Goal: Task Accomplishment & Management: Use online tool/utility

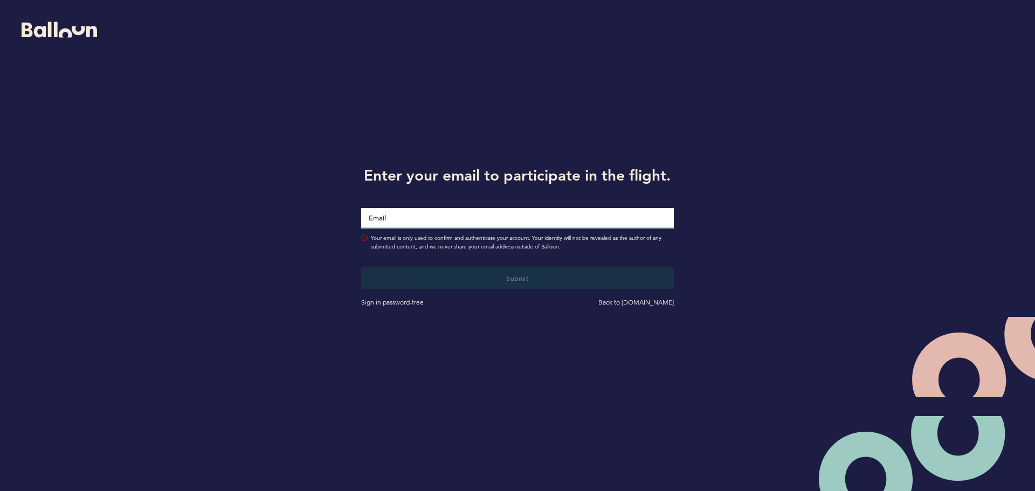
click at [364, 213] on input "Email" at bounding box center [517, 218] width 313 height 20
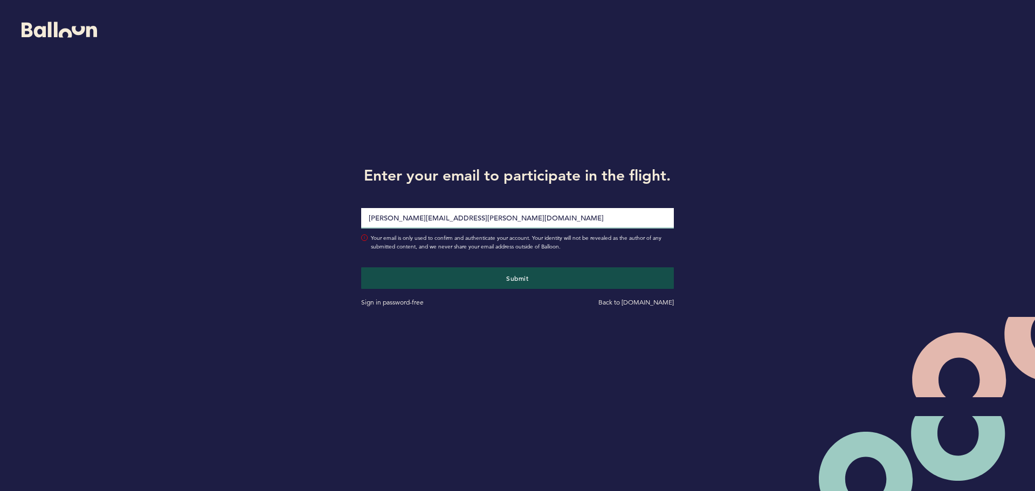
type input "[PERSON_NAME][EMAIL_ADDRESS][PERSON_NAME][DOMAIN_NAME]"
click at [406, 261] on div "Submit Sign in password-free Back to [DOMAIN_NAME]" at bounding box center [517, 279] width 329 height 57
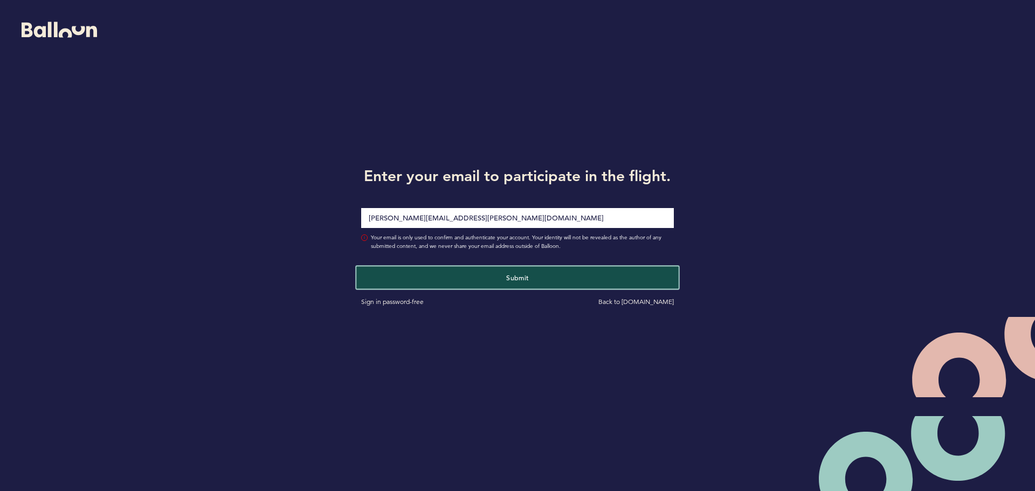
click at [405, 269] on button "Submit" at bounding box center [517, 277] width 322 height 22
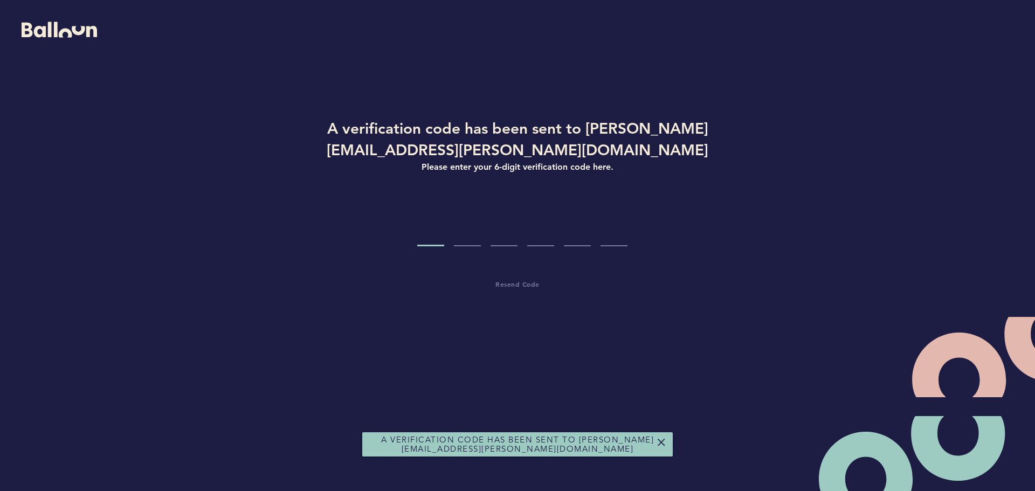
click at [424, 213] on input "Code digit 1" at bounding box center [430, 226] width 27 height 40
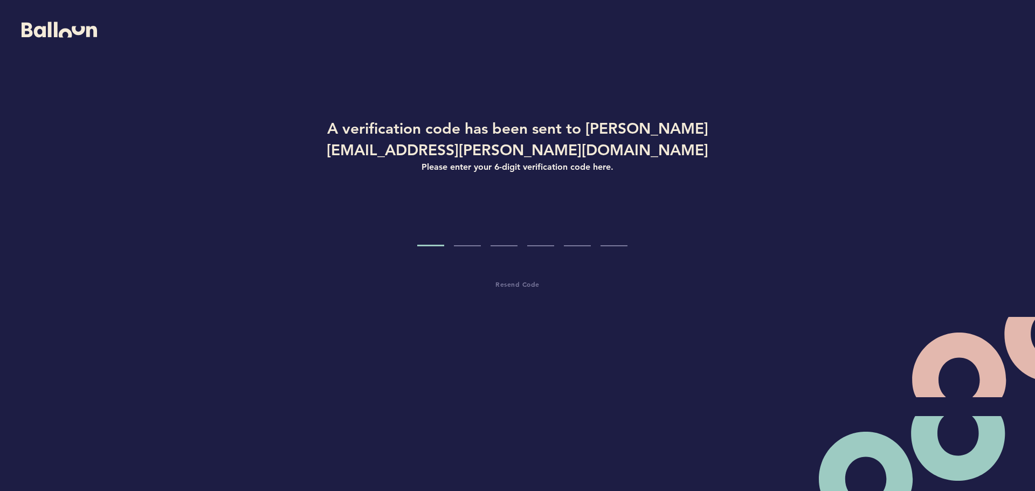
type input "8"
type input "7"
type input "2"
type input "7"
type input "8"
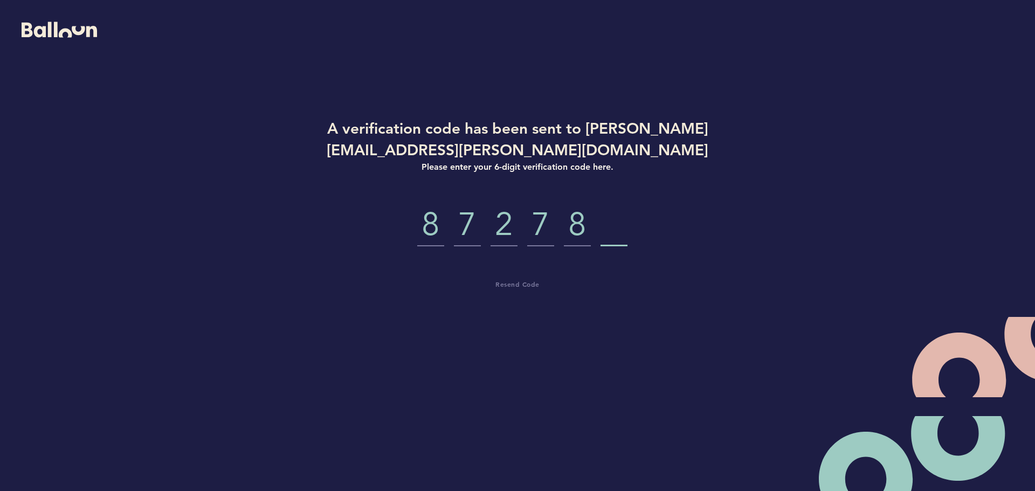
type input "7"
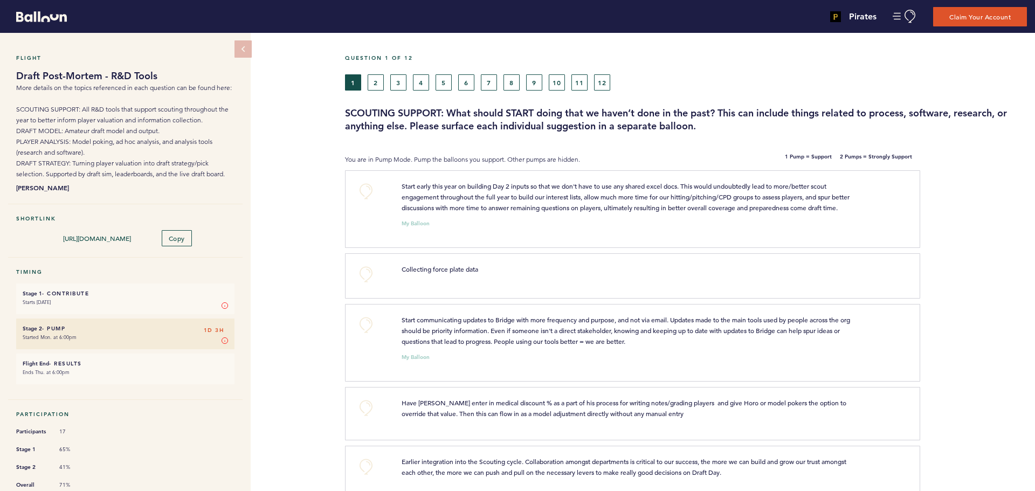
scroll to position [72, 0]
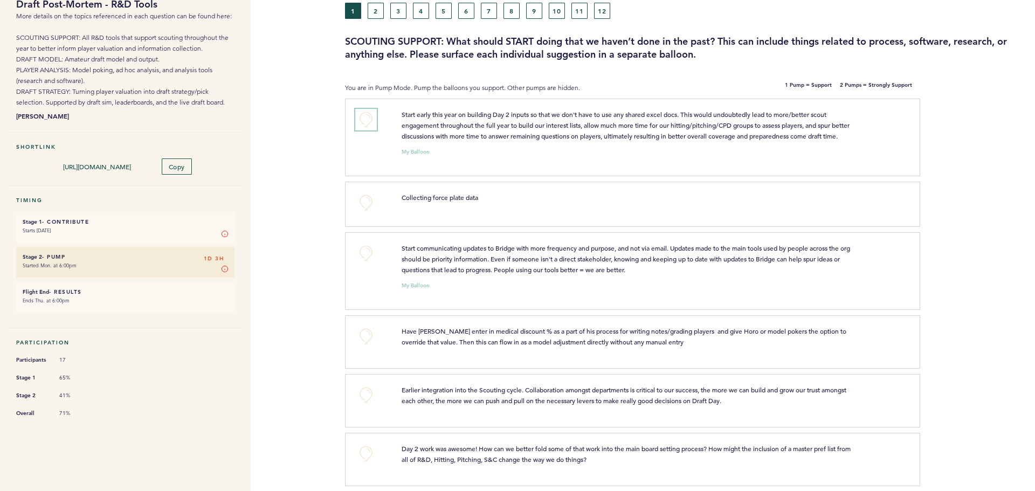
click at [362, 117] on button "+0" at bounding box center [366, 120] width 22 height 22
click at [362, 117] on span "+1" at bounding box center [366, 118] width 8 height 11
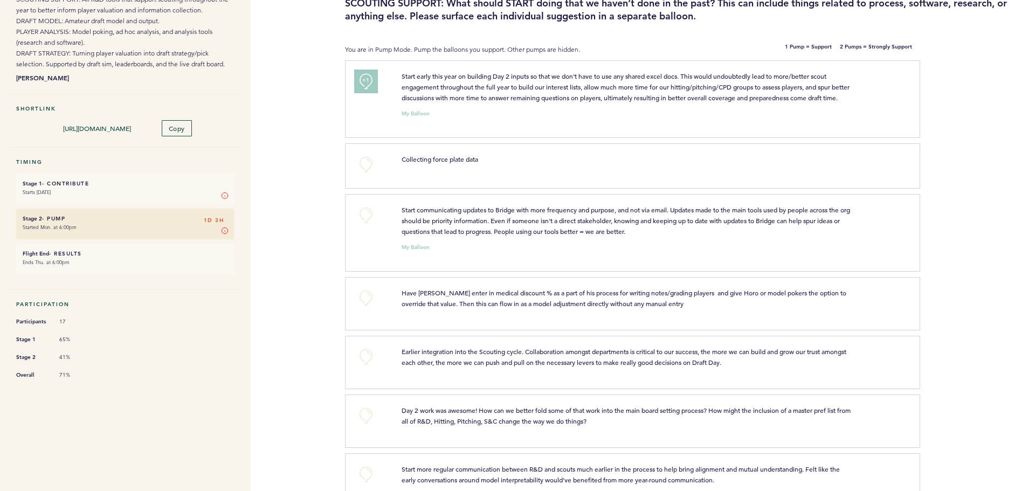
scroll to position [144, 0]
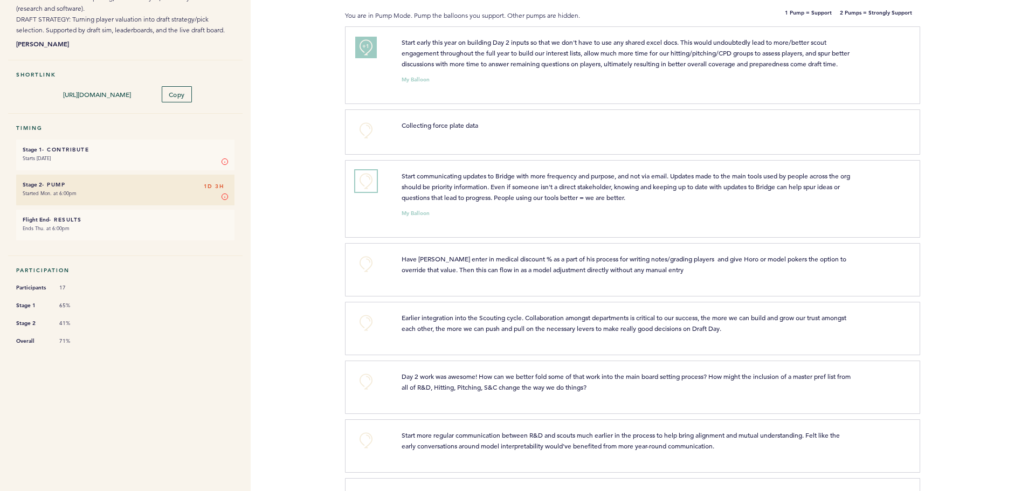
click at [369, 188] on button "+0" at bounding box center [366, 181] width 22 height 22
click at [369, 185] on span "+1" at bounding box center [366, 180] width 8 height 11
click at [368, 140] on button "+0" at bounding box center [366, 131] width 22 height 22
click at [368, 135] on span "+1" at bounding box center [366, 129] width 8 height 11
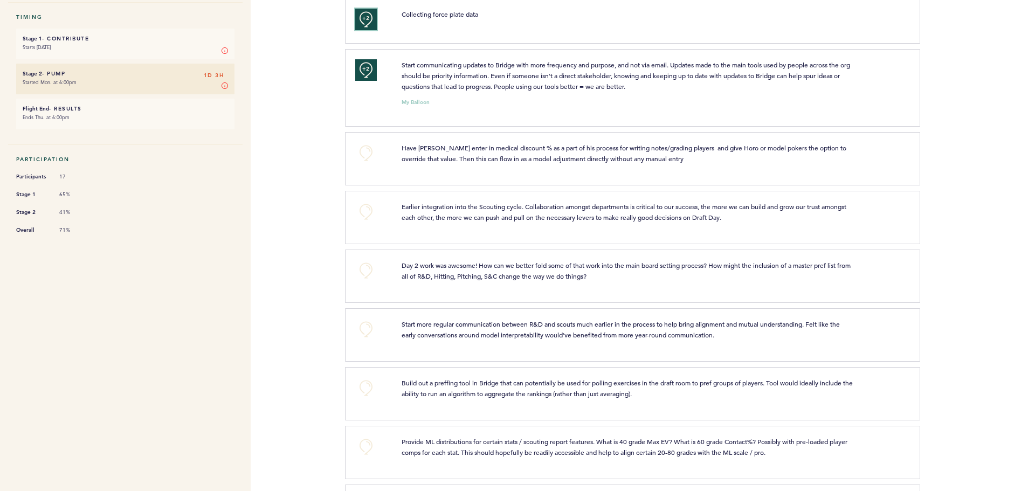
scroll to position [287, 0]
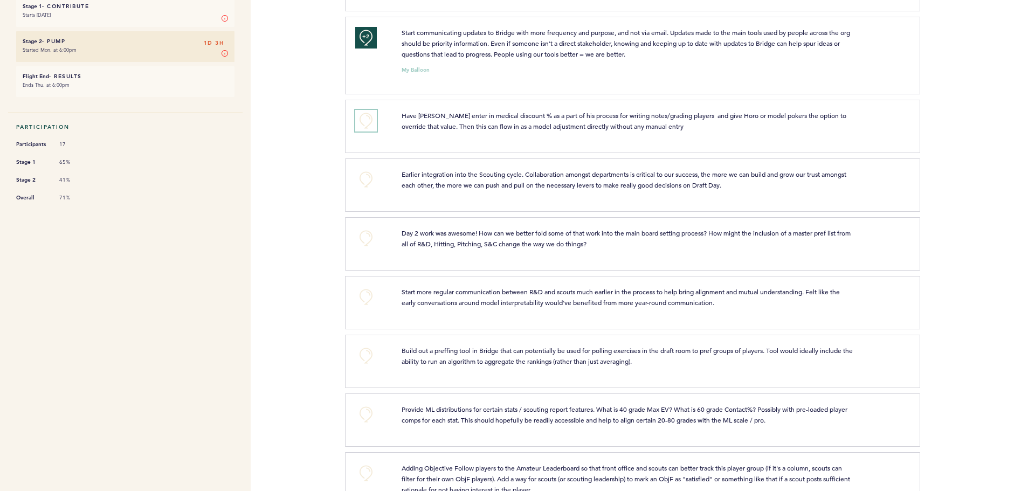
click at [370, 128] on button "+0" at bounding box center [366, 121] width 22 height 22
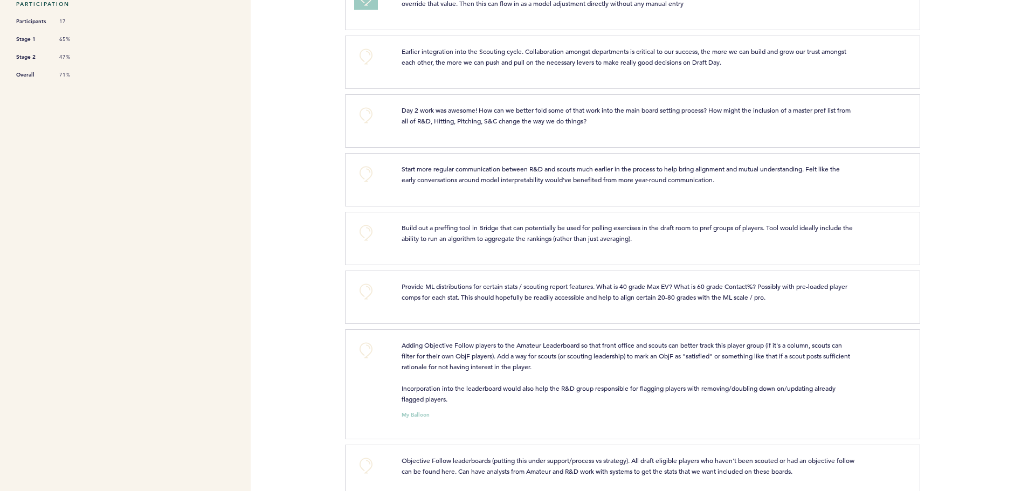
scroll to position [431, 0]
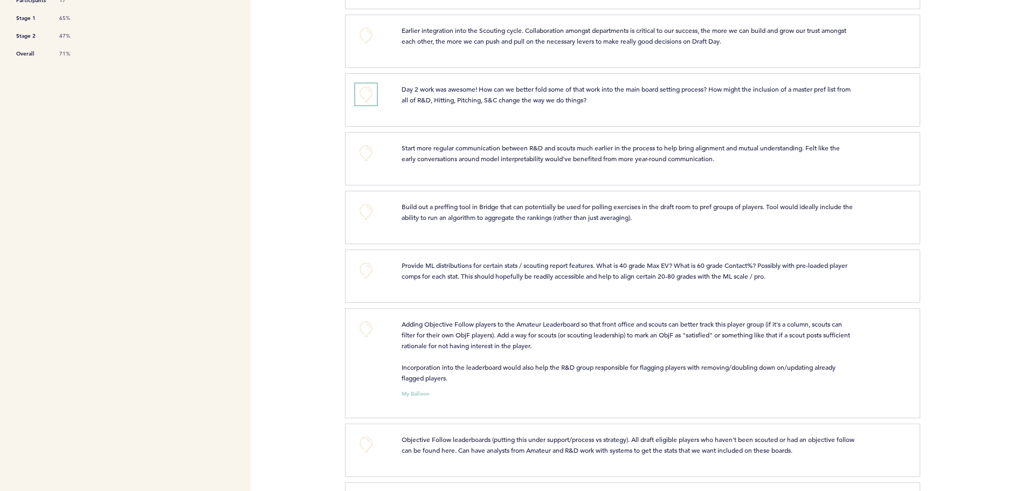
click at [365, 105] on button "+0" at bounding box center [366, 95] width 22 height 22
click at [0, 0] on span "+0" at bounding box center [0, 0] width 0 height 0
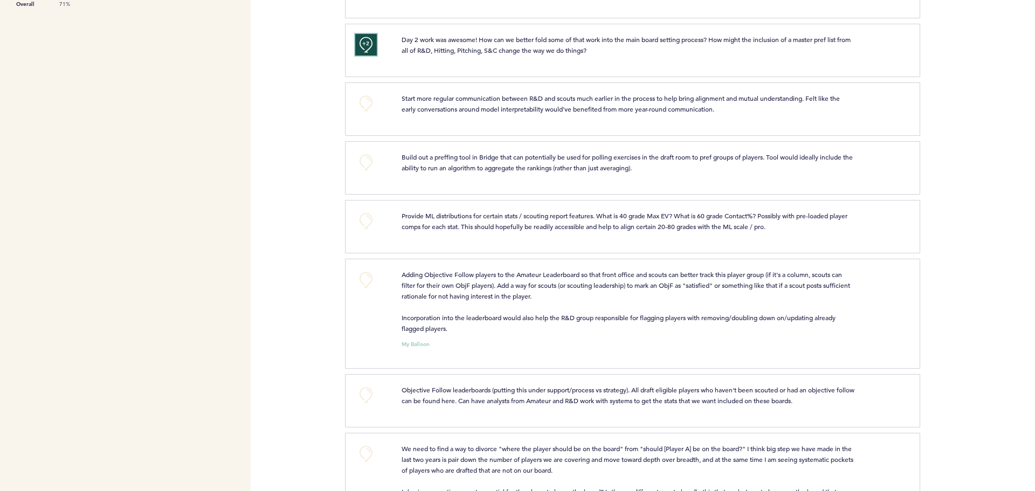
scroll to position [503, 0]
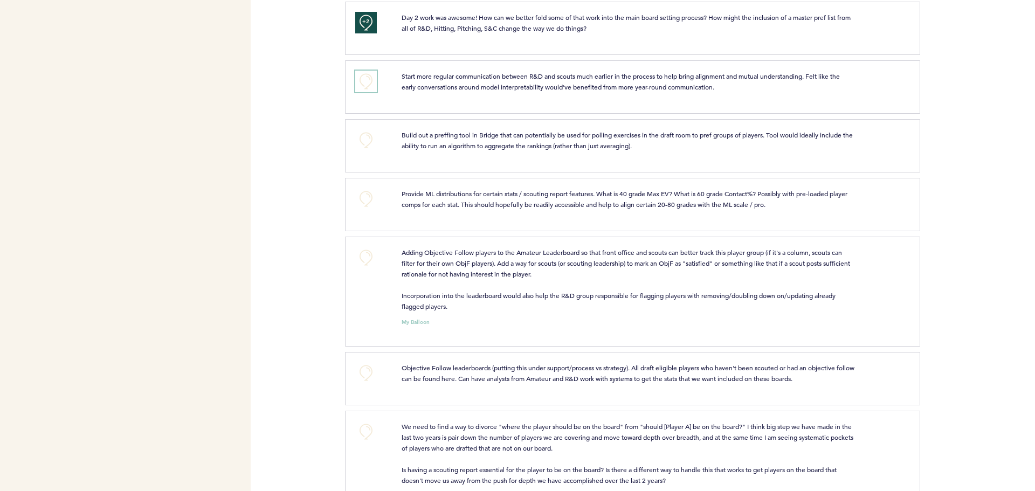
click at [363, 88] on button "+0" at bounding box center [366, 82] width 22 height 22
click at [364, 86] on span "+1" at bounding box center [366, 80] width 8 height 11
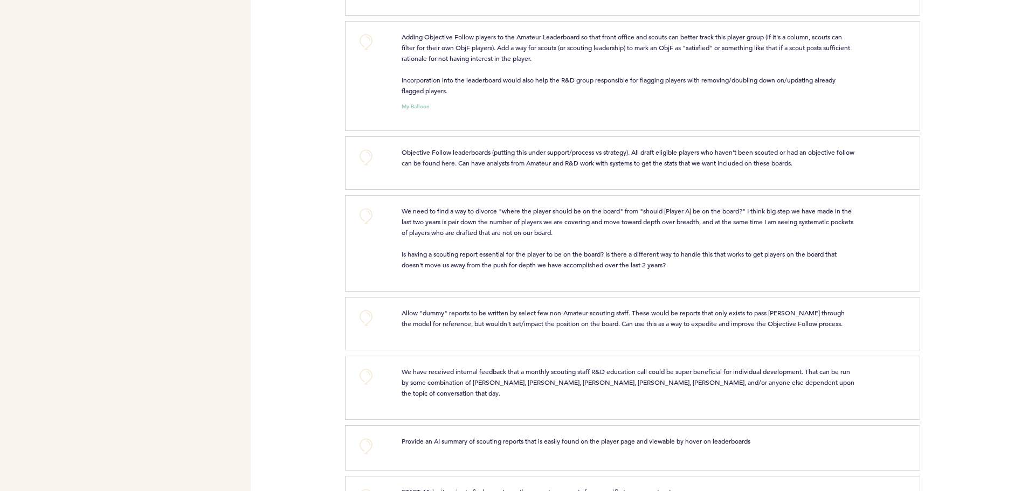
scroll to position [647, 0]
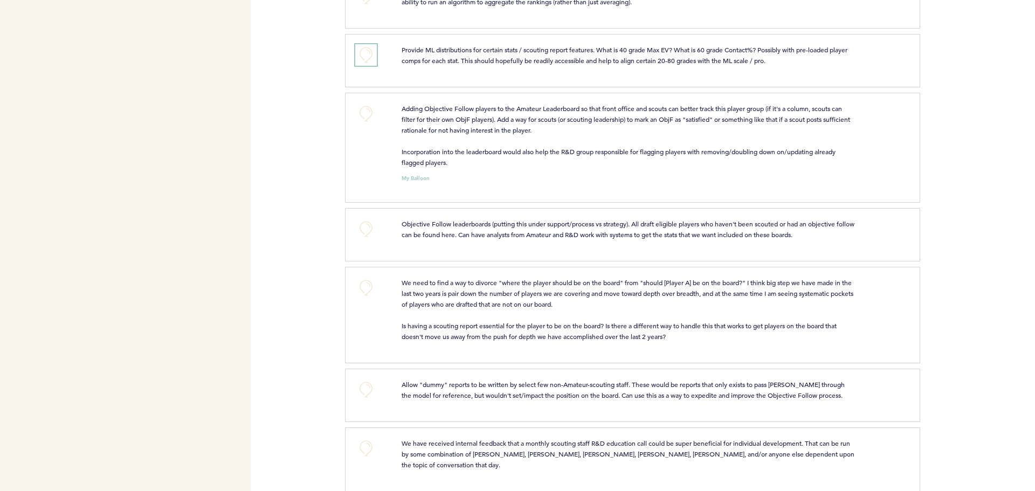
click at [366, 66] on button "+0" at bounding box center [366, 55] width 22 height 22
click at [366, 59] on span "+1" at bounding box center [366, 53] width 8 height 11
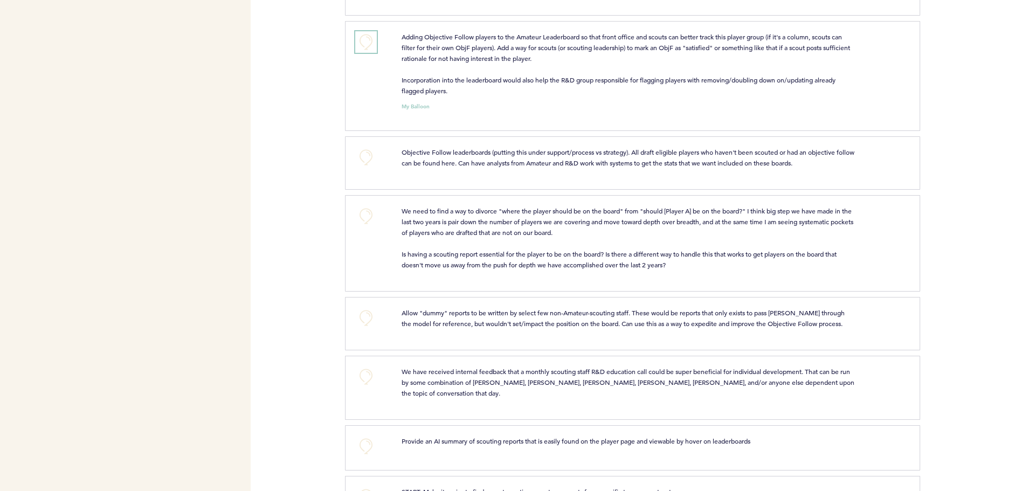
click at [365, 46] on button "+0" at bounding box center [366, 42] width 22 height 22
click at [365, 46] on span "+1" at bounding box center [366, 41] width 8 height 11
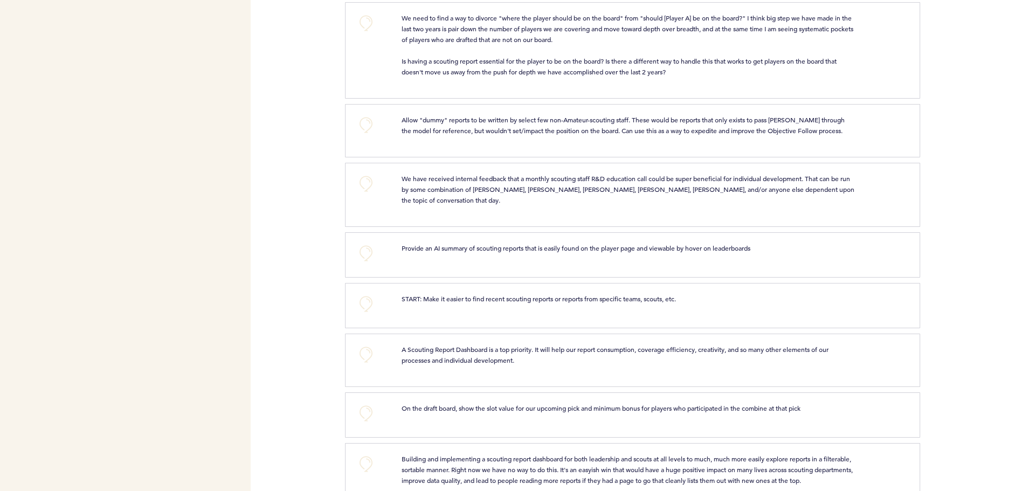
scroll to position [934, 0]
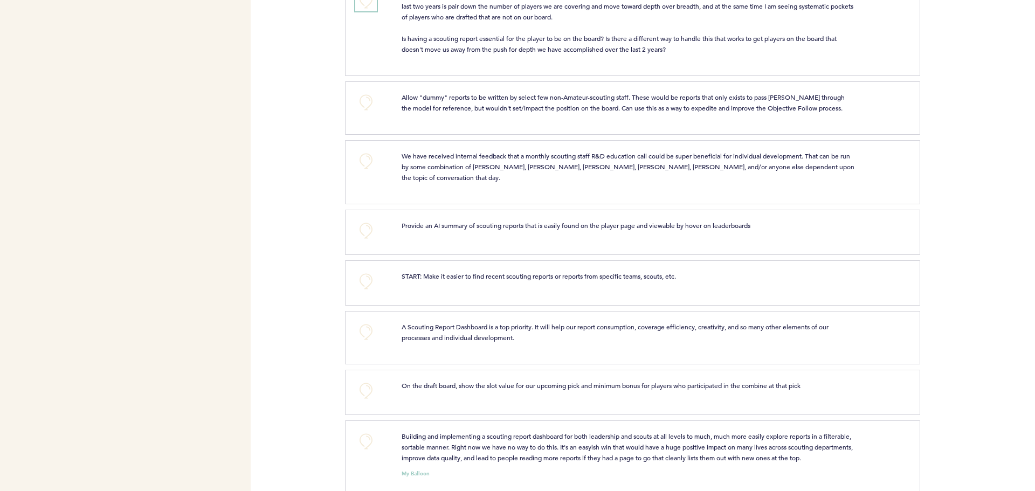
click at [366, 11] on button "+0" at bounding box center [366, 1] width 22 height 22
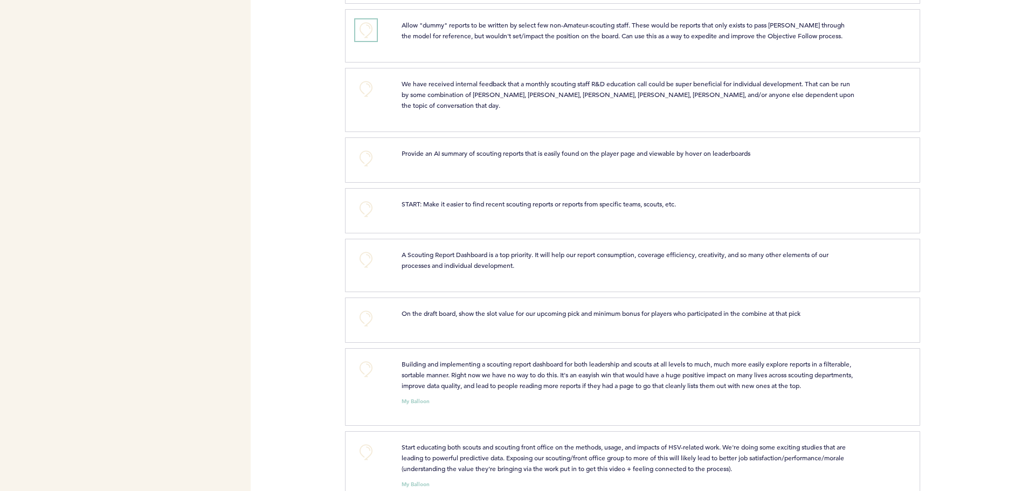
click at [369, 39] on button "+0" at bounding box center [366, 30] width 22 height 22
click at [369, 34] on span "+1" at bounding box center [366, 29] width 8 height 11
click at [369, 34] on span "+2" at bounding box center [366, 29] width 8 height 11
click at [369, 38] on button "+0" at bounding box center [366, 30] width 22 height 22
click at [365, 96] on button "+0" at bounding box center [366, 89] width 22 height 22
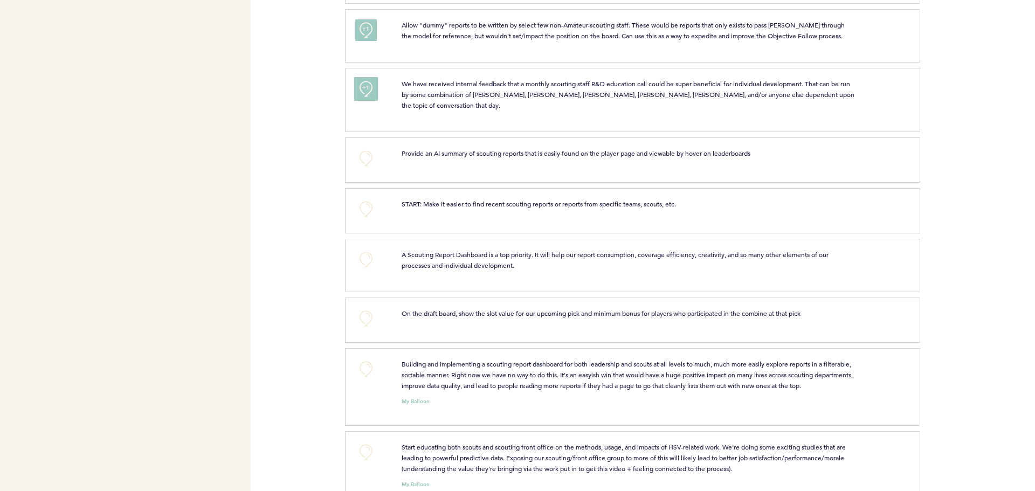
click at [365, 93] on span "+1" at bounding box center [366, 87] width 8 height 11
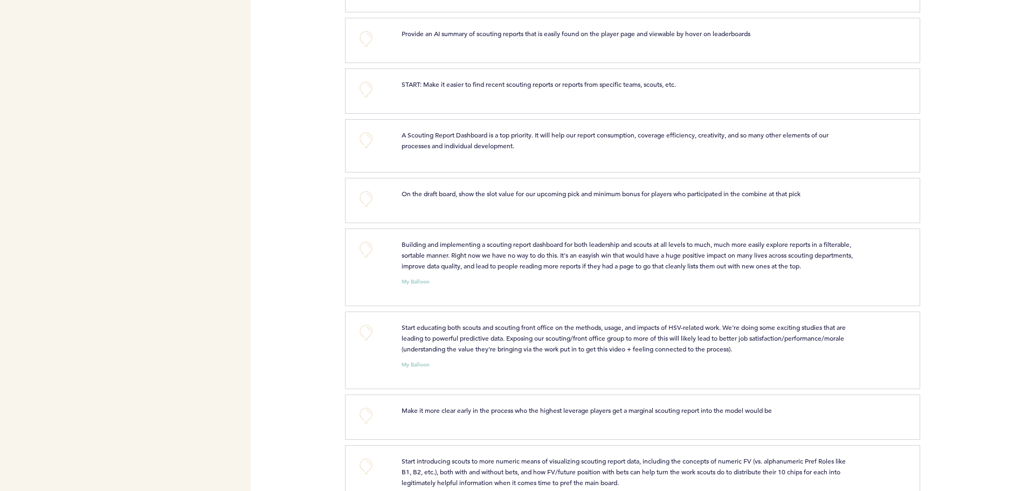
scroll to position [1149, 0]
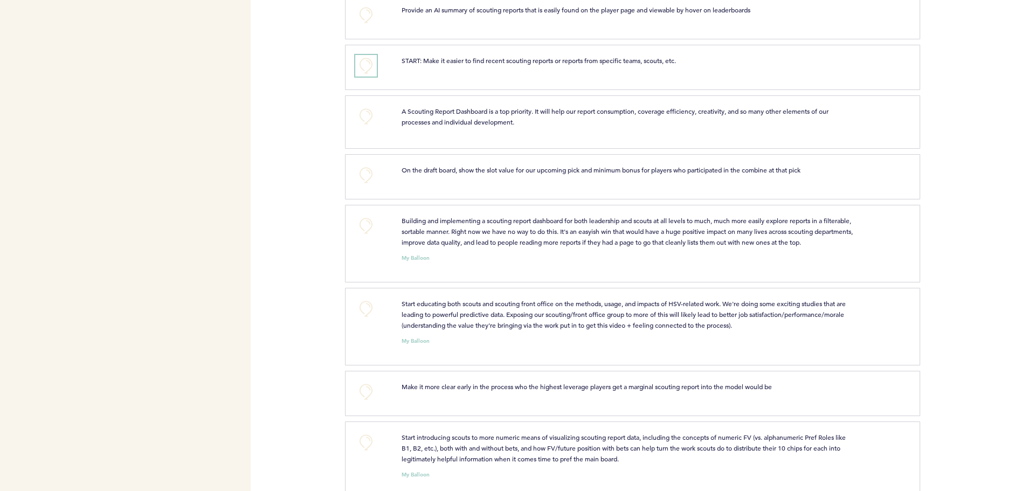
click at [366, 63] on button "+0" at bounding box center [366, 66] width 22 height 22
click at [366, 63] on span "+1" at bounding box center [366, 64] width 8 height 11
click at [369, 111] on button "+0" at bounding box center [366, 117] width 22 height 22
click at [0, 0] on span "+0" at bounding box center [0, 0] width 0 height 0
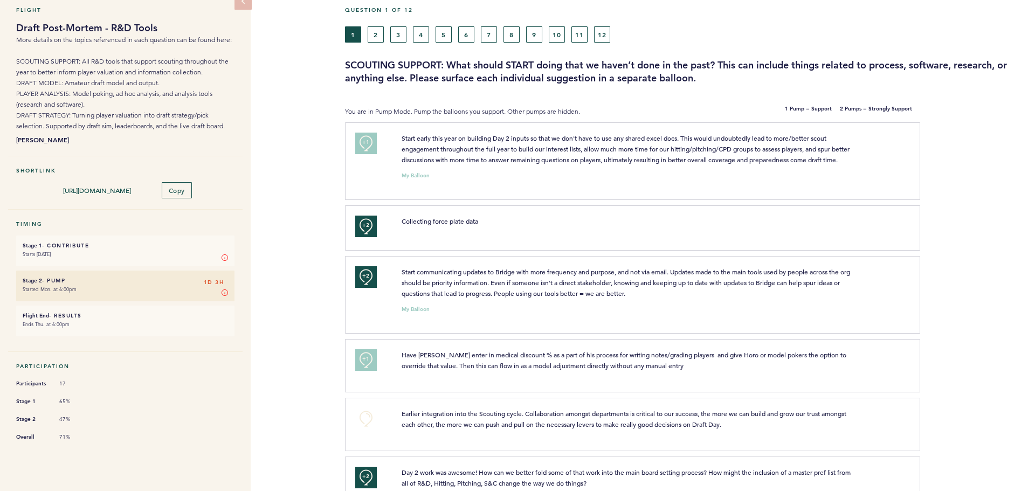
scroll to position [72, 0]
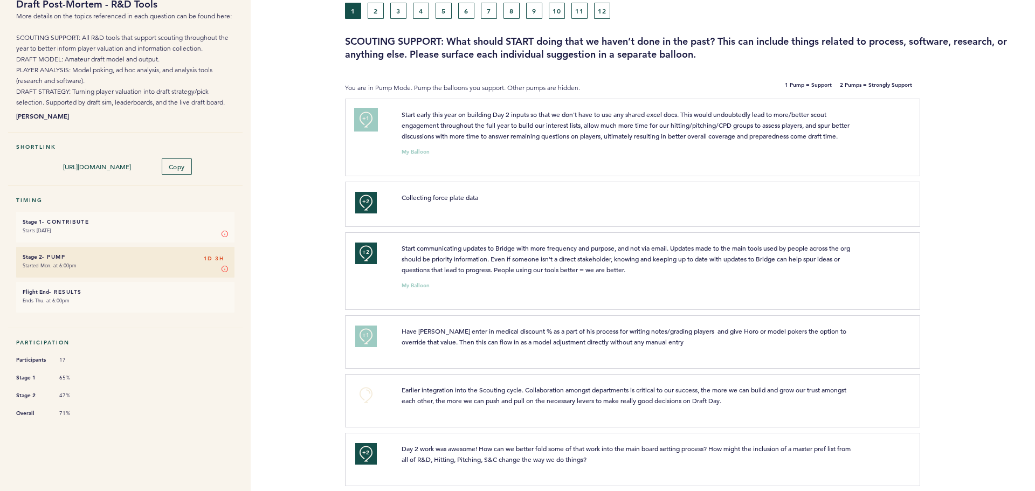
click at [364, 116] on span "+1" at bounding box center [366, 118] width 8 height 11
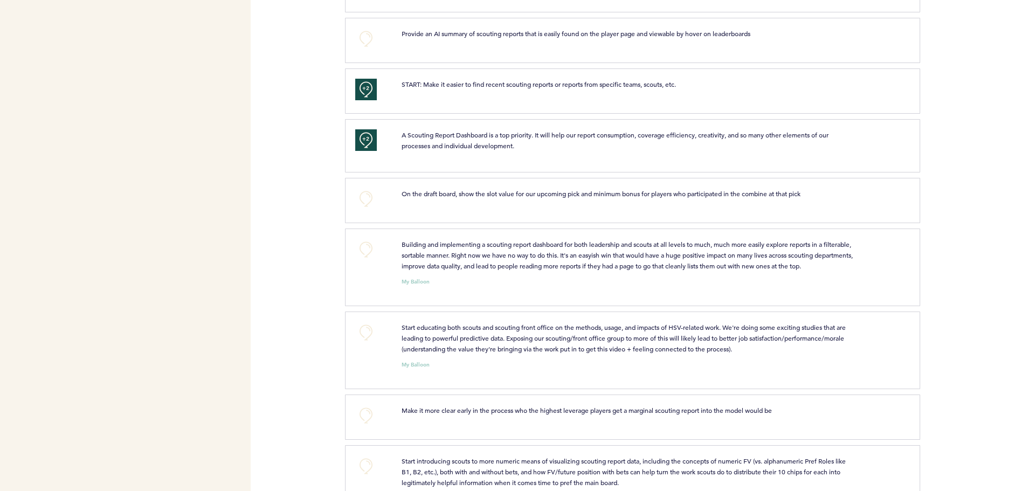
scroll to position [1149, 0]
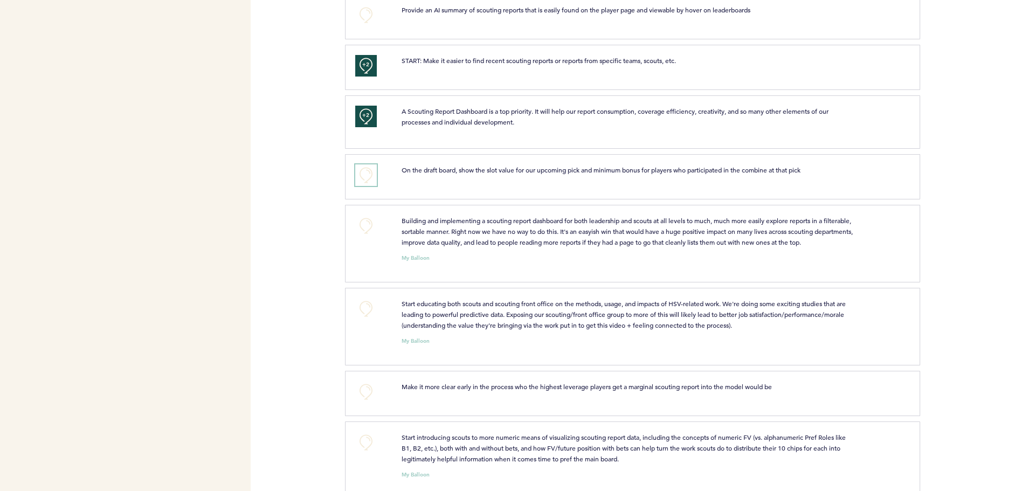
click at [365, 171] on button "+0" at bounding box center [366, 175] width 22 height 22
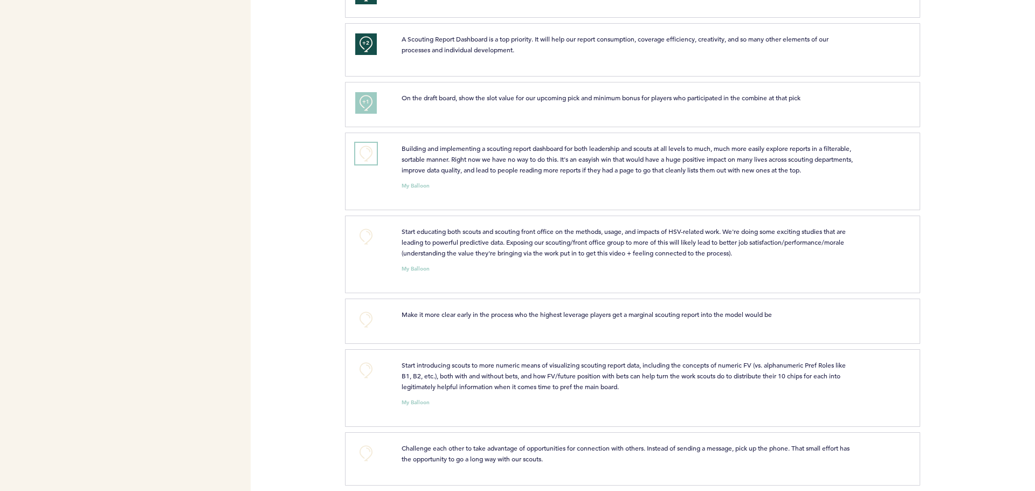
click at [363, 148] on button "+0" at bounding box center [366, 154] width 22 height 22
click at [363, 148] on span "+1" at bounding box center [366, 152] width 8 height 11
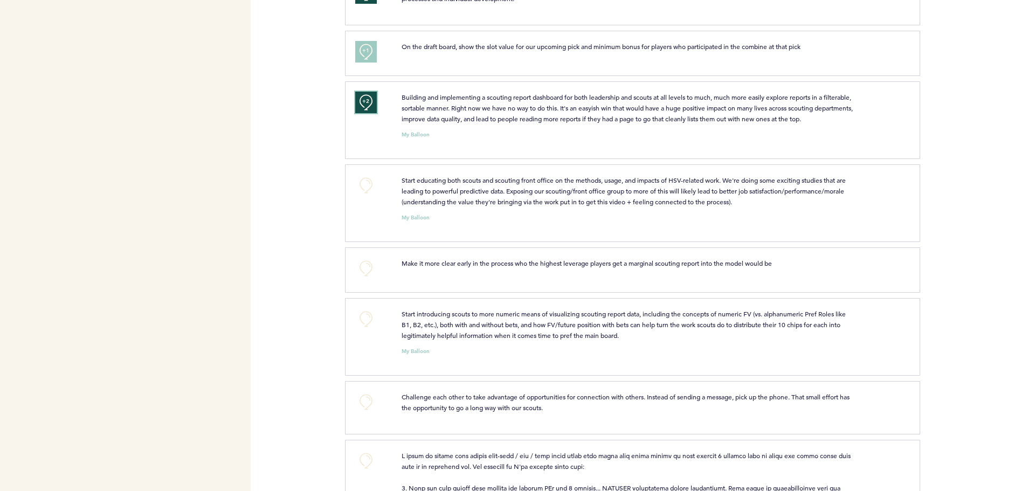
scroll to position [1293, 0]
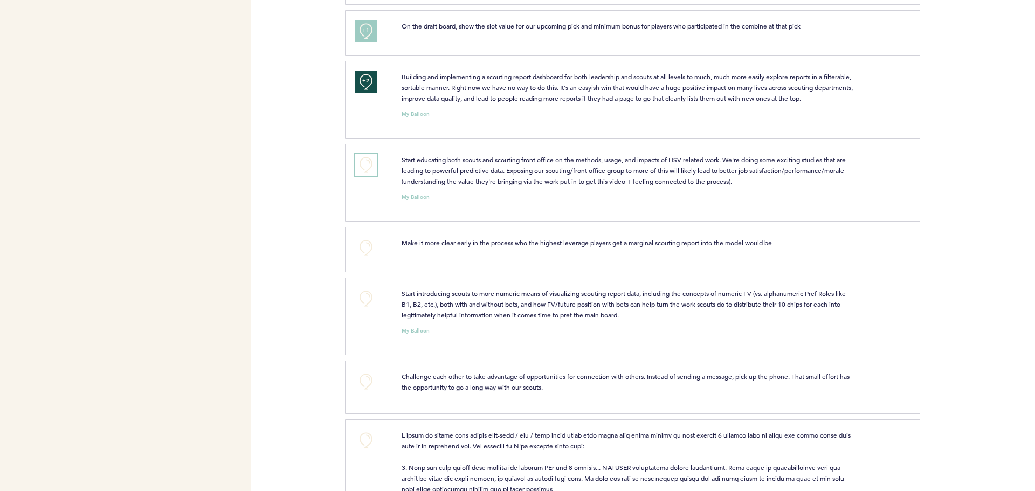
click at [367, 161] on button "+0" at bounding box center [366, 165] width 22 height 22
click at [367, 161] on span "+1" at bounding box center [366, 163] width 8 height 11
click at [365, 165] on span "+1" at bounding box center [366, 163] width 8 height 11
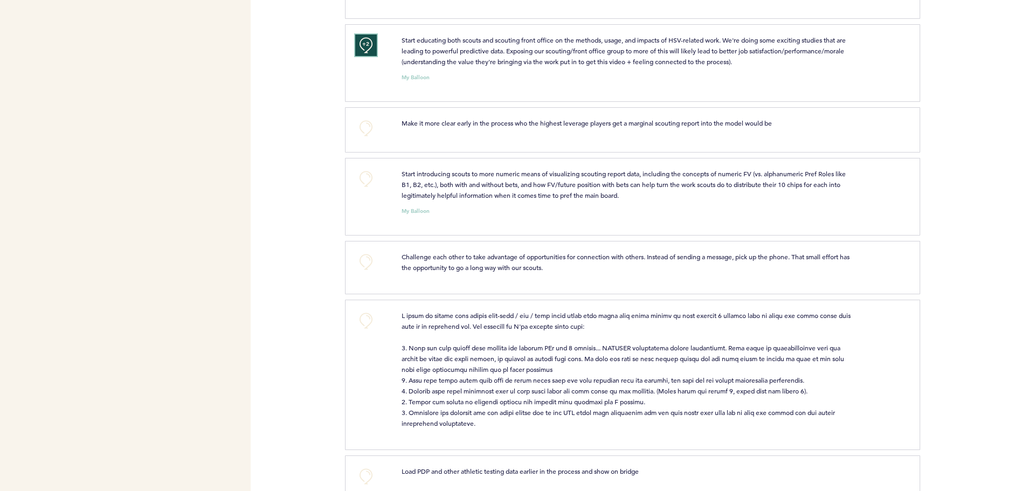
scroll to position [1437, 0]
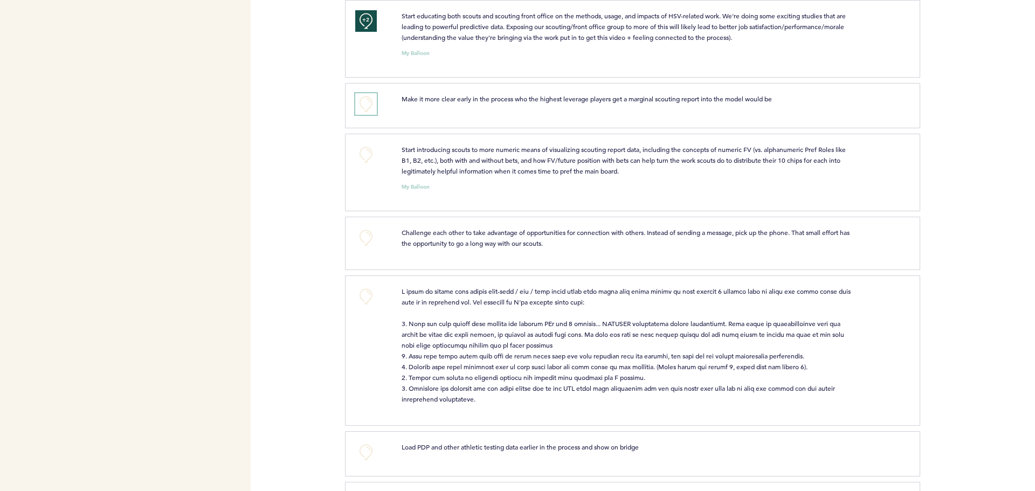
click at [362, 96] on button "+0" at bounding box center [366, 104] width 22 height 22
click at [365, 154] on button "+0" at bounding box center [366, 155] width 22 height 22
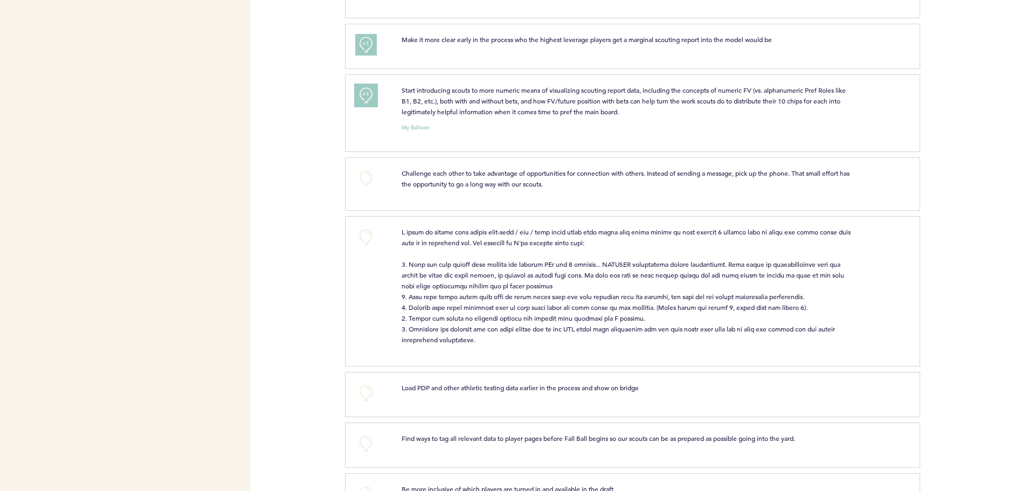
scroll to position [1580, 0]
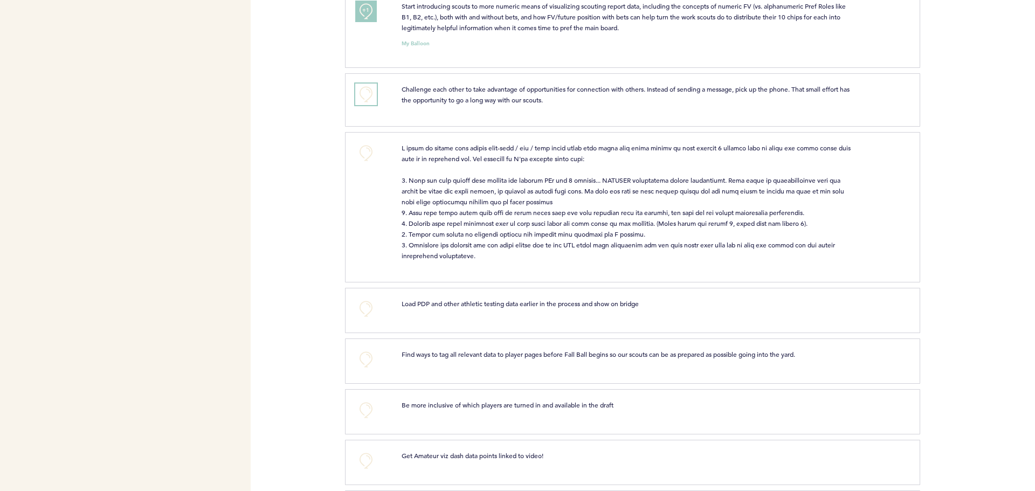
click at [369, 95] on button "+0" at bounding box center [366, 95] width 22 height 22
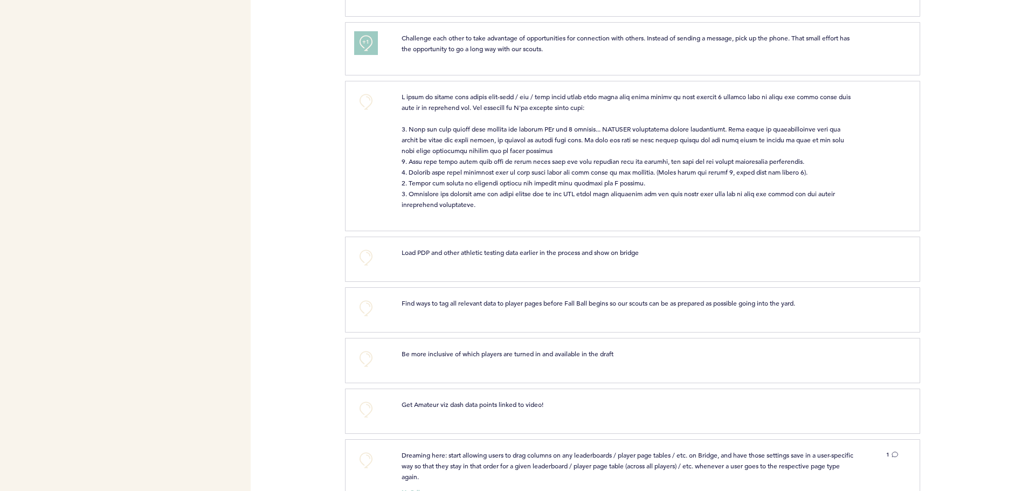
scroll to position [1653, 0]
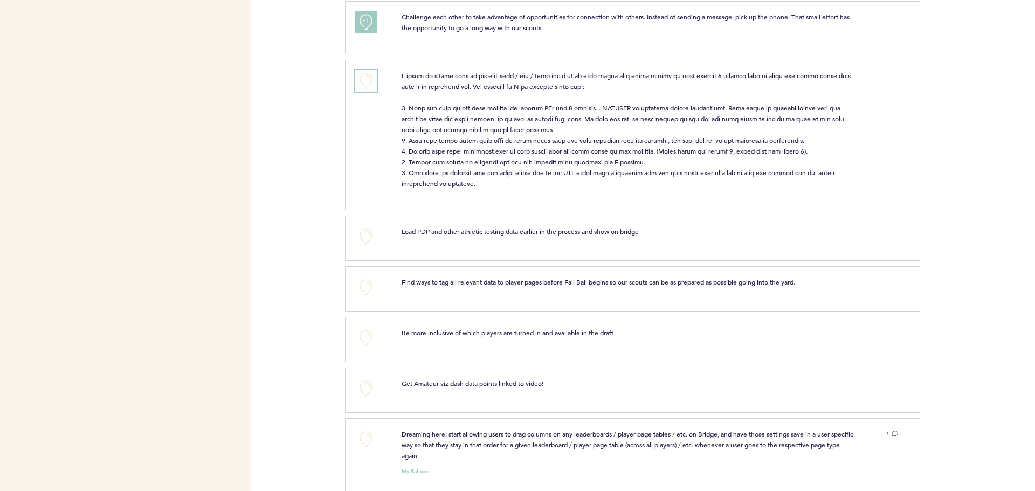
click at [368, 80] on button "+0" at bounding box center [366, 81] width 22 height 22
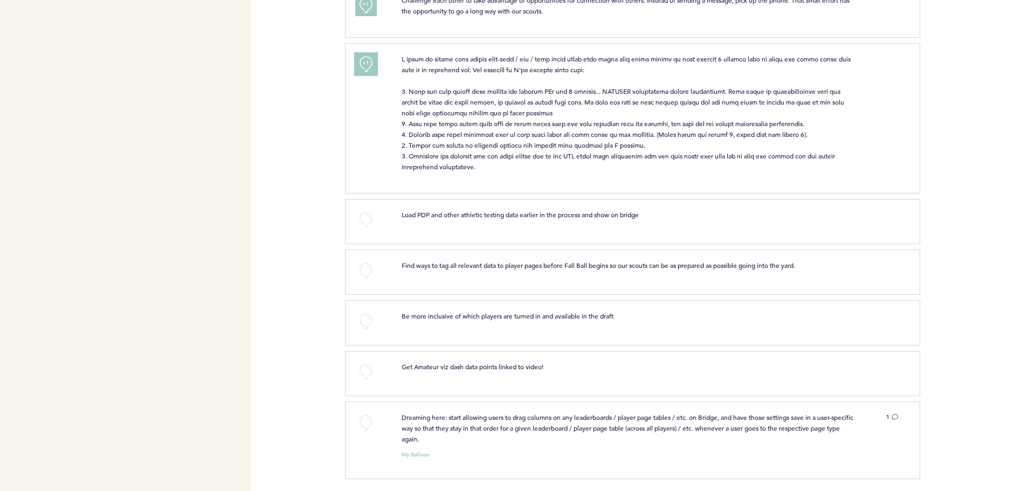
scroll to position [1673, 0]
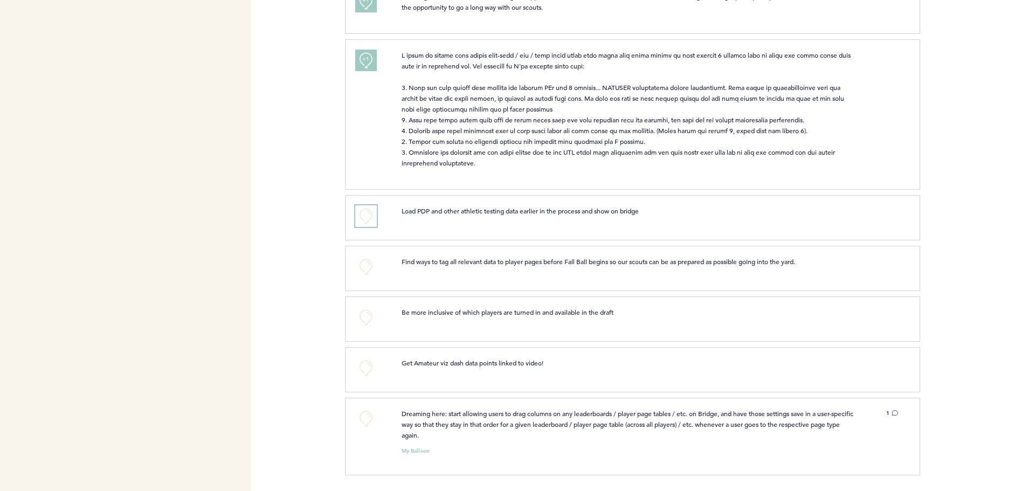
click at [366, 216] on button "+0" at bounding box center [366, 216] width 22 height 22
click at [363, 264] on button "+0" at bounding box center [366, 267] width 22 height 22
click at [365, 368] on button "+0" at bounding box center [366, 368] width 22 height 22
click at [365, 368] on span "+1" at bounding box center [366, 367] width 8 height 11
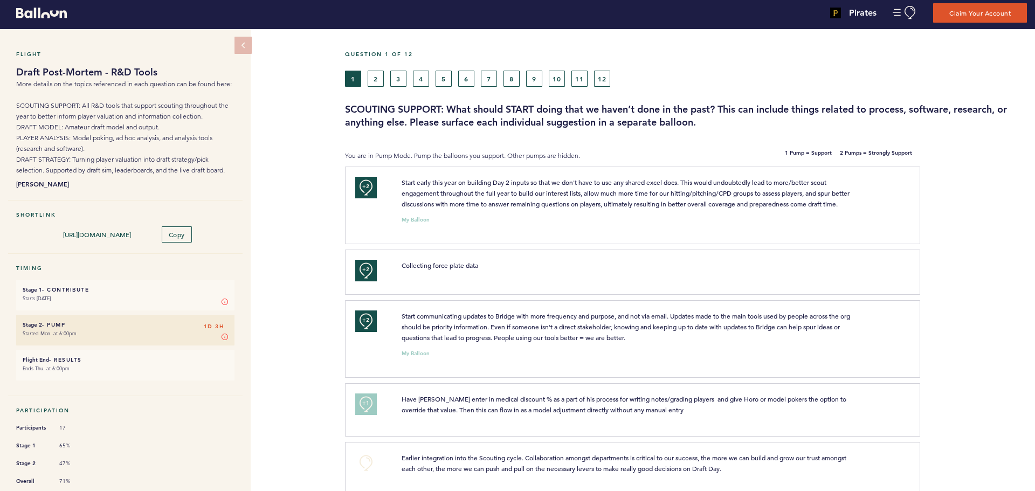
scroll to position [0, 0]
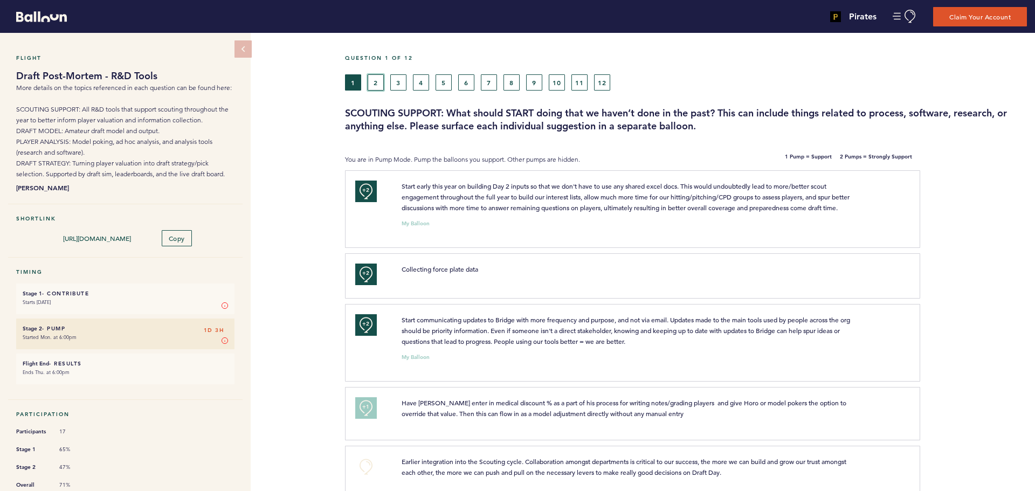
click at [376, 85] on button "2" at bounding box center [376, 82] width 16 height 16
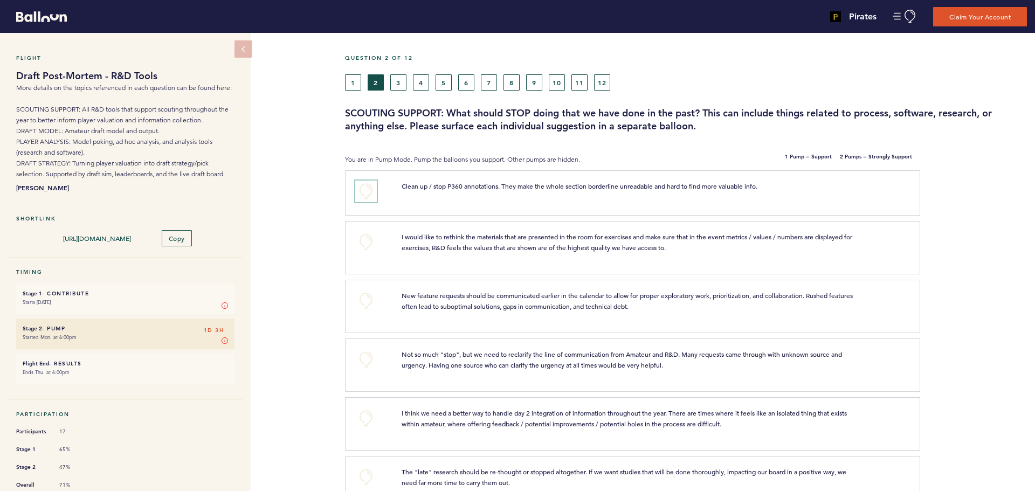
click at [370, 189] on button "+0" at bounding box center [366, 192] width 22 height 22
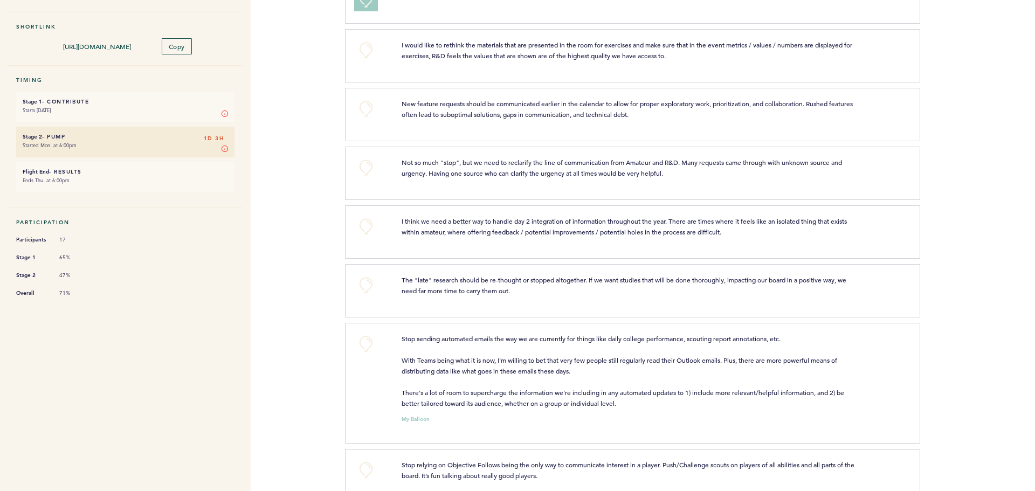
scroll to position [216, 0]
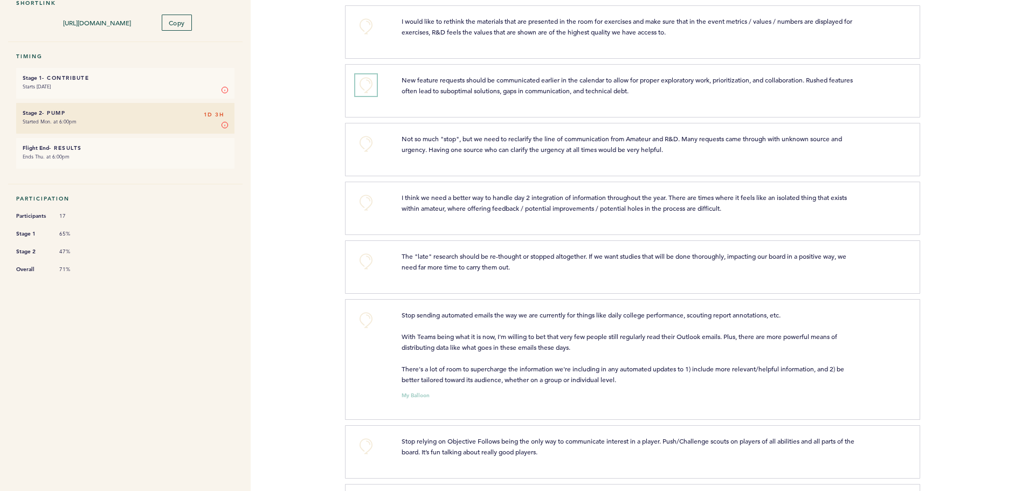
click at [369, 88] on button "+0" at bounding box center [366, 85] width 22 height 22
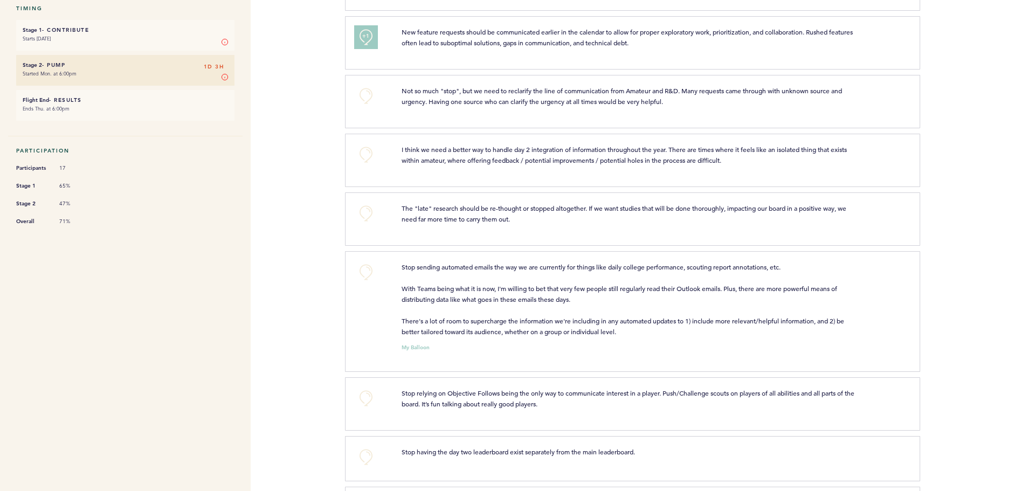
scroll to position [287, 0]
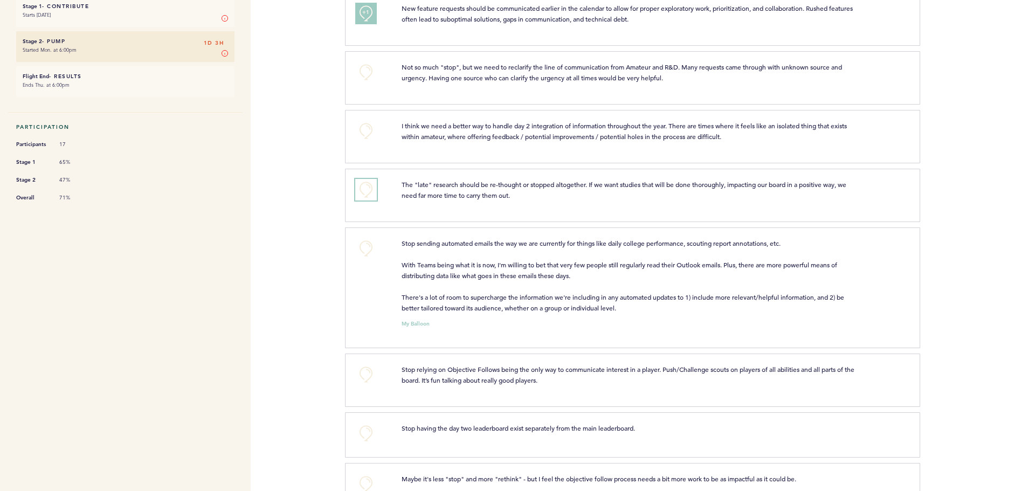
click at [364, 189] on button "+0" at bounding box center [366, 190] width 22 height 22
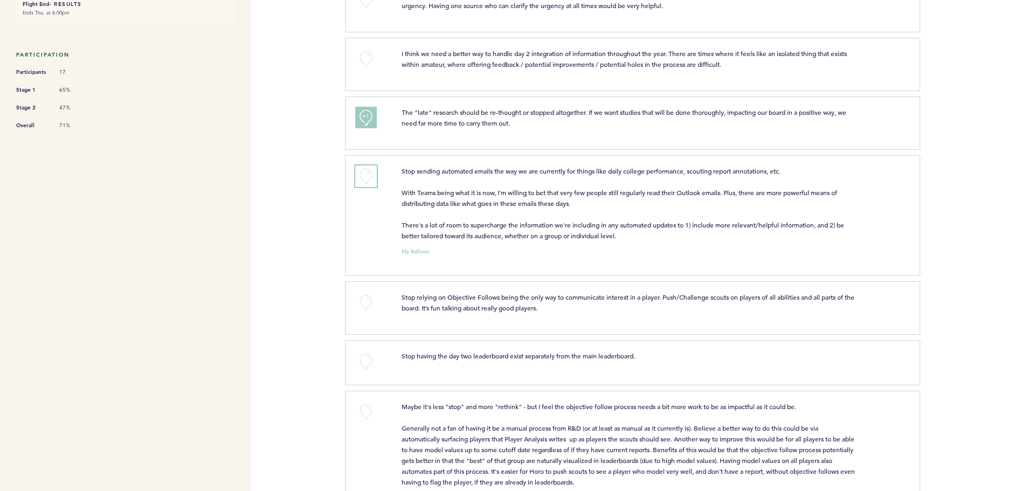
click at [362, 175] on button "+0" at bounding box center [366, 176] width 22 height 22
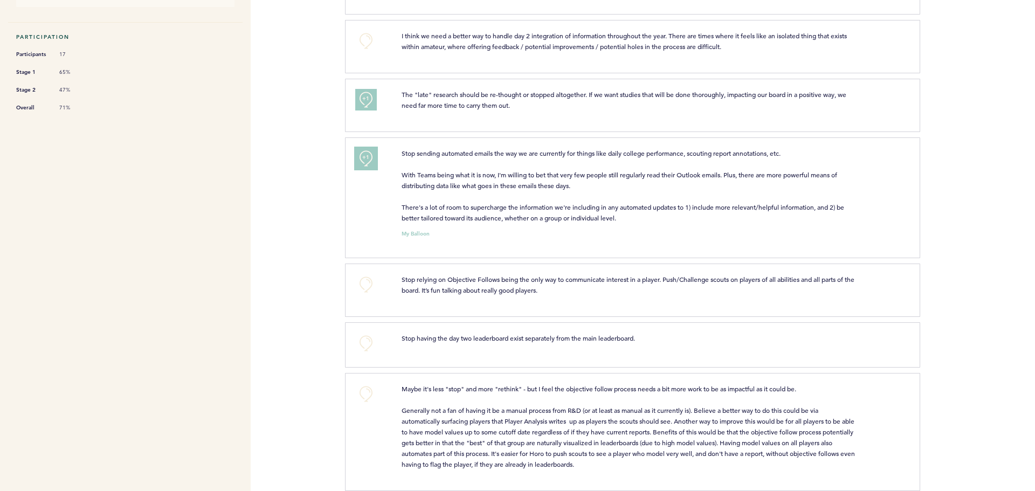
scroll to position [393, 0]
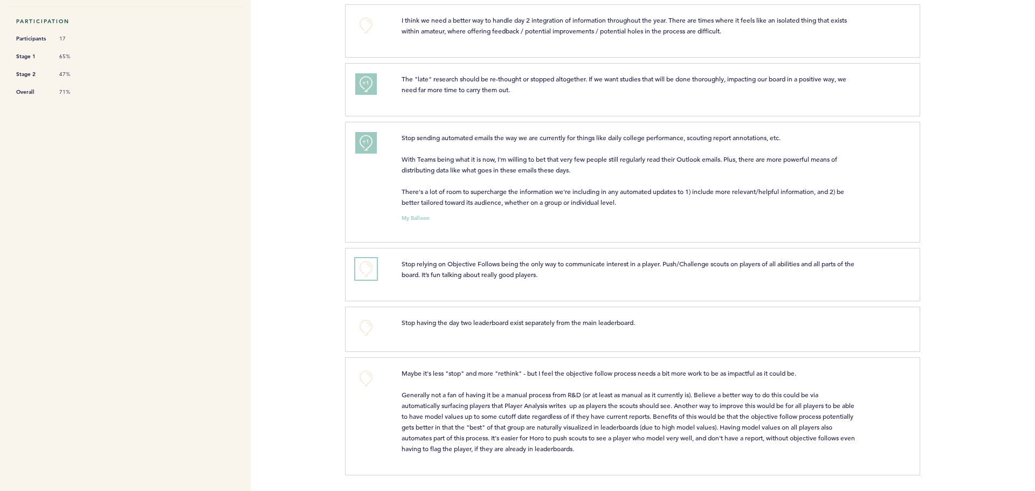
click at [367, 269] on button "+0" at bounding box center [366, 269] width 22 height 22
click at [364, 268] on span "+1" at bounding box center [366, 267] width 8 height 11
click at [364, 268] on span "+2" at bounding box center [366, 267] width 8 height 11
click at [365, 322] on button "+0" at bounding box center [366, 328] width 22 height 22
click at [365, 376] on button "+0" at bounding box center [366, 379] width 22 height 22
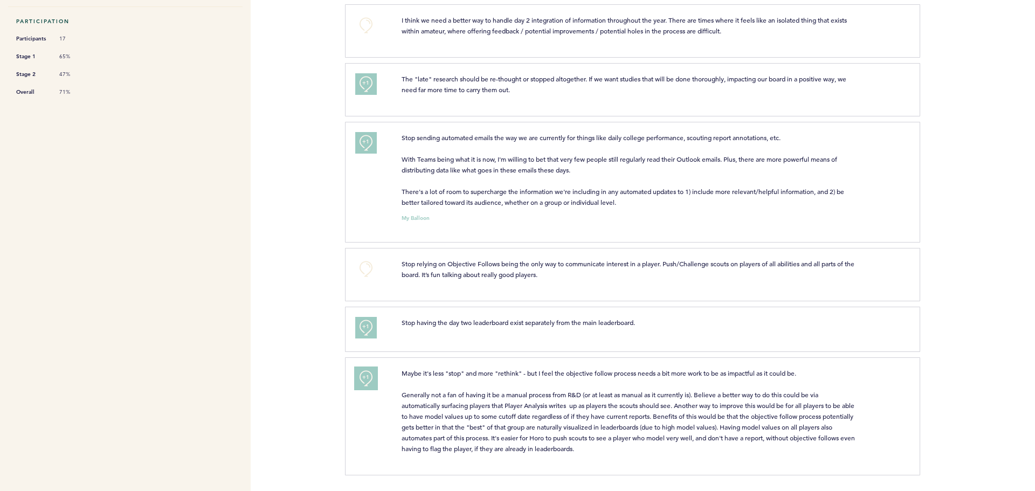
scroll to position [0, 0]
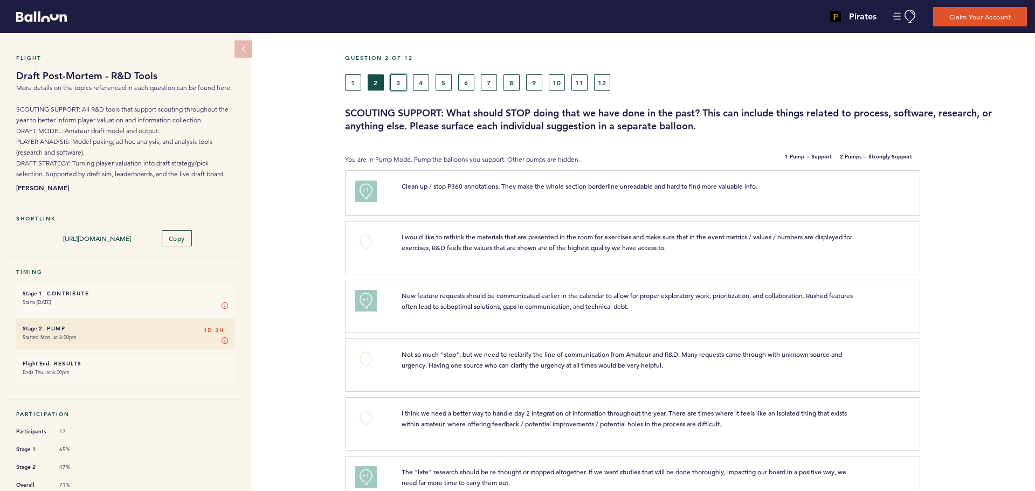
click at [396, 82] on button "3" at bounding box center [398, 82] width 16 height 16
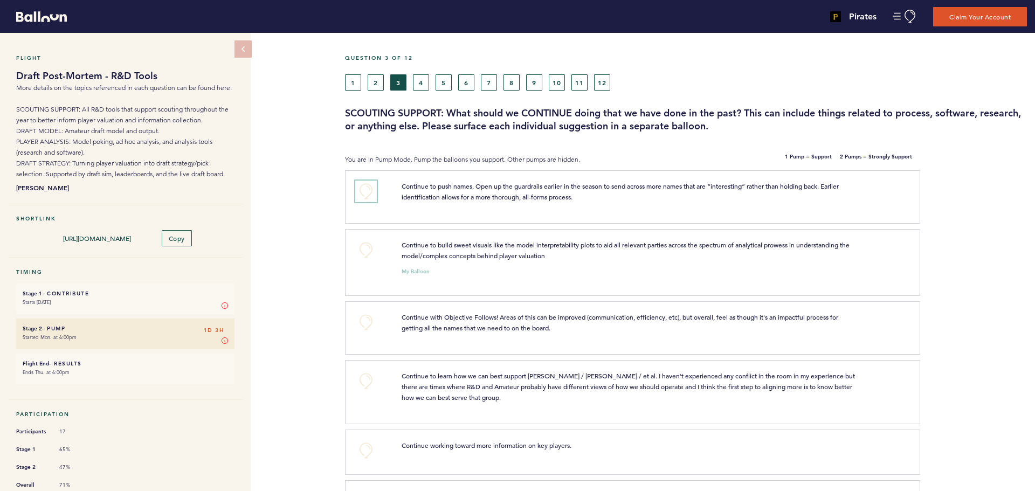
click at [369, 189] on button "+0" at bounding box center [366, 192] width 22 height 22
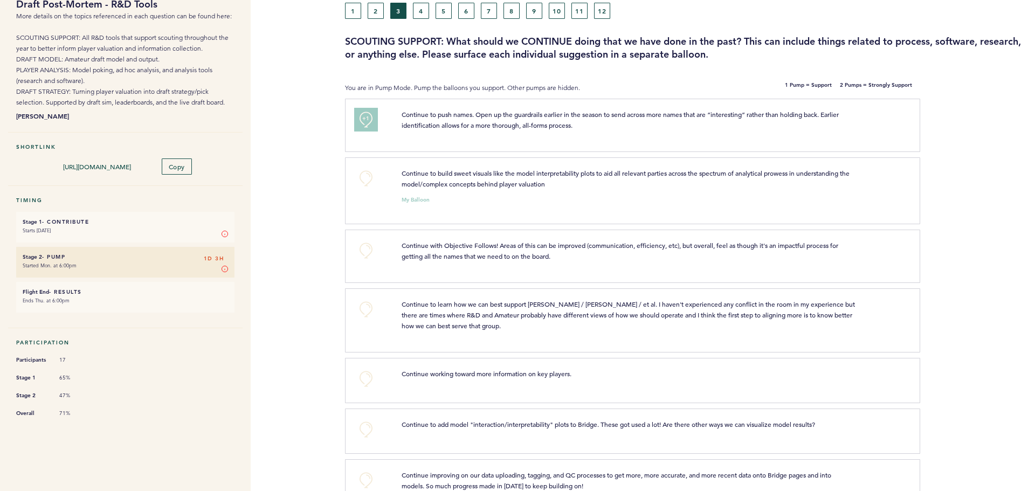
click at [366, 119] on span "+1" at bounding box center [366, 118] width 8 height 11
click at [363, 178] on button "+0" at bounding box center [366, 179] width 22 height 22
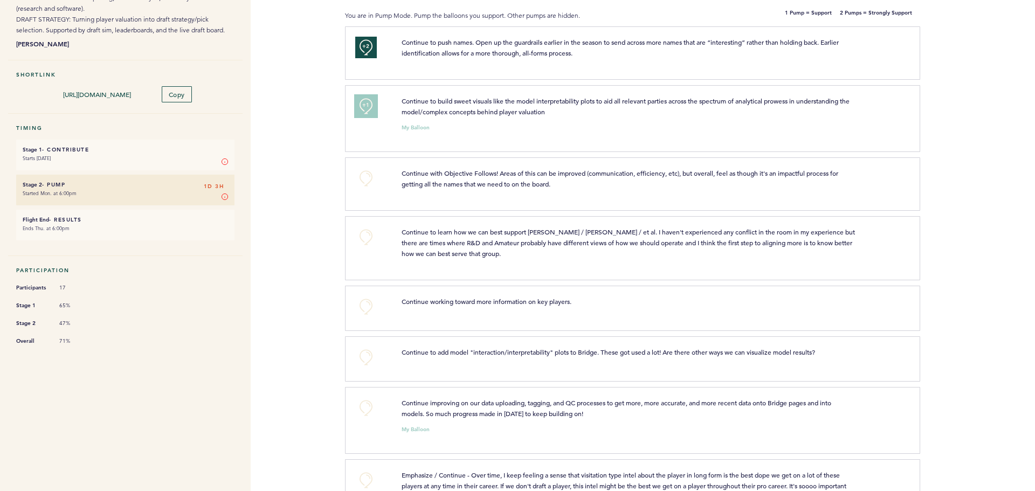
click at [366, 110] on button "+1" at bounding box center [366, 106] width 22 height 22
click at [369, 173] on button "+0" at bounding box center [366, 179] width 22 height 22
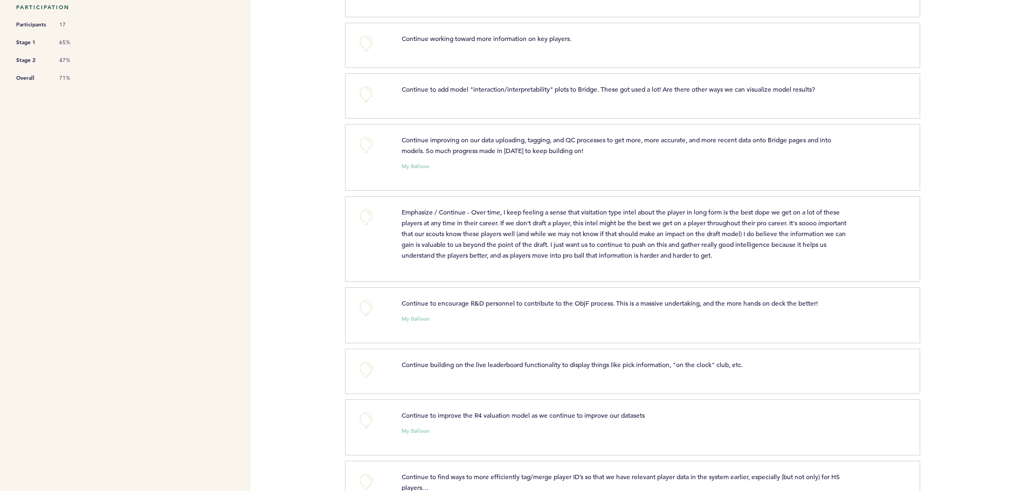
scroll to position [431, 0]
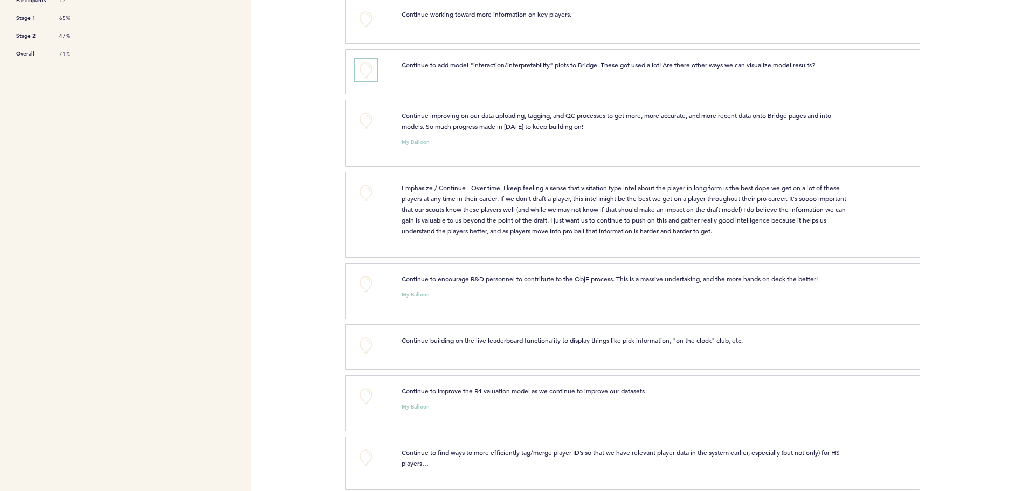
click at [367, 64] on button "+0" at bounding box center [366, 70] width 22 height 22
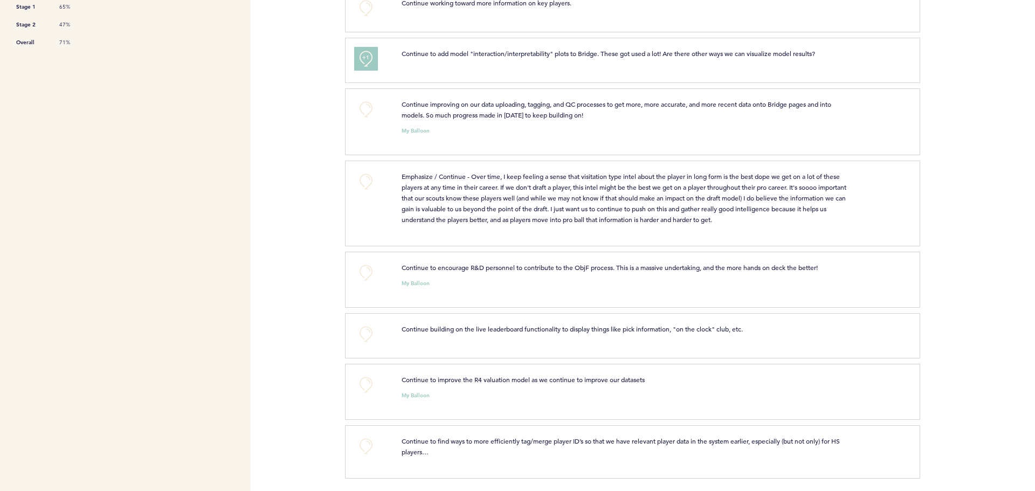
scroll to position [446, 0]
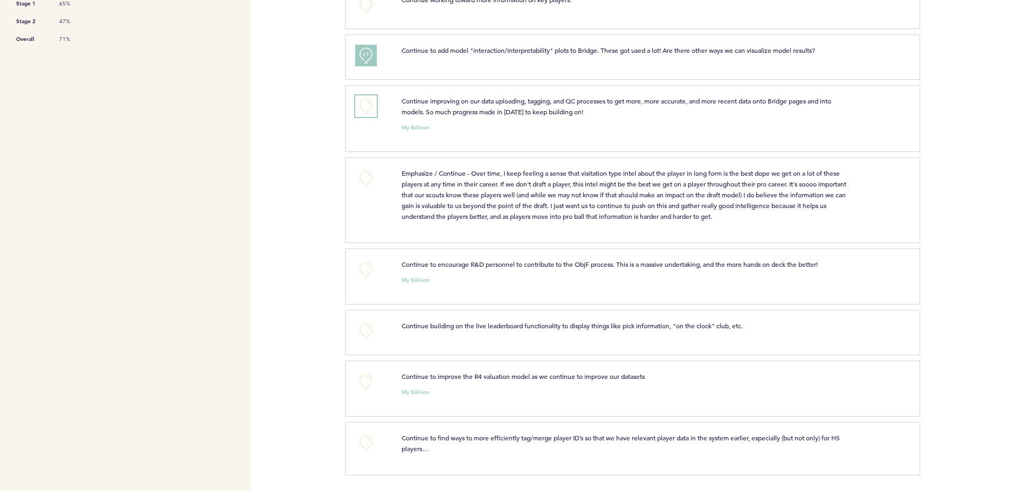
click at [370, 103] on button "+0" at bounding box center [366, 106] width 22 height 22
click at [358, 175] on button "+0" at bounding box center [366, 179] width 22 height 22
click at [369, 265] on button "+0" at bounding box center [366, 270] width 22 height 22
click at [363, 381] on button "+0" at bounding box center [366, 382] width 22 height 22
click at [369, 440] on button "+0" at bounding box center [366, 443] width 22 height 22
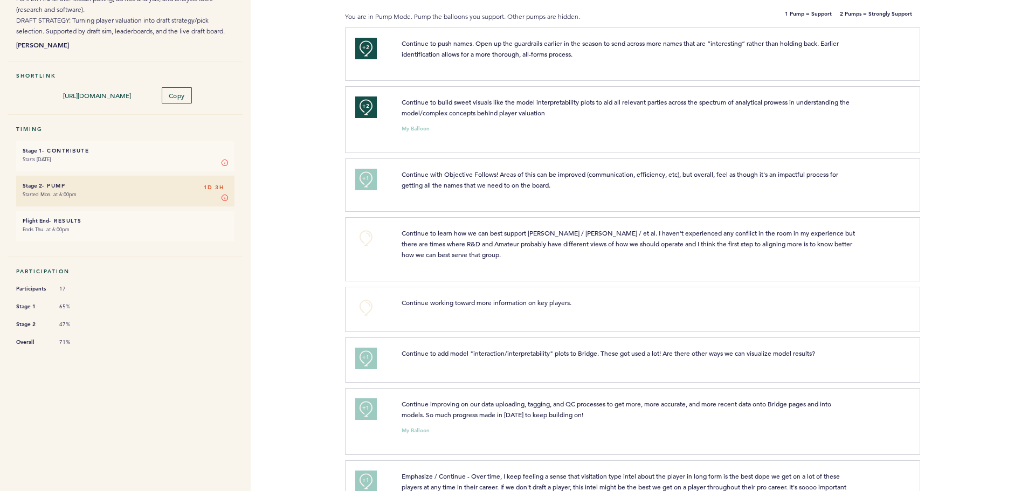
scroll to position [0, 0]
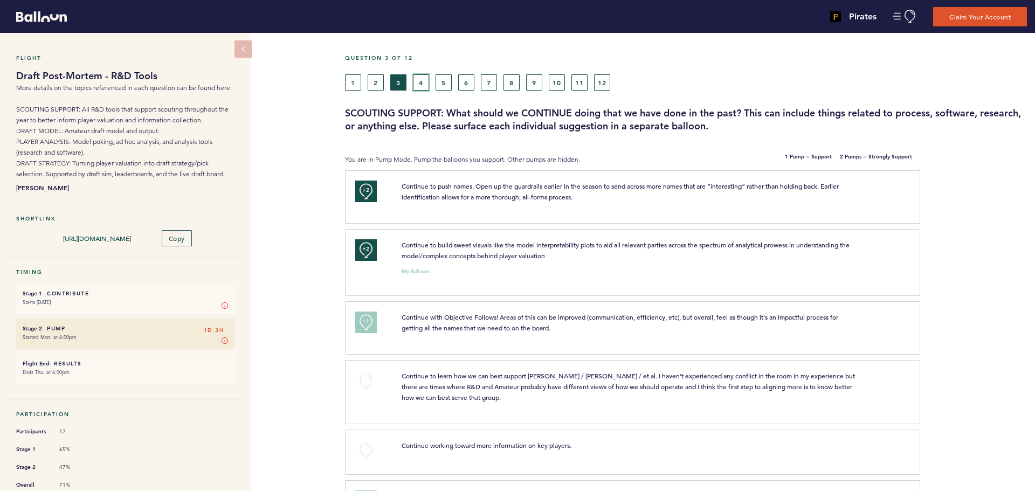
click at [422, 81] on button "4" at bounding box center [421, 82] width 16 height 16
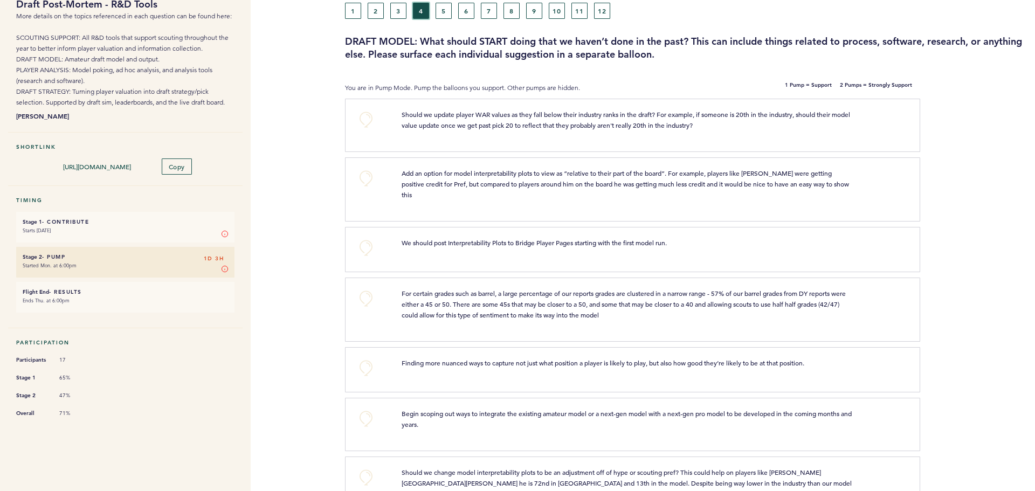
scroll to position [144, 0]
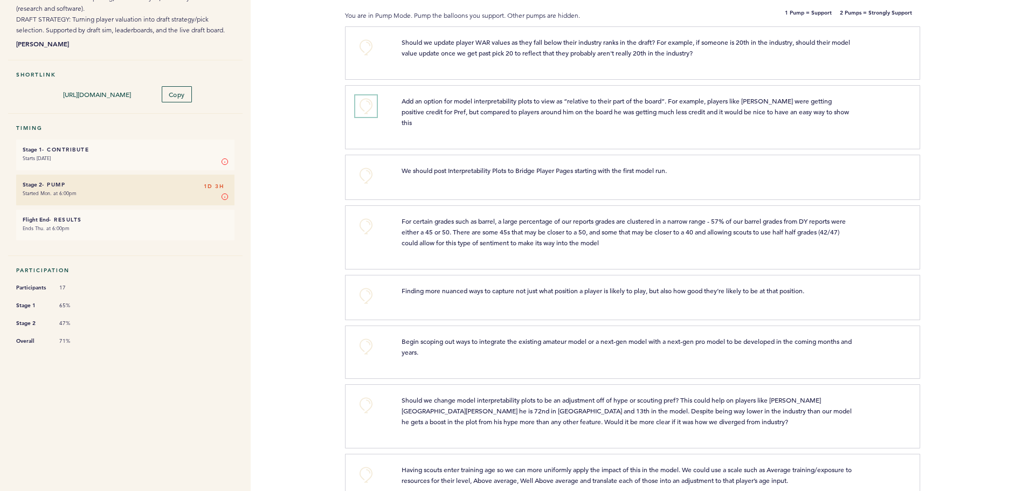
click at [366, 103] on button "+0" at bounding box center [366, 106] width 22 height 22
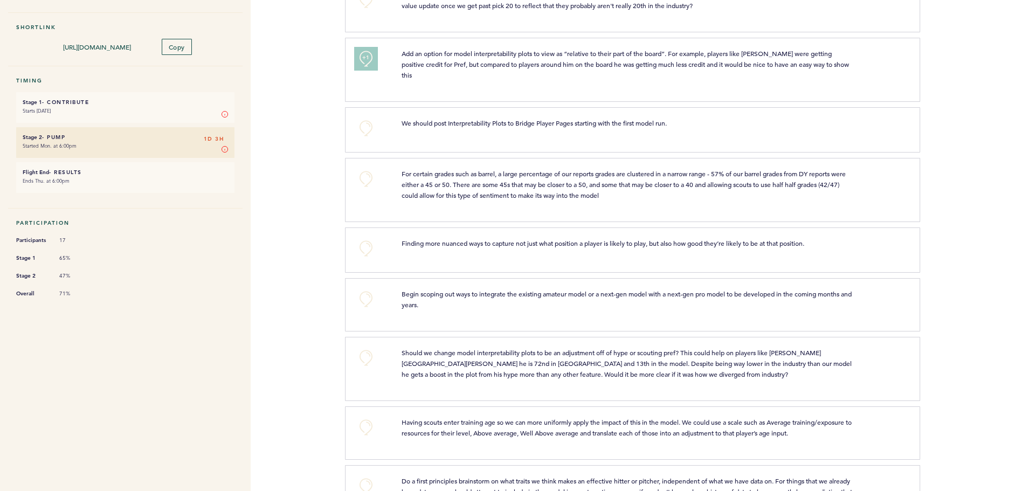
scroll to position [216, 0]
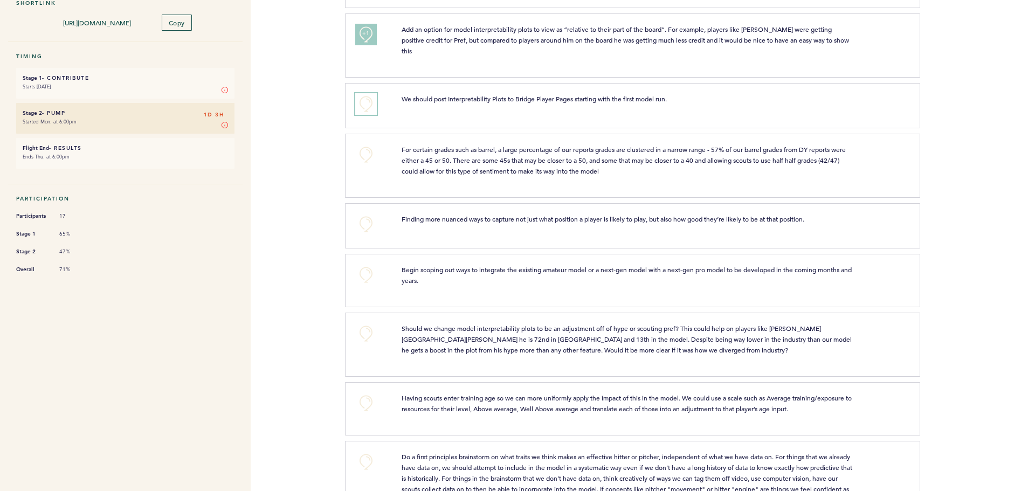
click at [369, 93] on button "+0" at bounding box center [366, 104] width 22 height 22
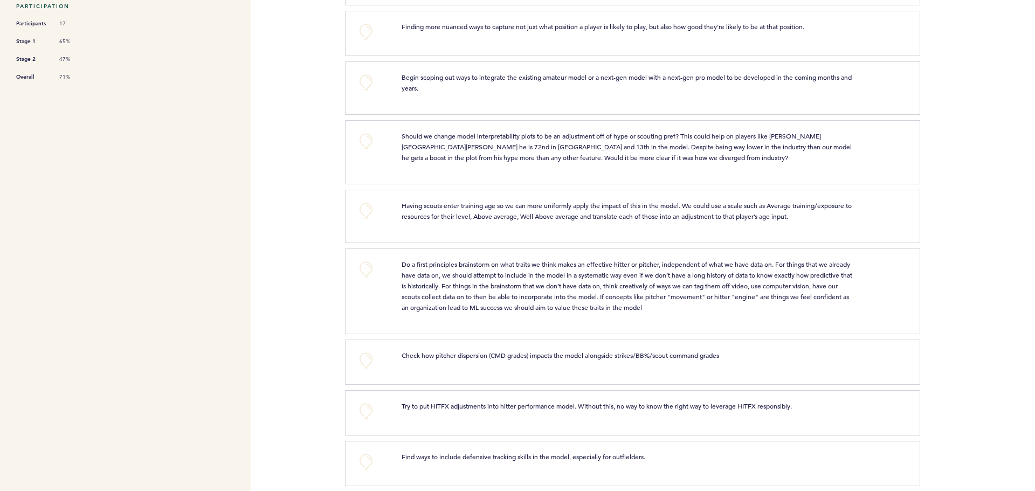
scroll to position [431, 0]
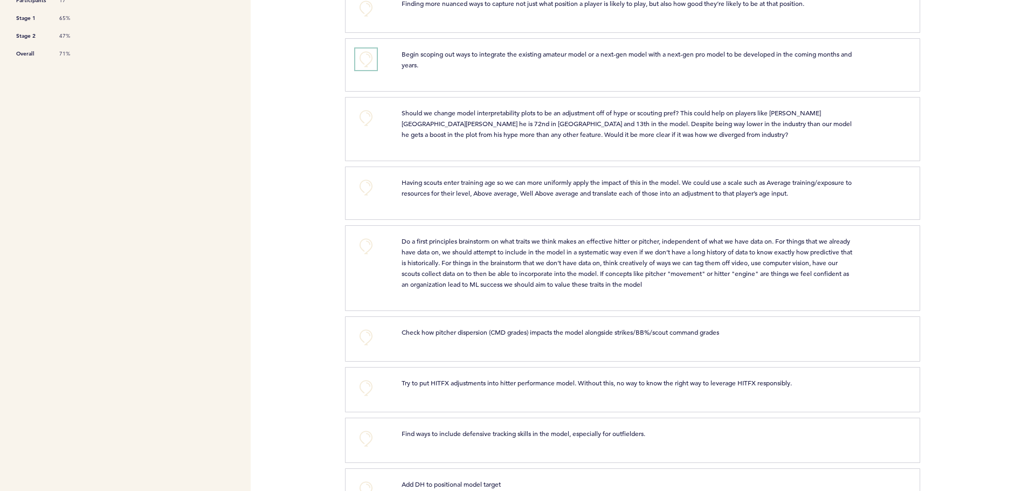
click at [370, 51] on button "+0" at bounding box center [366, 59] width 22 height 22
click at [368, 107] on button "+0" at bounding box center [366, 118] width 22 height 22
click at [364, 177] on button "+0" at bounding box center [366, 188] width 22 height 22
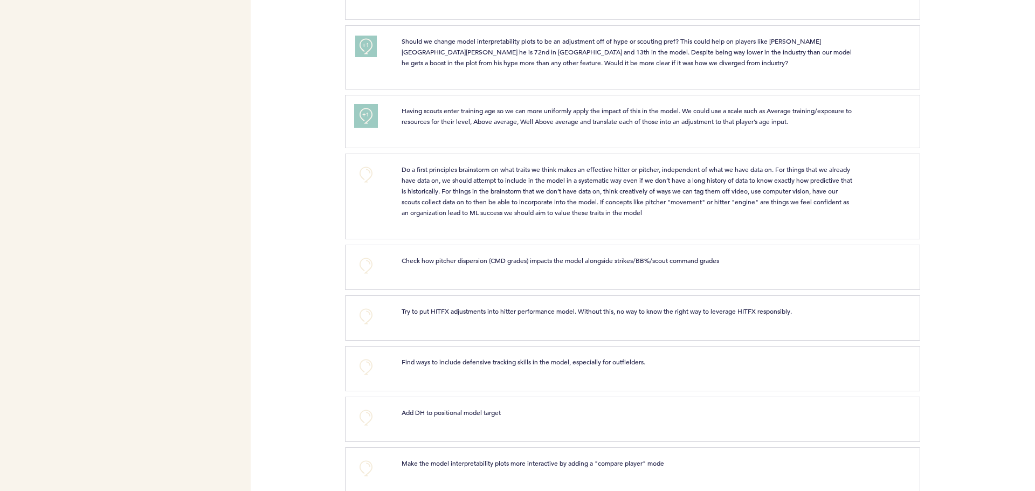
scroll to position [575, 0]
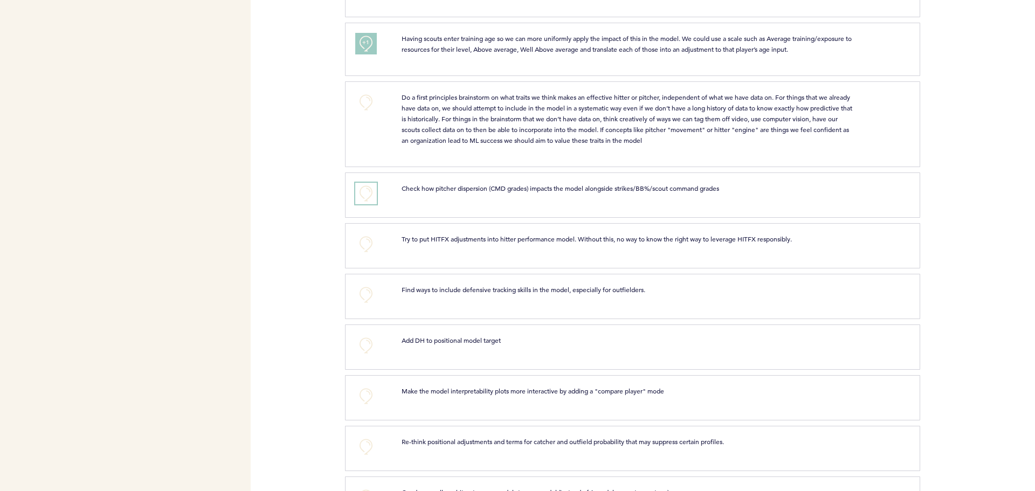
click at [364, 183] on button "+0" at bounding box center [366, 194] width 22 height 22
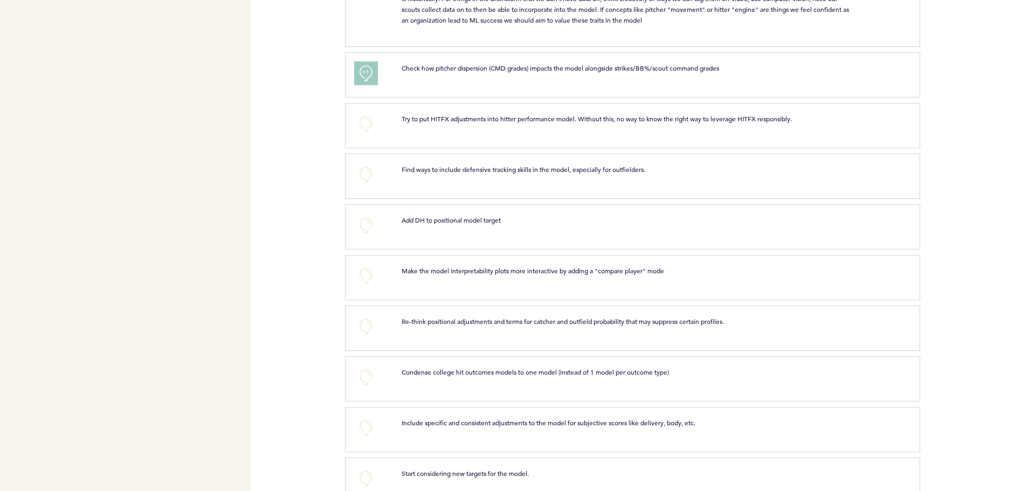
scroll to position [718, 0]
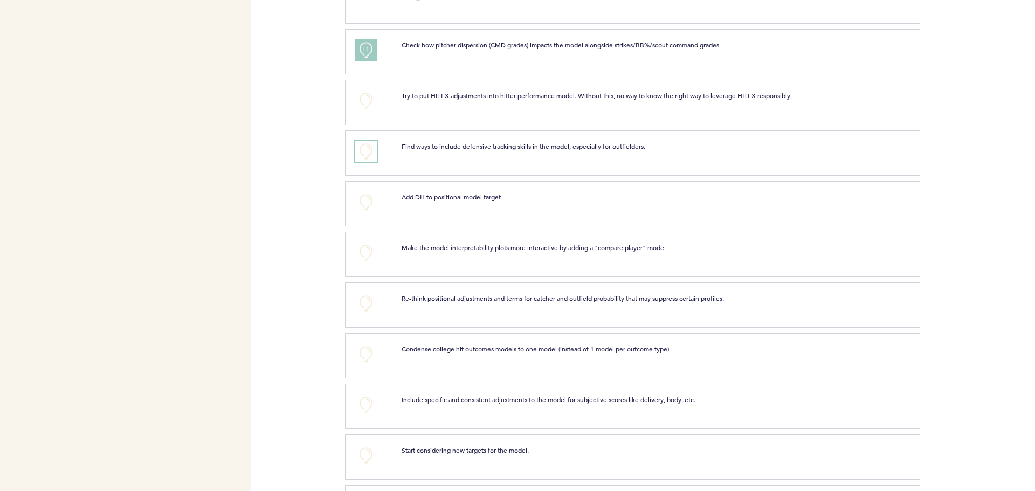
click at [366, 141] on button "+0" at bounding box center [366, 152] width 22 height 22
click at [364, 191] on button "+0" at bounding box center [366, 202] width 22 height 22
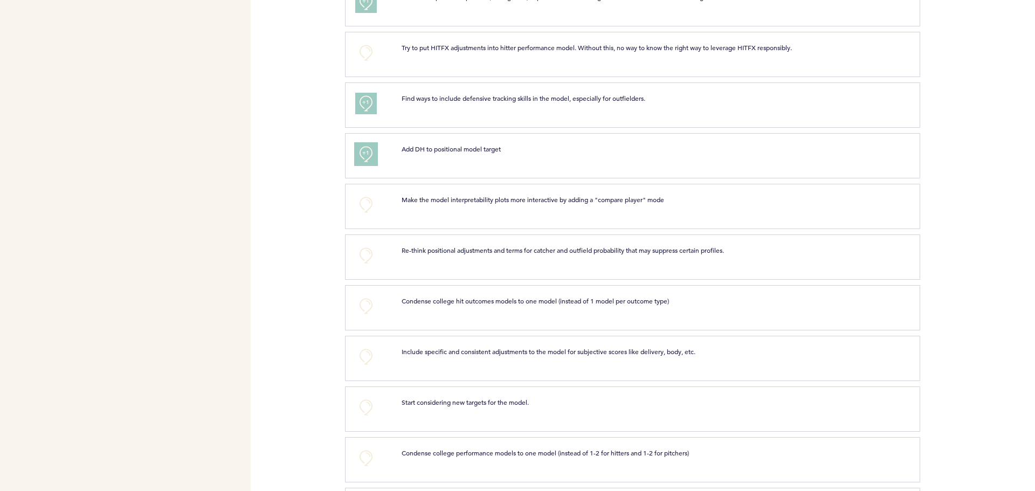
scroll to position [791, 0]
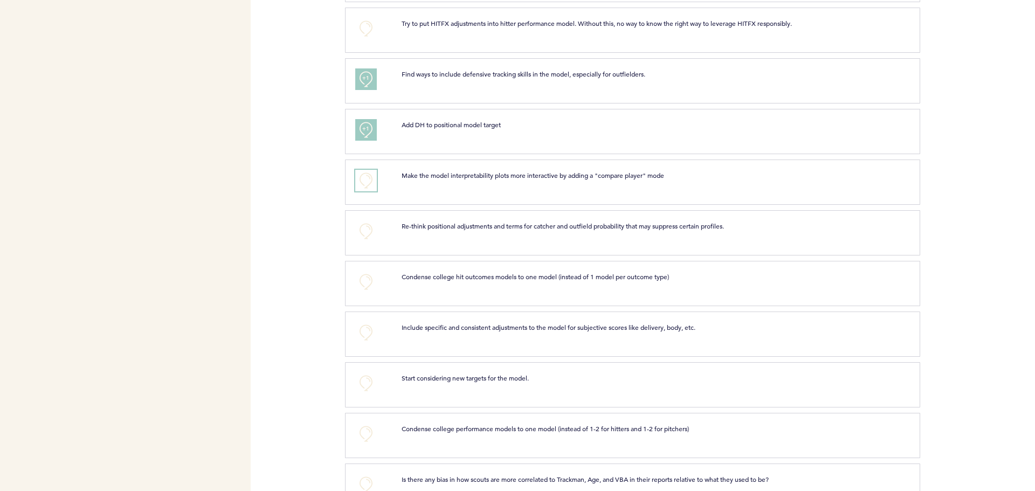
click at [365, 170] on button "+0" at bounding box center [366, 181] width 22 height 22
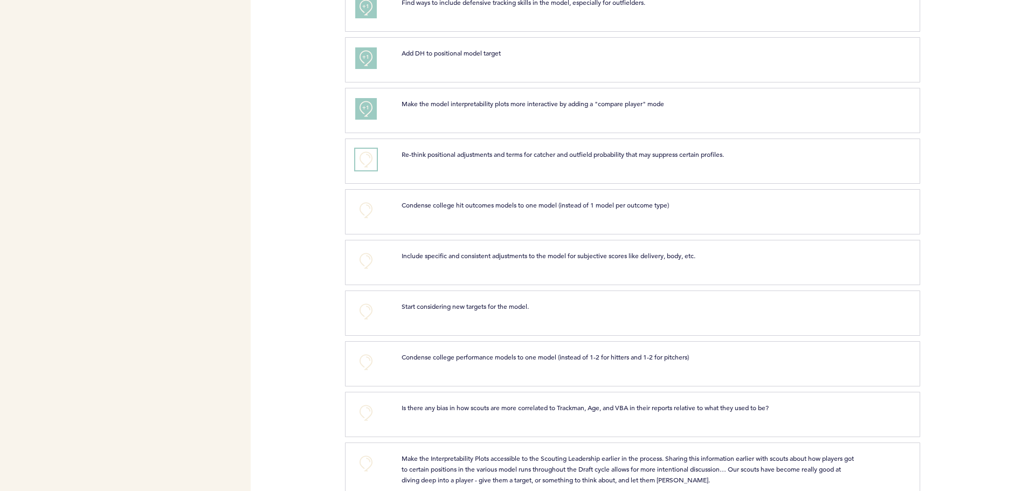
click at [367, 149] on button "+0" at bounding box center [366, 160] width 22 height 22
click at [370, 240] on div "+0 Include specific and consistent adjustments to the model for subjective scor…" at bounding box center [632, 262] width 575 height 45
click at [366, 252] on button "+0" at bounding box center [366, 261] width 22 height 22
click at [366, 254] on span "+1" at bounding box center [366, 259] width 8 height 11
click at [366, 254] on span "+2" at bounding box center [366, 259] width 8 height 11
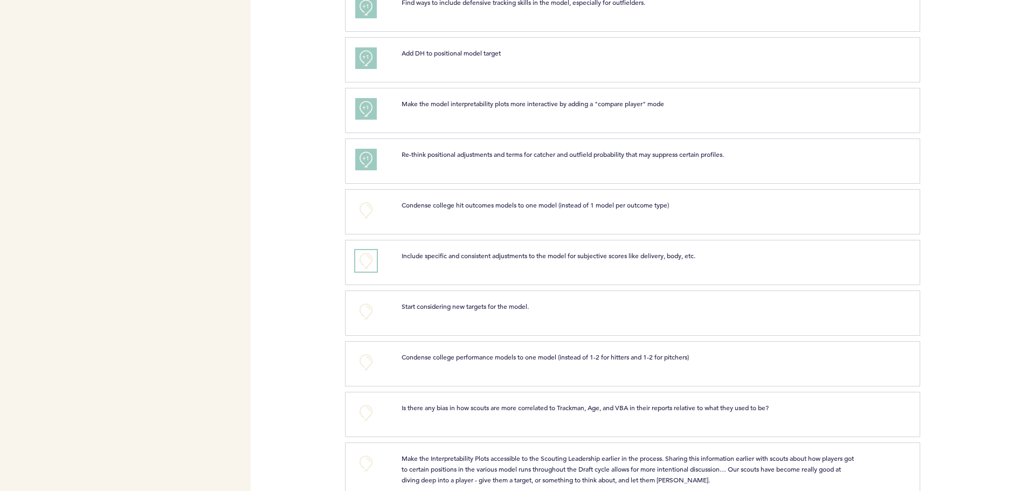
click at [366, 253] on button "+0" at bounding box center [366, 261] width 22 height 22
click at [370, 255] on button "+1" at bounding box center [366, 261] width 22 height 22
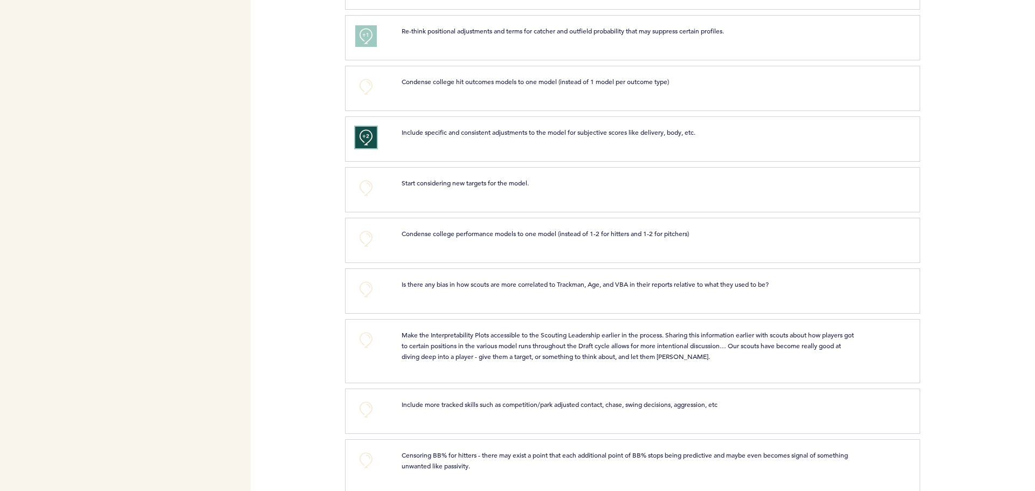
scroll to position [1006, 0]
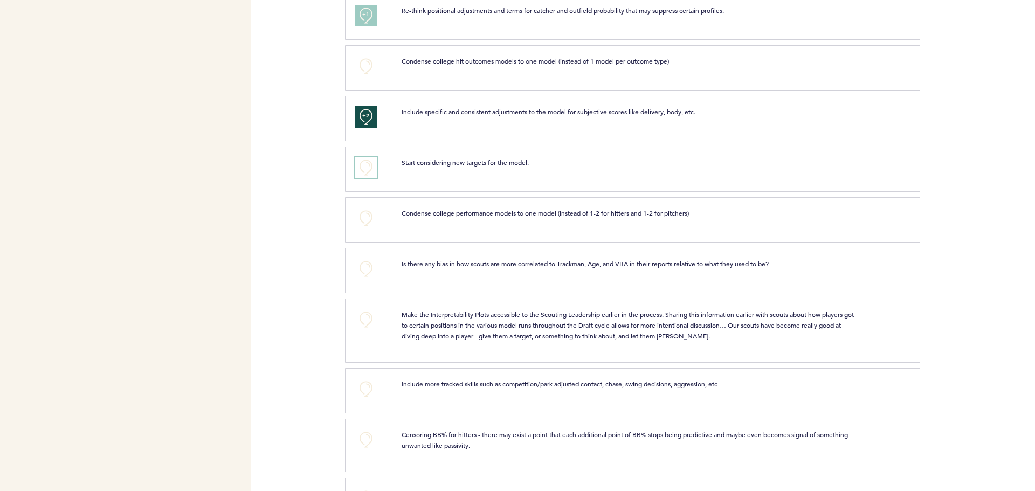
click at [365, 162] on button "+0" at bounding box center [366, 168] width 22 height 22
click at [366, 162] on button "+1" at bounding box center [366, 168] width 22 height 22
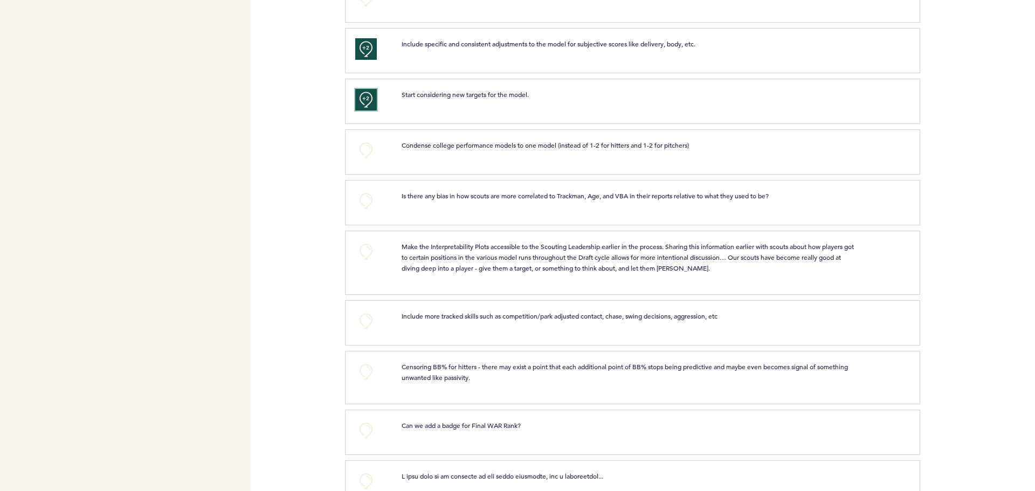
scroll to position [1149, 0]
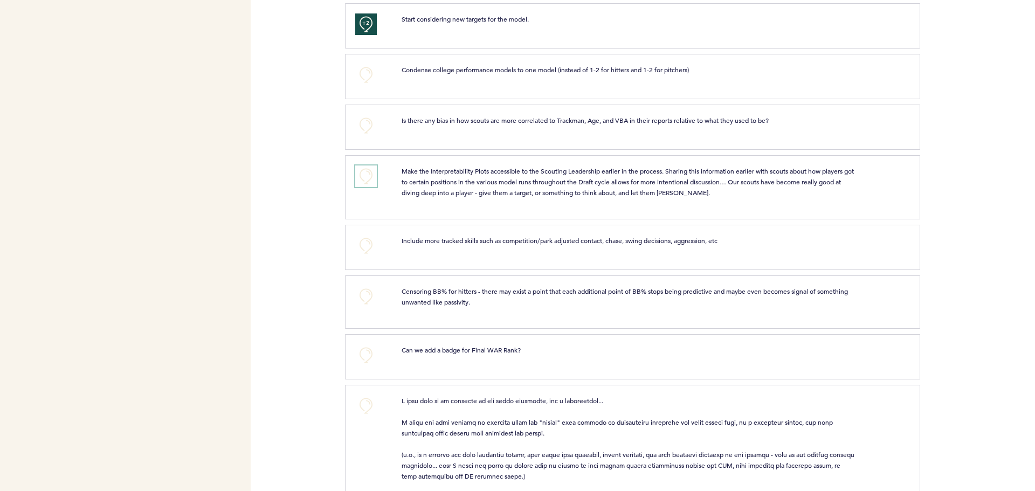
click at [370, 165] on button "+0" at bounding box center [366, 176] width 22 height 22
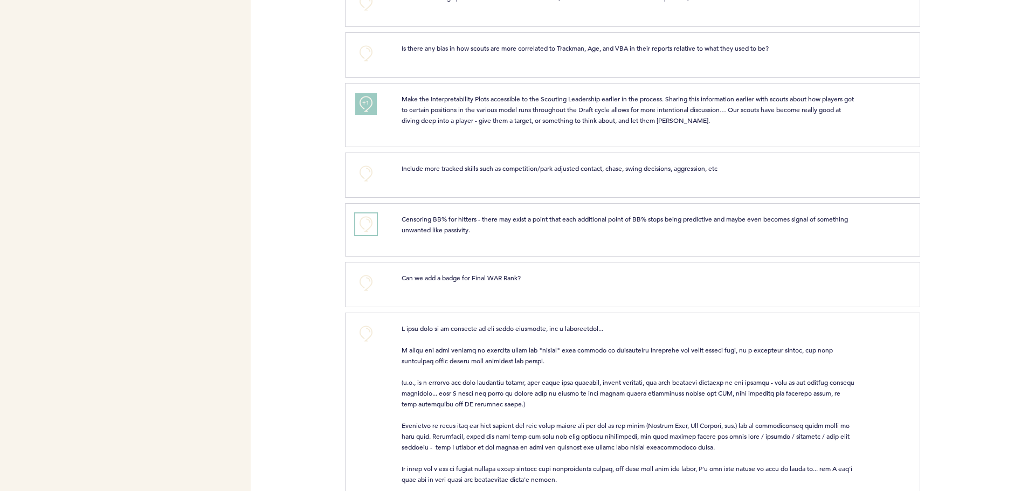
click at [369, 213] on button "+0" at bounding box center [366, 224] width 22 height 22
click at [369, 218] on span "+1" at bounding box center [366, 223] width 8 height 11
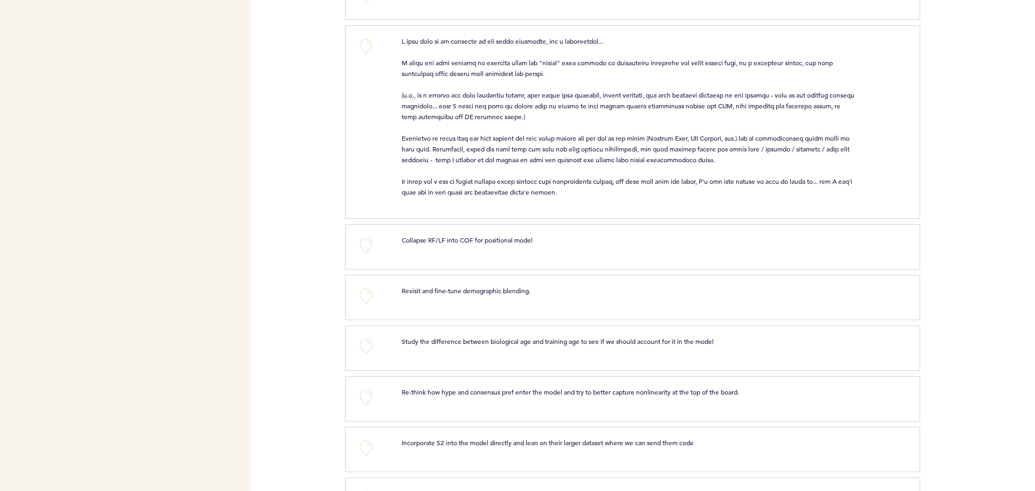
scroll to position [1580, 0]
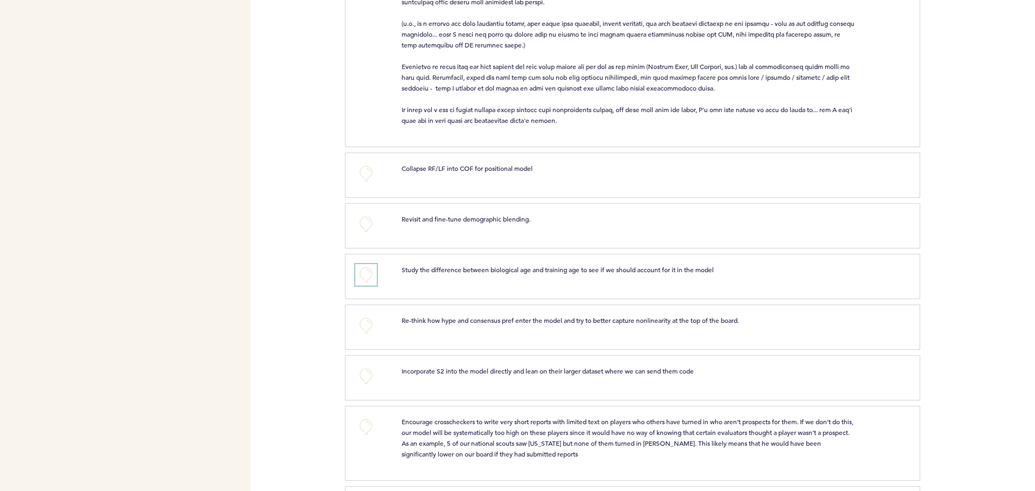
click at [370, 264] on button "+0" at bounding box center [366, 275] width 22 height 22
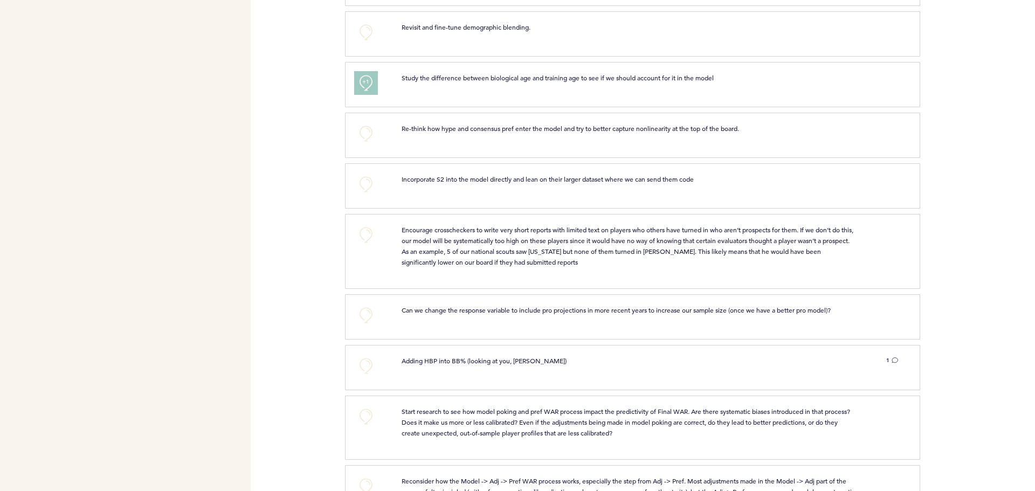
scroll to position [1796, 0]
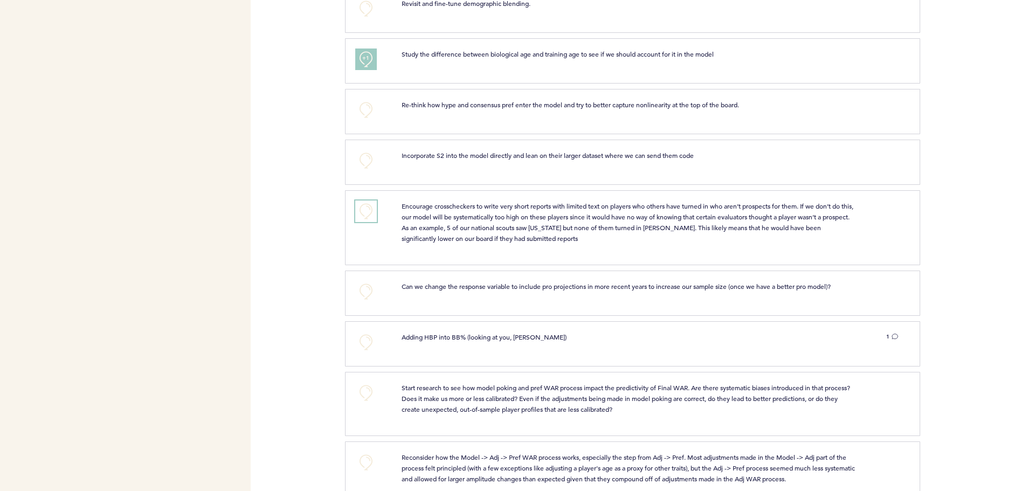
click at [369, 200] on button "+0" at bounding box center [366, 211] width 22 height 22
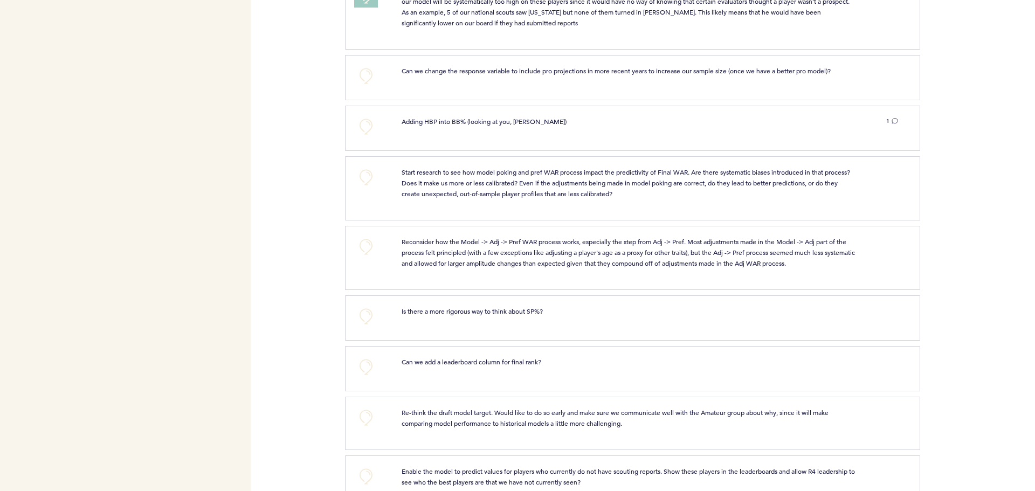
scroll to position [2084, 0]
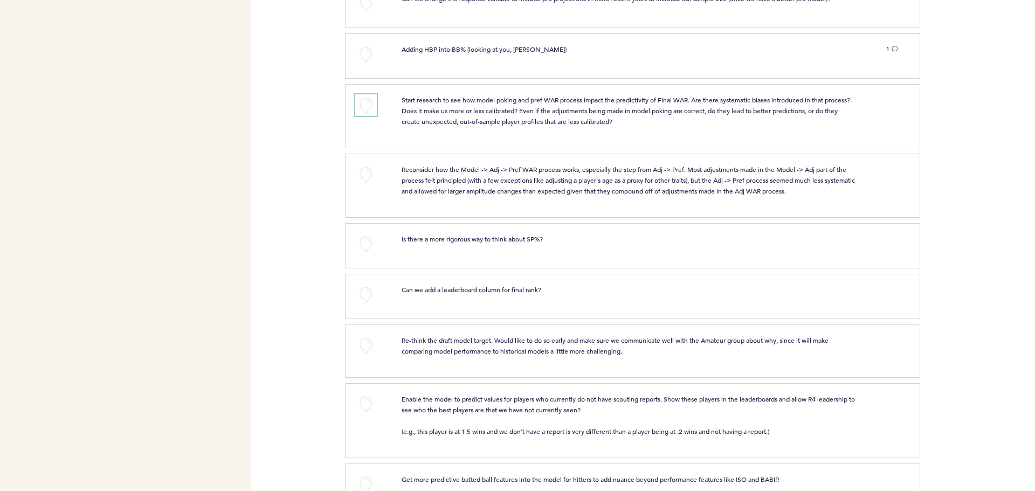
click at [364, 94] on button "+0" at bounding box center [366, 105] width 22 height 22
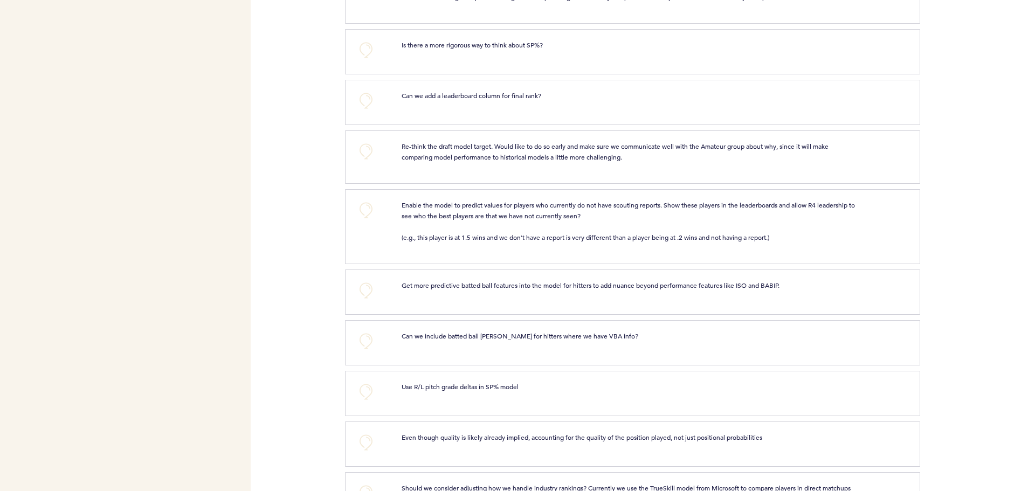
scroll to position [2299, 0]
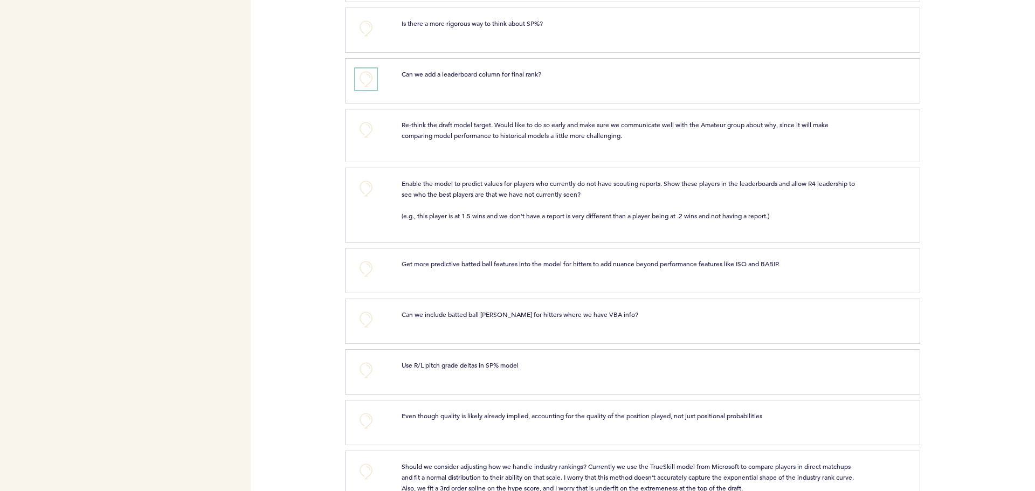
click at [364, 68] on button "+0" at bounding box center [366, 79] width 22 height 22
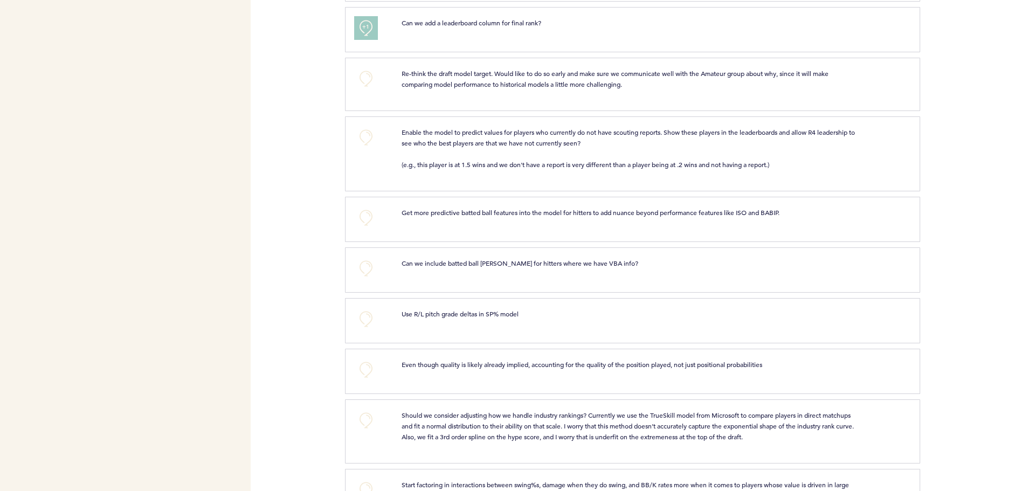
scroll to position [2371, 0]
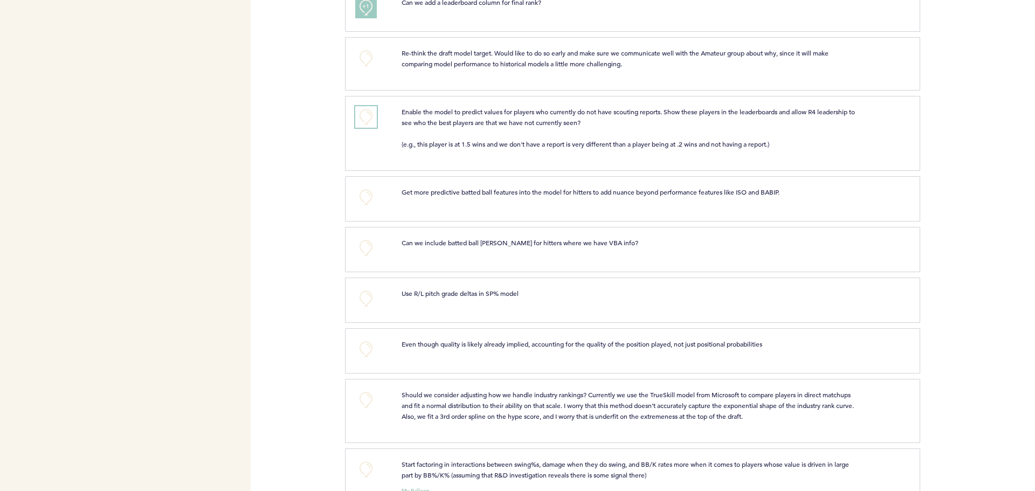
click at [364, 106] on button "+0" at bounding box center [366, 117] width 22 height 22
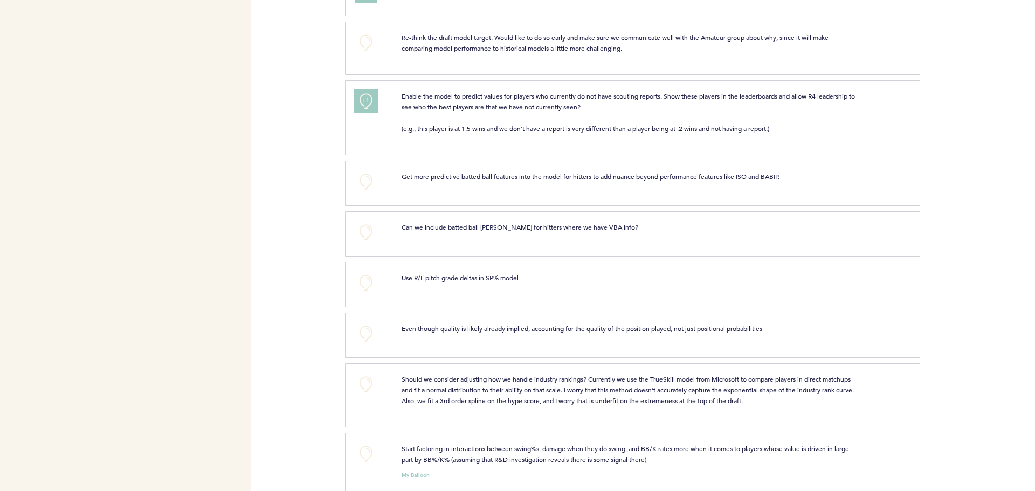
scroll to position [2400, 0]
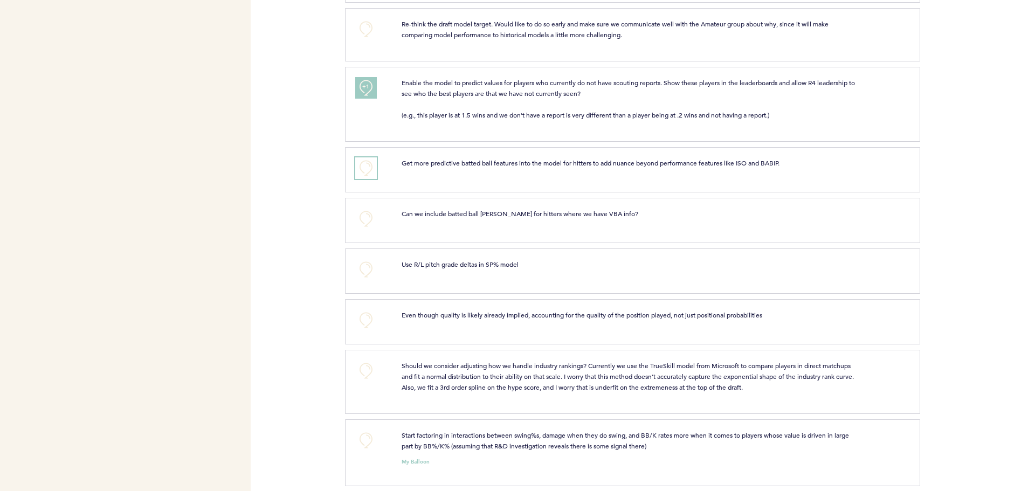
click at [366, 157] on button "+0" at bounding box center [366, 168] width 22 height 22
click at [365, 259] on button "+0" at bounding box center [366, 270] width 22 height 22
click at [363, 432] on button "+0" at bounding box center [366, 440] width 22 height 22
click at [366, 434] on span "+1" at bounding box center [366, 439] width 8 height 11
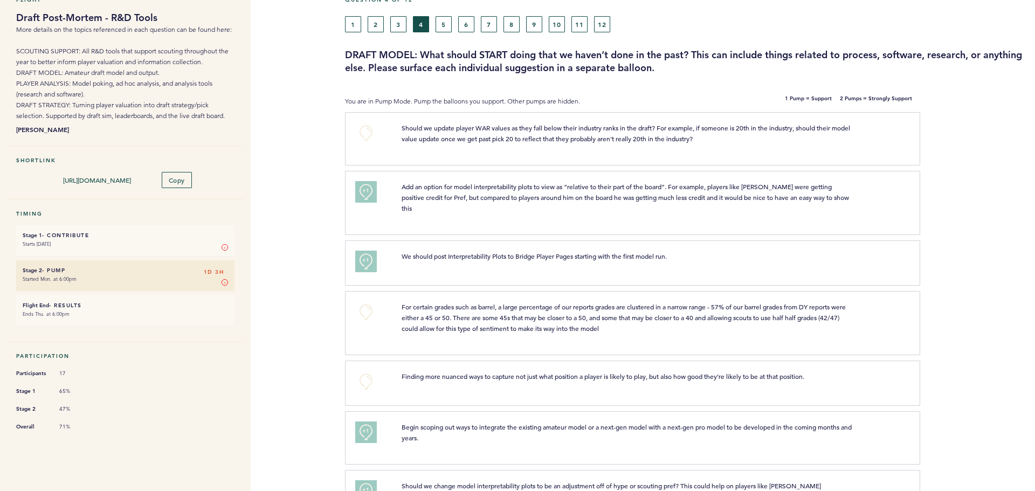
scroll to position [0, 0]
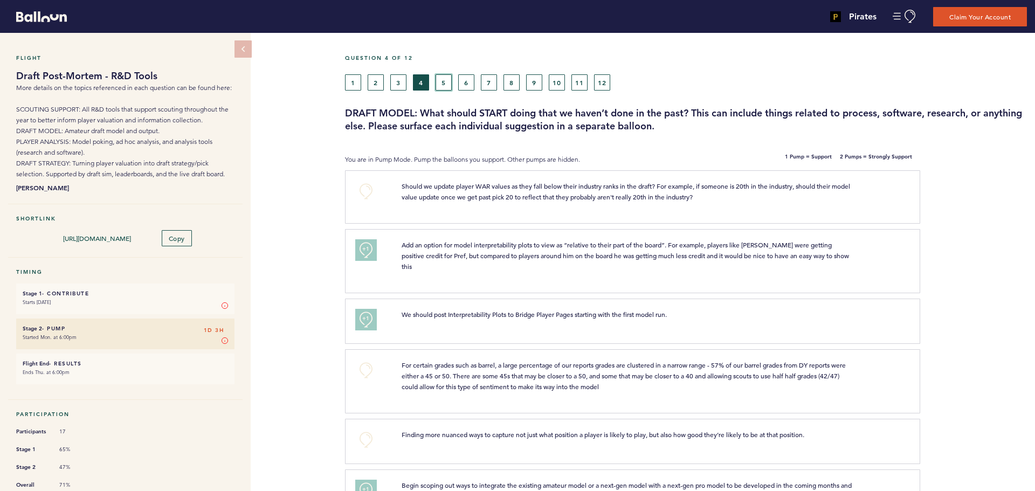
click at [450, 80] on button "5" at bounding box center [443, 82] width 16 height 16
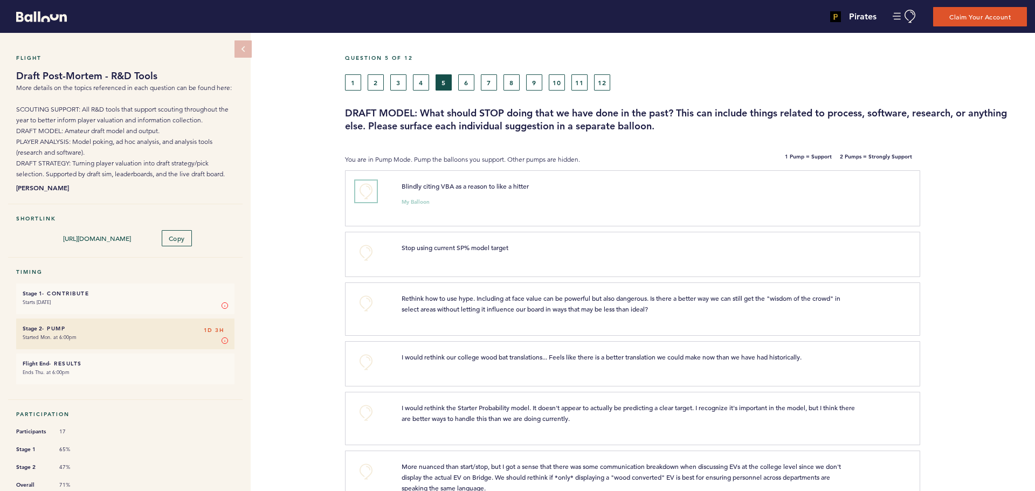
click at [366, 191] on button "+0" at bounding box center [366, 192] width 22 height 22
click at [366, 191] on span "+1" at bounding box center [366, 190] width 8 height 11
click at [321, 251] on div "Flight Draft Post-Mortem - R&D Tools More details on the topics referenced in e…" at bounding box center [517, 262] width 1035 height 458
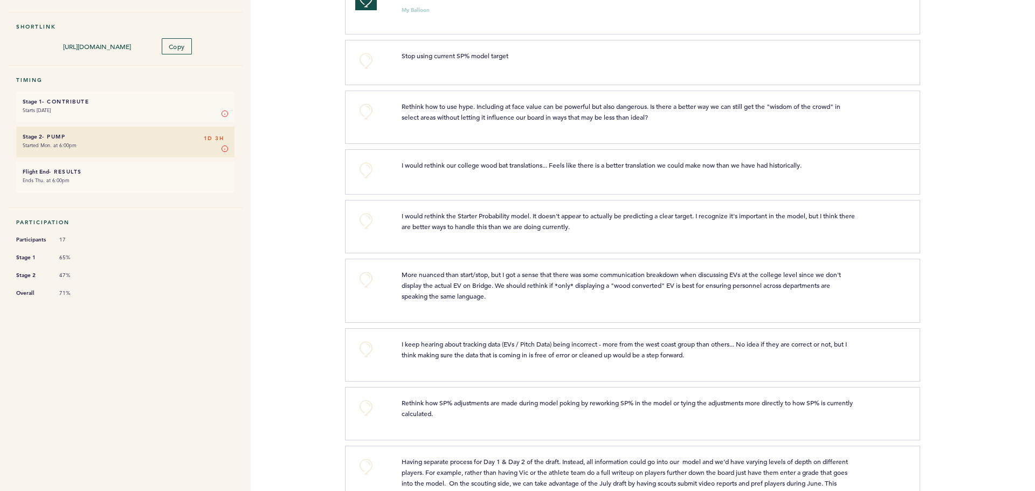
scroll to position [216, 0]
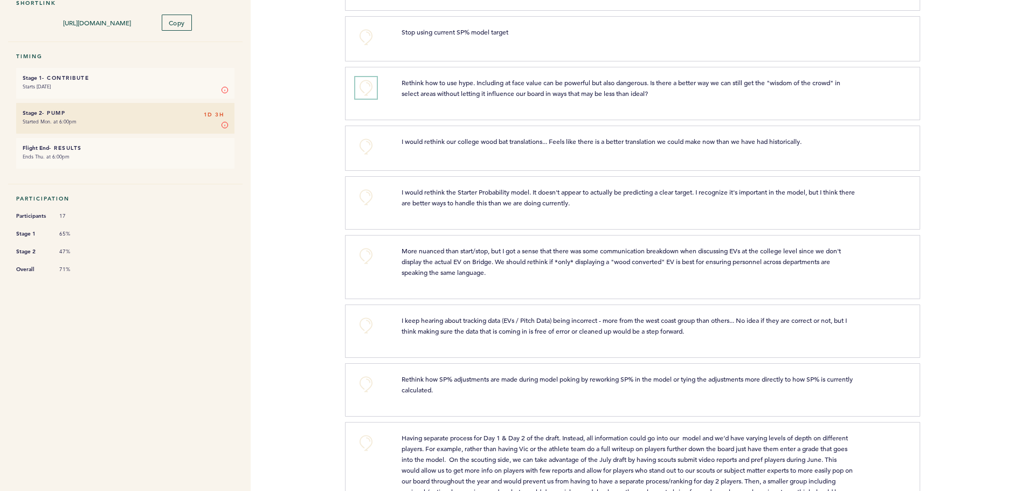
click at [367, 85] on button "+0" at bounding box center [366, 88] width 22 height 22
click at [366, 146] on button "+0" at bounding box center [366, 147] width 22 height 22
click at [366, 146] on span "+1" at bounding box center [366, 145] width 8 height 11
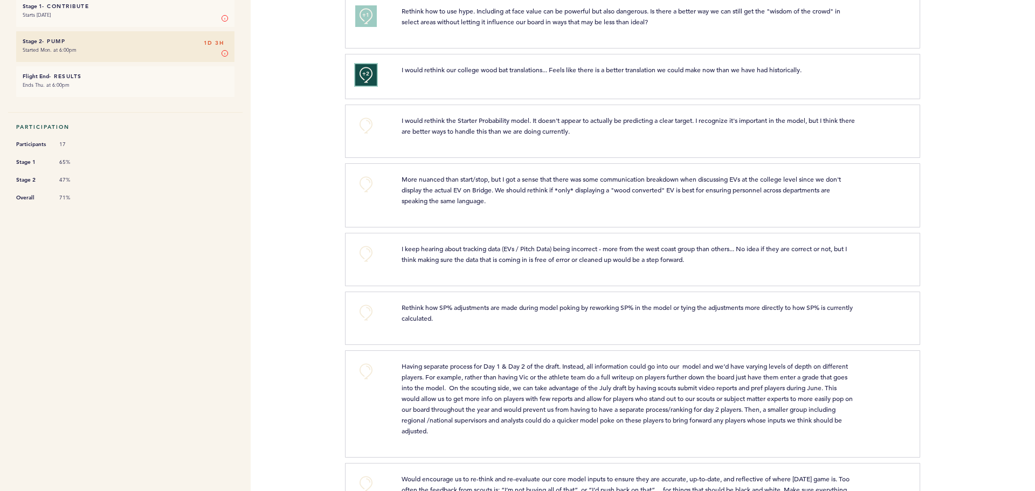
scroll to position [359, 0]
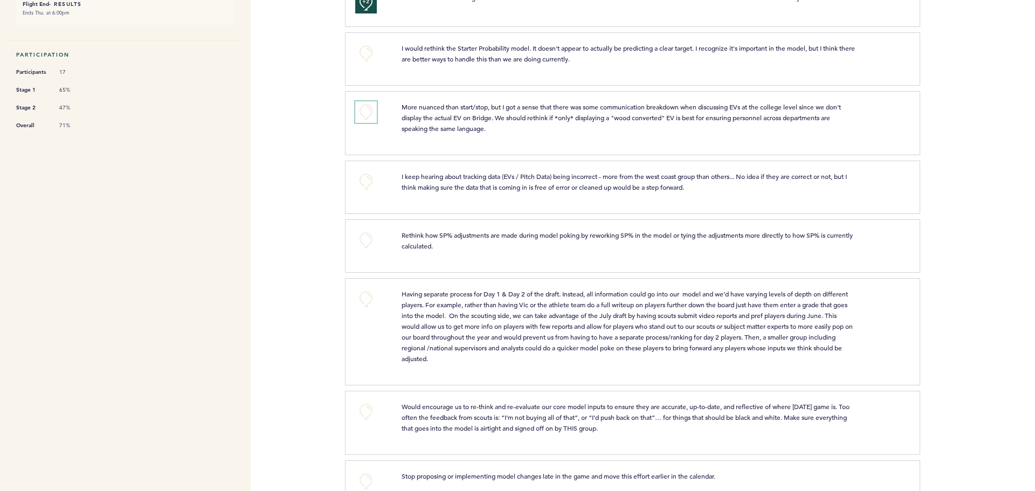
click at [366, 113] on button "+0" at bounding box center [366, 112] width 22 height 22
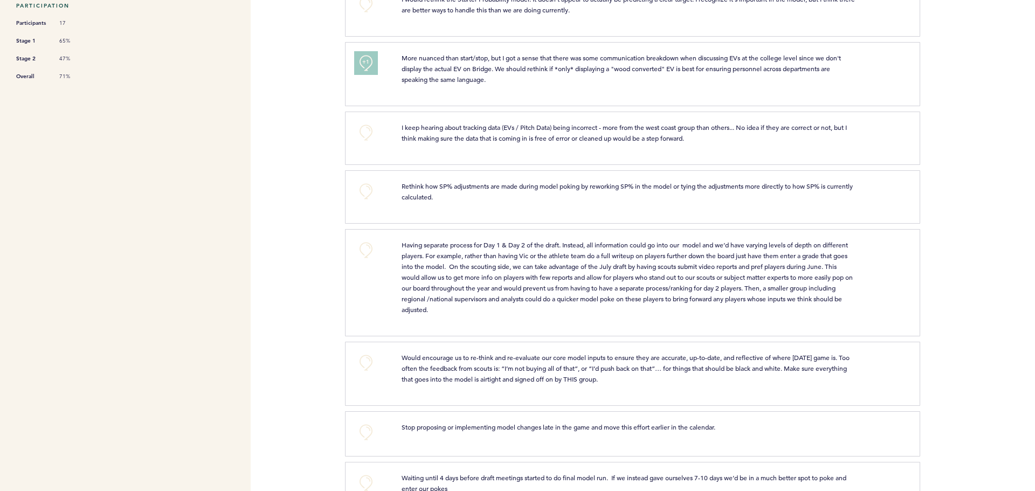
scroll to position [431, 0]
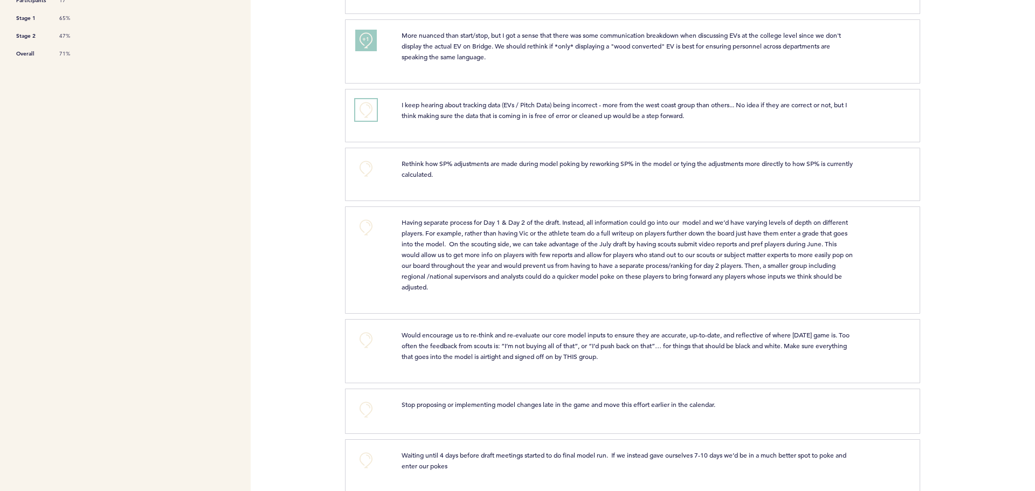
click at [367, 103] on button "+0" at bounding box center [366, 110] width 22 height 22
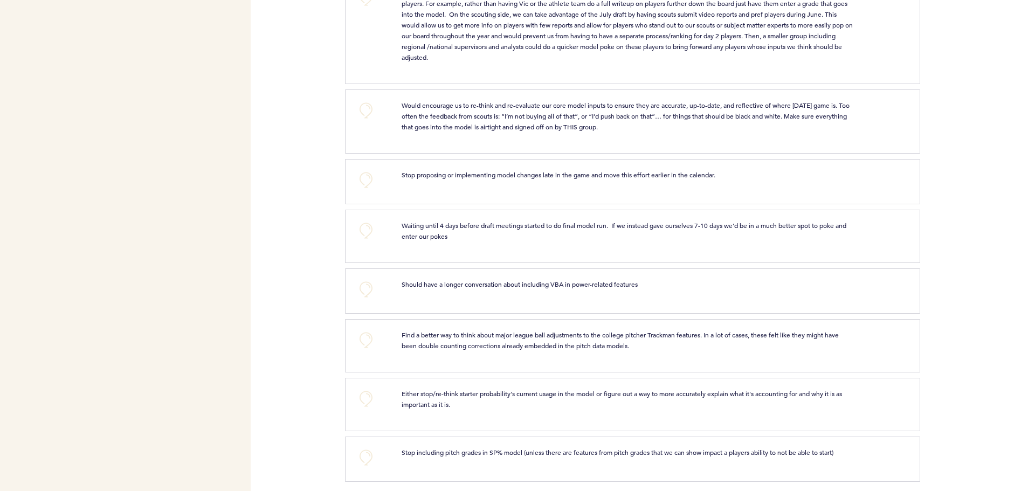
scroll to position [667, 0]
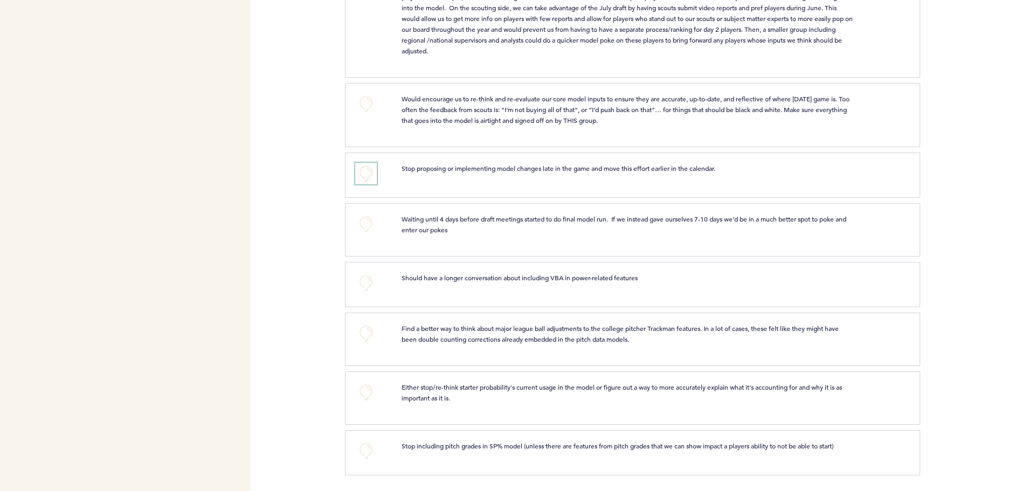
click at [369, 176] on button "+0" at bounding box center [366, 174] width 22 height 22
drag, startPoint x: 365, startPoint y: 227, endPoint x: 332, endPoint y: 228, distance: 32.9
click at [332, 228] on div "Pirates [PERSON_NAME][EMAIL_ADDRESS][PERSON_NAME][DOMAIN_NAME] Team Domain: pir…" at bounding box center [517, 245] width 1035 height 491
click at [363, 280] on button "+0" at bounding box center [366, 283] width 22 height 22
click at [363, 279] on span "+1" at bounding box center [366, 281] width 8 height 11
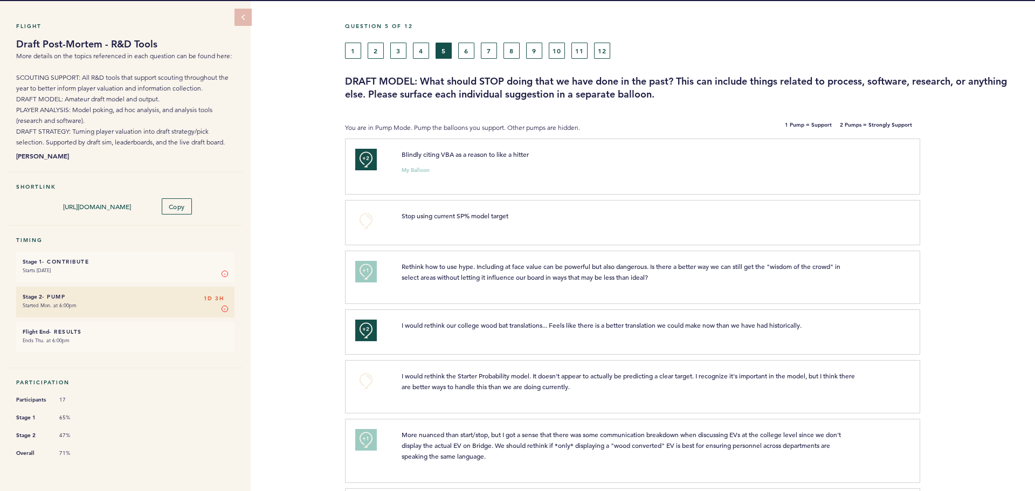
scroll to position [0, 0]
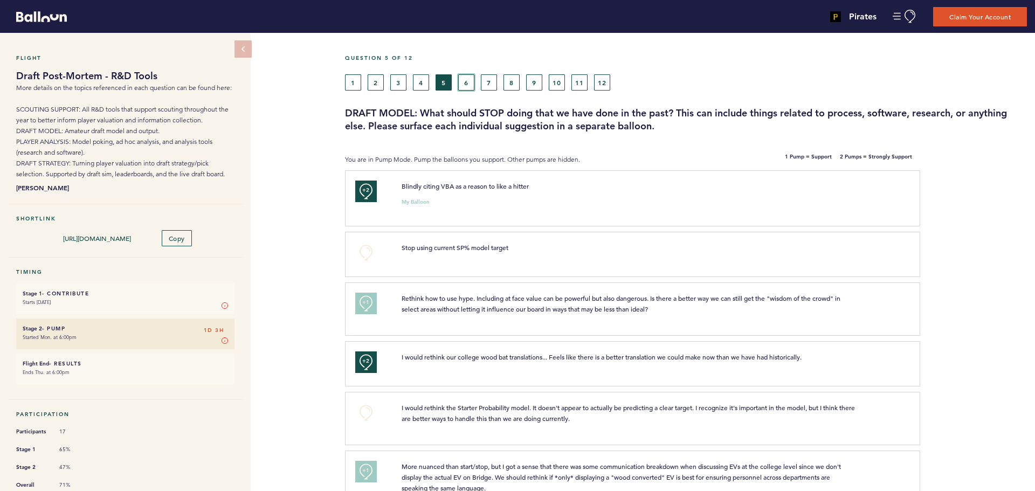
click at [462, 79] on button "6" at bounding box center [466, 82] width 16 height 16
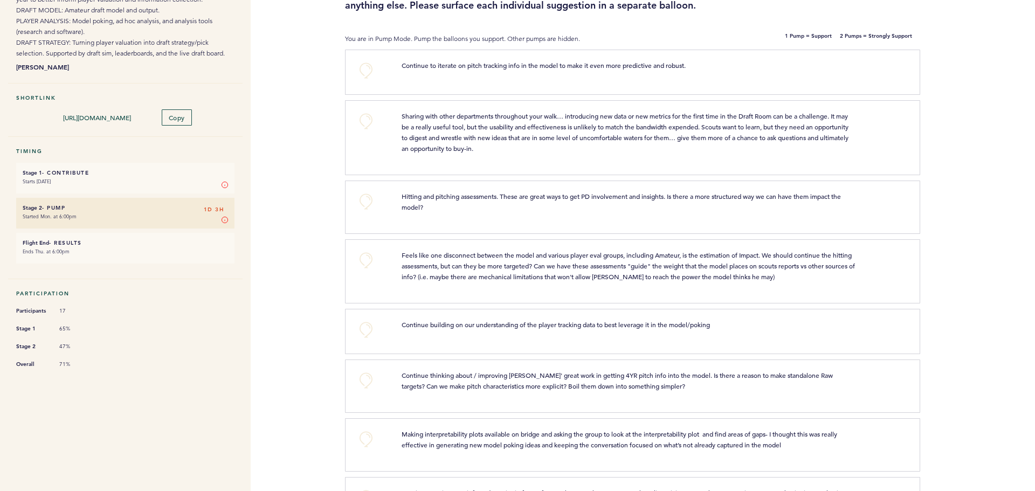
scroll to position [144, 0]
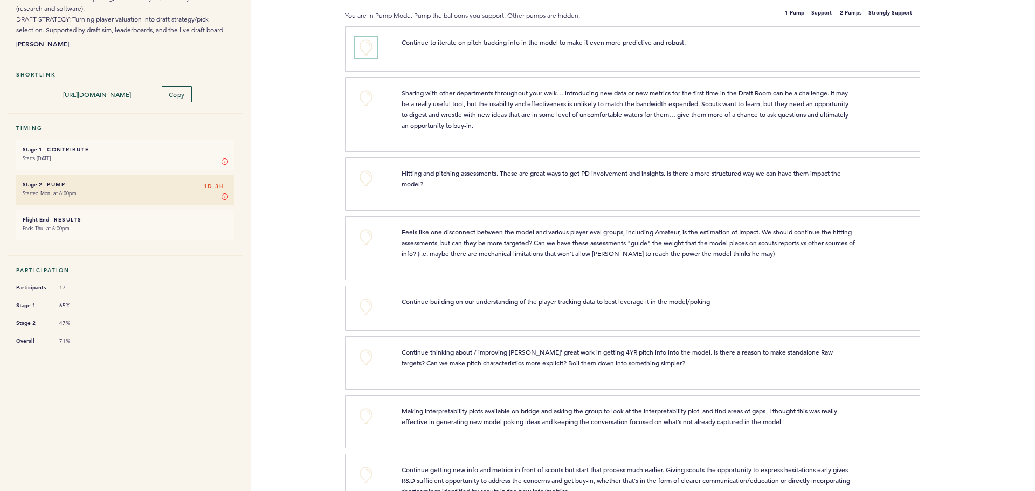
click at [362, 48] on button "+0" at bounding box center [366, 48] width 22 height 22
click at [371, 44] on button "+0" at bounding box center [366, 48] width 22 height 22
click at [374, 33] on div "+2 Continue to iterate on pitch tracking info in the model to make it even more…" at bounding box center [632, 48] width 575 height 45
click at [371, 44] on button "+2" at bounding box center [366, 48] width 22 height 22
click at [371, 45] on button "+0" at bounding box center [366, 48] width 22 height 22
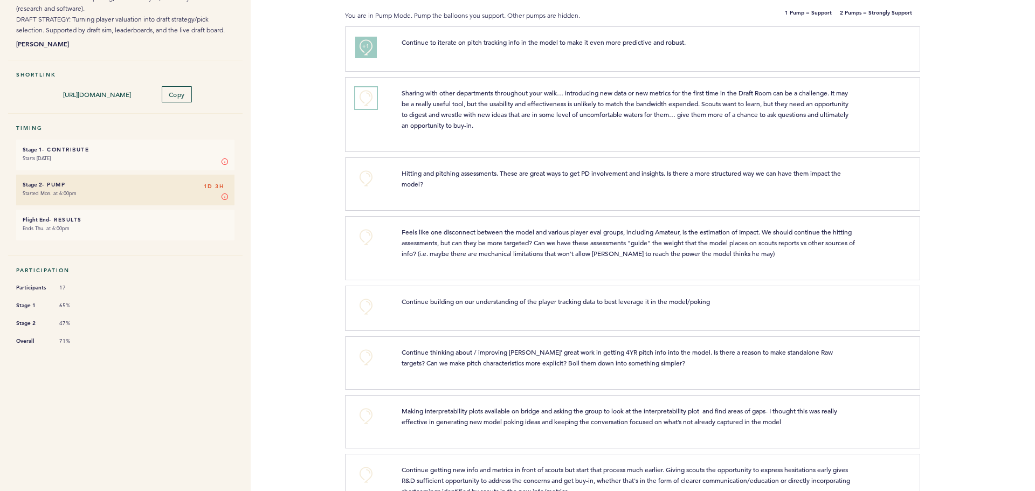
click at [364, 97] on button "+0" at bounding box center [366, 98] width 22 height 22
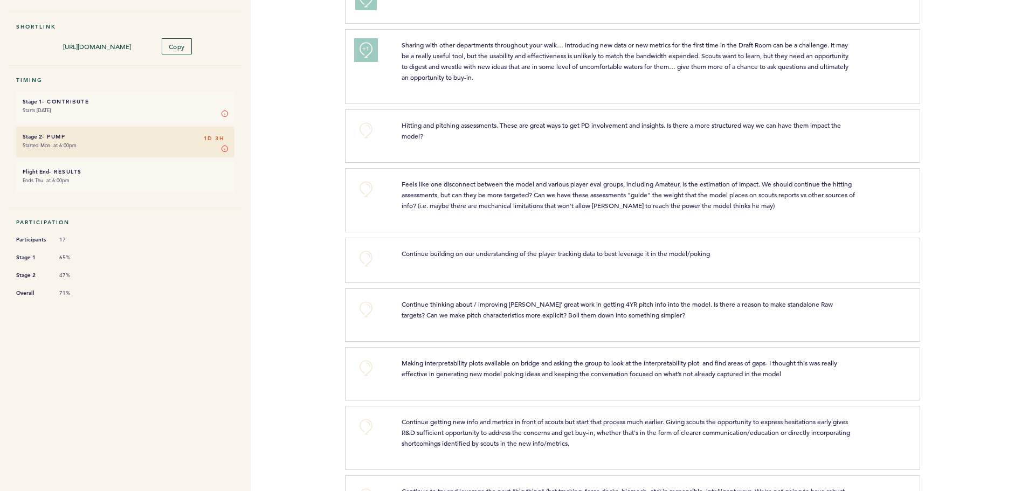
scroll to position [216, 0]
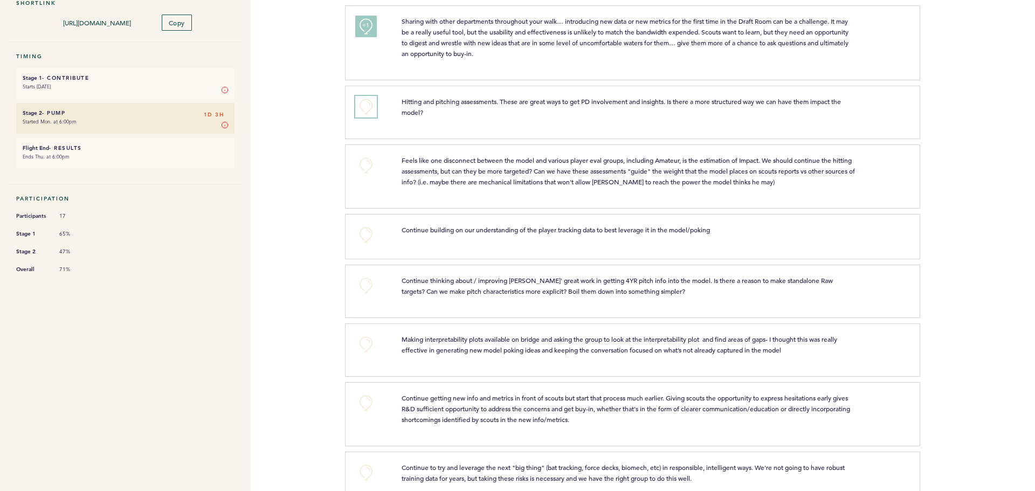
click at [366, 102] on button "+0" at bounding box center [366, 107] width 22 height 22
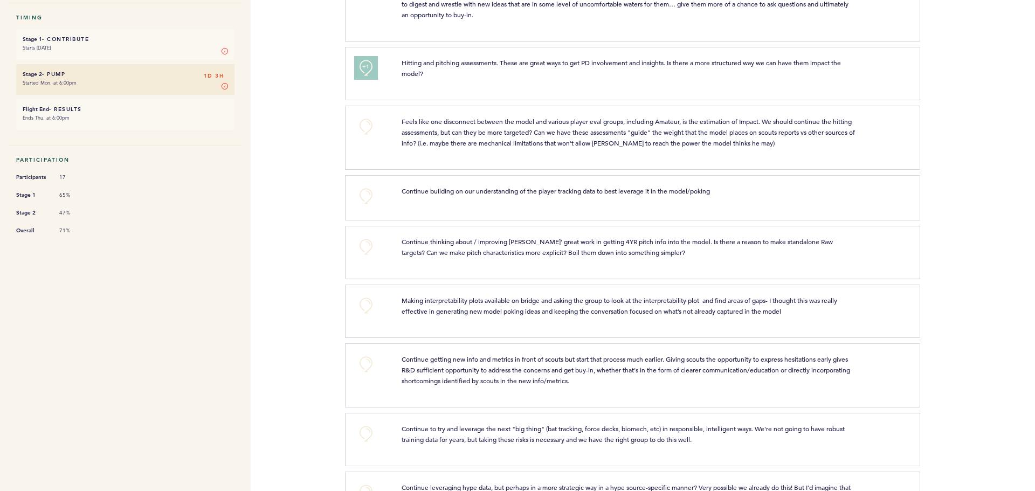
scroll to position [287, 0]
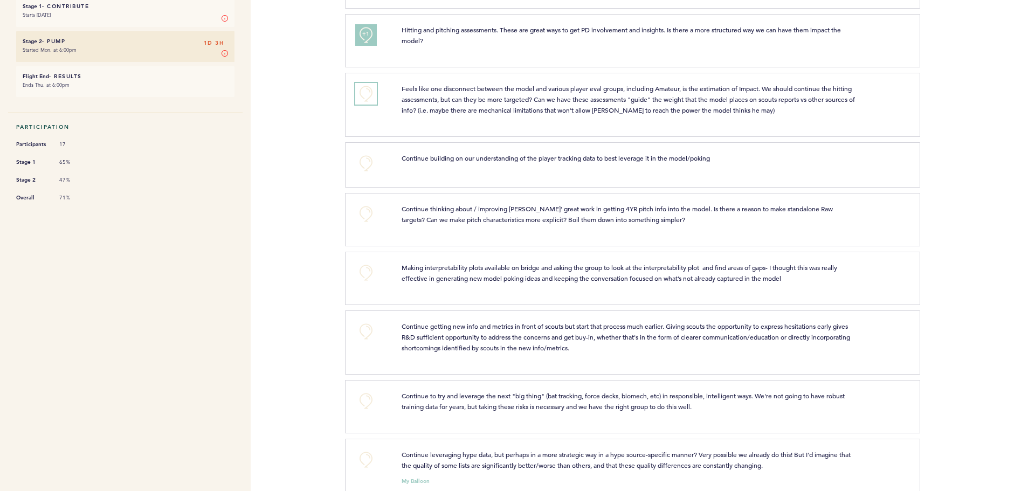
click at [366, 92] on button "+0" at bounding box center [366, 94] width 22 height 22
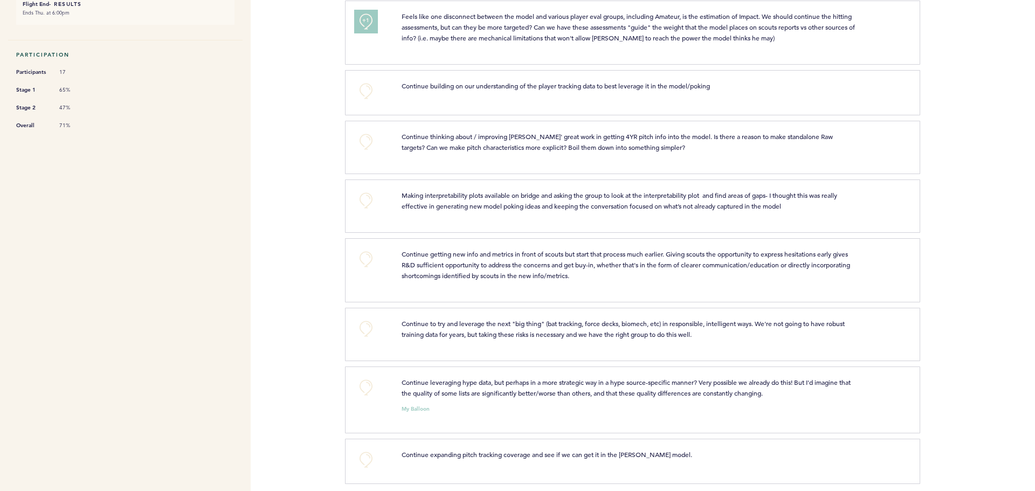
scroll to position [368, 0]
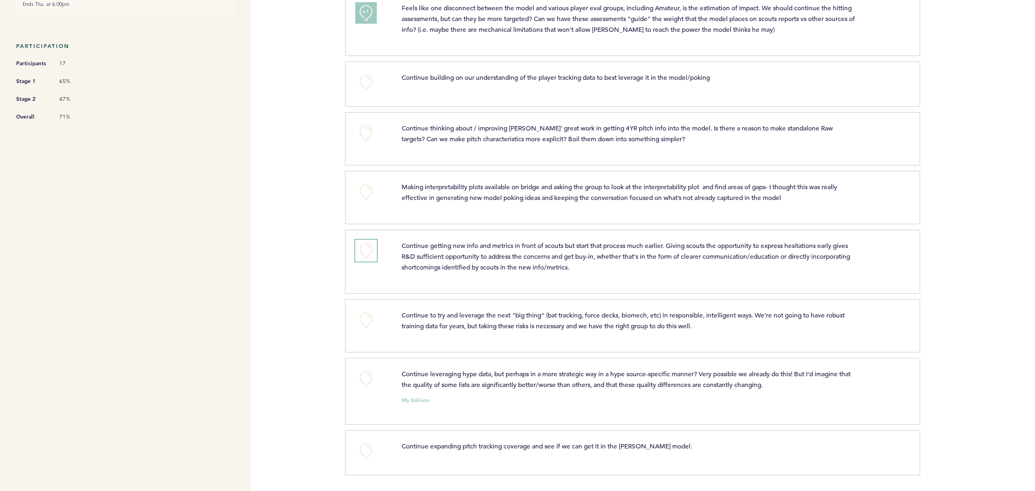
click at [369, 252] on button "+0" at bounding box center [366, 251] width 22 height 22
click at [363, 252] on span "+1" at bounding box center [366, 249] width 8 height 11
click at [365, 316] on button "+0" at bounding box center [366, 320] width 22 height 22
click at [372, 378] on button "+0" at bounding box center [366, 379] width 22 height 22
click at [363, 449] on button "+0" at bounding box center [366, 451] width 22 height 22
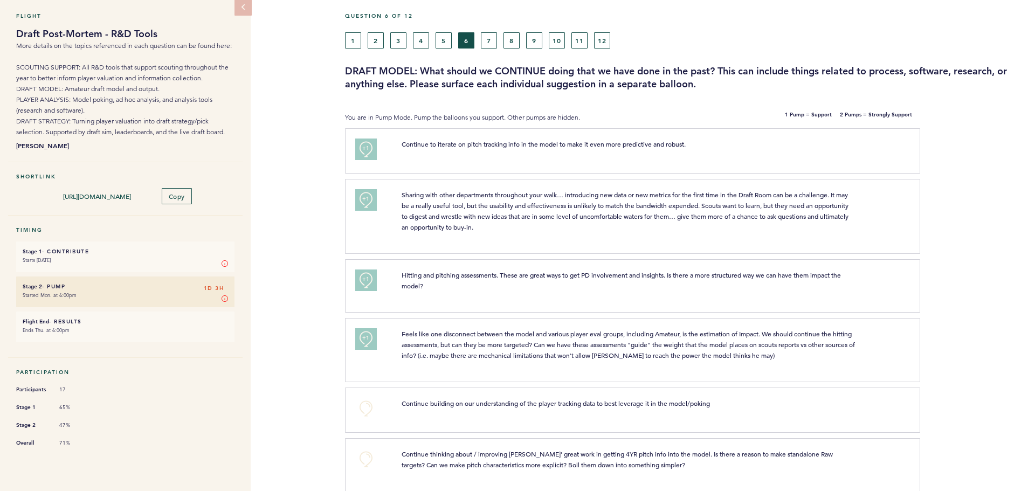
scroll to position [0, 0]
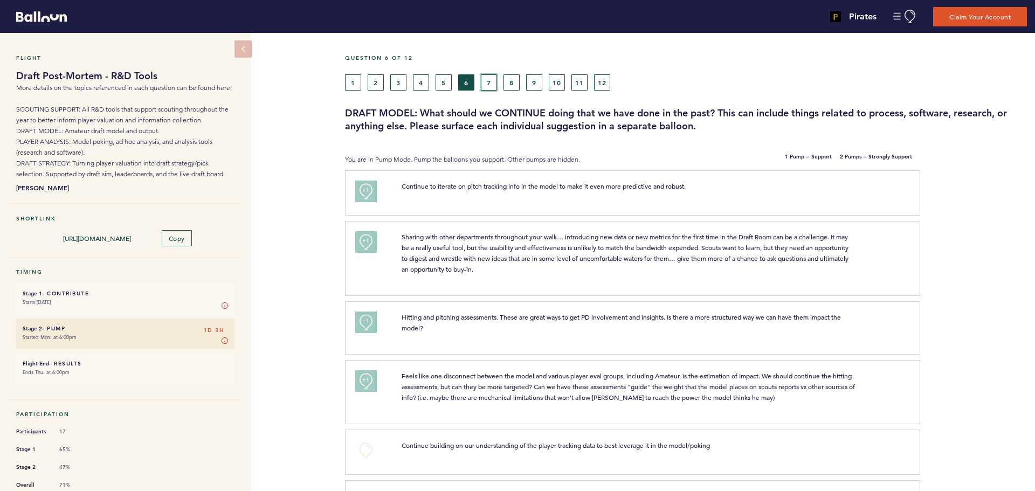
click at [489, 84] on button "7" at bounding box center [489, 82] width 16 height 16
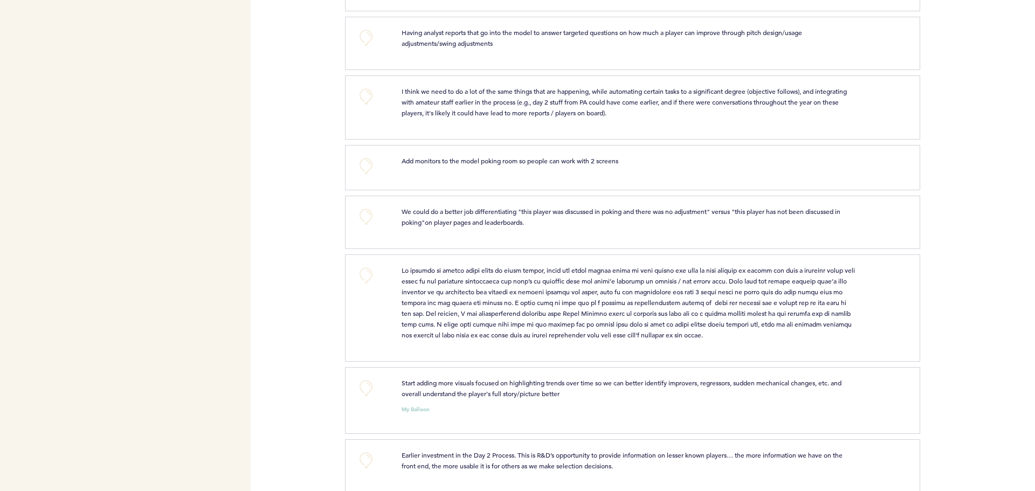
scroll to position [564, 0]
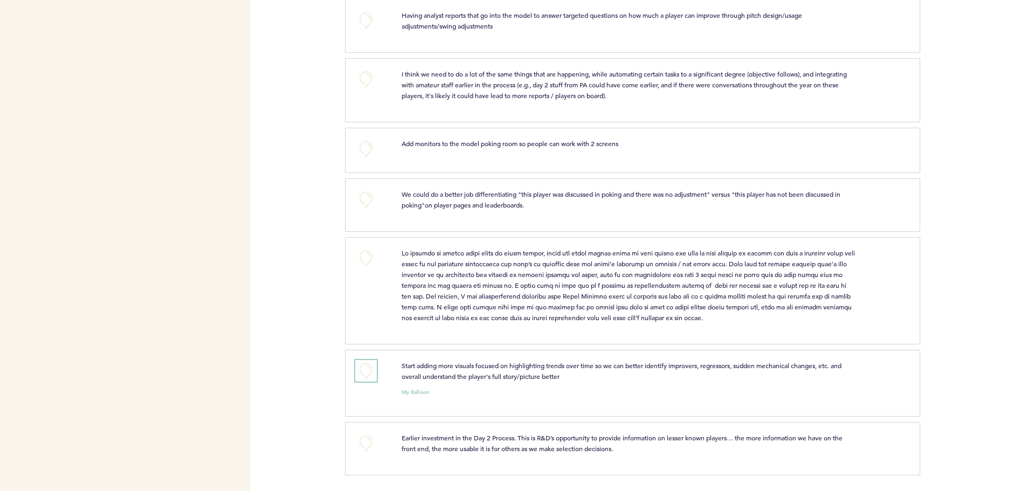
click at [367, 369] on button "+0" at bounding box center [366, 371] width 22 height 22
click at [367, 369] on span "+1" at bounding box center [366, 369] width 8 height 11
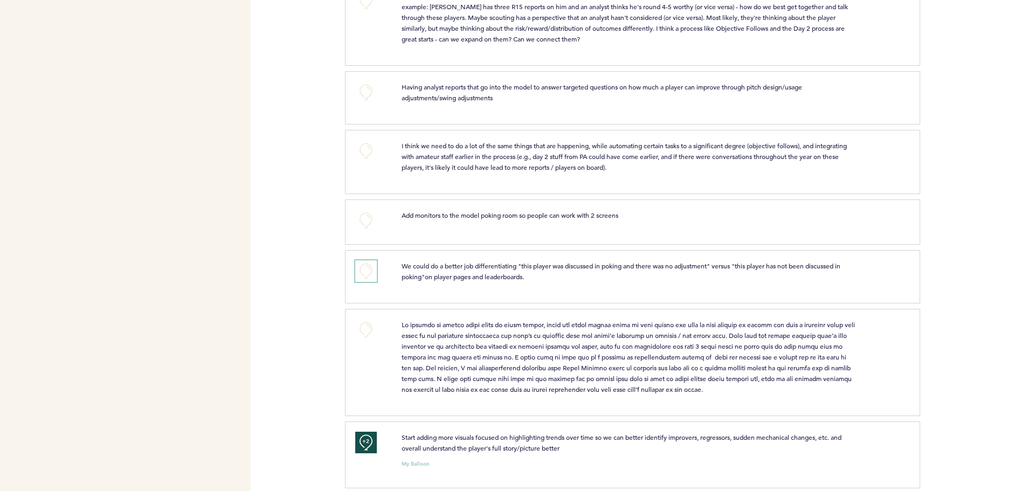
click at [371, 265] on button "+0" at bounding box center [366, 271] width 22 height 22
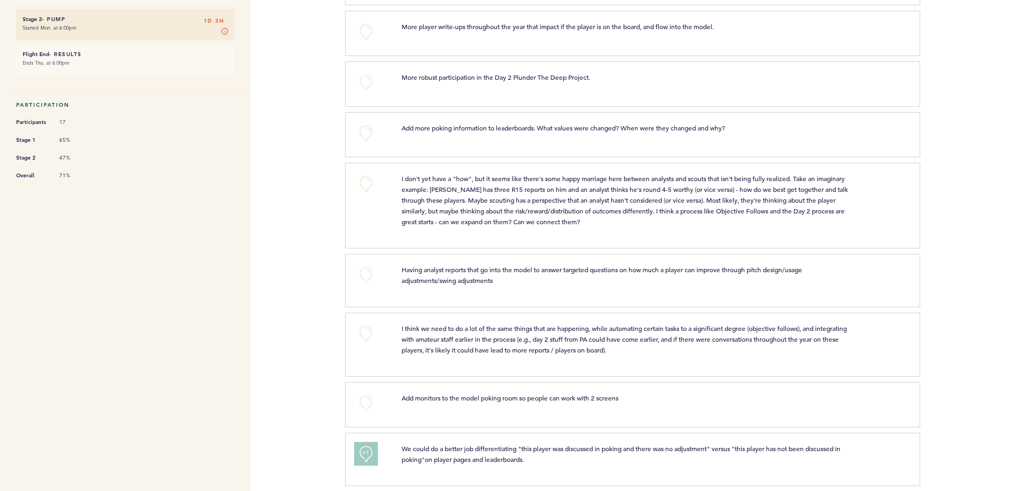
scroll to position [276, 0]
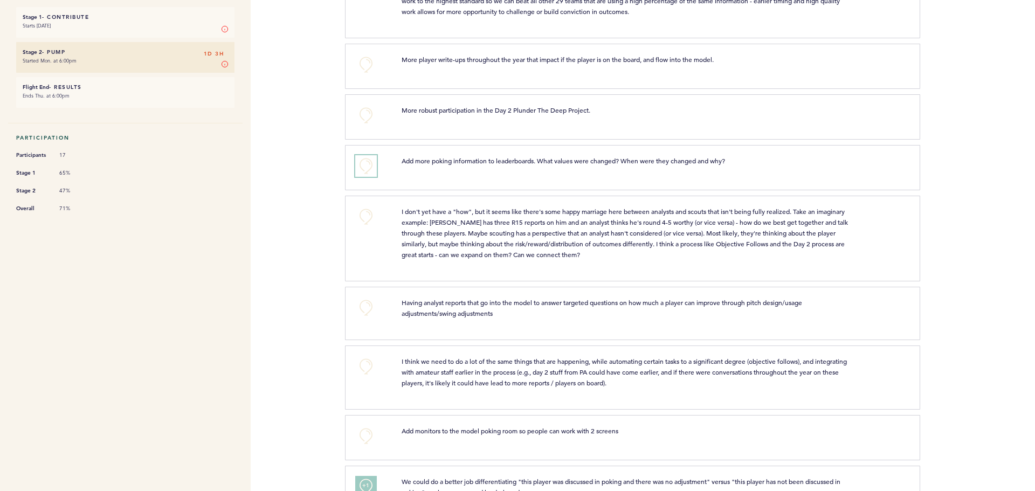
click at [360, 163] on button "+0" at bounding box center [366, 166] width 22 height 22
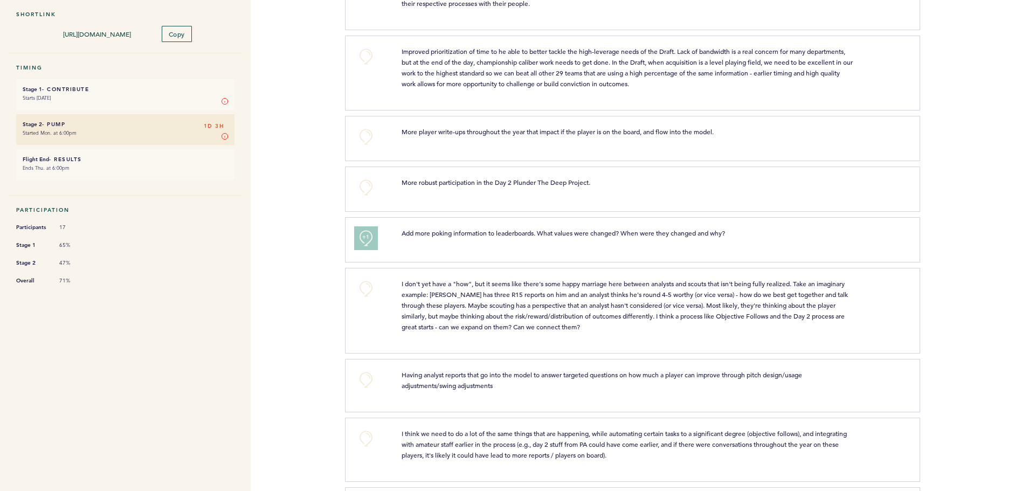
scroll to position [133, 0]
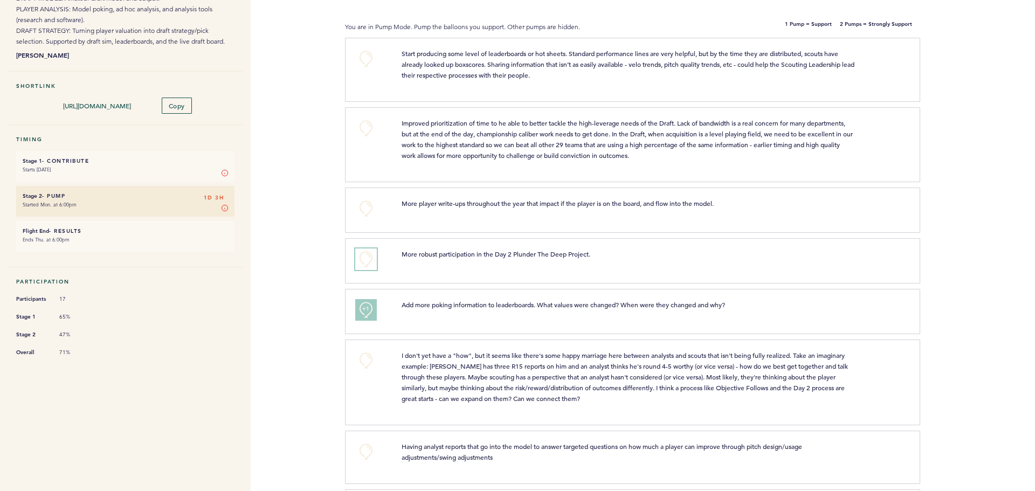
click at [369, 264] on button "+0" at bounding box center [366, 259] width 22 height 22
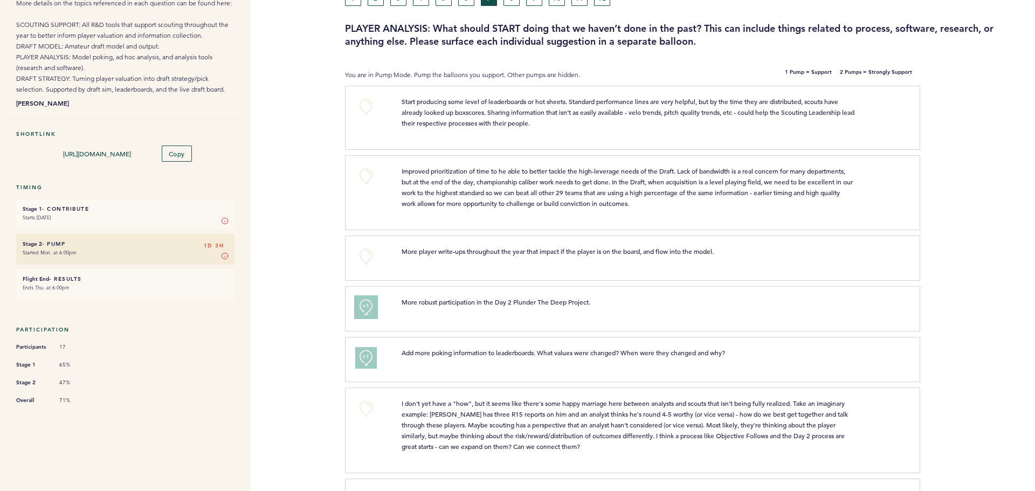
scroll to position [61, 0]
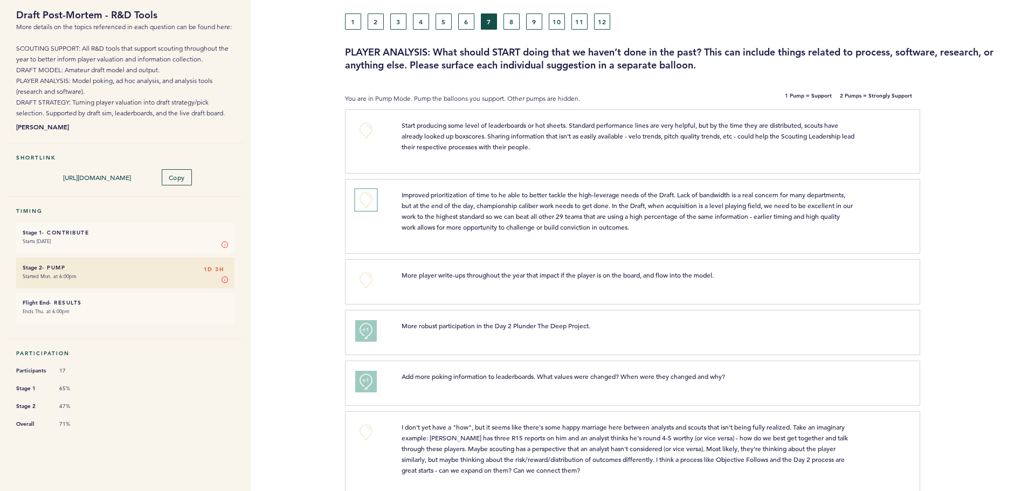
click at [363, 199] on button "+0" at bounding box center [366, 200] width 22 height 22
click at [361, 124] on button "+0" at bounding box center [366, 131] width 22 height 22
click at [361, 124] on button "+1" at bounding box center [366, 131] width 22 height 22
click at [365, 128] on span "+1" at bounding box center [366, 129] width 8 height 11
click at [513, 22] on button "8" at bounding box center [511, 21] width 16 height 16
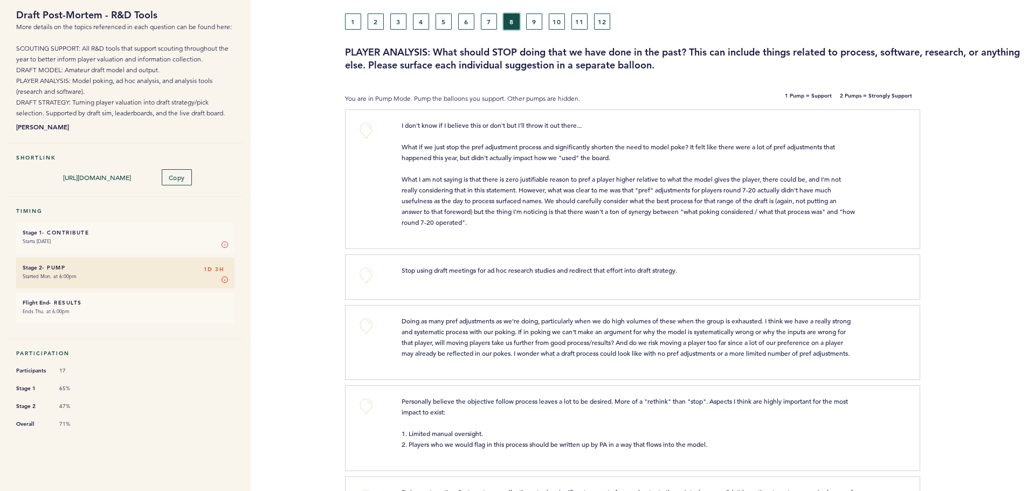
scroll to position [133, 0]
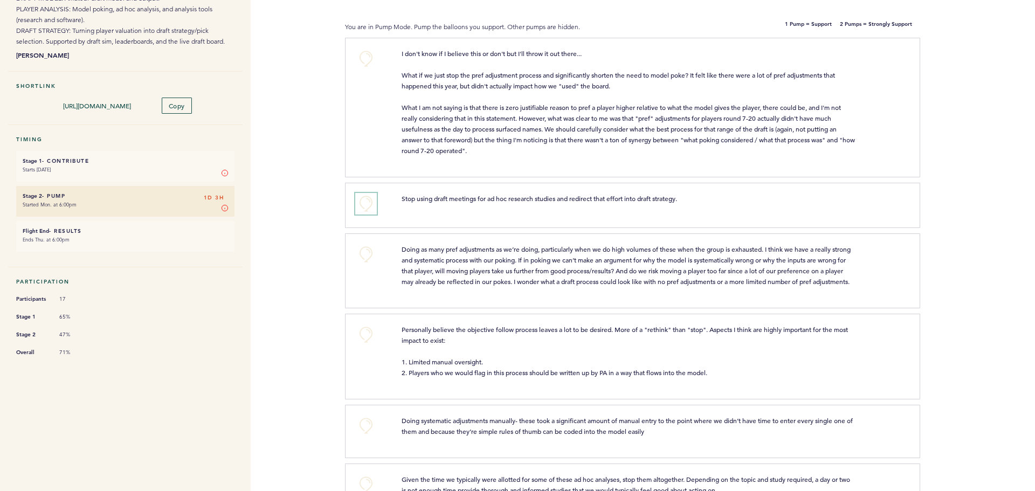
click at [364, 197] on button "+0" at bounding box center [366, 204] width 22 height 22
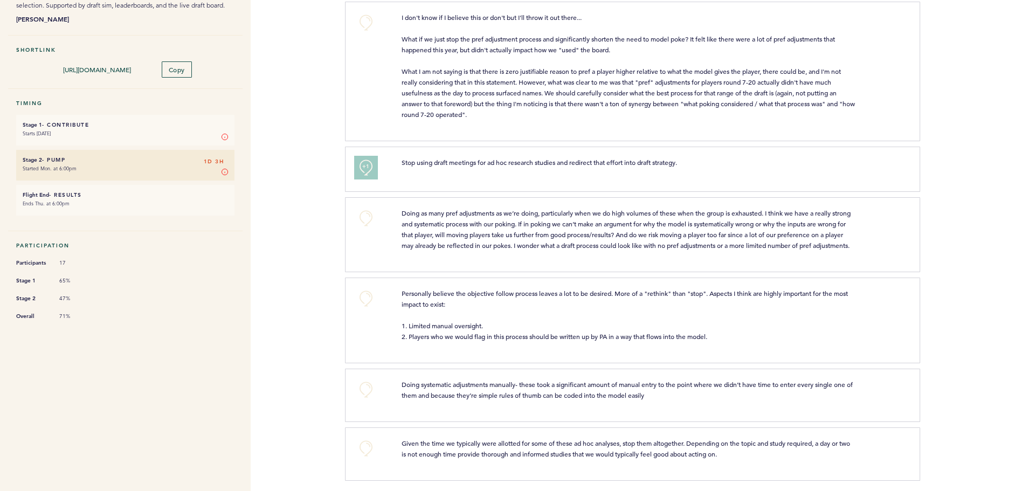
scroll to position [185, 0]
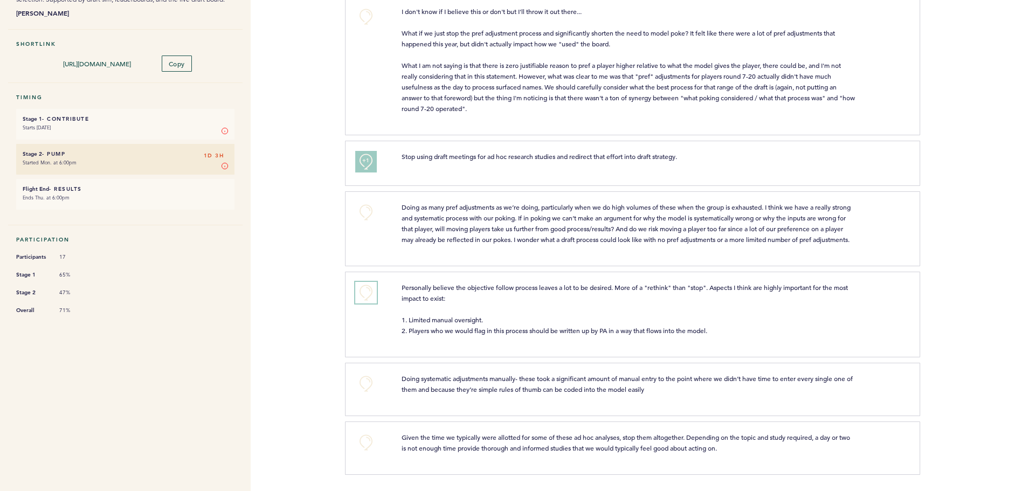
click at [362, 288] on button "+0" at bounding box center [366, 293] width 22 height 22
click at [369, 445] on button "+0" at bounding box center [366, 443] width 22 height 22
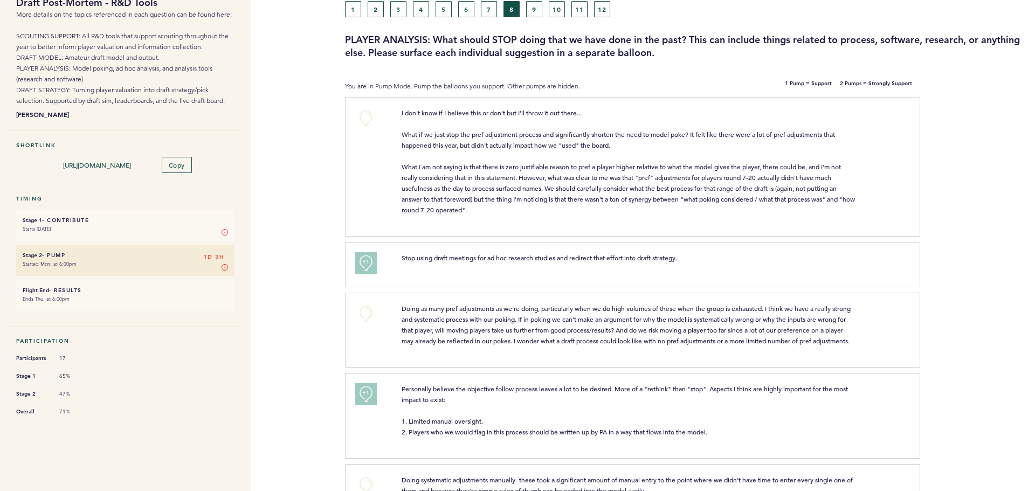
scroll to position [0, 0]
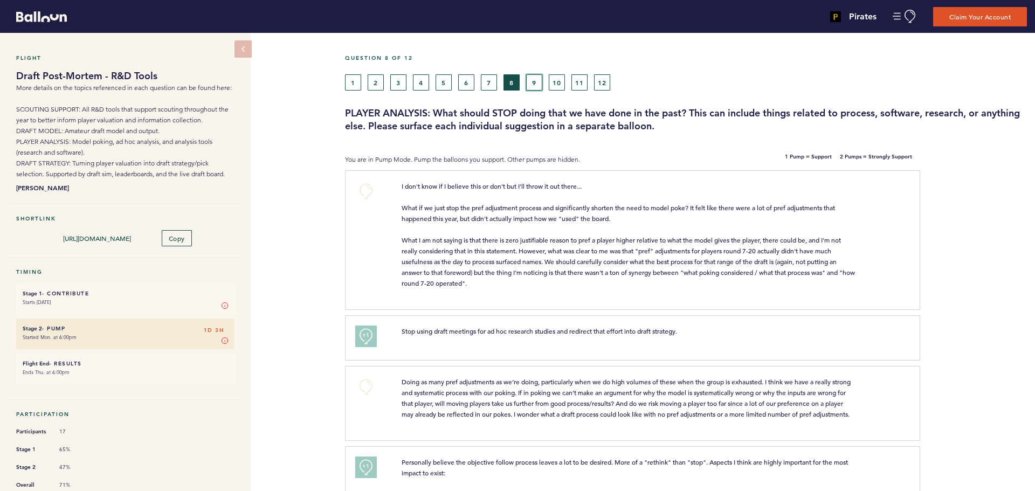
click at [539, 80] on button "9" at bounding box center [534, 82] width 16 height 16
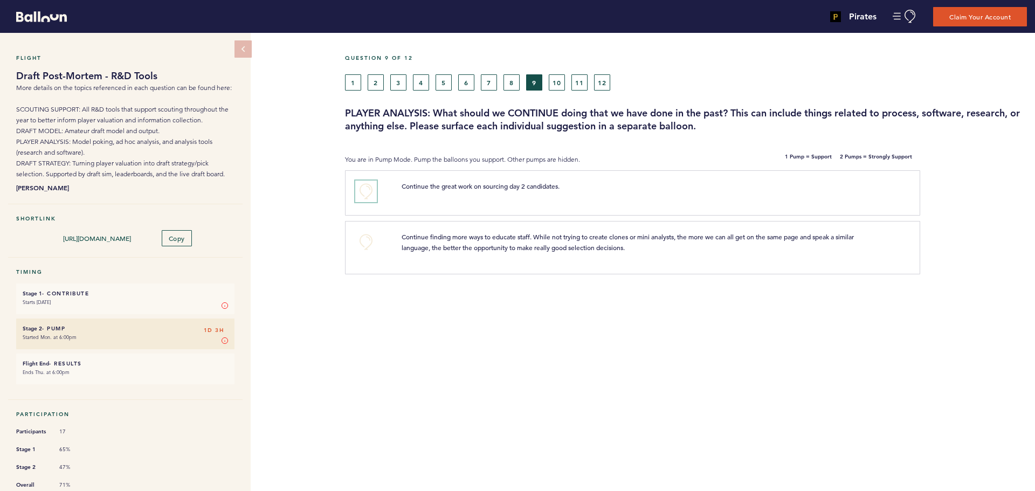
click at [368, 191] on button "+0" at bounding box center [366, 192] width 22 height 22
click at [367, 242] on button "+0" at bounding box center [366, 242] width 22 height 22
click at [368, 244] on span "+1" at bounding box center [366, 240] width 8 height 11
click at [560, 83] on button "10" at bounding box center [557, 82] width 16 height 16
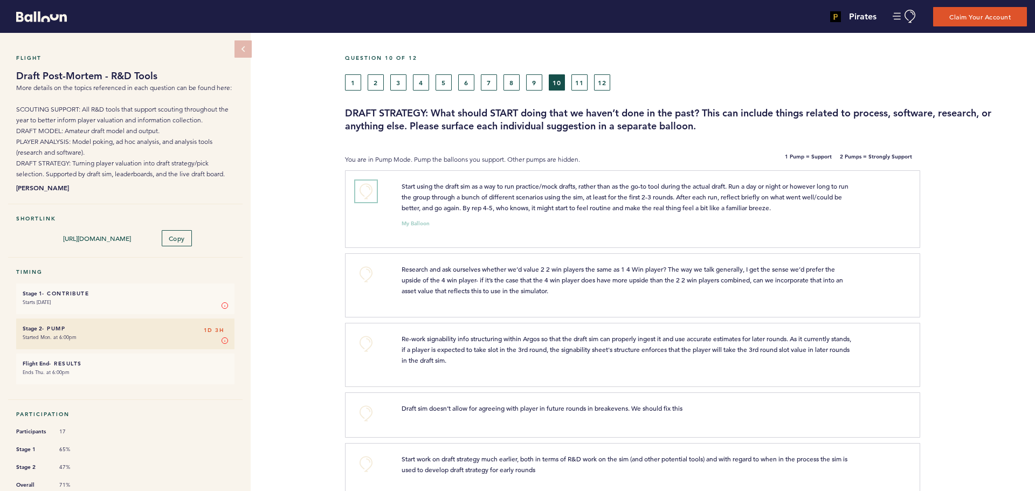
click at [365, 190] on button "+0" at bounding box center [366, 192] width 22 height 22
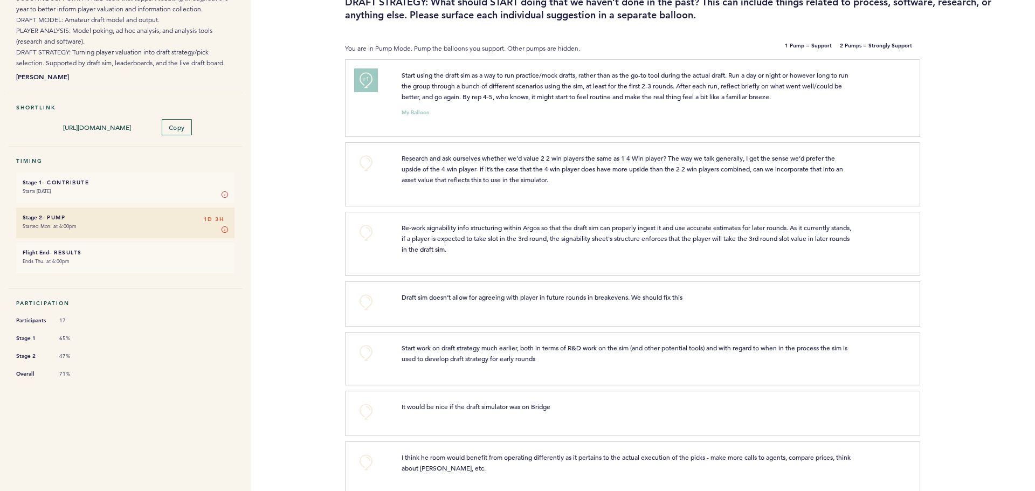
scroll to position [144, 0]
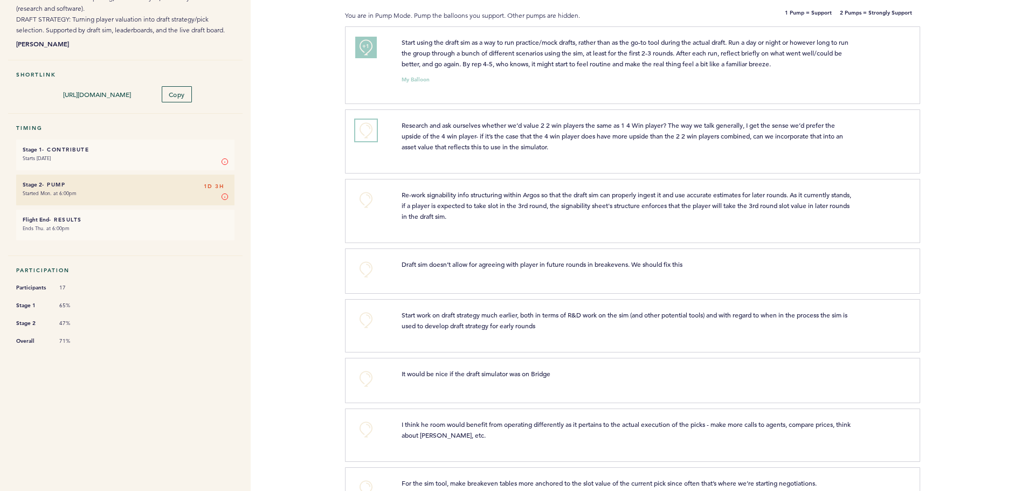
click at [366, 131] on button "+0" at bounding box center [366, 131] width 22 height 22
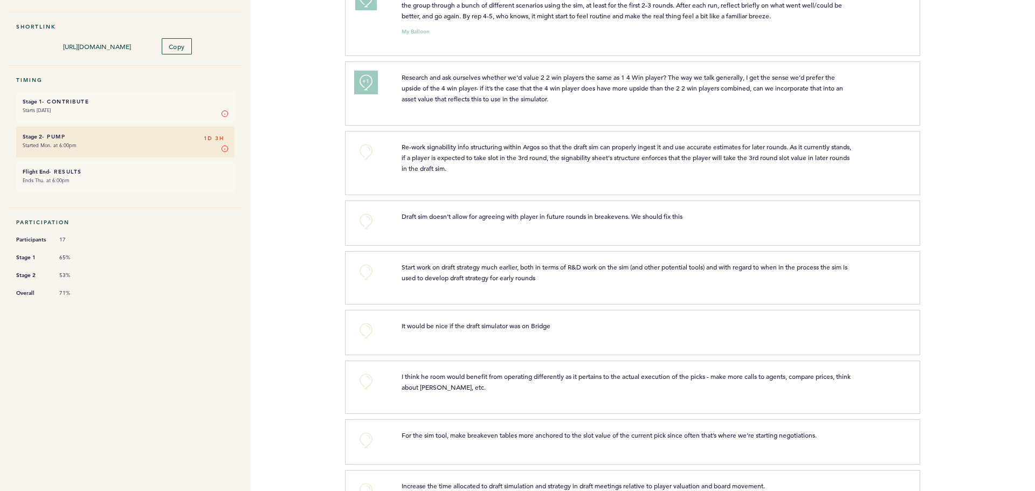
scroll to position [216, 0]
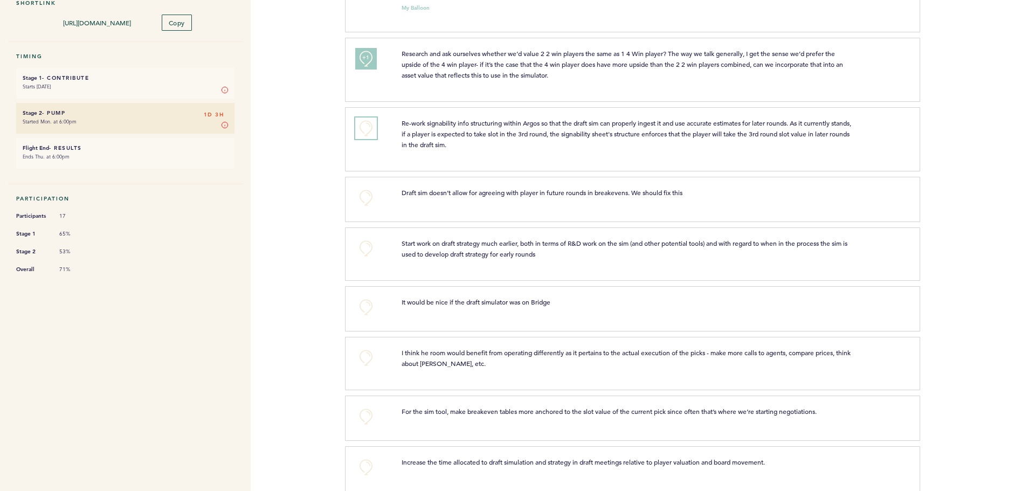
click at [366, 127] on button "+0" at bounding box center [366, 128] width 22 height 22
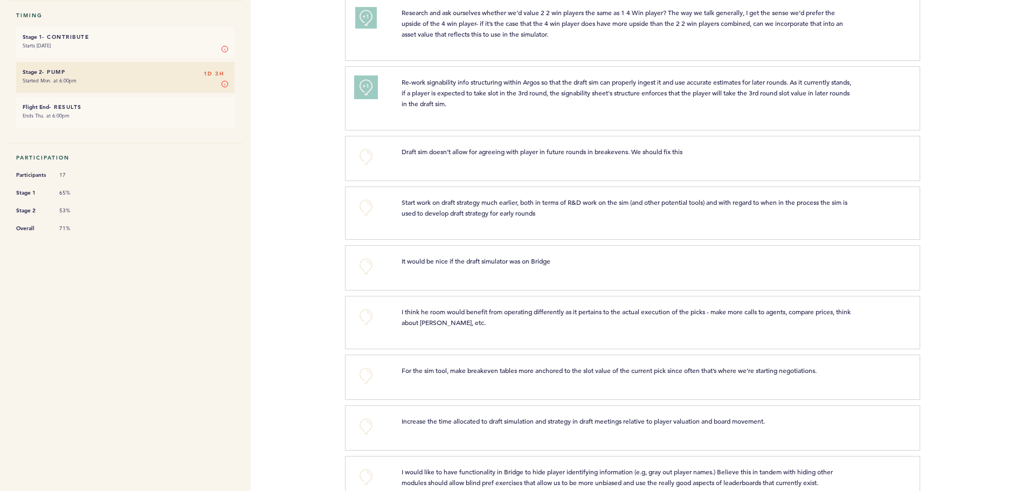
scroll to position [287, 0]
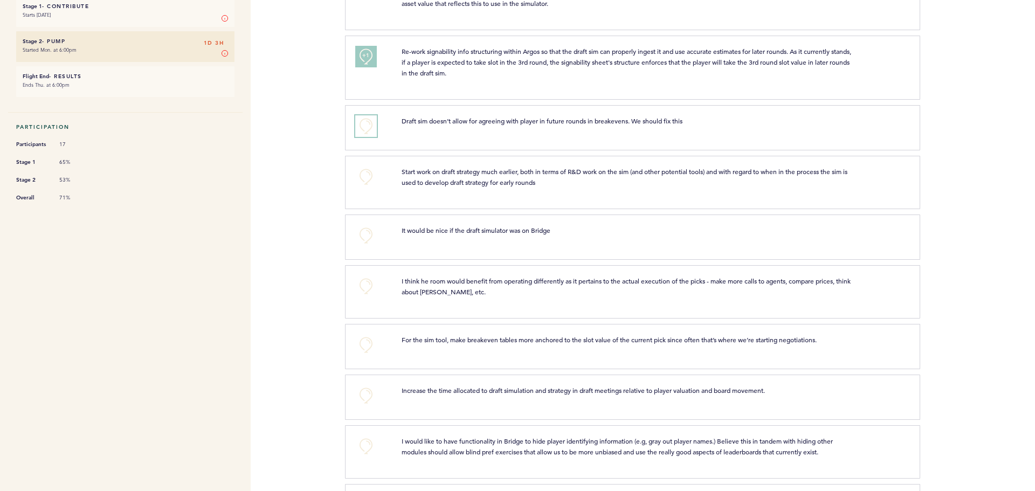
click at [367, 122] on button "+0" at bounding box center [366, 126] width 22 height 22
click at [365, 170] on button "+0" at bounding box center [366, 177] width 22 height 22
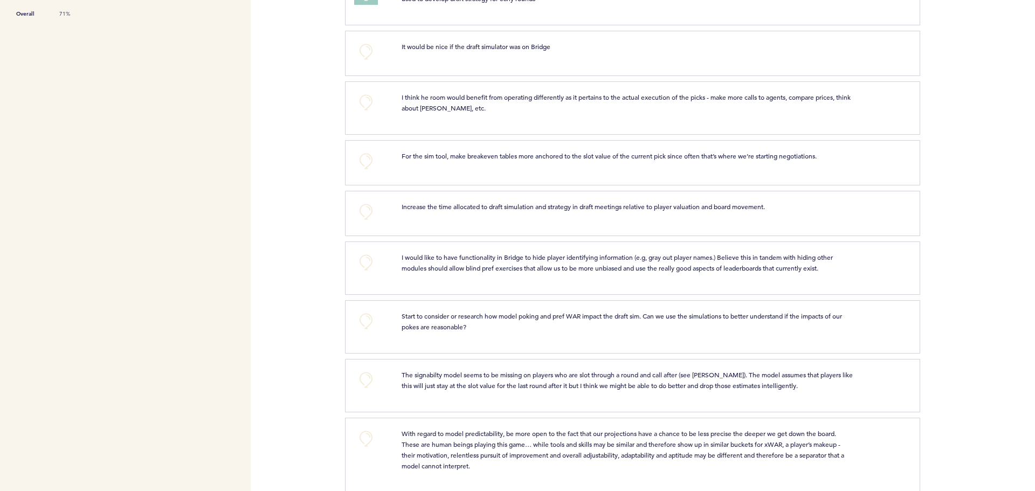
scroll to position [503, 0]
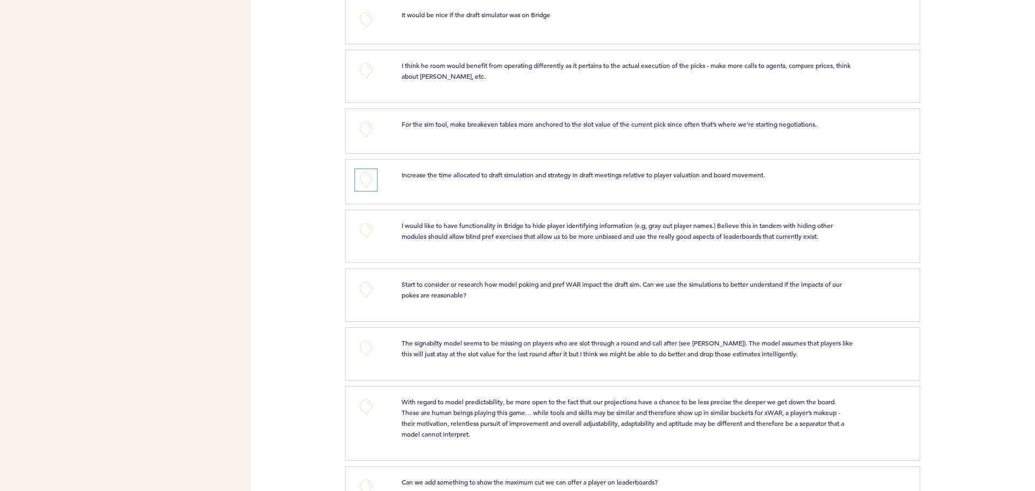
click at [368, 177] on button "+0" at bounding box center [366, 180] width 22 height 22
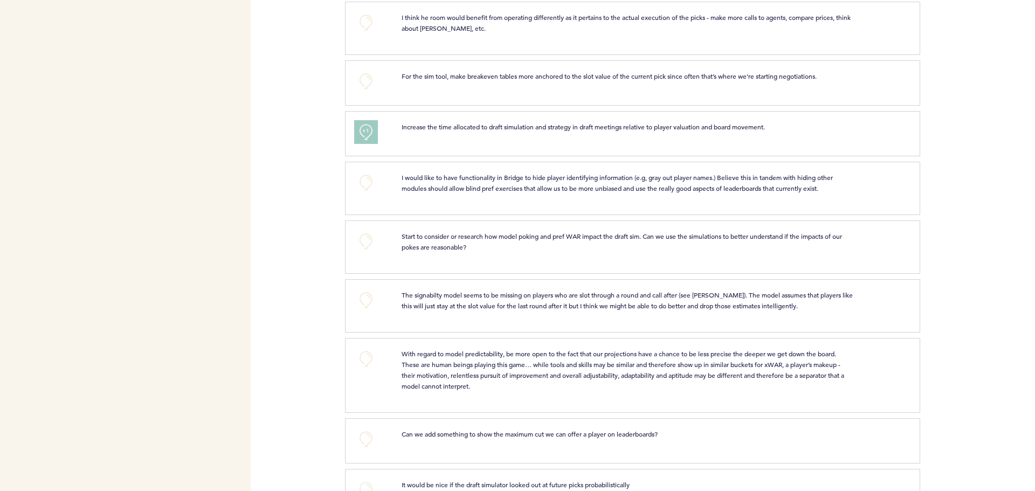
scroll to position [575, 0]
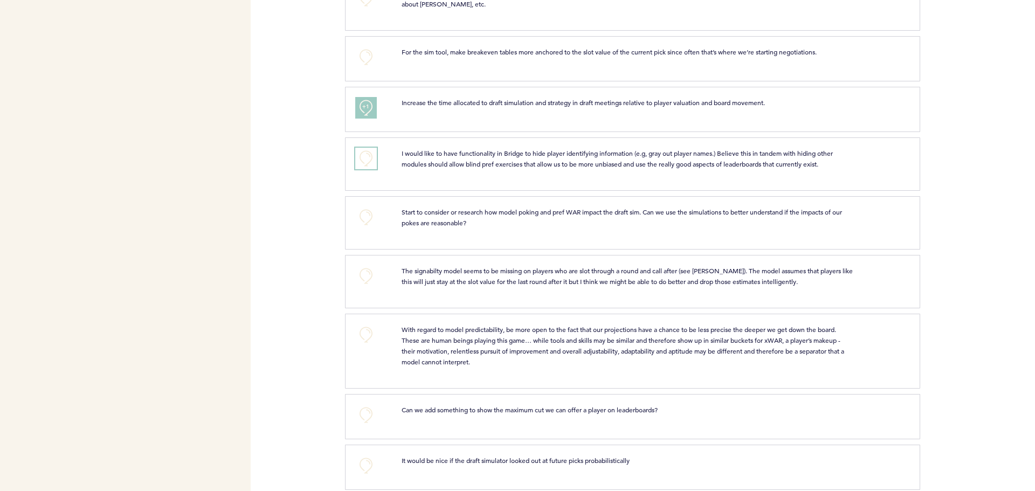
click at [364, 156] on button "+0" at bounding box center [366, 159] width 22 height 22
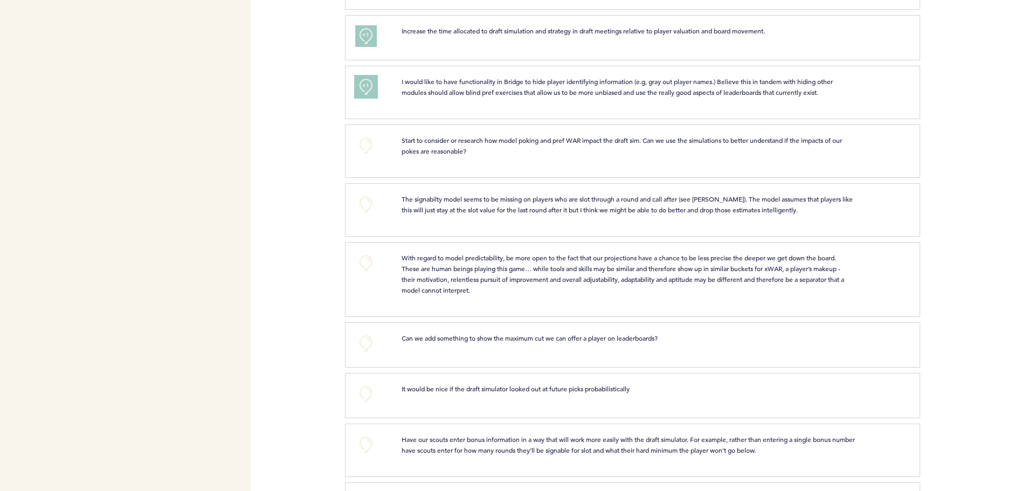
scroll to position [718, 0]
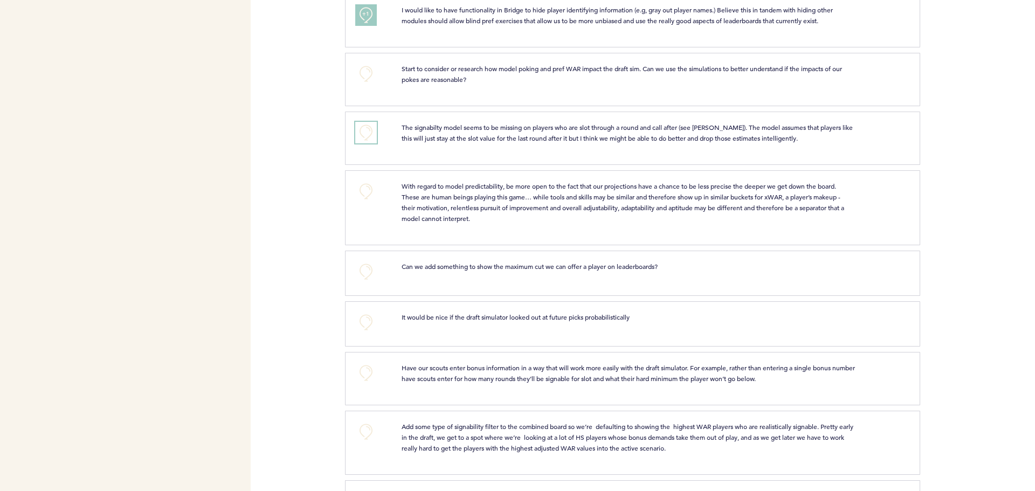
click at [364, 133] on button "+0" at bounding box center [366, 133] width 22 height 22
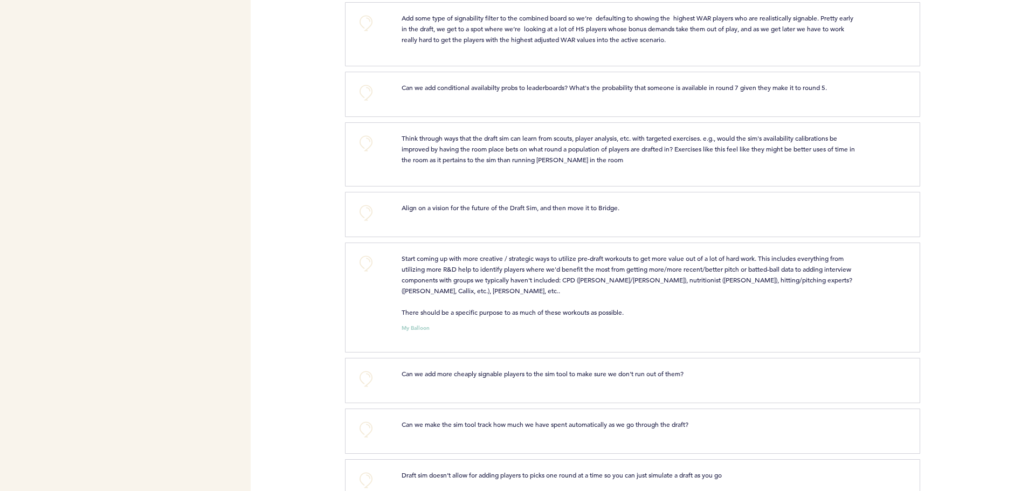
scroll to position [1149, 0]
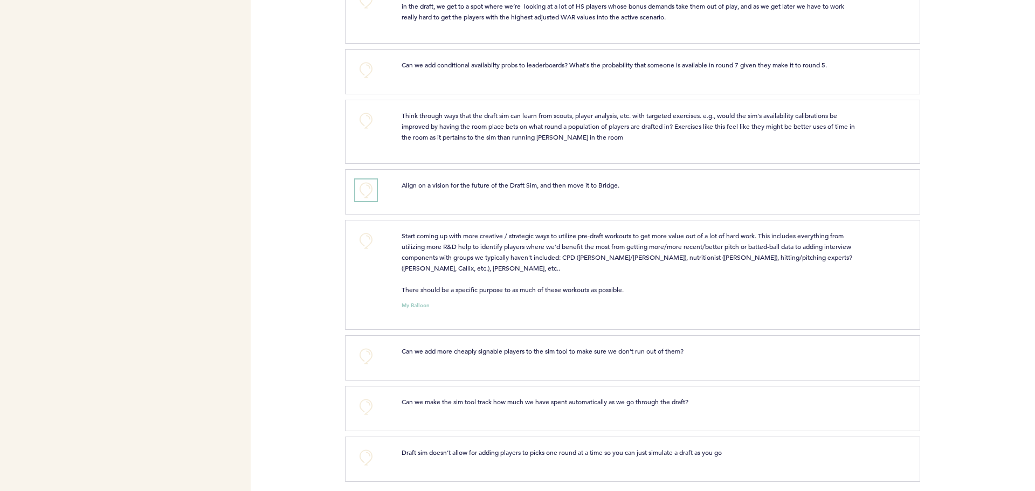
click at [369, 188] on button "+0" at bounding box center [366, 190] width 22 height 22
click at [370, 188] on button "+1" at bounding box center [366, 190] width 22 height 22
click at [370, 188] on button "+2" at bounding box center [366, 190] width 22 height 22
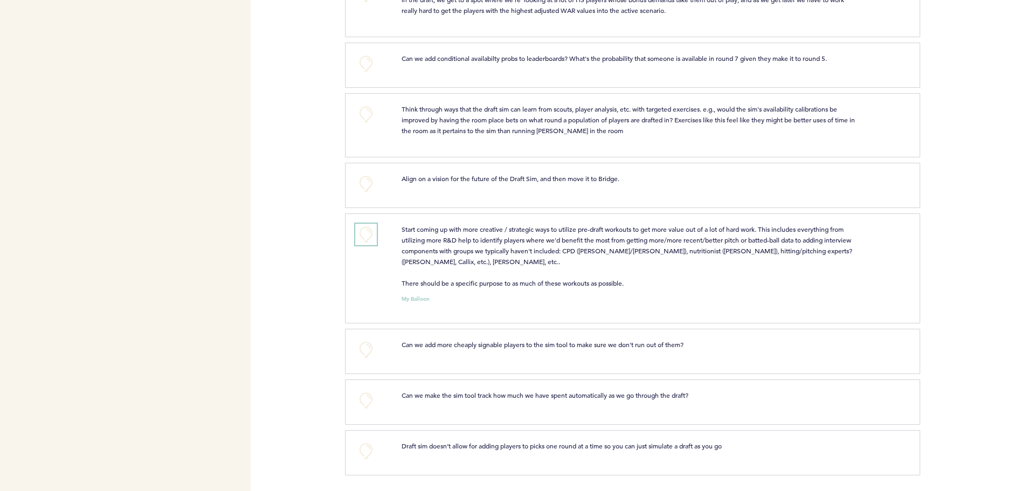
click at [364, 231] on button "+0" at bounding box center [366, 235] width 22 height 22
click at [0, 0] on span "+0" at bounding box center [0, 0] width 0 height 0
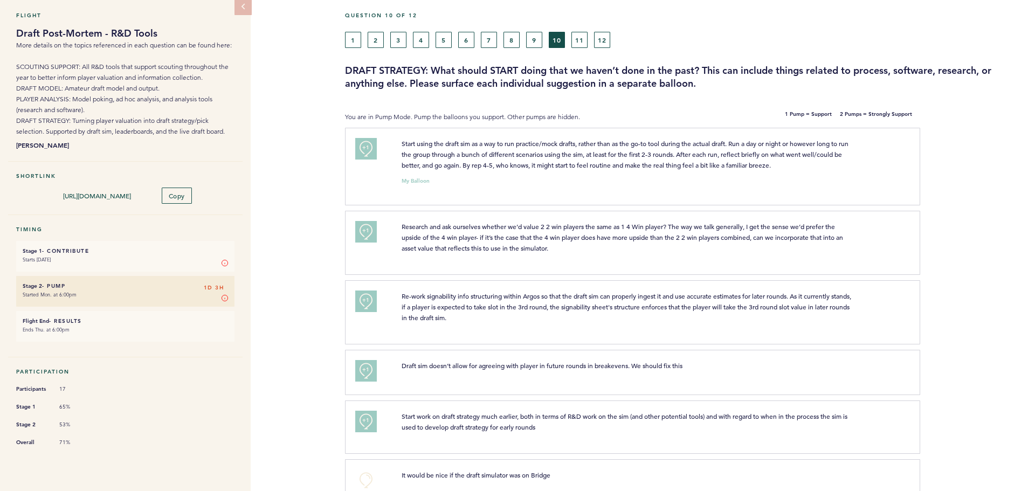
scroll to position [0, 0]
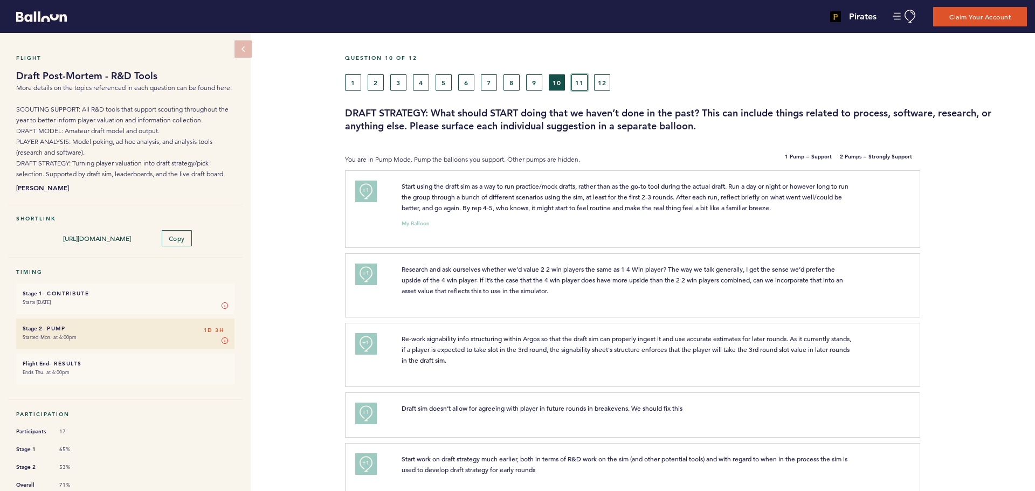
click at [573, 84] on button "11" at bounding box center [579, 82] width 16 height 16
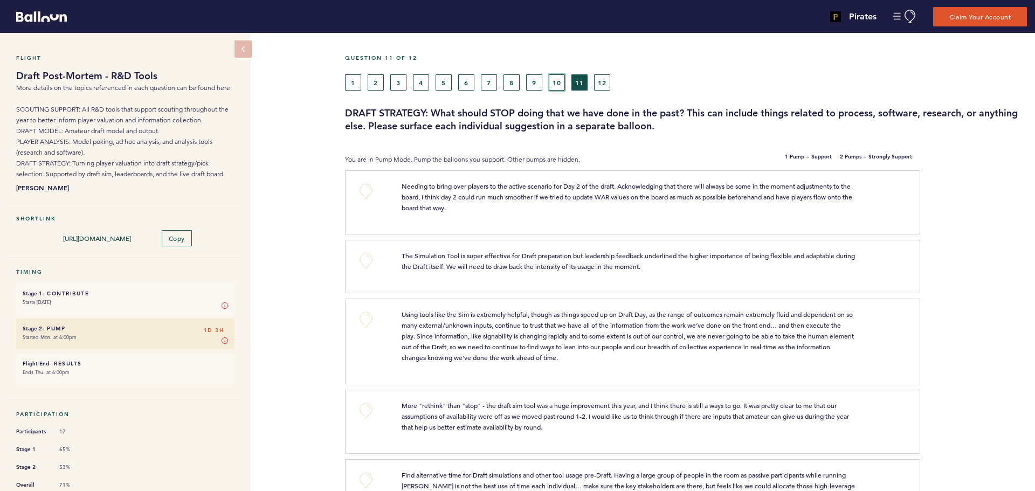
click at [549, 81] on button "10" at bounding box center [557, 82] width 16 height 16
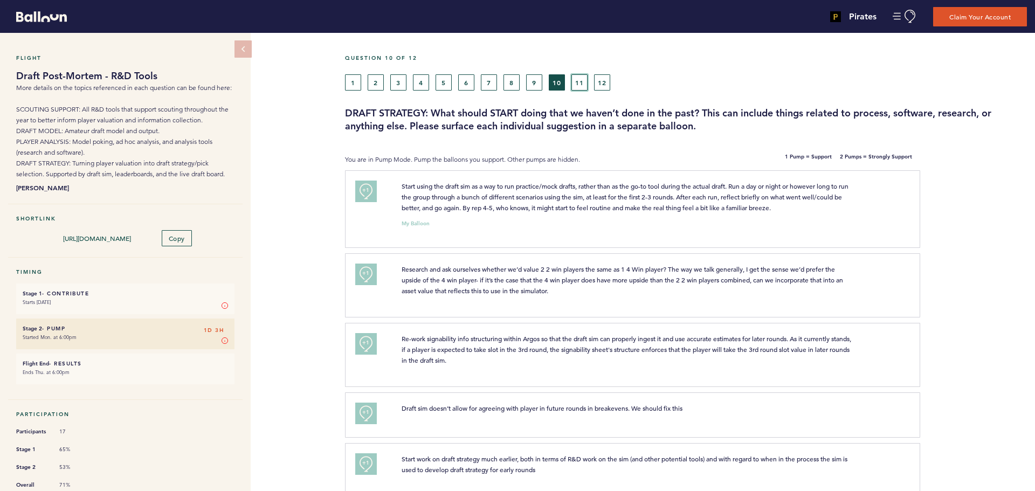
click at [585, 79] on button "11" at bounding box center [579, 82] width 16 height 16
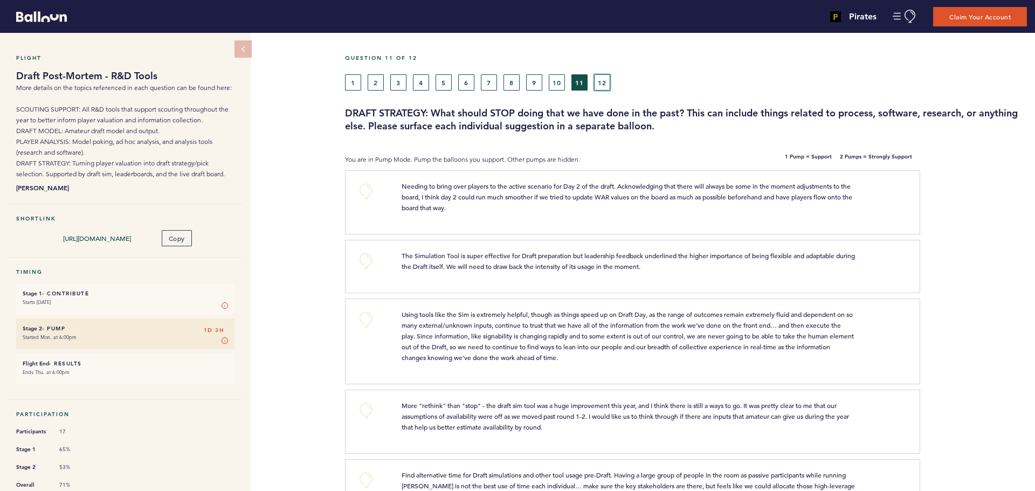
click at [602, 78] on button "12" at bounding box center [602, 82] width 16 height 16
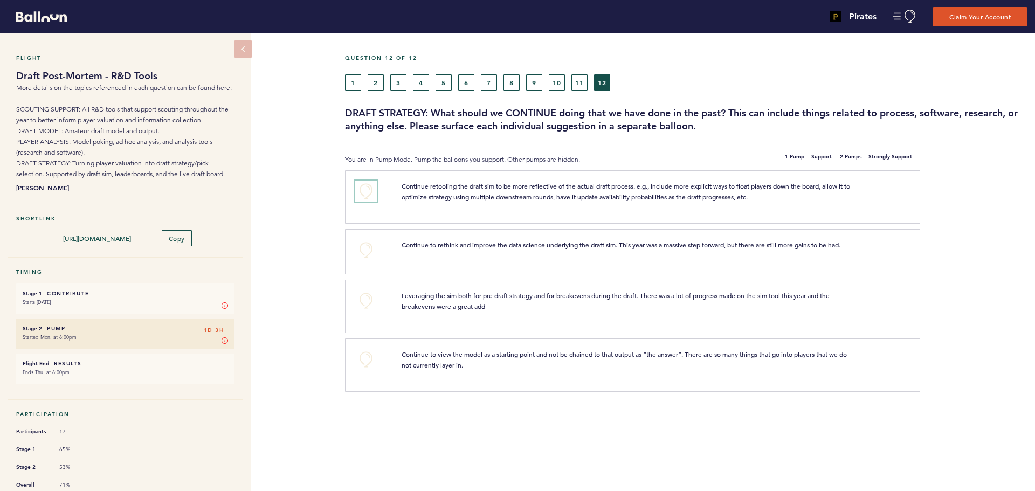
click at [367, 190] on button "+0" at bounding box center [366, 192] width 22 height 22
click at [368, 248] on button "+0" at bounding box center [366, 250] width 22 height 22
click at [365, 301] on button "+0" at bounding box center [366, 301] width 22 height 22
click at [361, 352] on button "+0" at bounding box center [366, 360] width 22 height 22
click at [361, 352] on button "+1" at bounding box center [366, 360] width 22 height 22
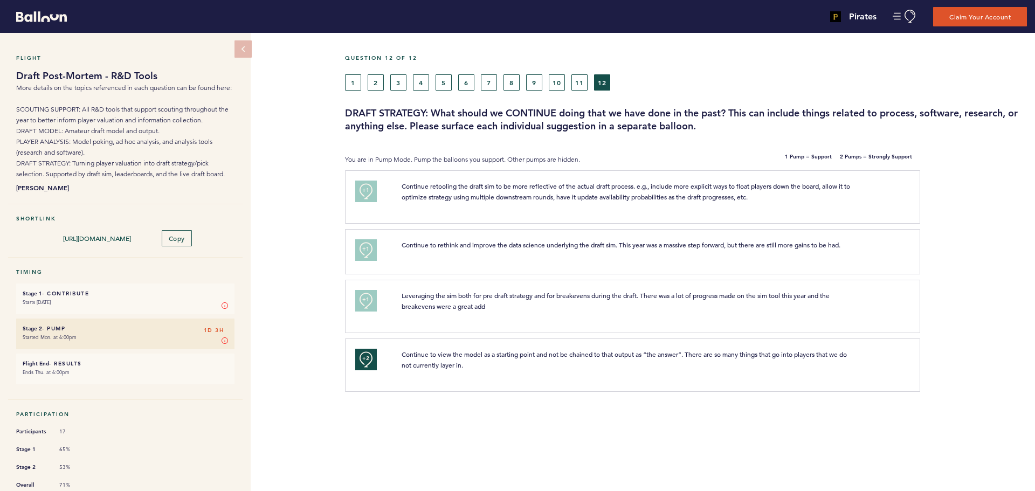
click at [92, 362] on h6 "Flight End - Results 1D 3H" at bounding box center [125, 363] width 205 height 7
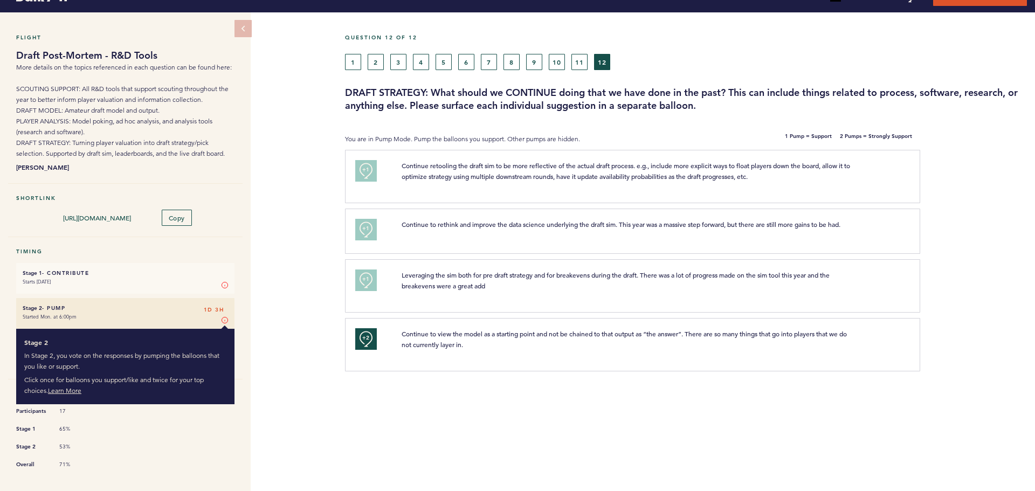
scroll to position [29, 0]
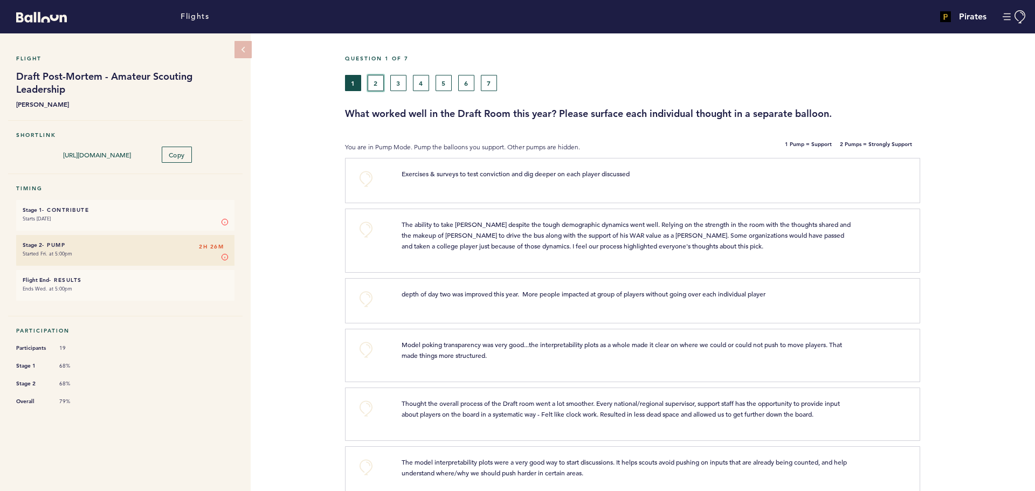
click at [374, 79] on button "2" at bounding box center [376, 83] width 16 height 16
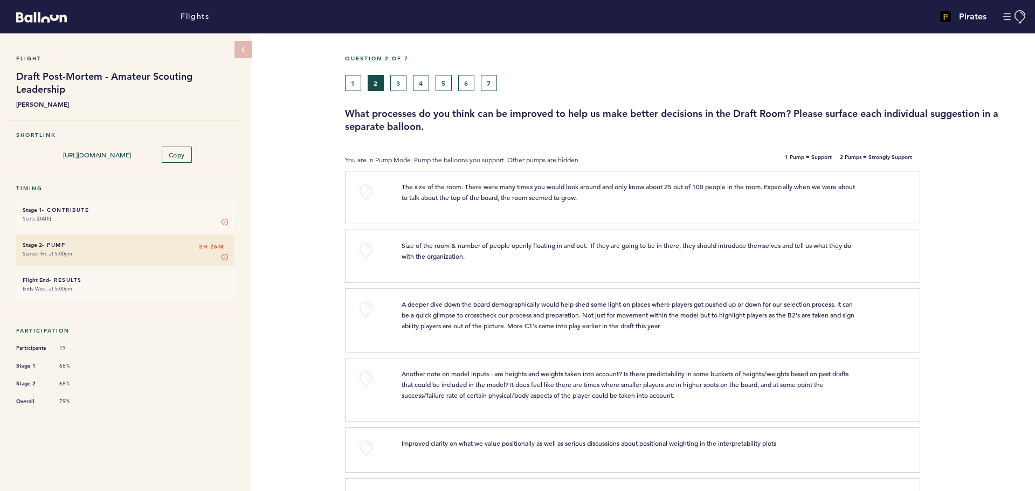
click at [406, 79] on div "1 2 3 4 5 6 7" at bounding box center [598, 83] width 507 height 16
click at [401, 85] on button "3" at bounding box center [398, 83] width 16 height 16
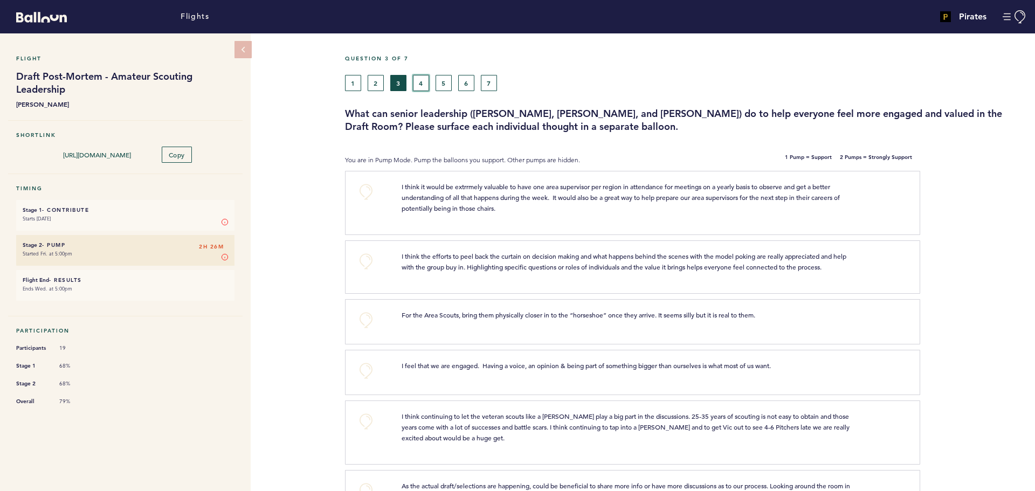
click at [416, 81] on button "4" at bounding box center [421, 83] width 16 height 16
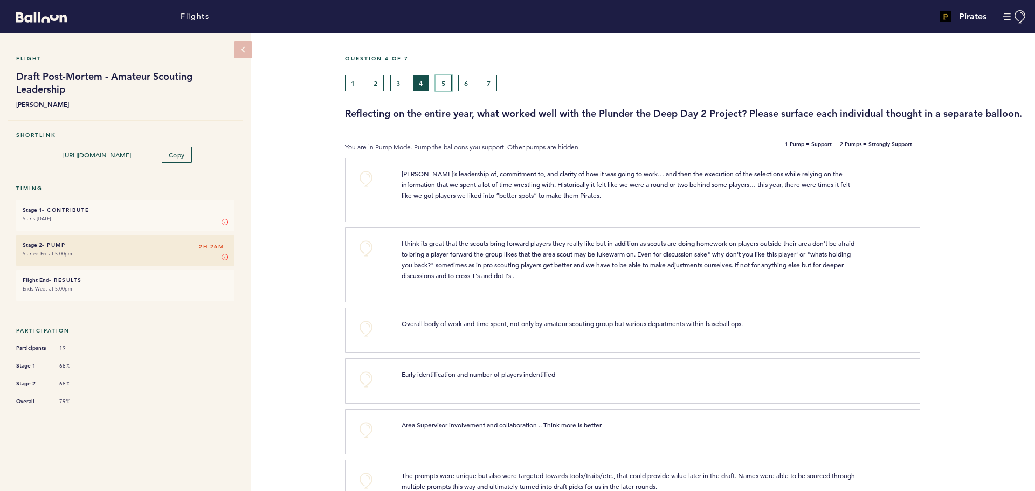
click at [441, 83] on button "5" at bounding box center [443, 83] width 16 height 16
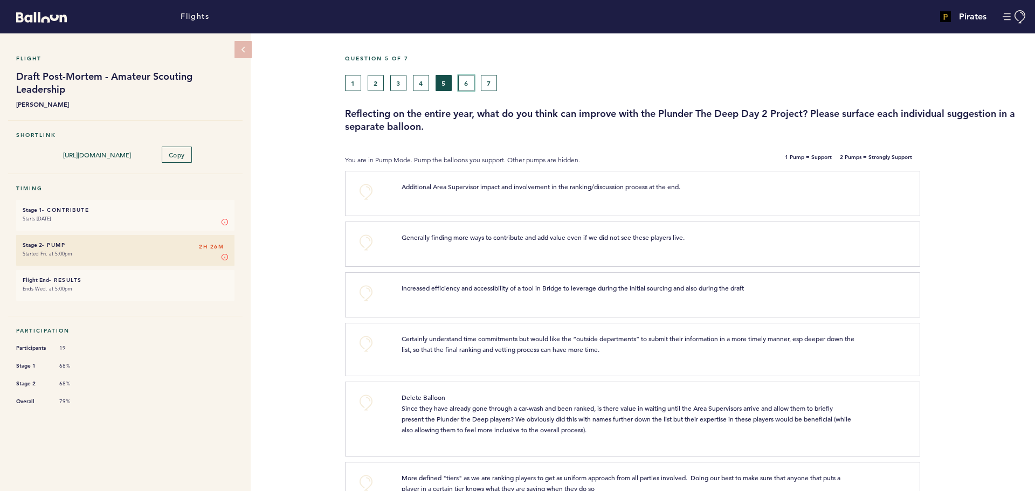
click at [465, 81] on button "6" at bounding box center [466, 83] width 16 height 16
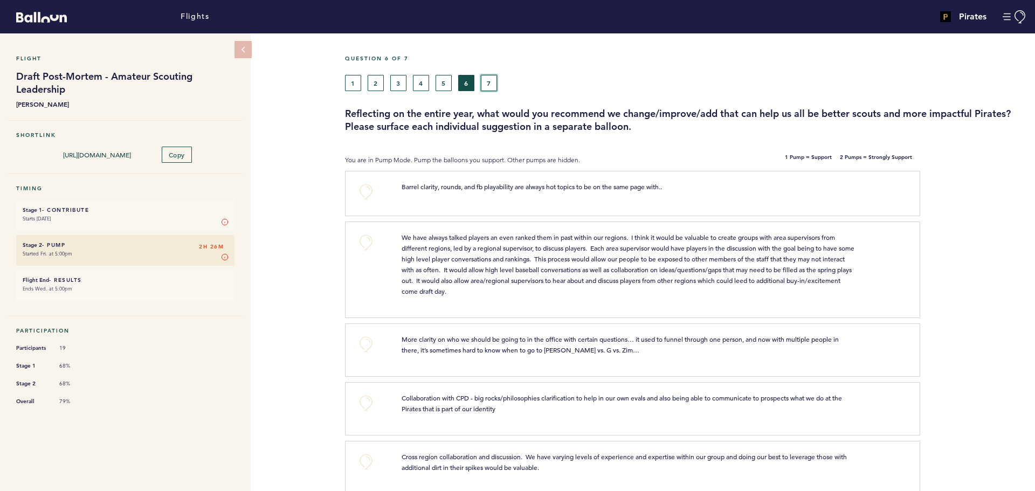
click at [489, 80] on button "7" at bounding box center [489, 83] width 16 height 16
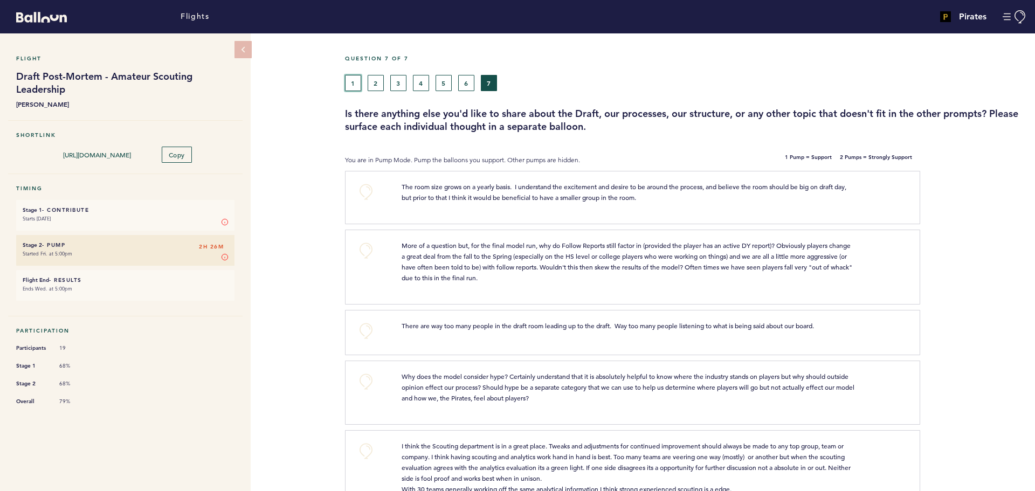
click at [348, 82] on button "1" at bounding box center [353, 83] width 16 height 16
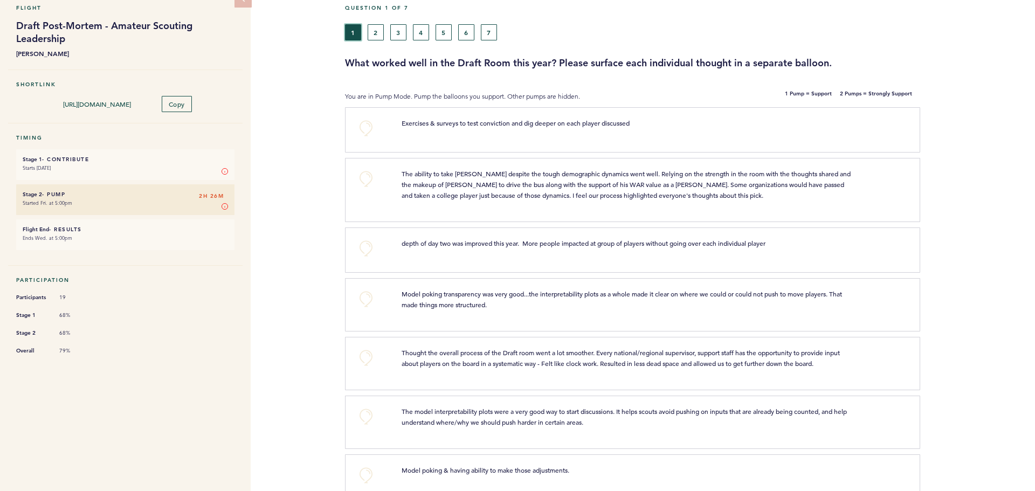
scroll to position [72, 0]
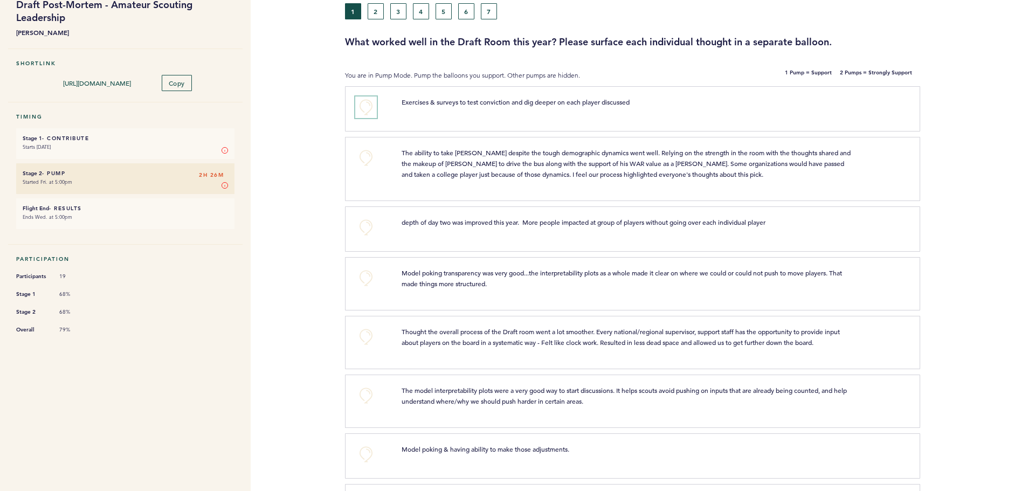
click at [363, 106] on button "+0" at bounding box center [366, 107] width 22 height 22
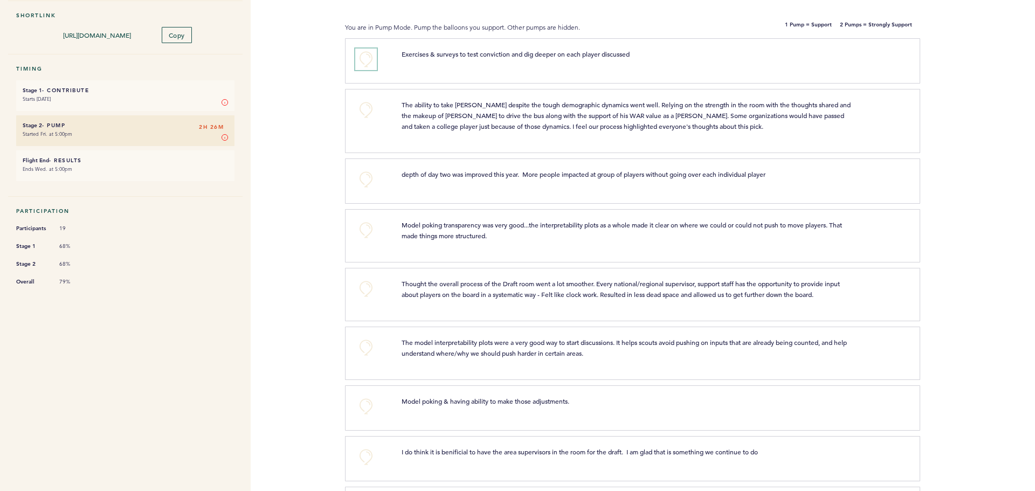
scroll to position [144, 0]
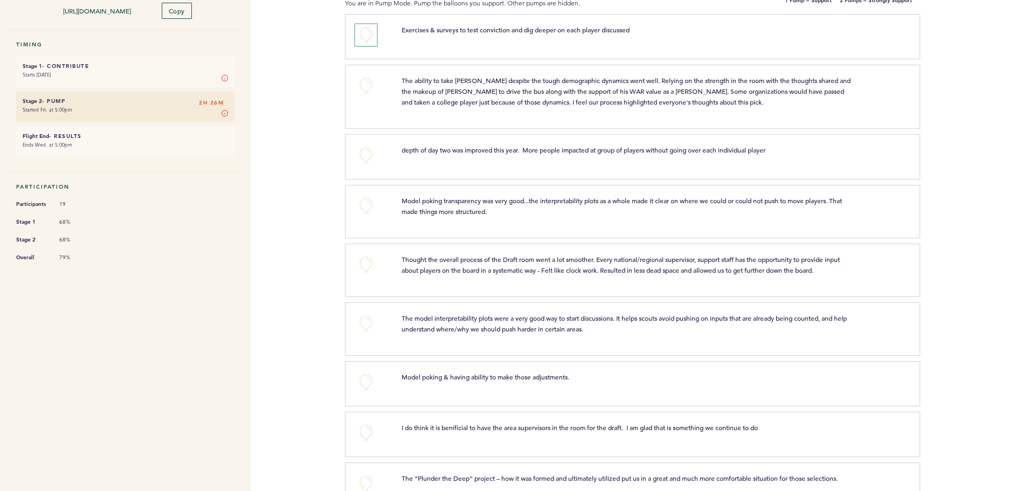
click at [361, 38] on button "+0" at bounding box center [366, 35] width 22 height 22
click at [362, 38] on button "+2" at bounding box center [366, 35] width 22 height 22
click at [362, 38] on button "+0" at bounding box center [366, 35] width 22 height 22
click at [368, 85] on button "+0" at bounding box center [366, 86] width 22 height 22
click at [363, 152] on button "+0" at bounding box center [366, 155] width 22 height 22
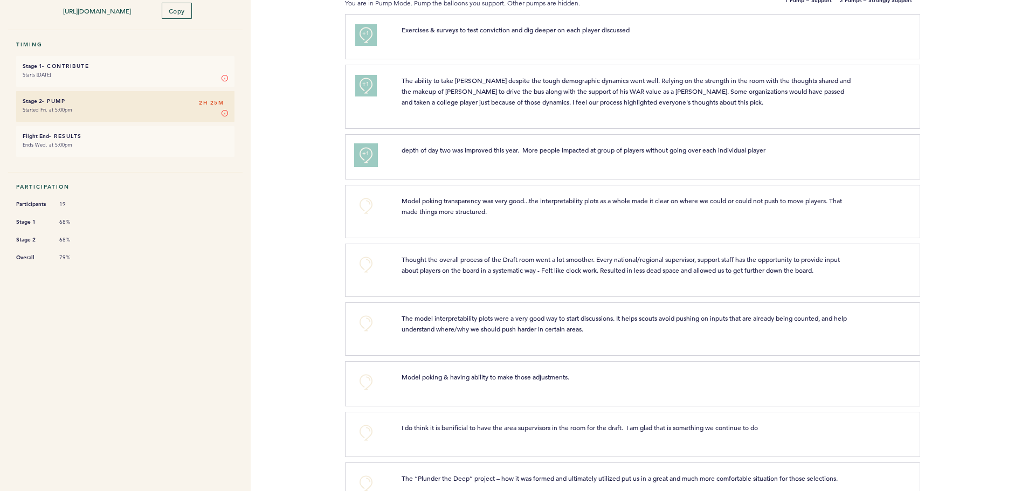
scroll to position [216, 0]
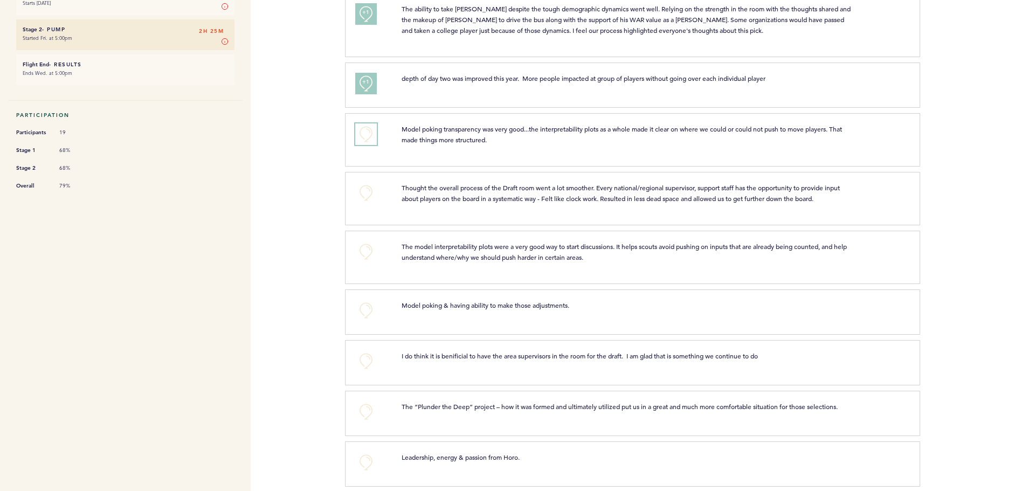
click at [364, 133] on button "+0" at bounding box center [366, 134] width 22 height 22
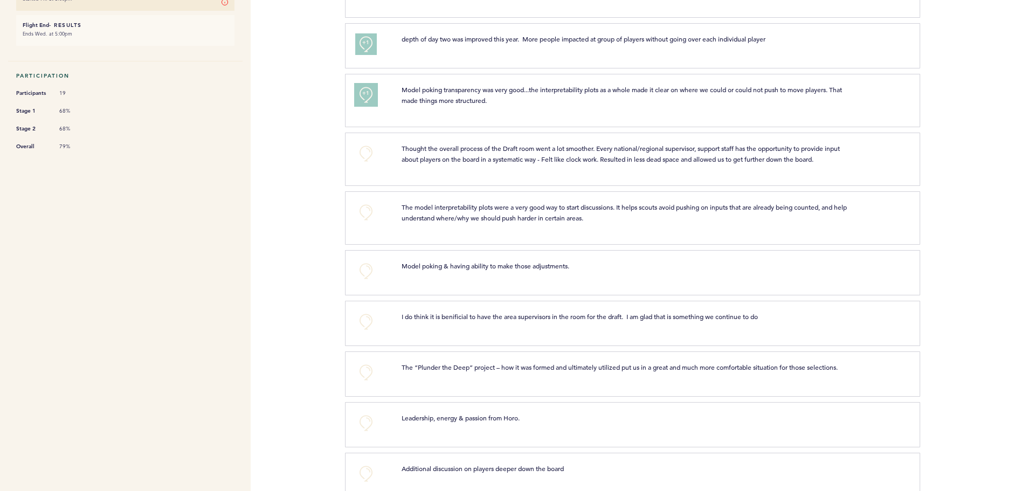
scroll to position [287, 0]
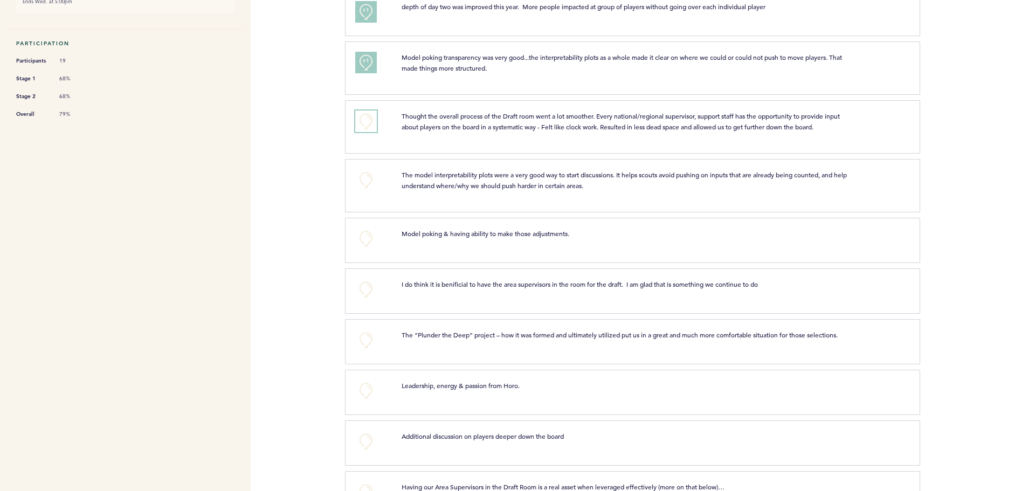
click at [364, 119] on button "+0" at bounding box center [366, 121] width 22 height 22
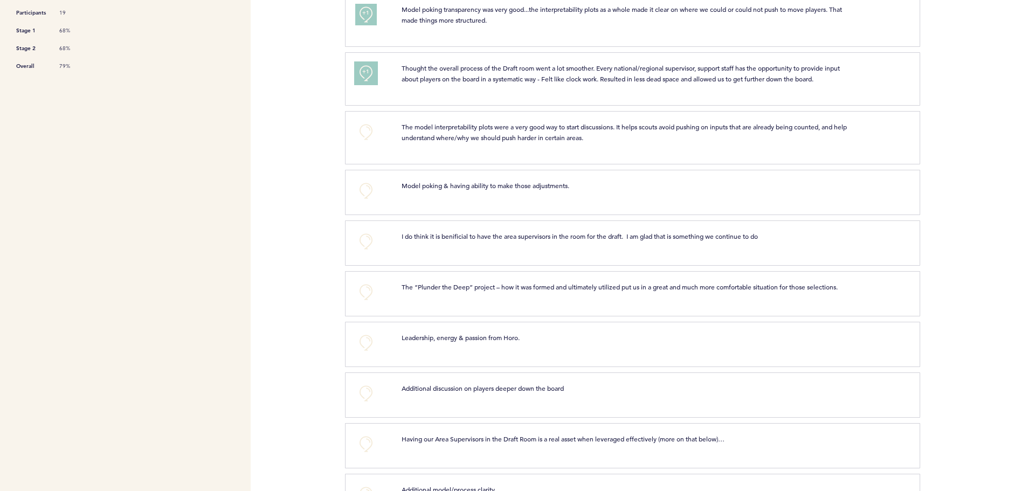
scroll to position [359, 0]
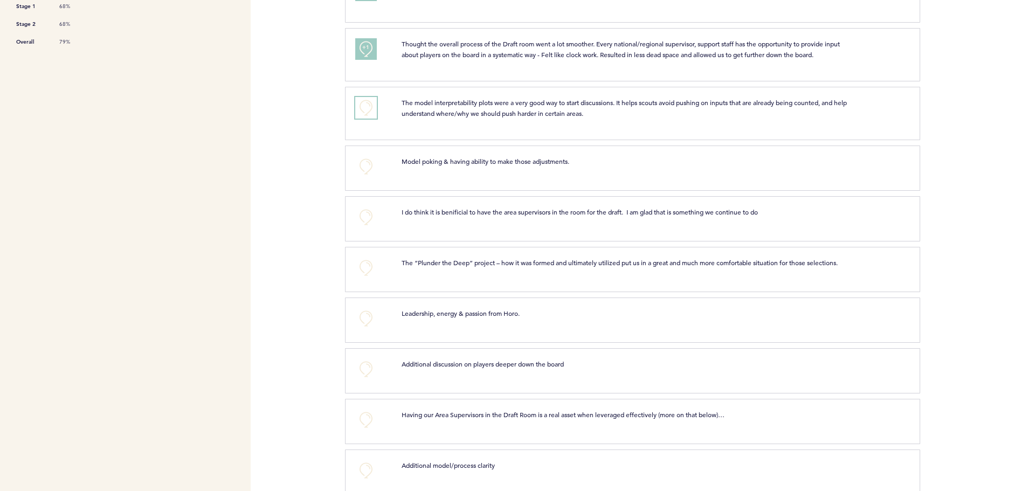
click at [365, 108] on button "+0" at bounding box center [366, 108] width 22 height 22
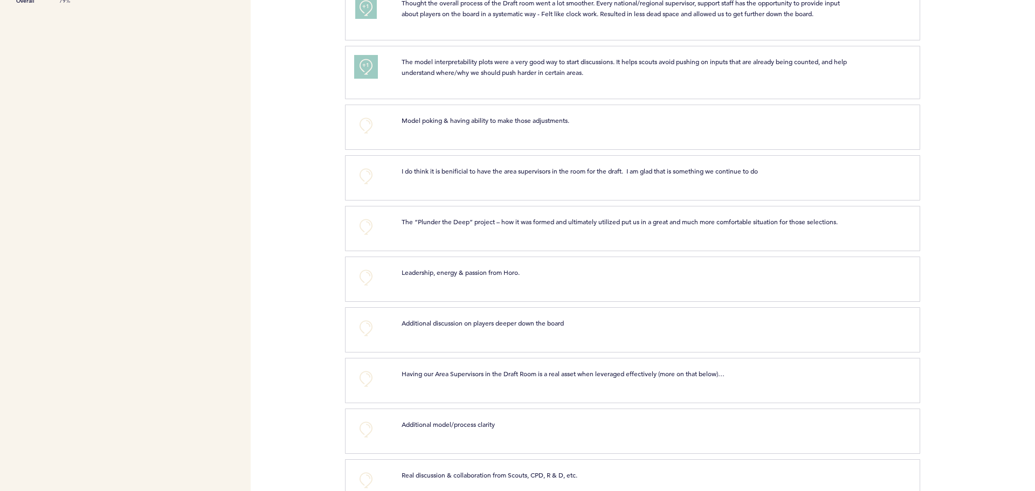
scroll to position [431, 0]
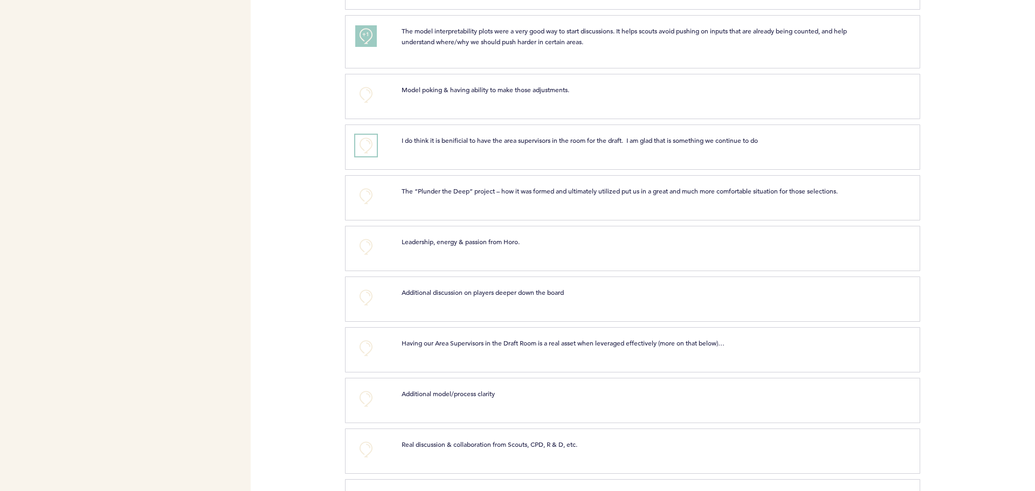
click at [369, 142] on button "+0" at bounding box center [366, 146] width 22 height 22
click at [369, 142] on span "+1" at bounding box center [366, 143] width 8 height 11
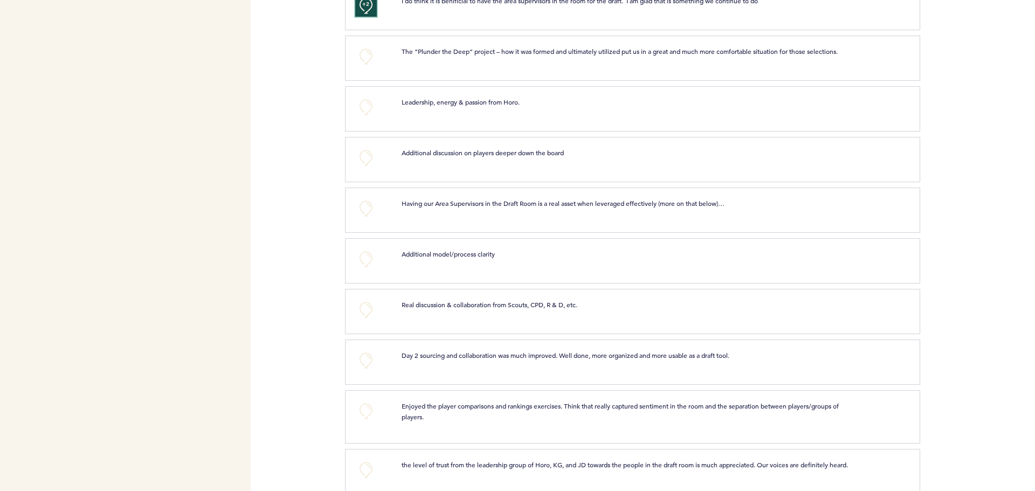
scroll to position [575, 0]
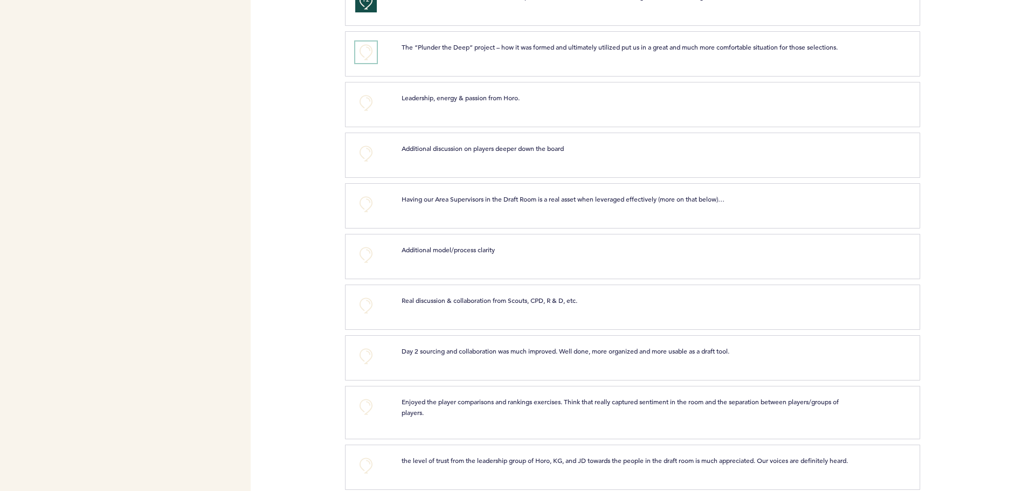
click at [368, 48] on button "+0" at bounding box center [366, 52] width 22 height 22
click at [363, 58] on button "+1" at bounding box center [366, 52] width 22 height 22
click at [363, 58] on button "+2" at bounding box center [366, 52] width 22 height 22
click at [369, 106] on button "+0" at bounding box center [366, 103] width 22 height 22
click at [368, 52] on span "+1" at bounding box center [366, 50] width 8 height 11
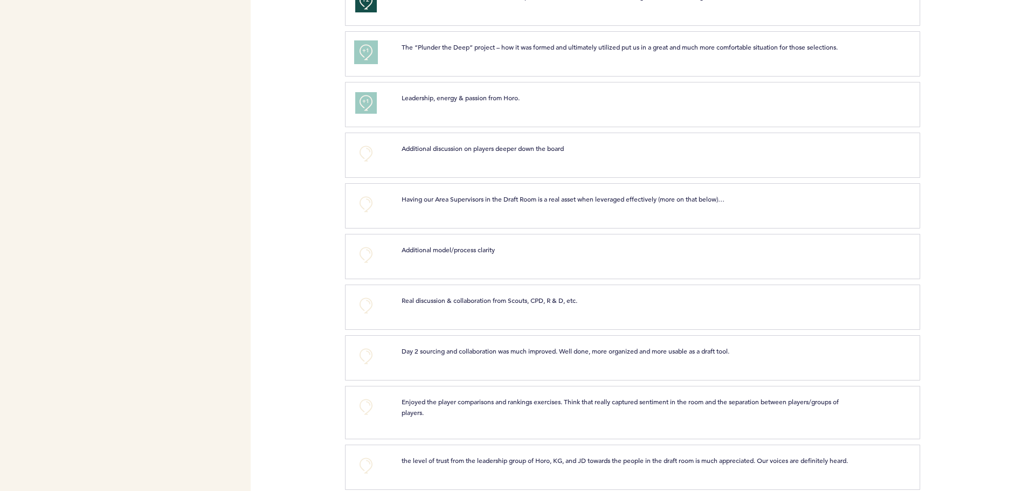
click at [366, 54] on span "+1" at bounding box center [366, 50] width 8 height 11
click at [365, 61] on button "+2" at bounding box center [366, 52] width 22 height 22
click at [362, 152] on button "+0" at bounding box center [366, 154] width 22 height 22
click at [366, 150] on span "+1" at bounding box center [366, 152] width 8 height 11
click at [368, 153] on span "+2" at bounding box center [366, 152] width 8 height 11
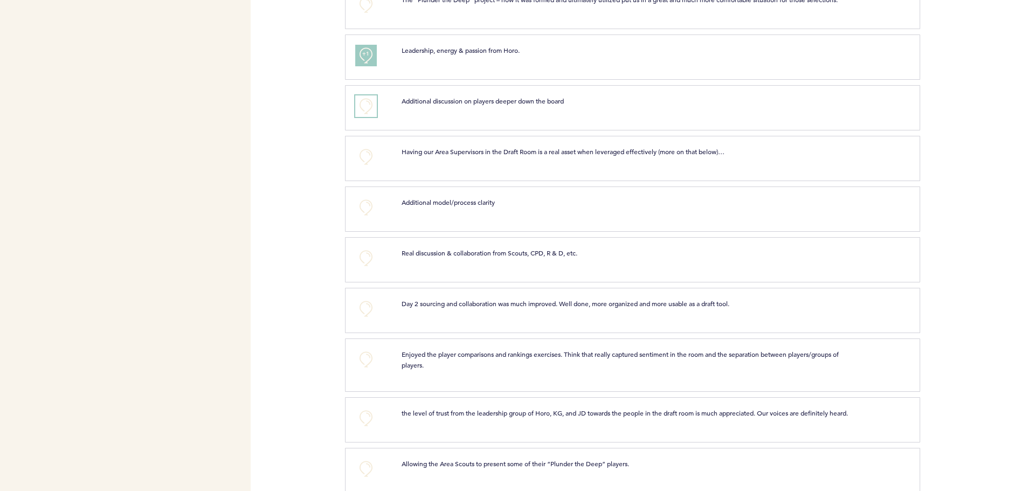
scroll to position [647, 0]
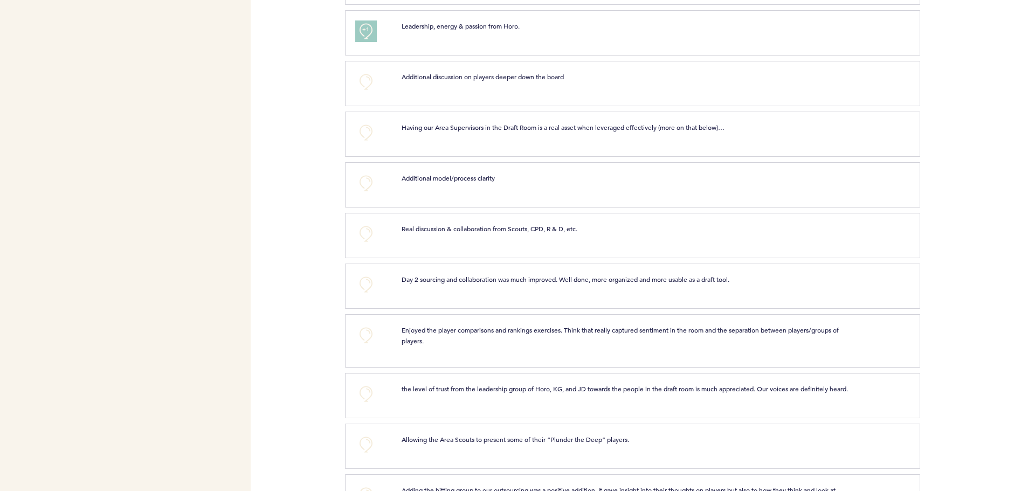
click at [365, 119] on div "+0 Having our Area Supervisors in the Draft Room is a real asset when leveraged…" at bounding box center [632, 134] width 575 height 45
click at [365, 129] on button "+0" at bounding box center [366, 133] width 22 height 22
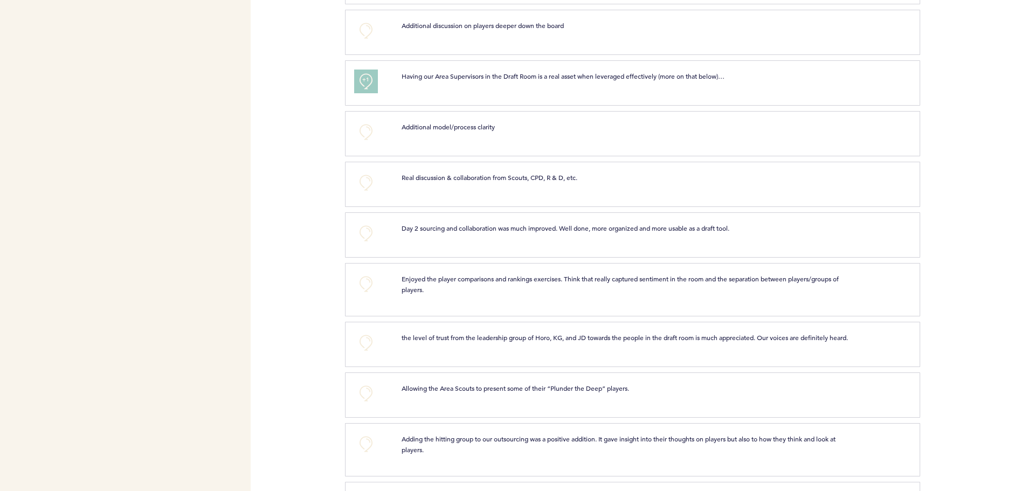
scroll to position [718, 0]
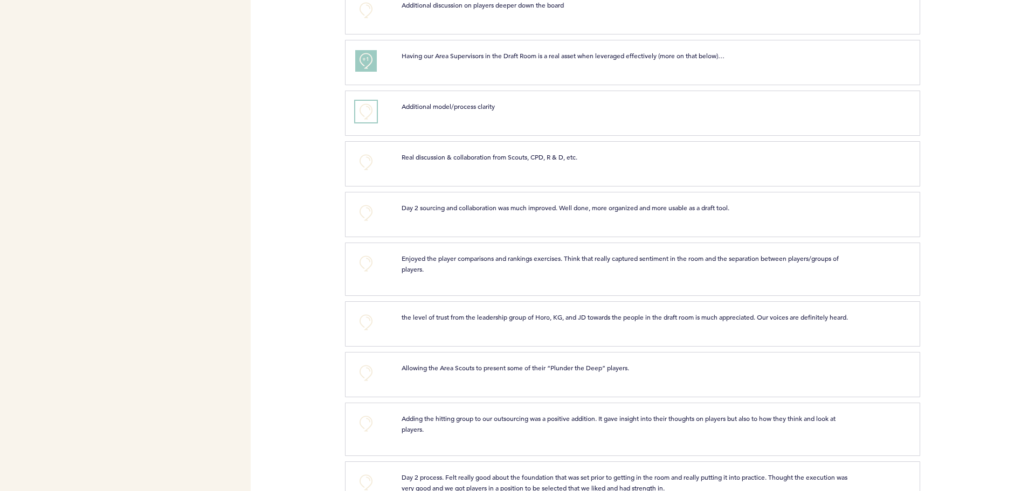
click at [368, 113] on button "+0" at bounding box center [366, 112] width 22 height 22
click at [366, 158] on button "+0" at bounding box center [366, 162] width 22 height 22
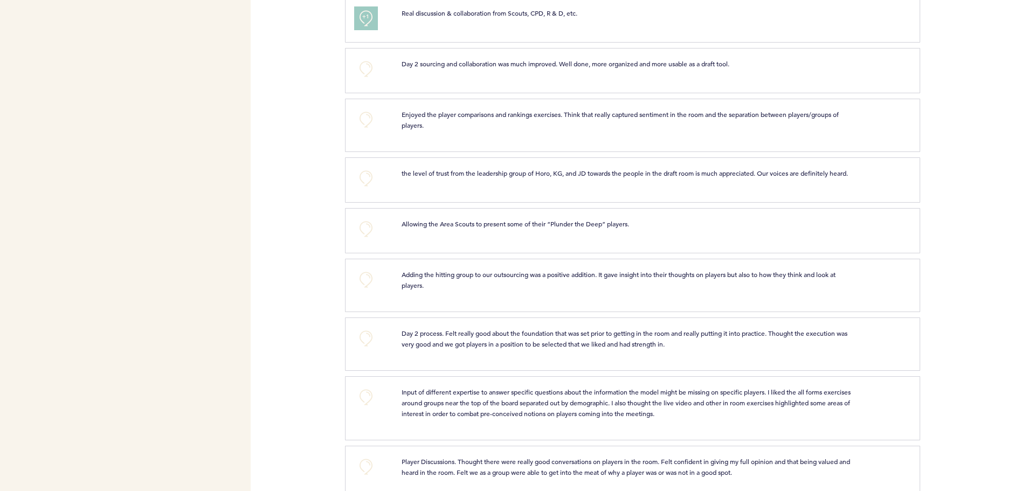
scroll to position [934, 0]
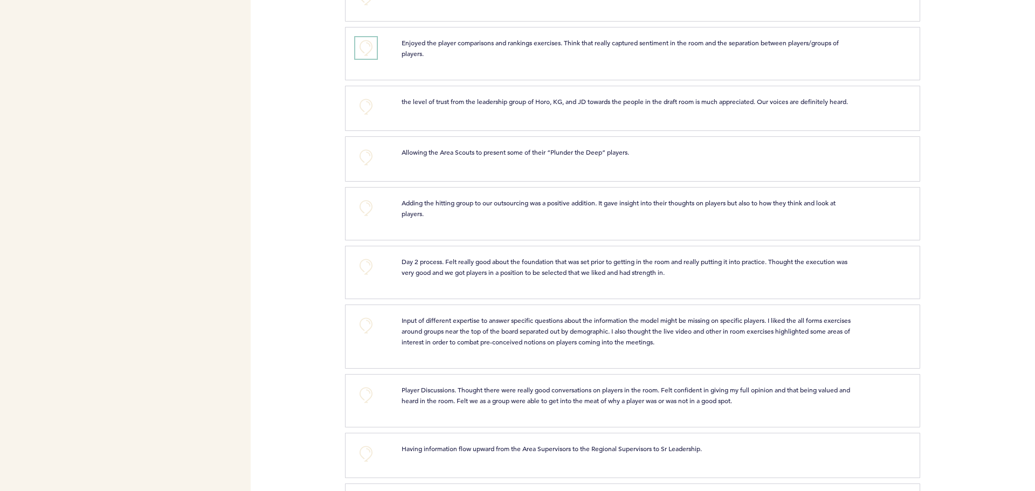
click at [365, 45] on button "+0" at bounding box center [366, 48] width 22 height 22
click at [368, 105] on button "+0" at bounding box center [366, 107] width 22 height 22
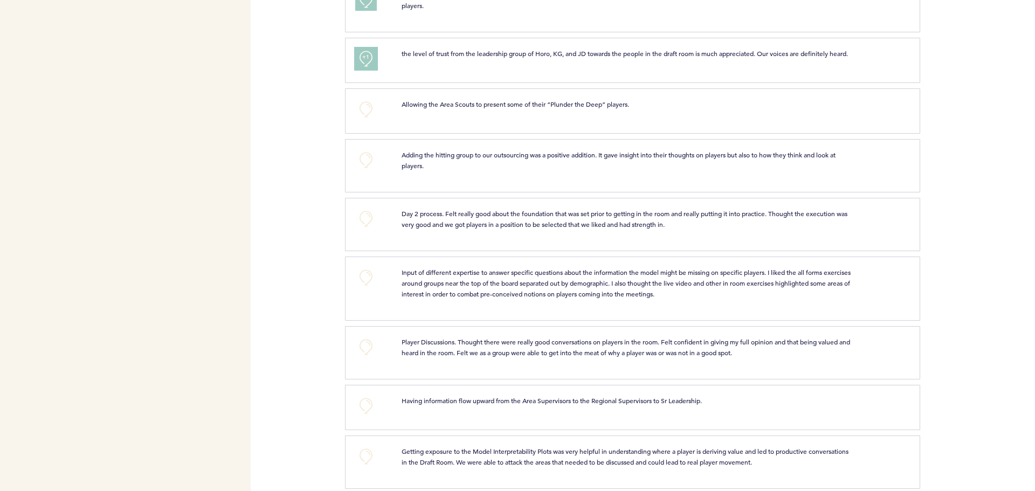
scroll to position [1006, 0]
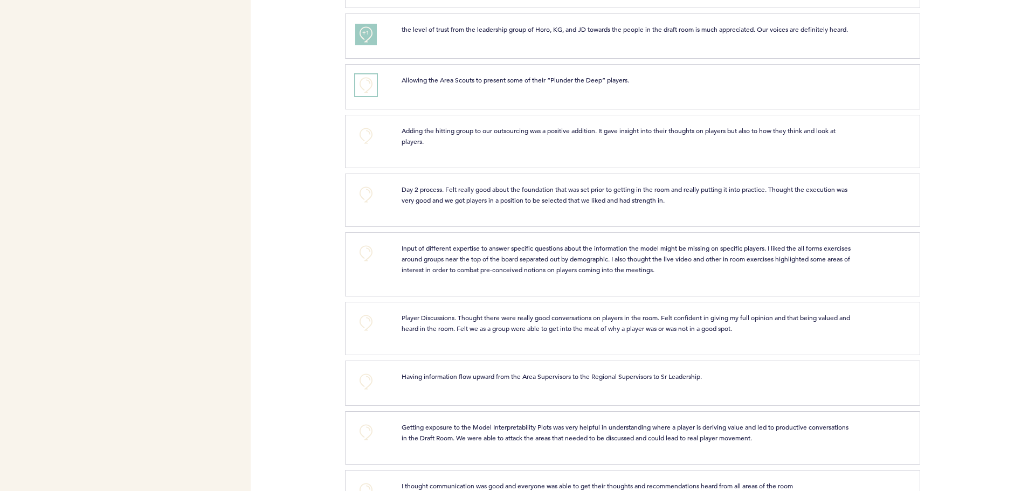
click at [365, 89] on button "+0" at bounding box center [366, 85] width 22 height 22
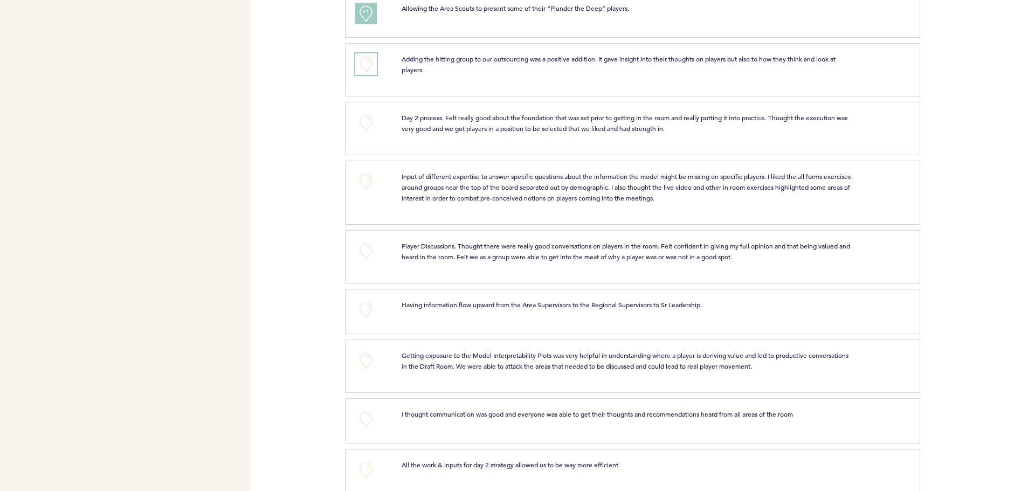
click at [367, 68] on button "+0" at bounding box center [366, 64] width 22 height 22
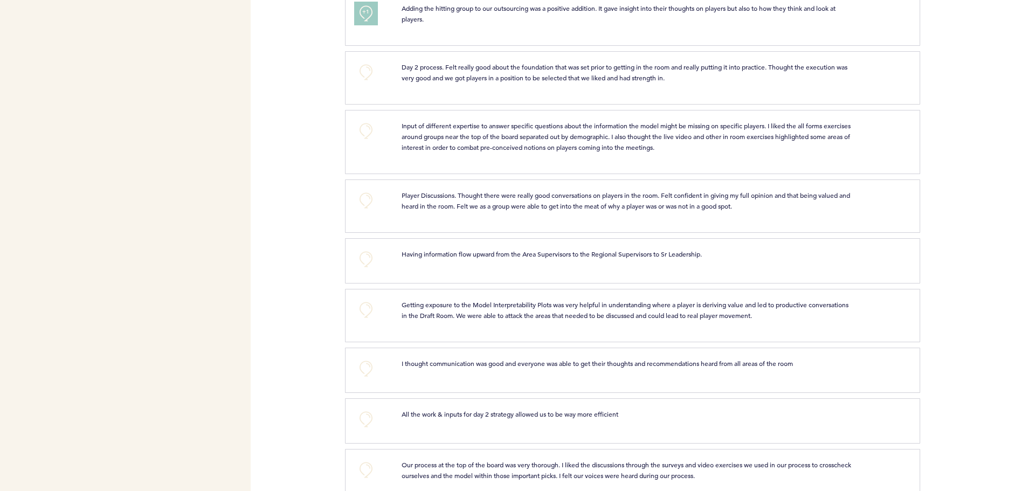
scroll to position [1149, 0]
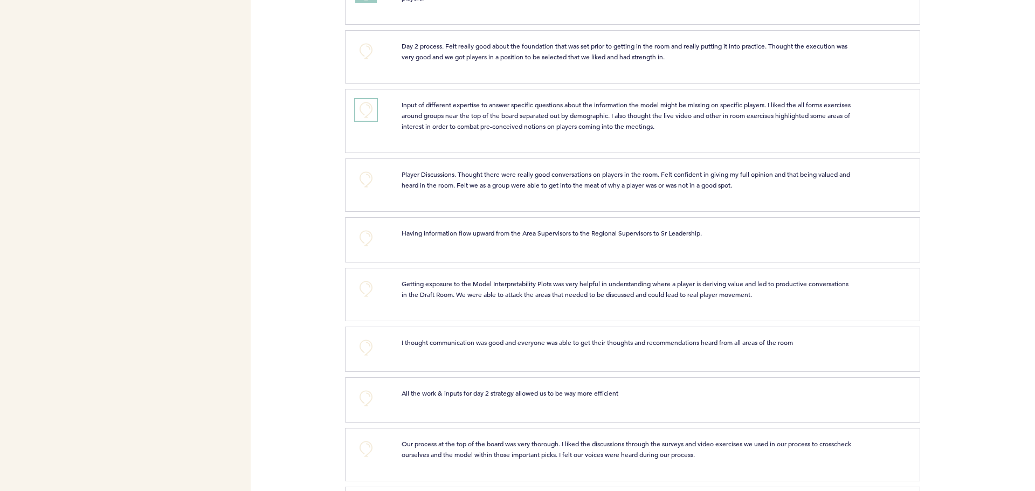
click at [366, 118] on button "+0" at bounding box center [366, 110] width 22 height 22
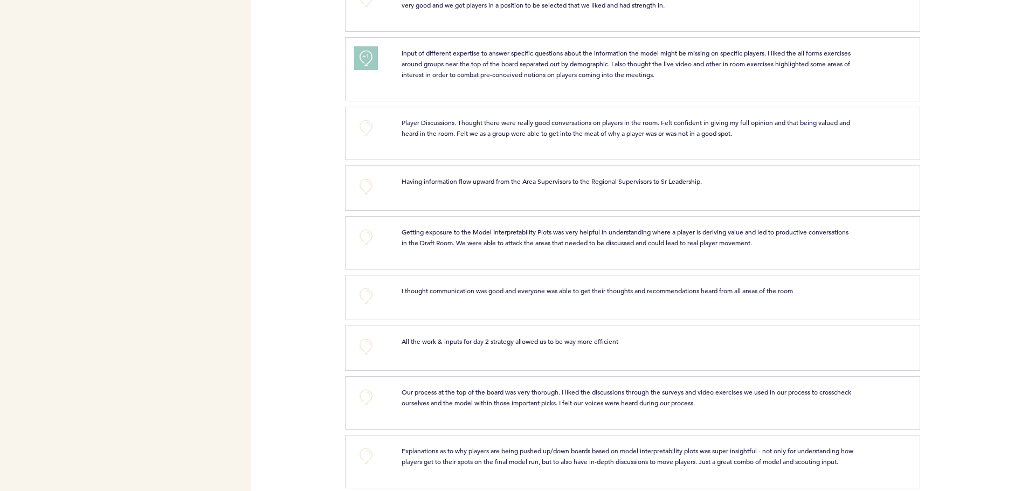
scroll to position [1222, 0]
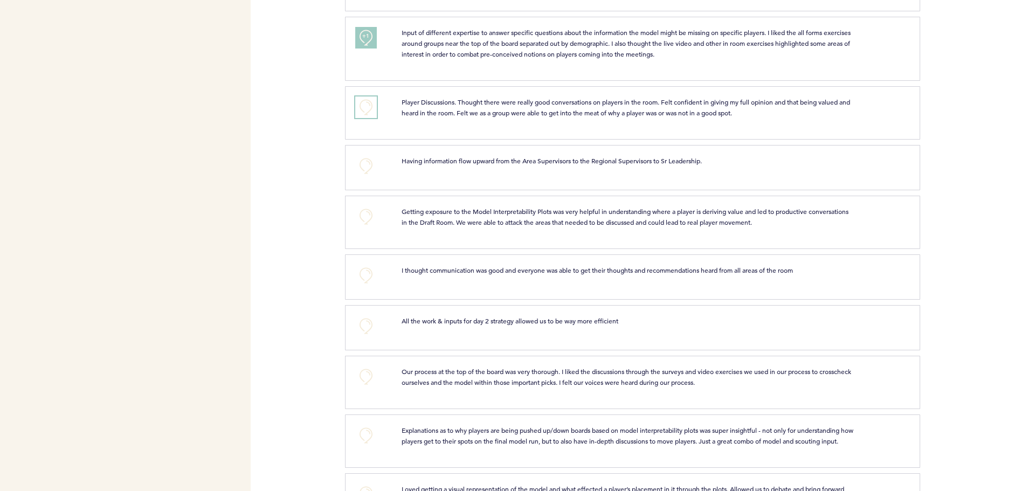
click at [366, 118] on button "+0" at bounding box center [366, 107] width 22 height 22
click at [370, 168] on button "+0" at bounding box center [366, 166] width 22 height 22
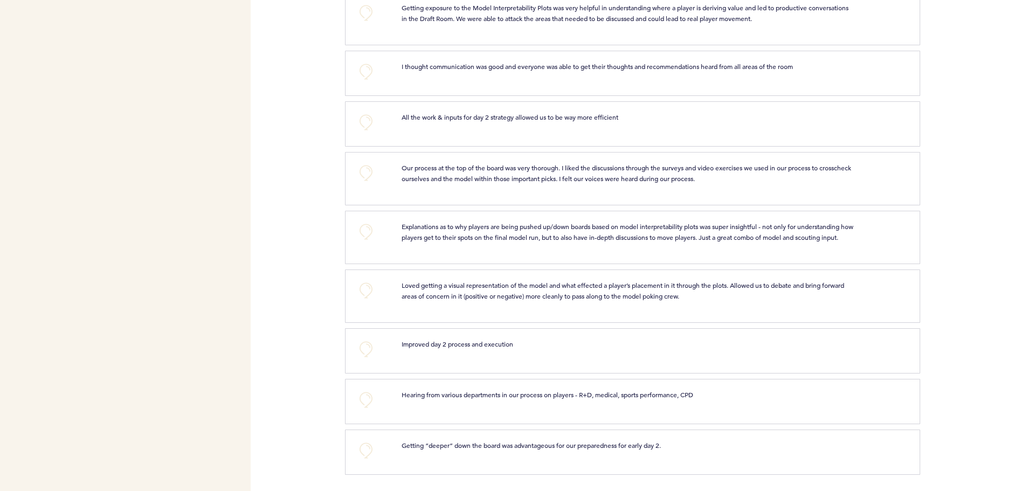
scroll to position [1444, 0]
click at [368, 163] on button "+0" at bounding box center [366, 173] width 22 height 22
click at [366, 224] on button "+0" at bounding box center [366, 232] width 22 height 22
click at [368, 287] on button "+0" at bounding box center [366, 291] width 22 height 22
click at [366, 396] on button "+0" at bounding box center [366, 400] width 22 height 22
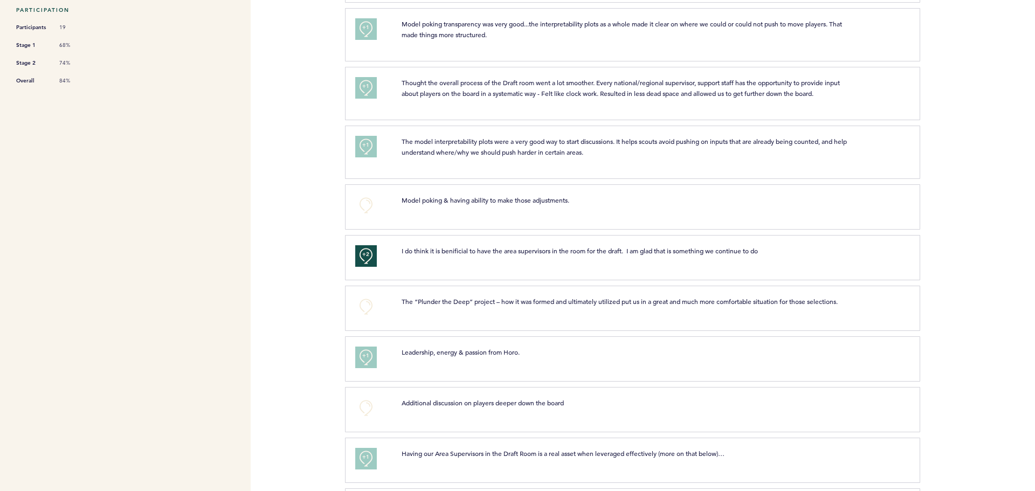
scroll to position [0, 0]
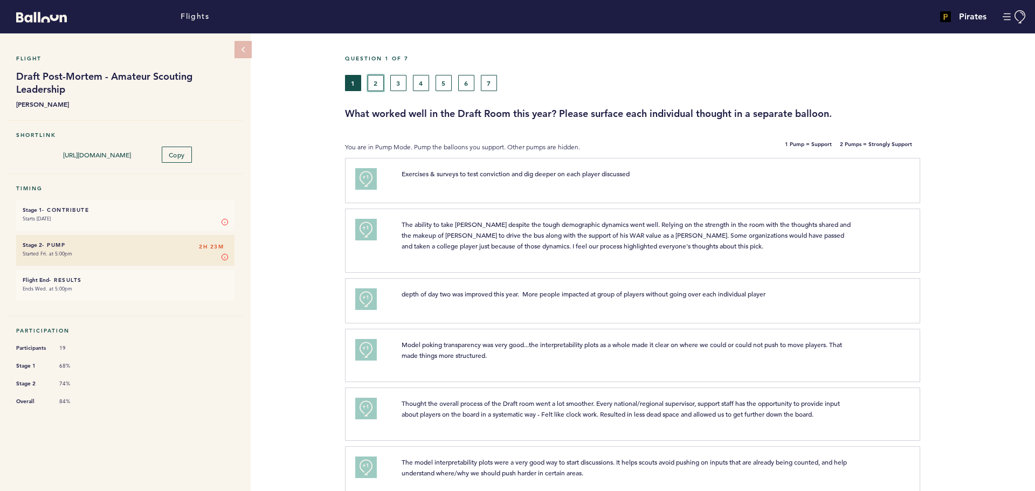
click at [378, 79] on button "2" at bounding box center [376, 83] width 16 height 16
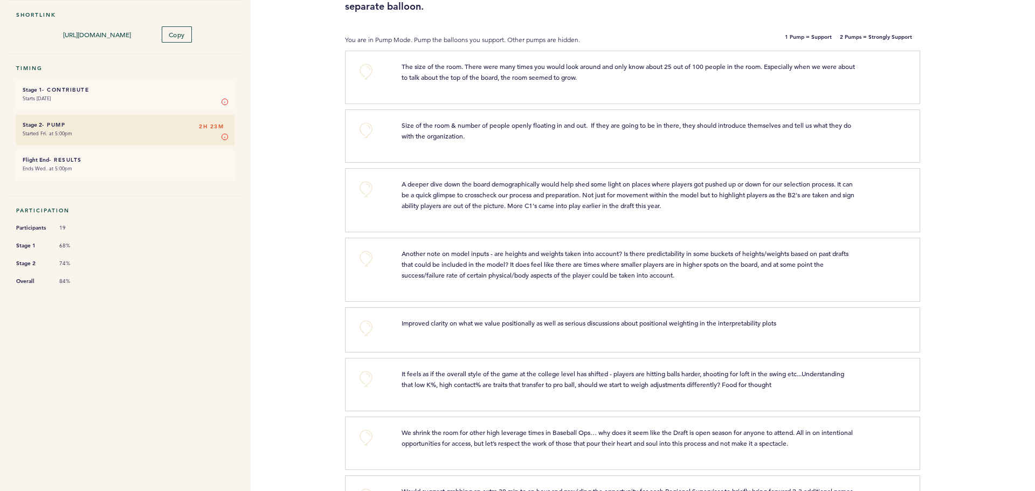
scroll to position [144, 0]
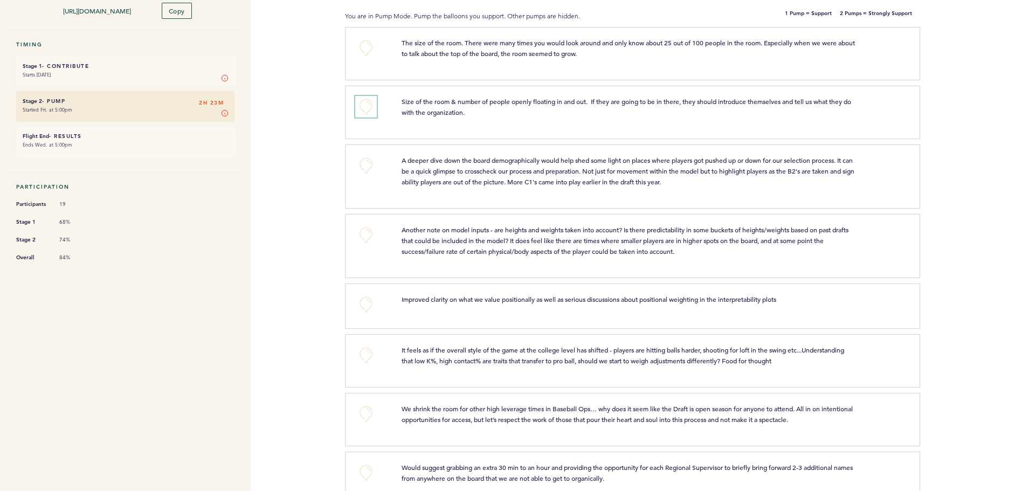
click at [363, 100] on button "+0" at bounding box center [366, 107] width 22 height 22
click at [368, 228] on button "+0" at bounding box center [366, 235] width 22 height 22
click at [368, 228] on span "+1" at bounding box center [366, 233] width 8 height 11
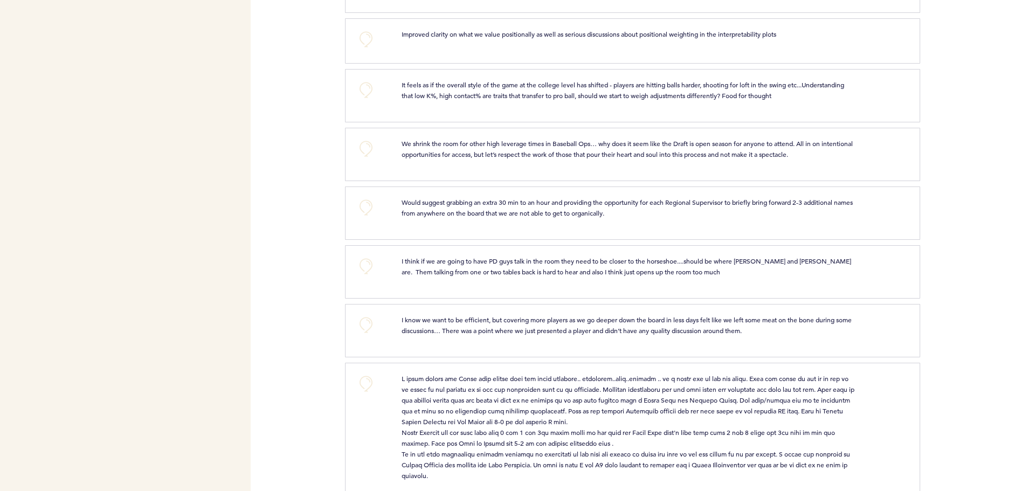
scroll to position [431, 0]
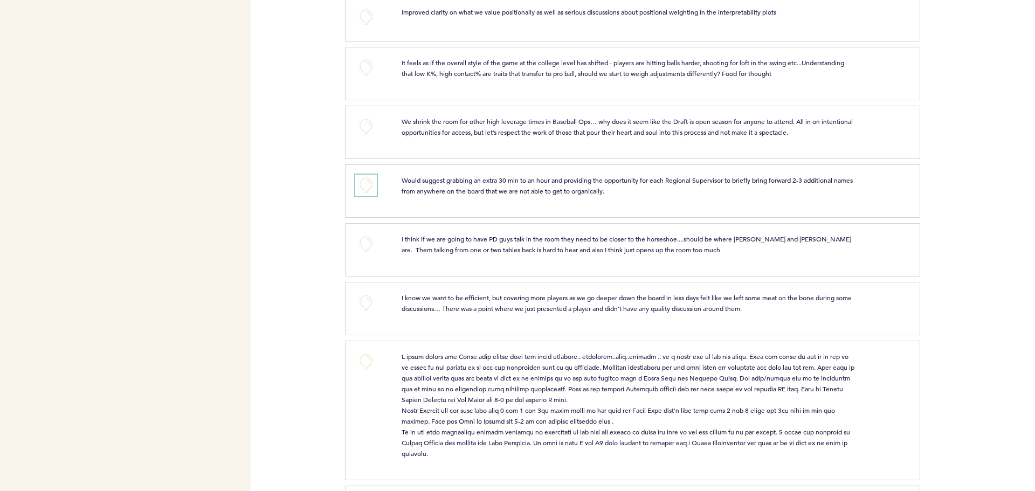
click at [368, 189] on button "+0" at bounding box center [366, 186] width 22 height 22
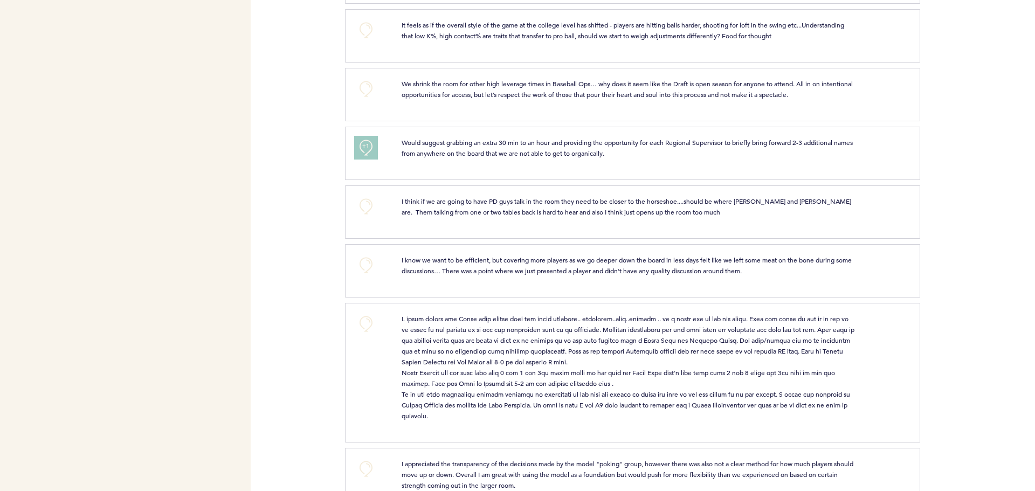
scroll to position [503, 0]
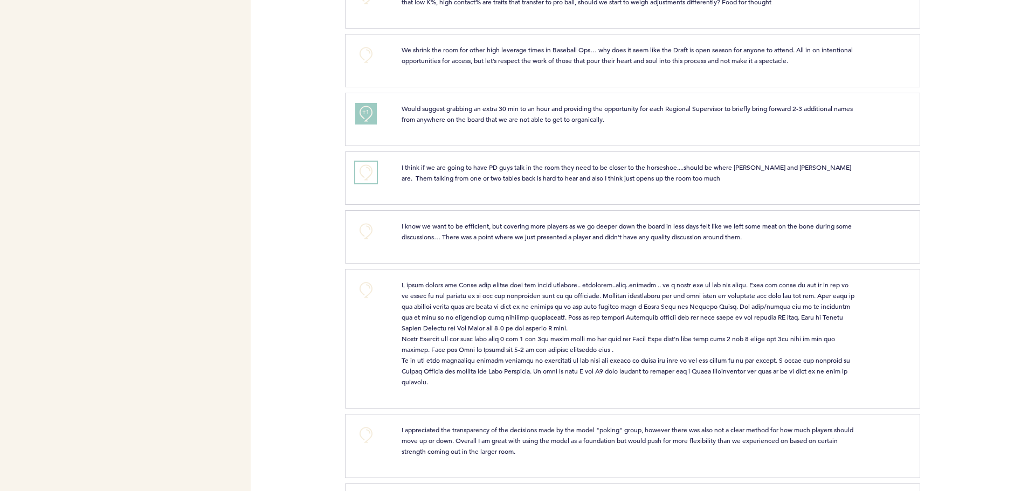
click at [367, 174] on button "+0" at bounding box center [366, 173] width 22 height 22
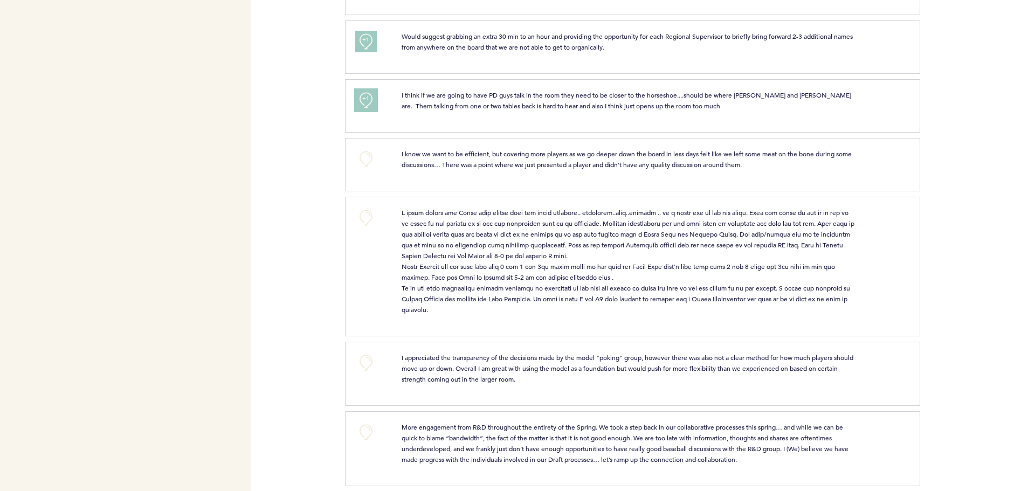
scroll to position [647, 0]
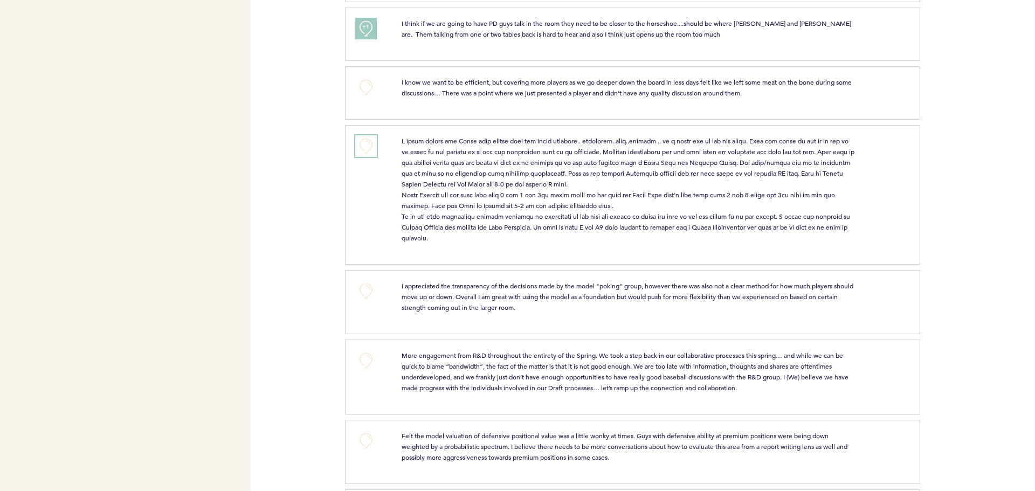
click at [369, 143] on button "+0" at bounding box center [366, 146] width 22 height 22
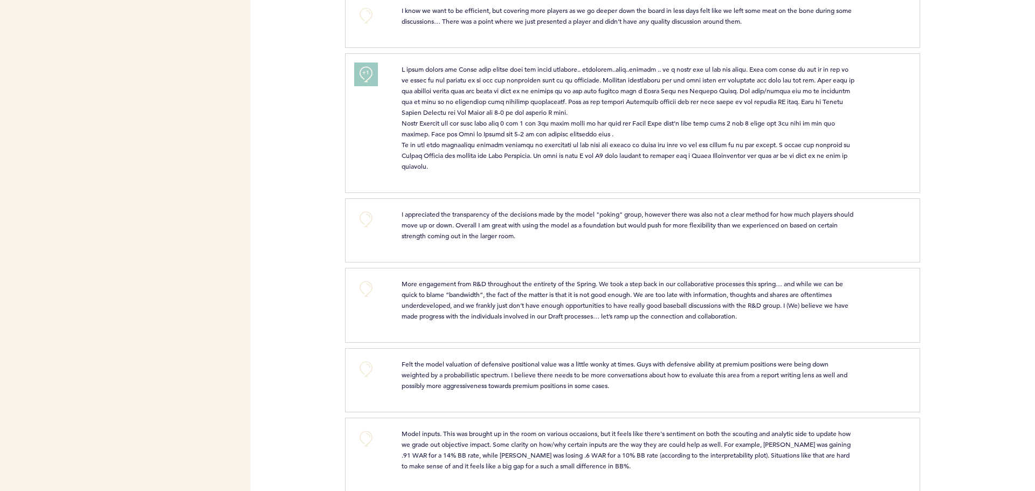
scroll to position [791, 0]
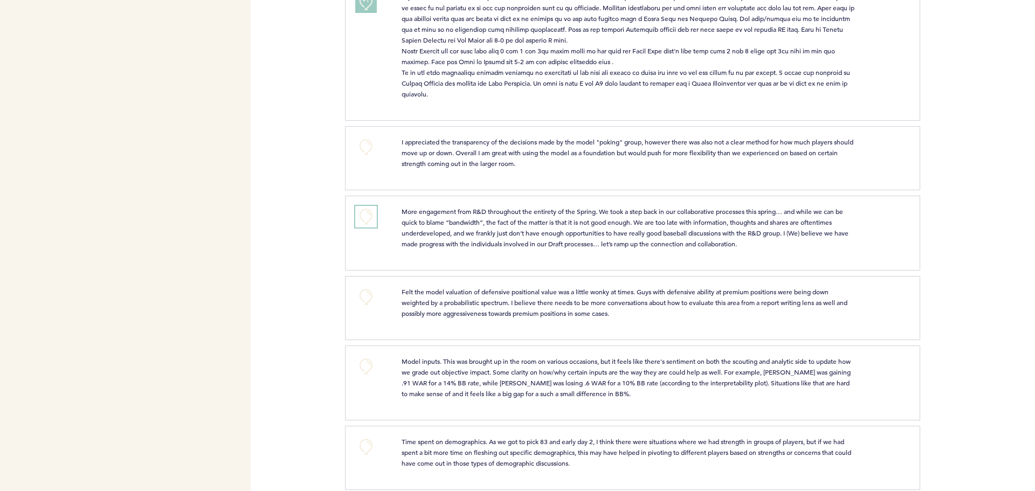
click at [367, 220] on button "+0" at bounding box center [366, 217] width 22 height 22
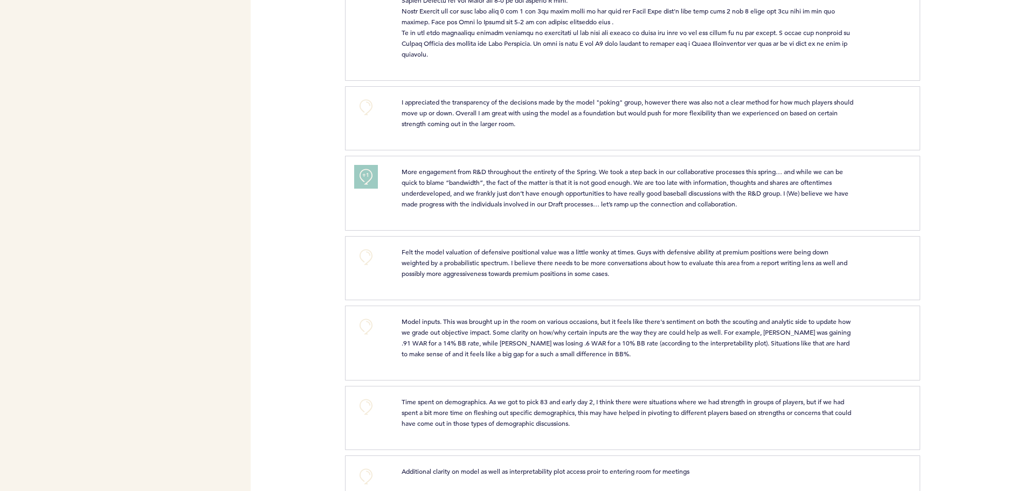
scroll to position [862, 0]
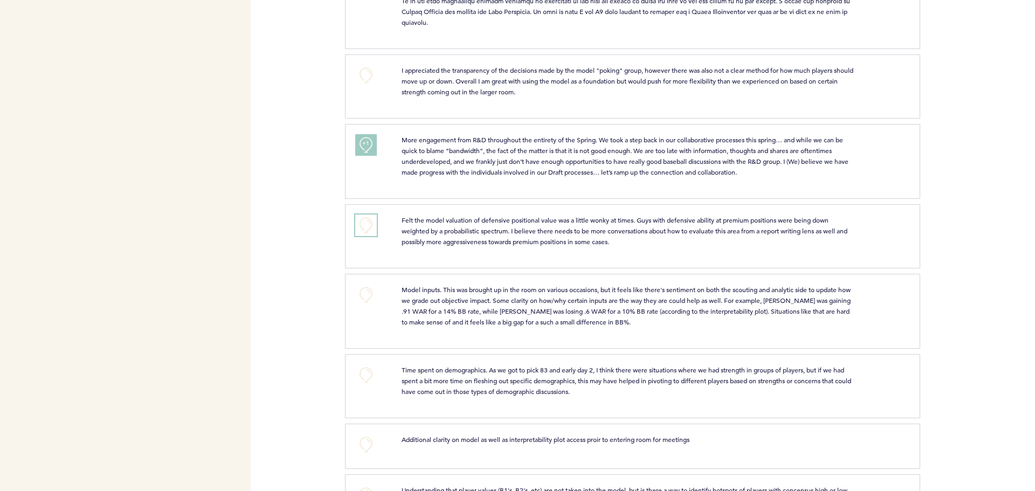
click at [370, 229] on button "+0" at bounding box center [366, 225] width 22 height 22
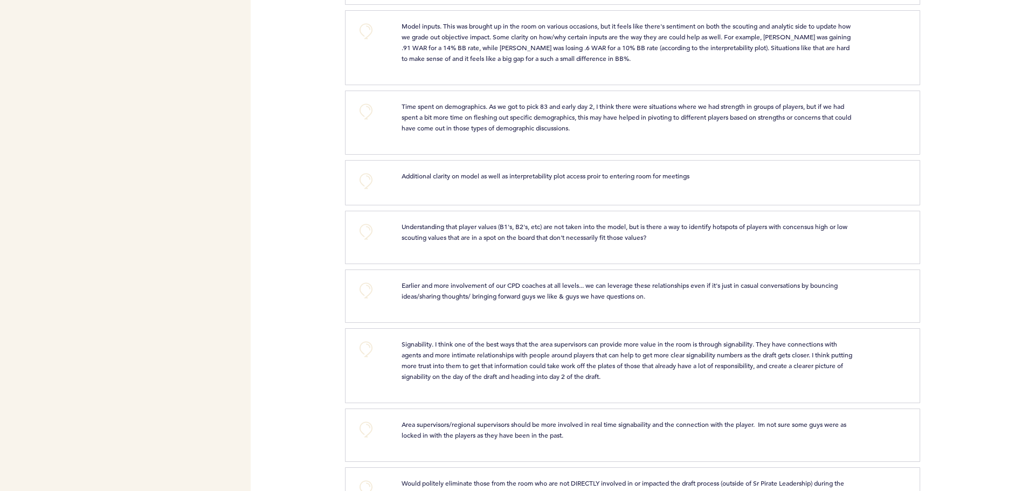
scroll to position [1149, 0]
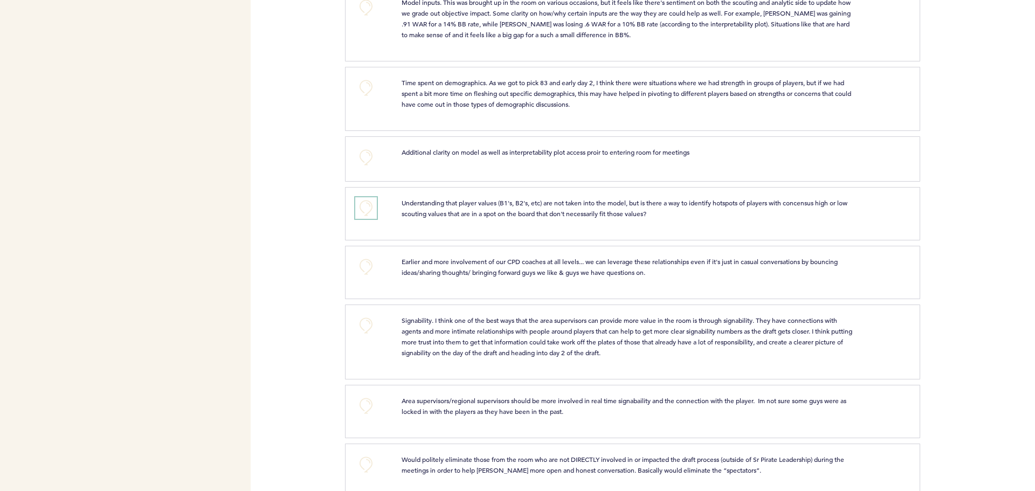
click at [372, 207] on button "+0" at bounding box center [366, 208] width 22 height 22
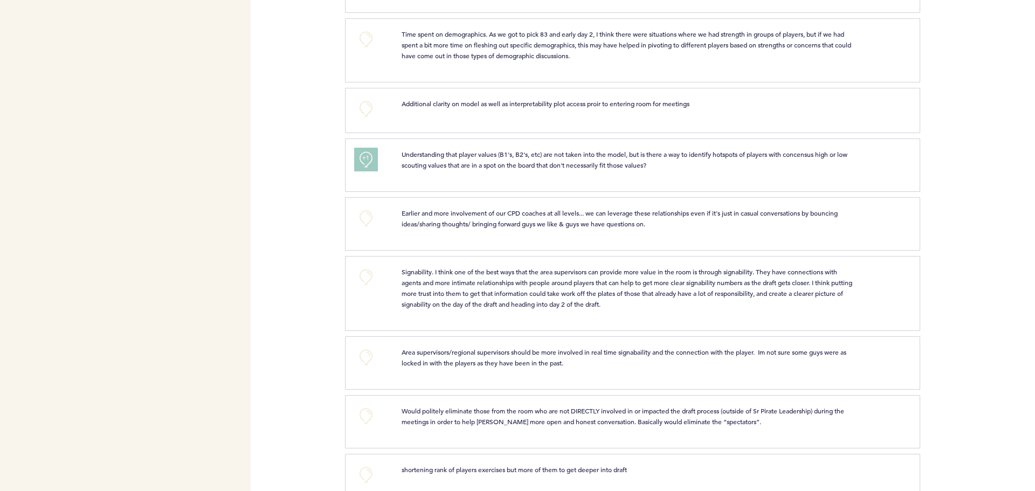
scroll to position [1222, 0]
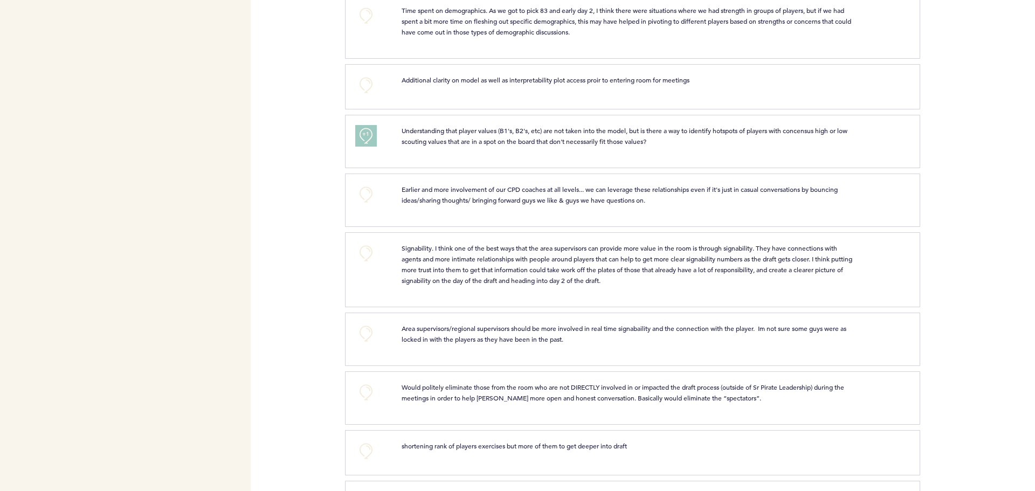
click at [379, 187] on div "+0" at bounding box center [370, 199] width 46 height 30
click at [371, 190] on button "+0" at bounding box center [366, 195] width 22 height 22
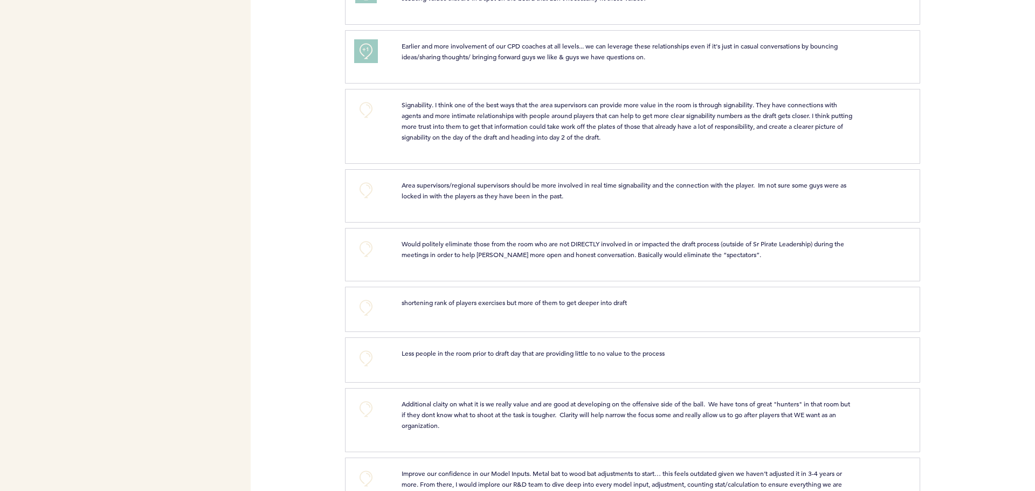
scroll to position [1437, 0]
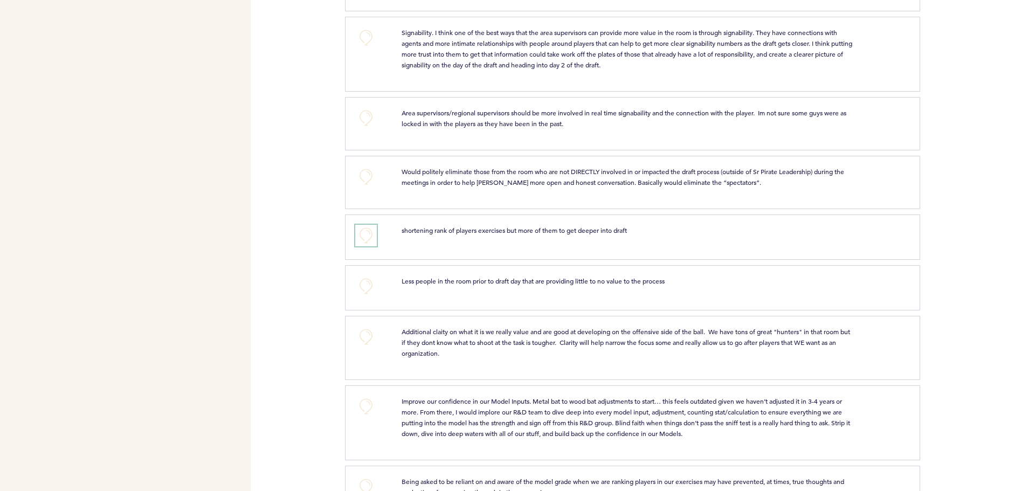
click at [370, 232] on button "+0" at bounding box center [366, 236] width 22 height 22
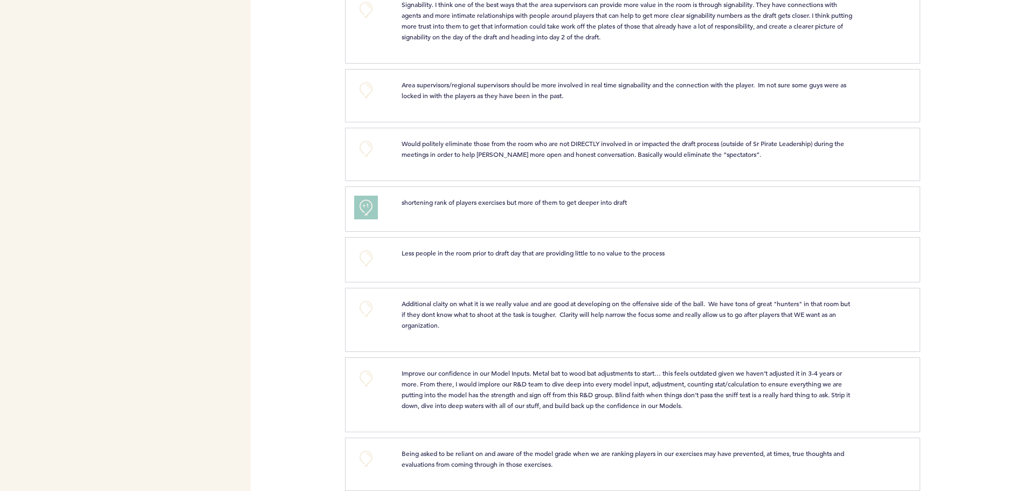
scroll to position [1481, 0]
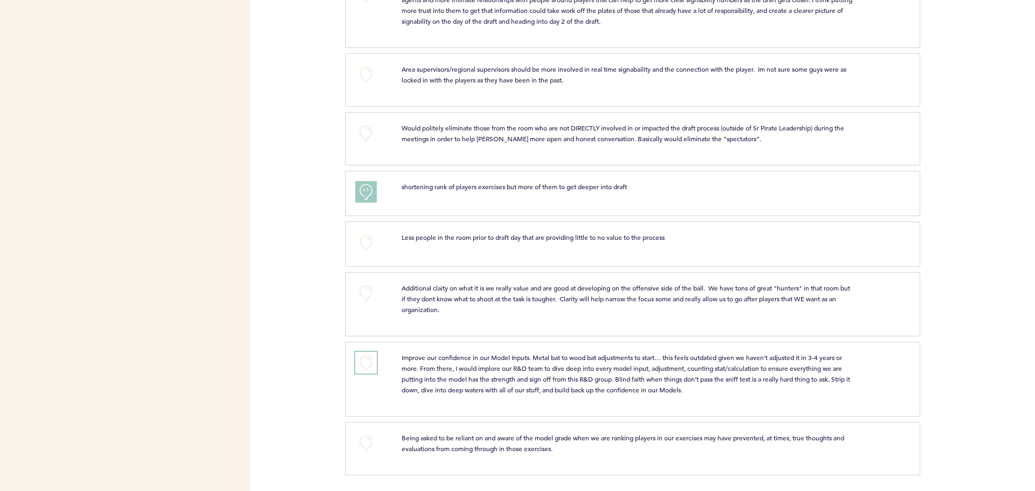
click at [373, 359] on button "+0" at bounding box center [366, 363] width 22 height 22
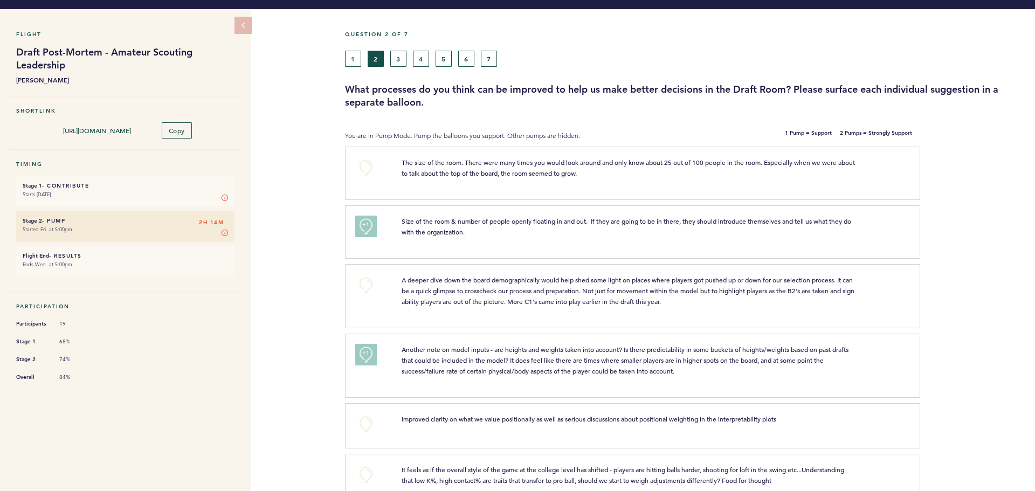
scroll to position [0, 0]
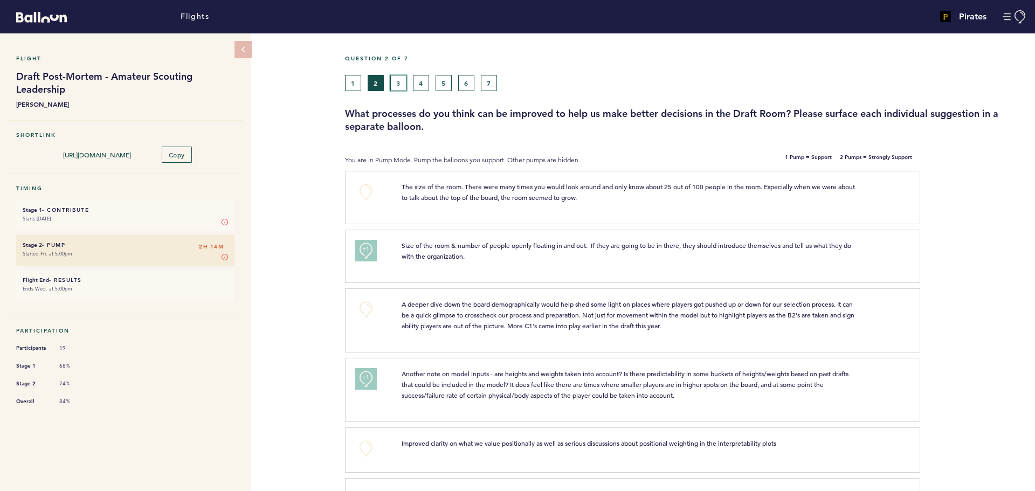
click at [393, 84] on button "3" at bounding box center [398, 83] width 16 height 16
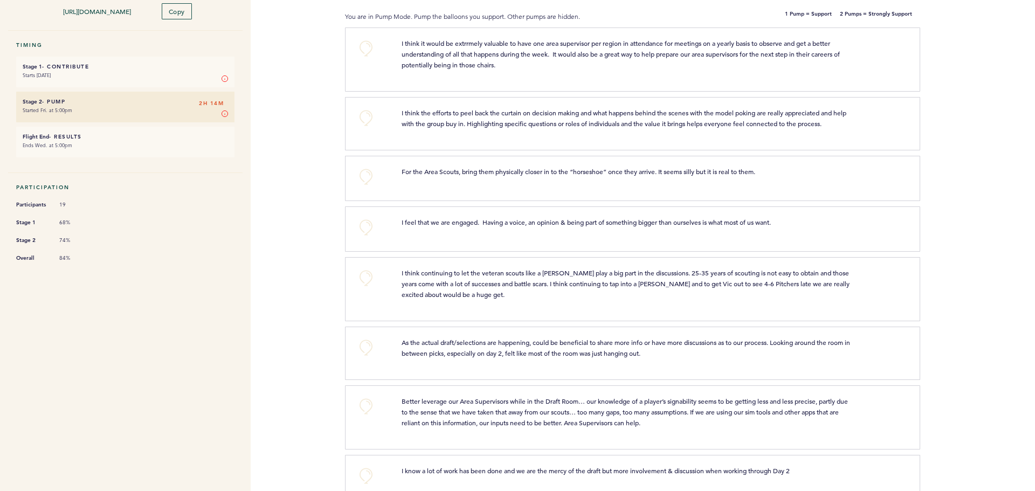
scroll to position [144, 0]
click at [367, 44] on button "+0" at bounding box center [366, 48] width 22 height 22
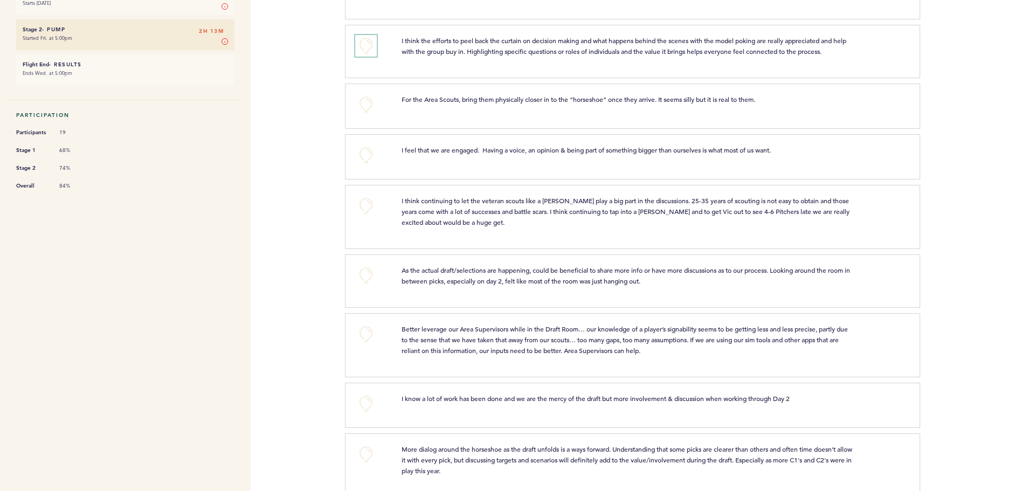
click at [365, 46] on button "+0" at bounding box center [366, 46] width 22 height 22
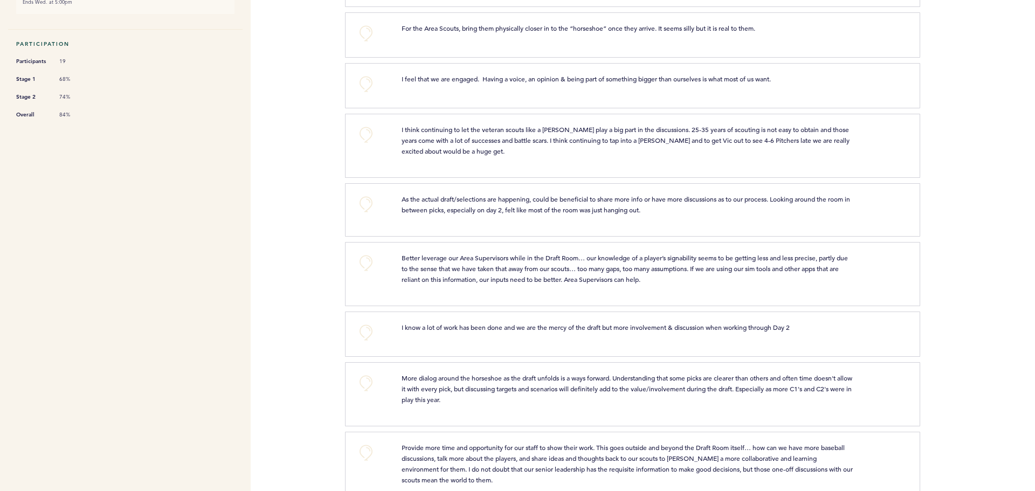
scroll to position [287, 0]
click at [368, 78] on button "+0" at bounding box center [366, 84] width 22 height 22
click at [370, 129] on button "+0" at bounding box center [366, 134] width 22 height 22
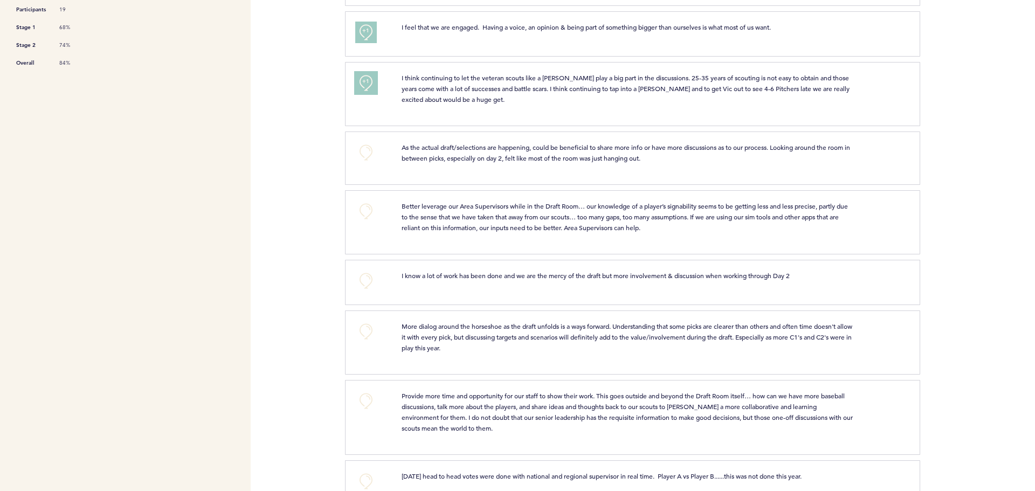
scroll to position [359, 0]
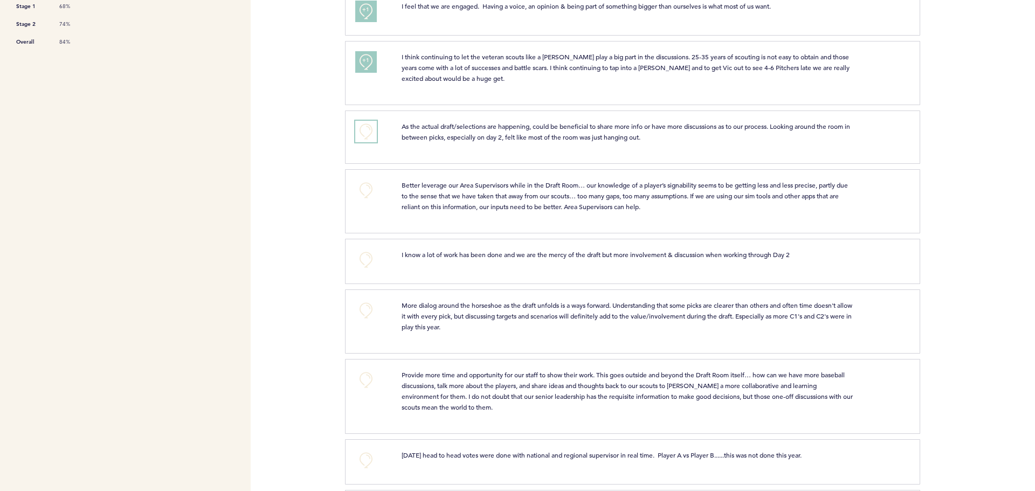
click at [366, 130] on button "+0" at bounding box center [366, 132] width 22 height 22
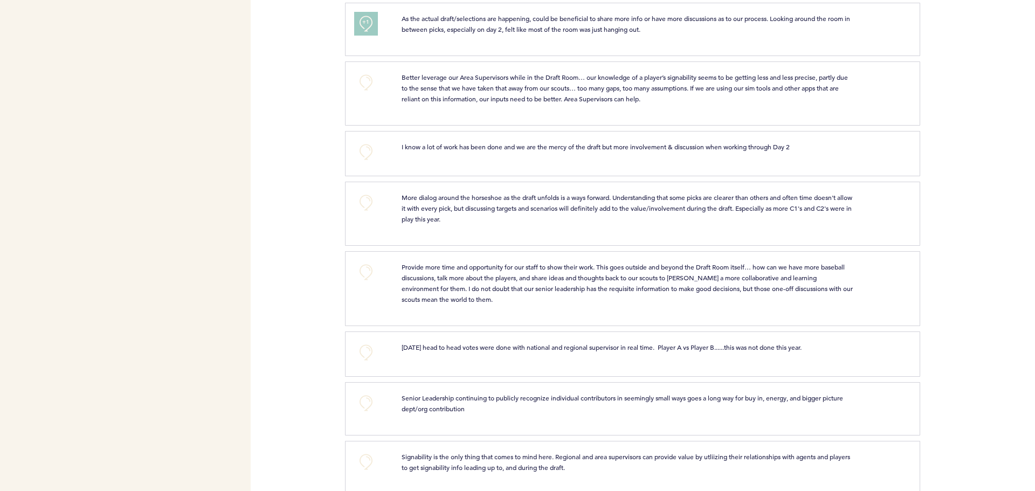
scroll to position [486, 0]
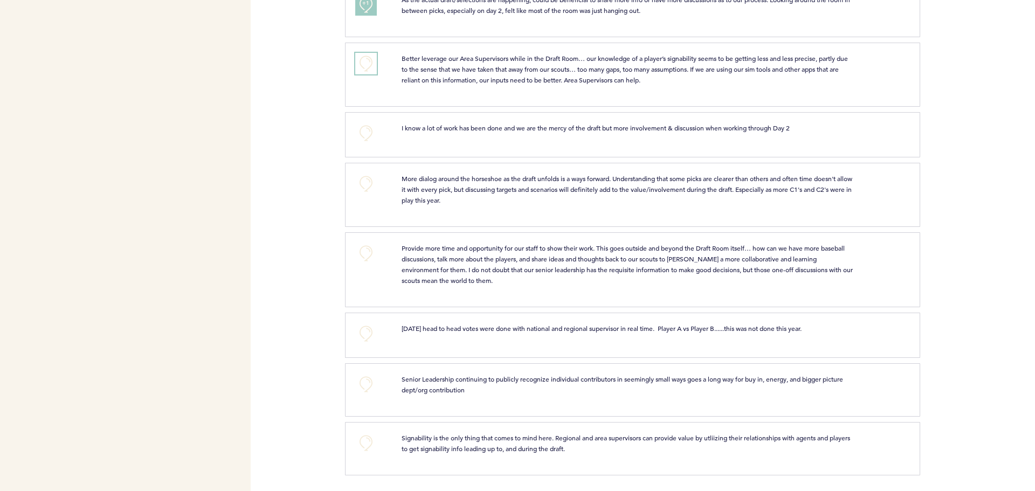
click at [368, 64] on button "+0" at bounding box center [366, 64] width 22 height 22
click at [370, 246] on button "+0" at bounding box center [366, 253] width 22 height 22
click at [363, 331] on button "+0" at bounding box center [366, 334] width 22 height 22
click at [366, 444] on button "+0" at bounding box center [366, 443] width 22 height 22
click at [371, 445] on button "+1" at bounding box center [366, 443] width 22 height 22
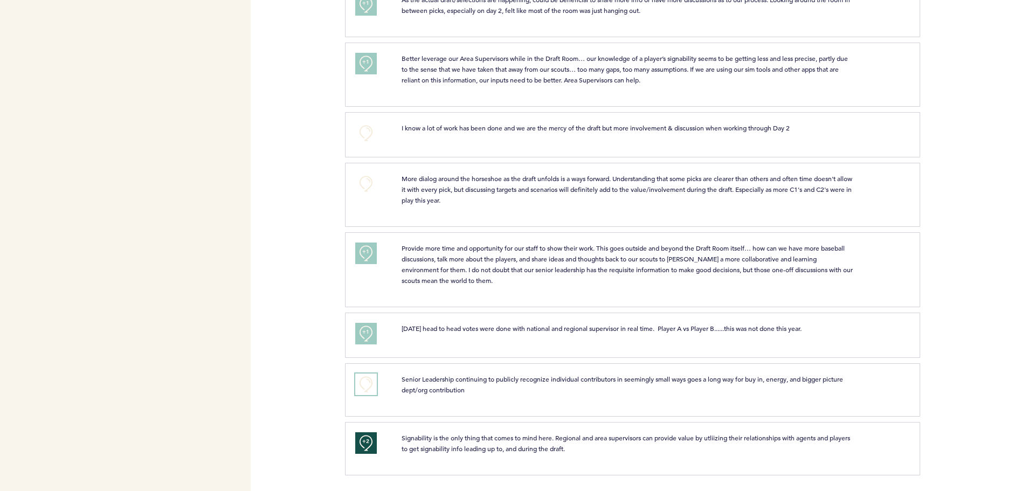
click at [371, 389] on button "+0" at bounding box center [366, 384] width 22 height 22
click at [372, 442] on button "+2" at bounding box center [366, 443] width 22 height 22
click at [373, 445] on button "+0" at bounding box center [366, 443] width 22 height 22
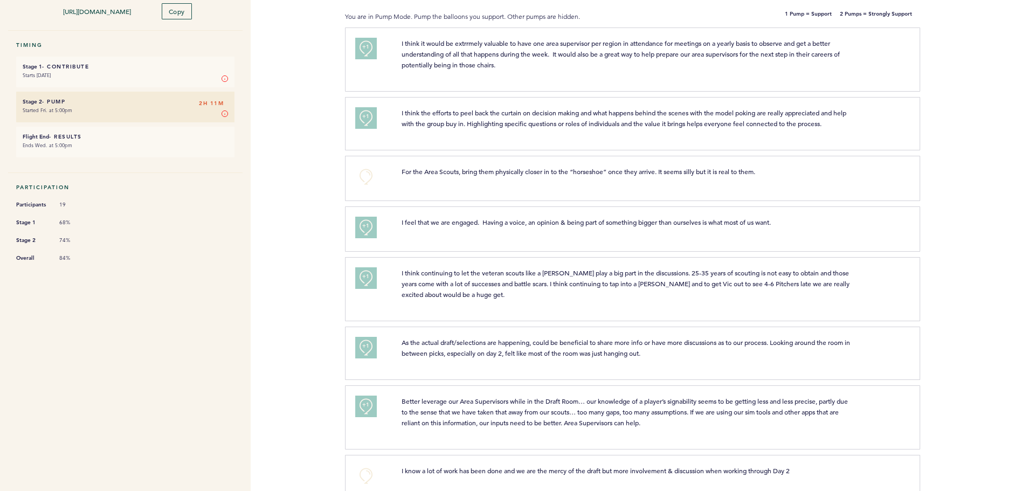
scroll to position [0, 0]
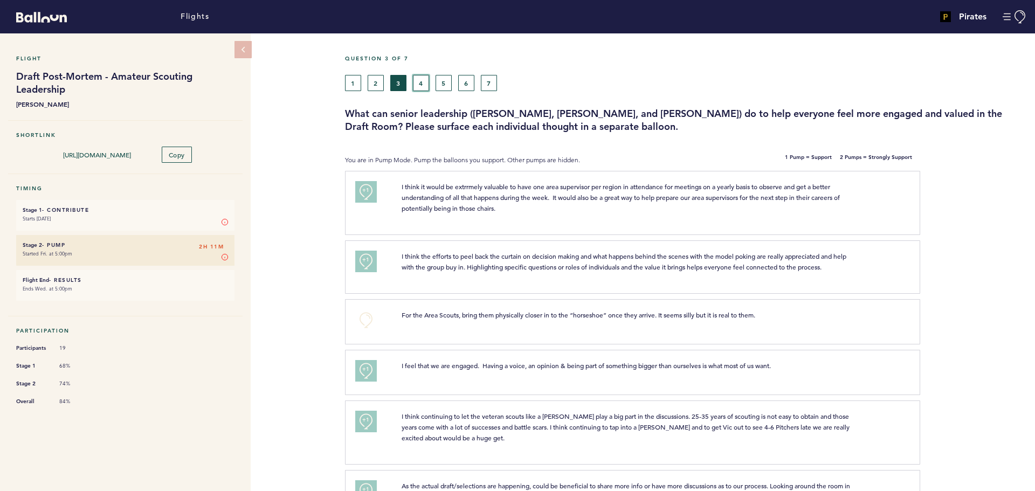
click at [424, 80] on button "4" at bounding box center [421, 83] width 16 height 16
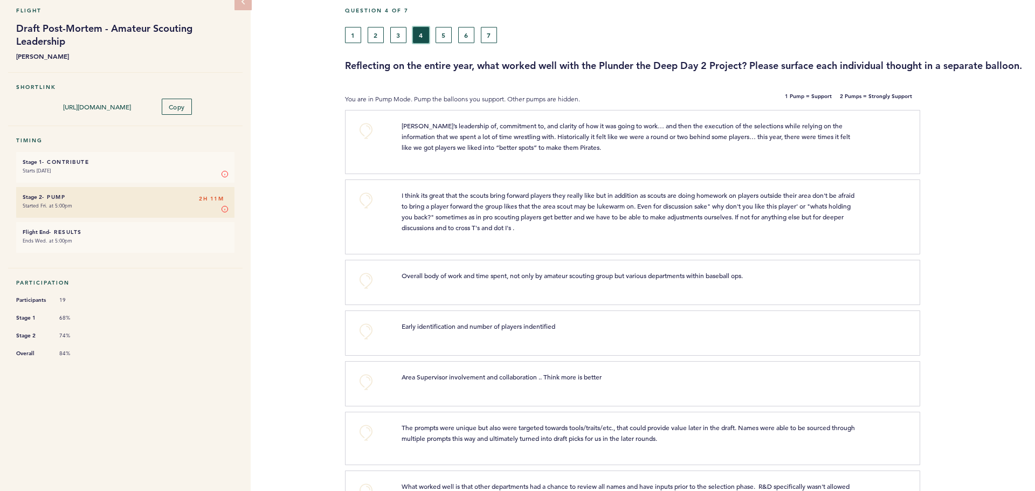
scroll to position [72, 0]
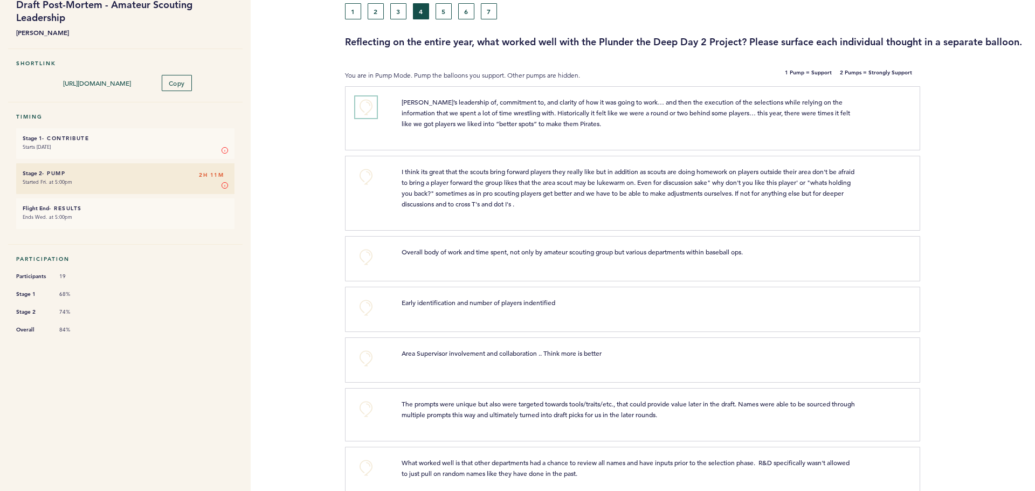
click at [370, 118] on button "+0" at bounding box center [366, 107] width 22 height 22
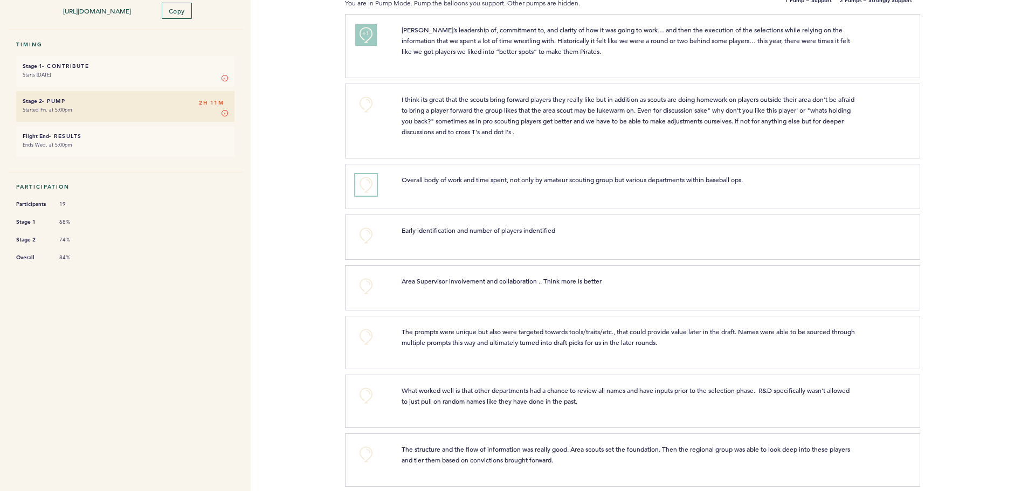
click at [367, 192] on button "+0" at bounding box center [366, 185] width 22 height 22
click at [371, 294] on button "+0" at bounding box center [366, 286] width 22 height 22
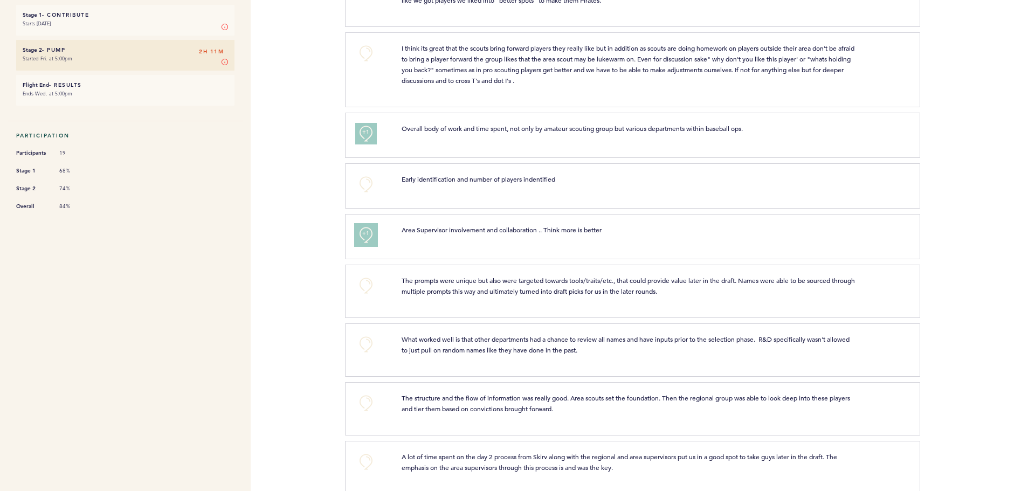
scroll to position [216, 0]
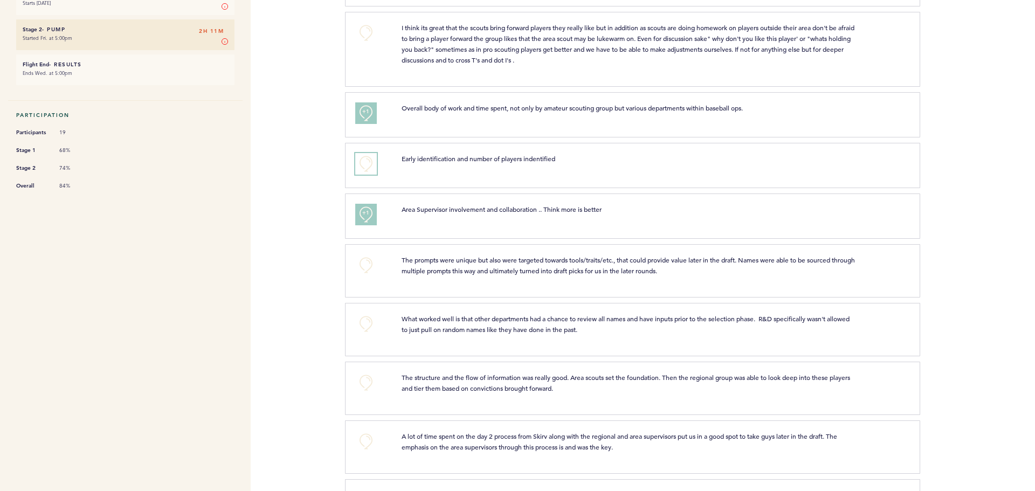
click at [370, 175] on button "+0" at bounding box center [366, 164] width 22 height 22
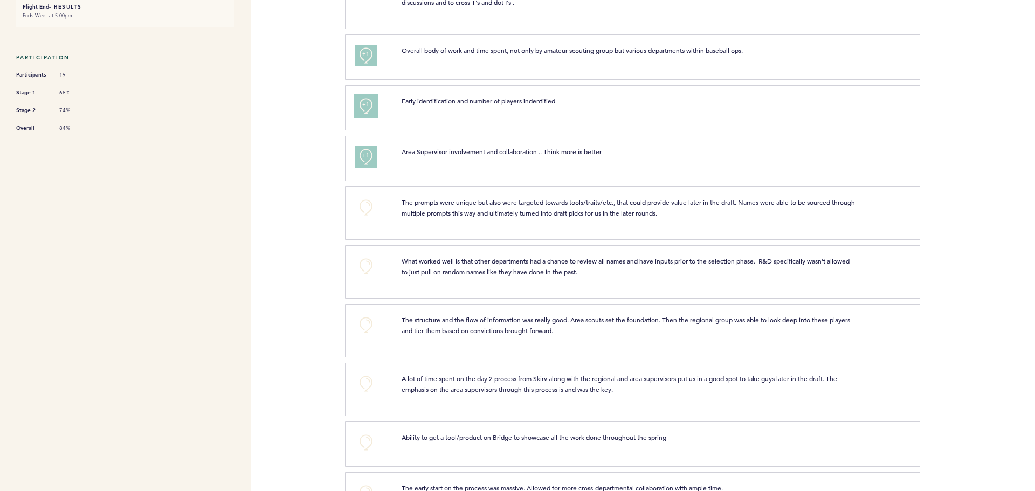
scroll to position [359, 0]
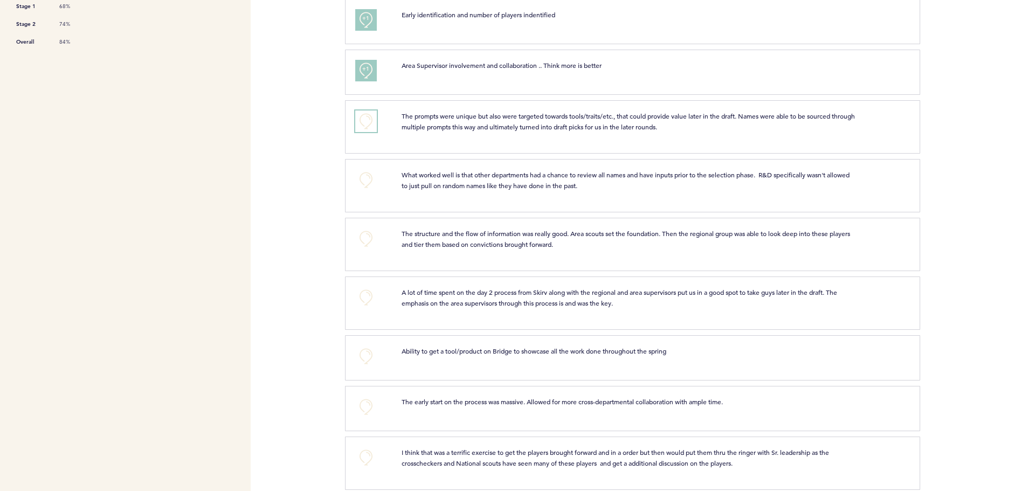
click at [368, 132] on button "+0" at bounding box center [366, 121] width 22 height 22
click at [368, 188] on button "+0" at bounding box center [366, 180] width 22 height 22
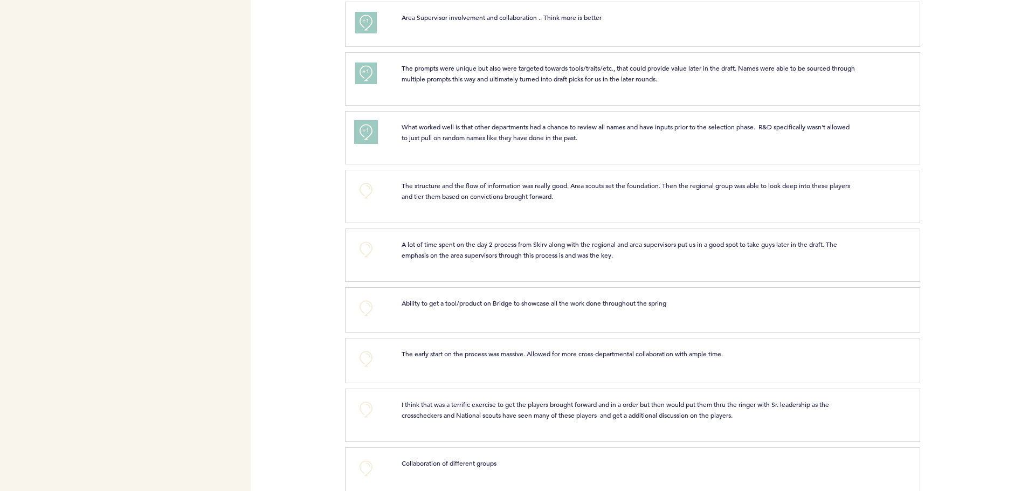
scroll to position [431, 0]
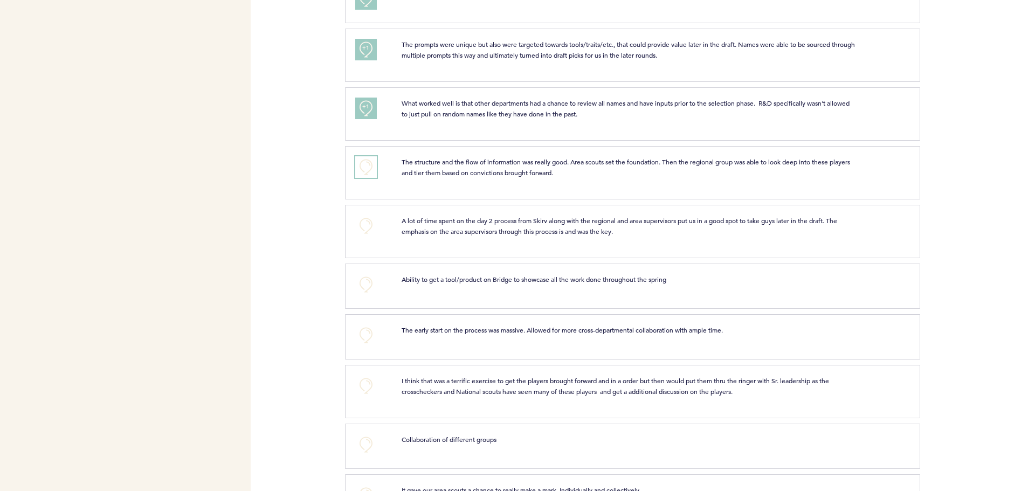
click at [365, 178] on button "+0" at bounding box center [366, 167] width 22 height 22
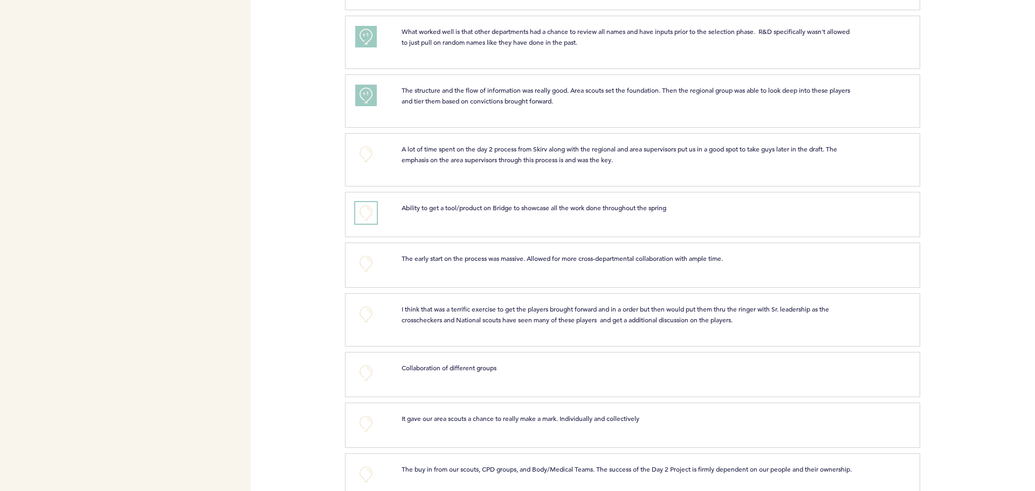
click at [367, 221] on button "+0" at bounding box center [366, 213] width 22 height 22
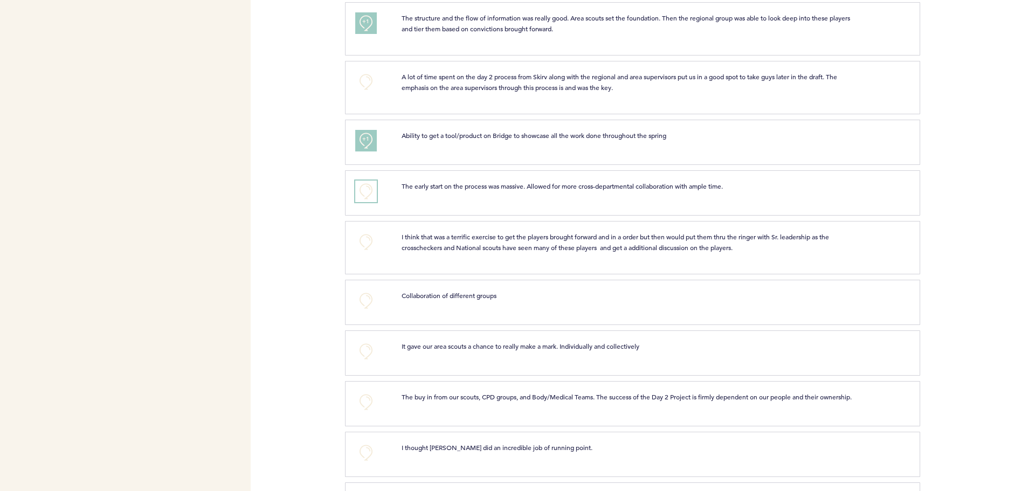
click at [365, 202] on button "+0" at bounding box center [366, 192] width 22 height 22
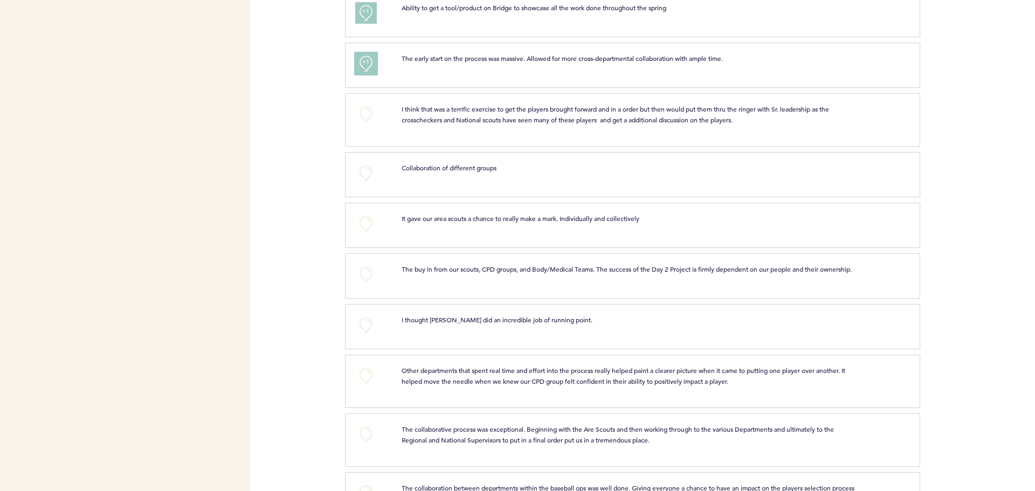
scroll to position [718, 0]
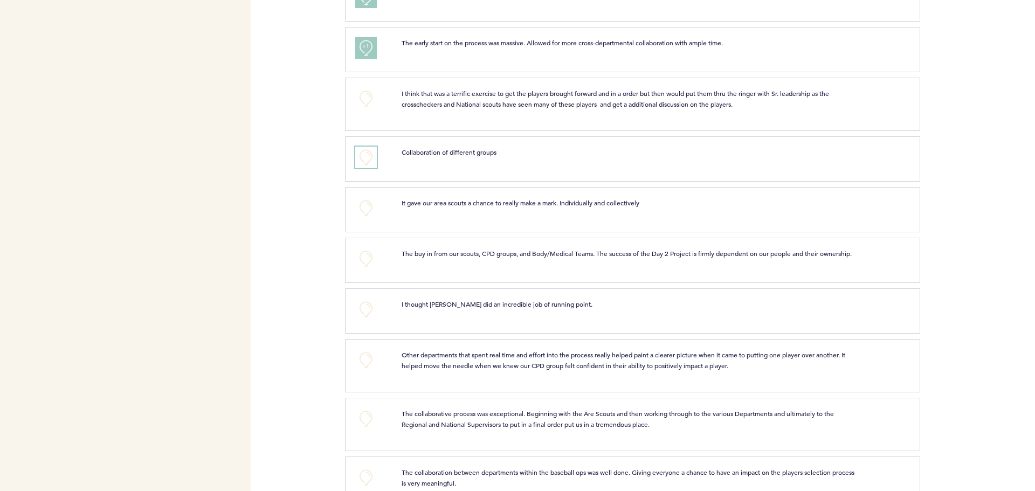
click at [363, 162] on button "+0" at bounding box center [366, 158] width 22 height 22
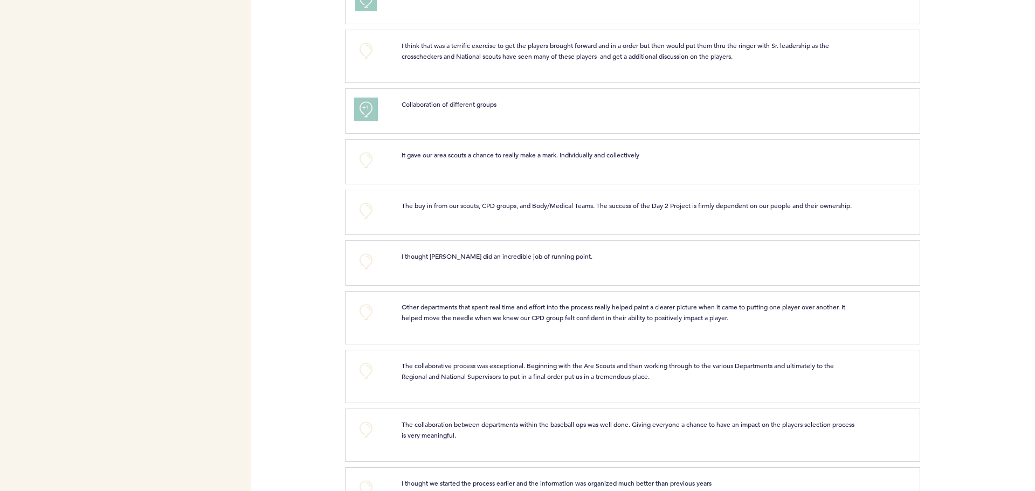
scroll to position [791, 0]
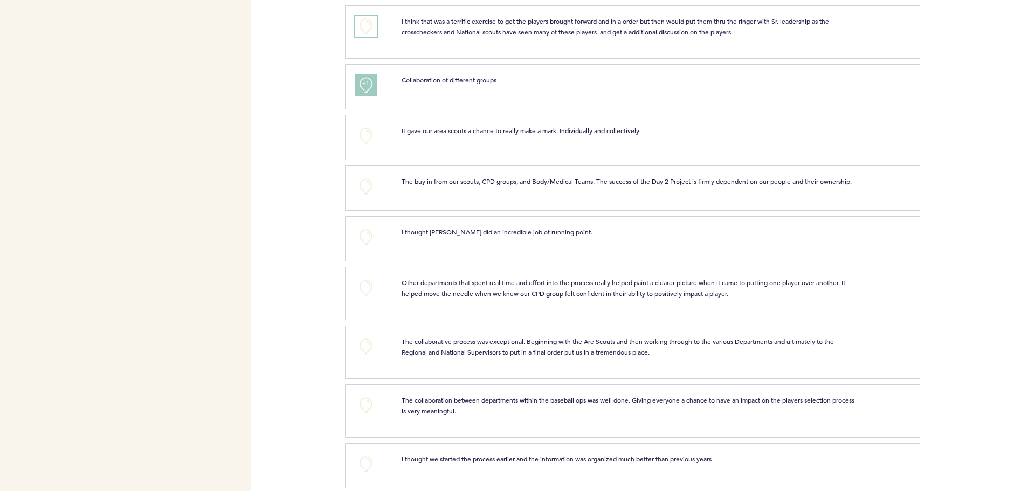
click at [365, 36] on button "+0" at bounding box center [366, 27] width 22 height 22
click at [364, 193] on button "+0" at bounding box center [366, 187] width 22 height 22
click at [364, 147] on button "+0" at bounding box center [366, 136] width 22 height 22
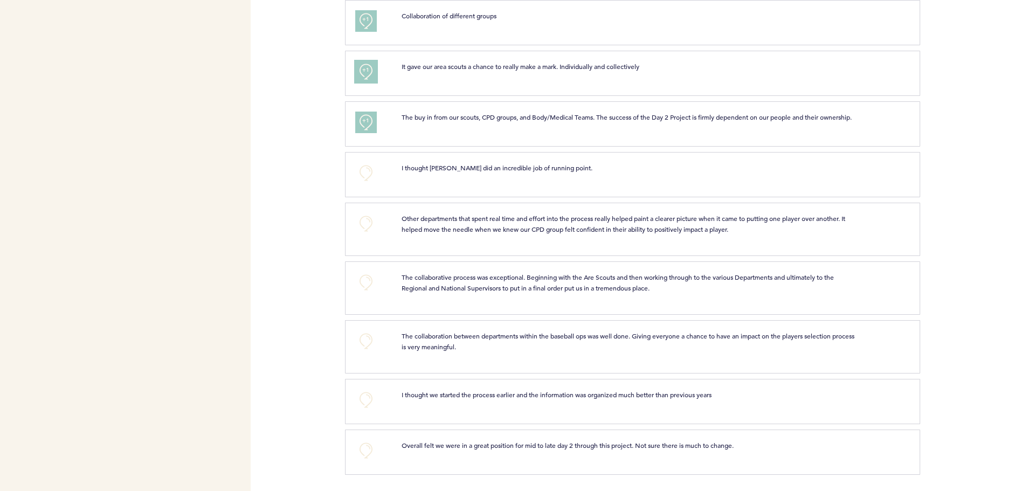
scroll to position [875, 0]
click at [362, 176] on button "+0" at bounding box center [366, 173] width 22 height 22
click at [368, 225] on button "+0" at bounding box center [366, 224] width 22 height 22
click at [364, 283] on button "+0" at bounding box center [366, 283] width 22 height 22
click at [368, 337] on button "+0" at bounding box center [366, 341] width 22 height 22
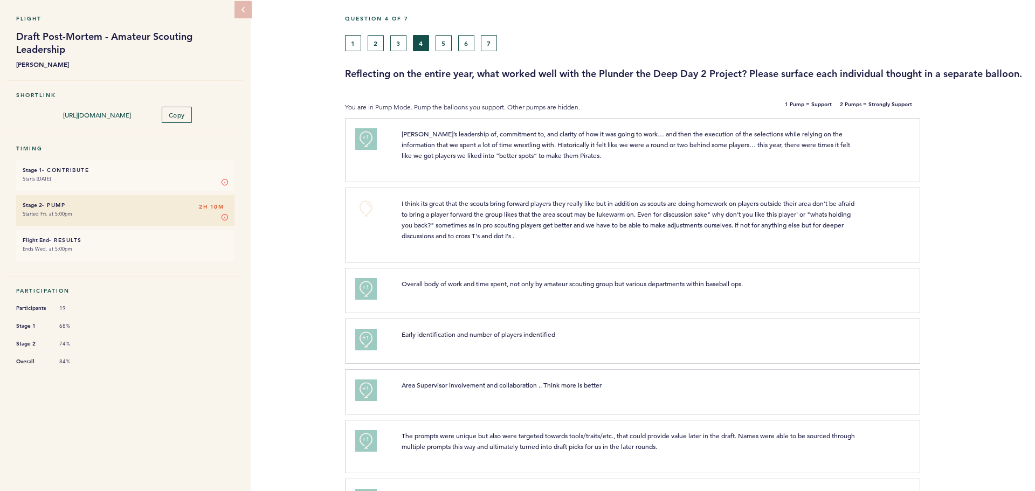
scroll to position [0, 0]
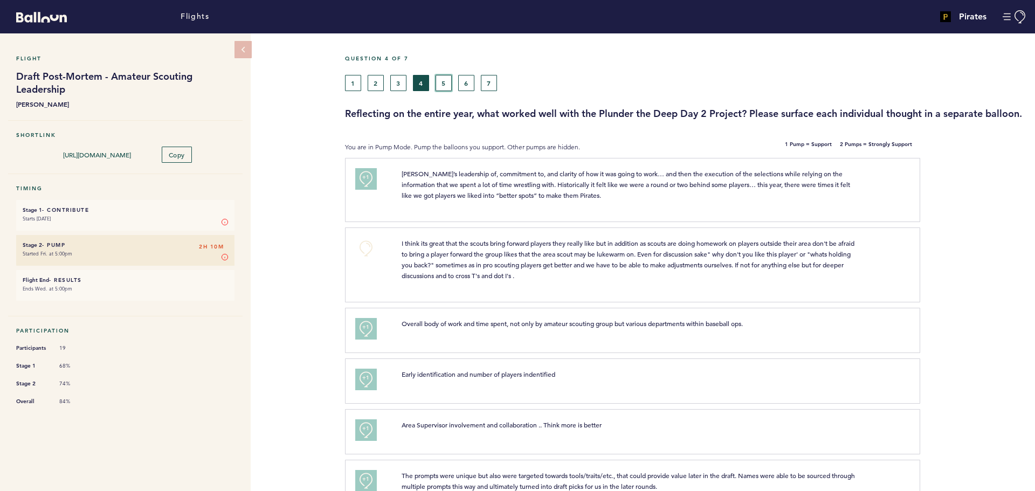
click at [444, 85] on button "5" at bounding box center [443, 83] width 16 height 16
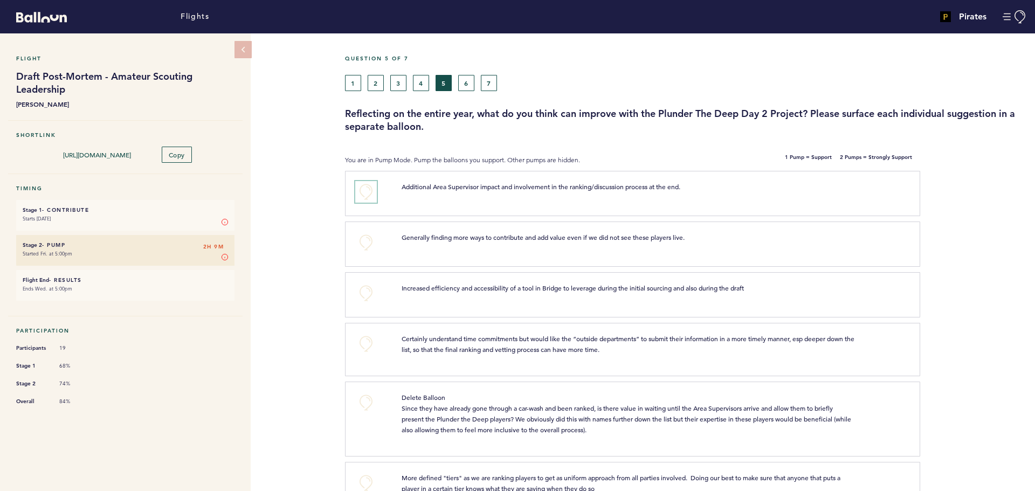
click at [361, 189] on button "+0" at bounding box center [366, 192] width 22 height 22
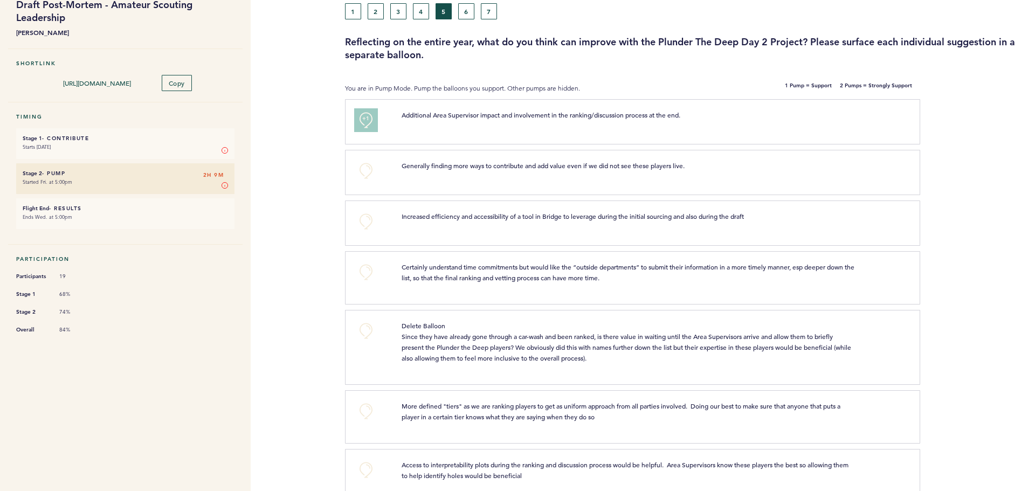
scroll to position [144, 0]
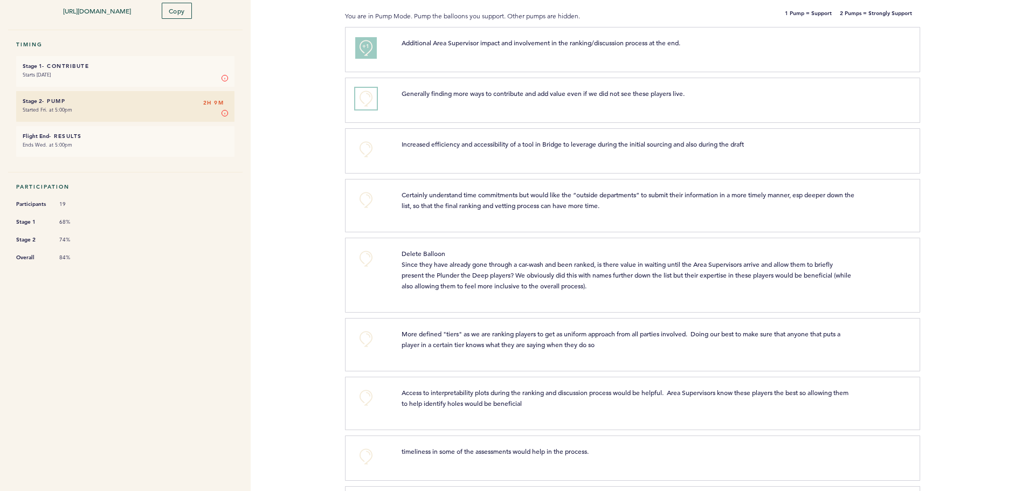
click at [368, 92] on button "+0" at bounding box center [366, 99] width 22 height 22
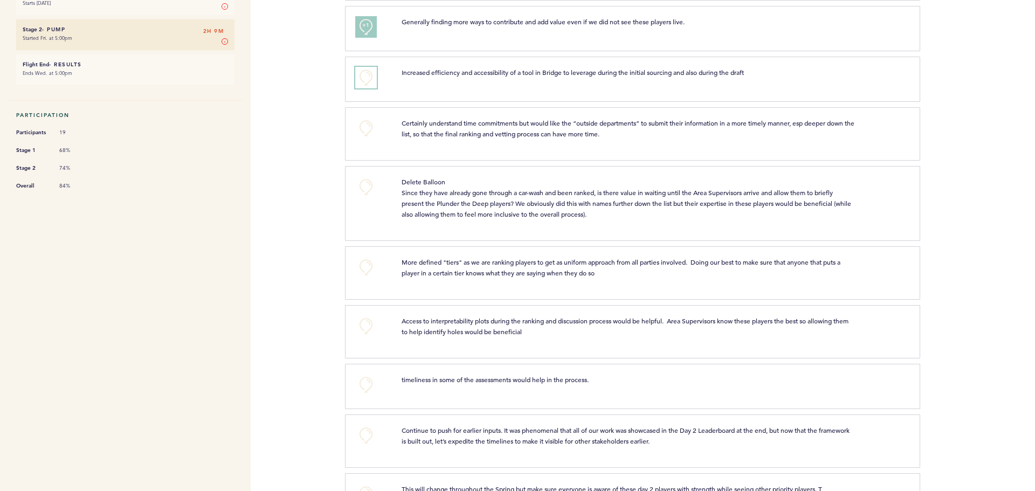
click at [369, 76] on button "+0" at bounding box center [366, 78] width 22 height 22
click at [370, 79] on button "+1" at bounding box center [366, 78] width 22 height 22
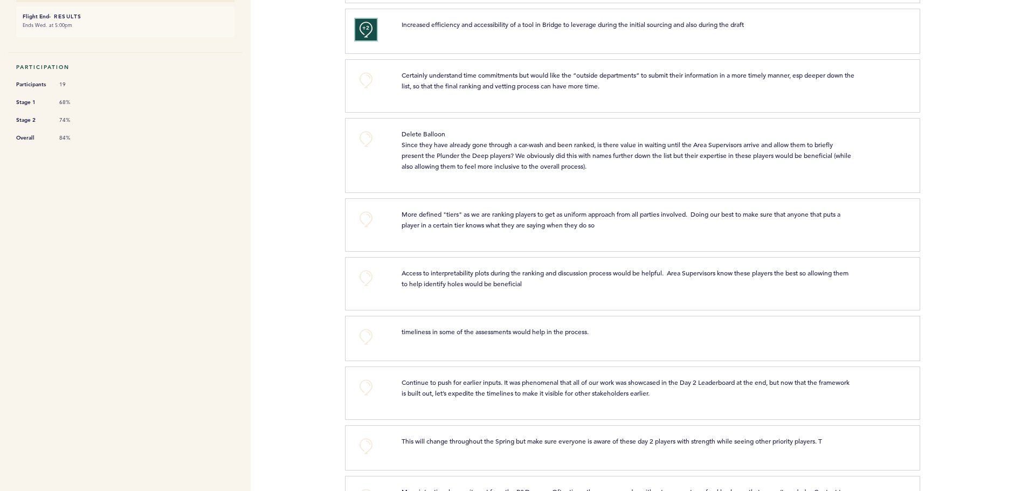
scroll to position [287, 0]
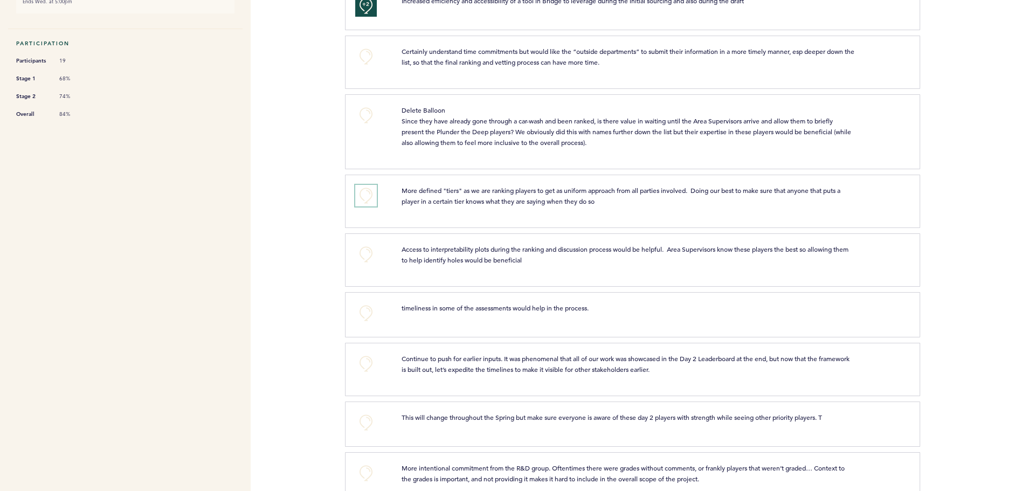
click at [372, 202] on button "+0" at bounding box center [366, 196] width 22 height 22
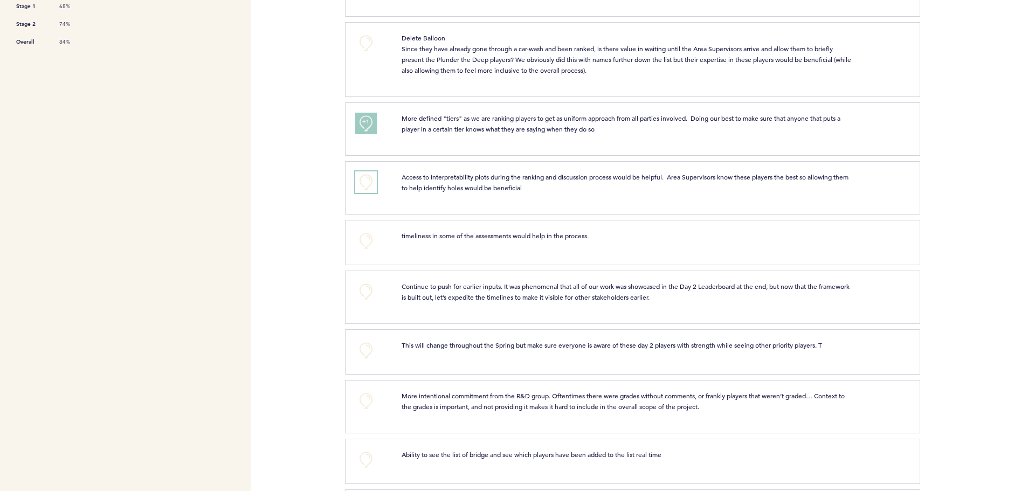
click at [369, 192] on button "+0" at bounding box center [366, 182] width 22 height 22
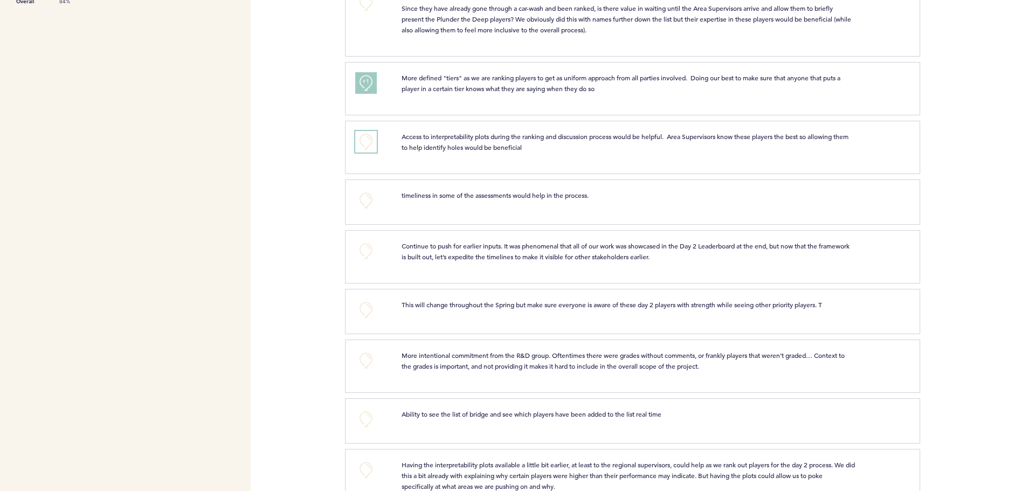
scroll to position [431, 0]
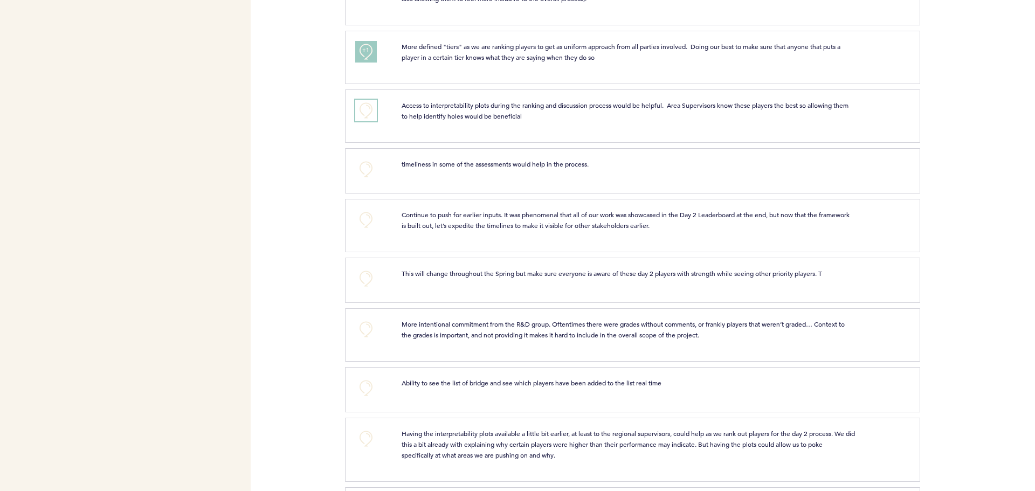
click at [370, 121] on button "+0" at bounding box center [366, 111] width 22 height 22
click at [368, 114] on span "+2" at bounding box center [366, 108] width 8 height 11
click at [368, 121] on button "+0" at bounding box center [366, 111] width 22 height 22
click at [365, 178] on button "+0" at bounding box center [366, 169] width 22 height 22
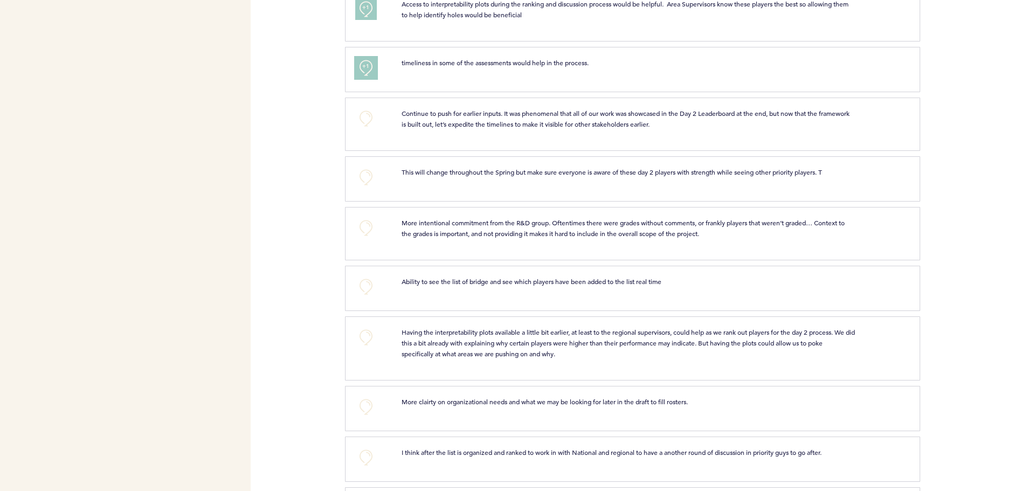
scroll to position [575, 0]
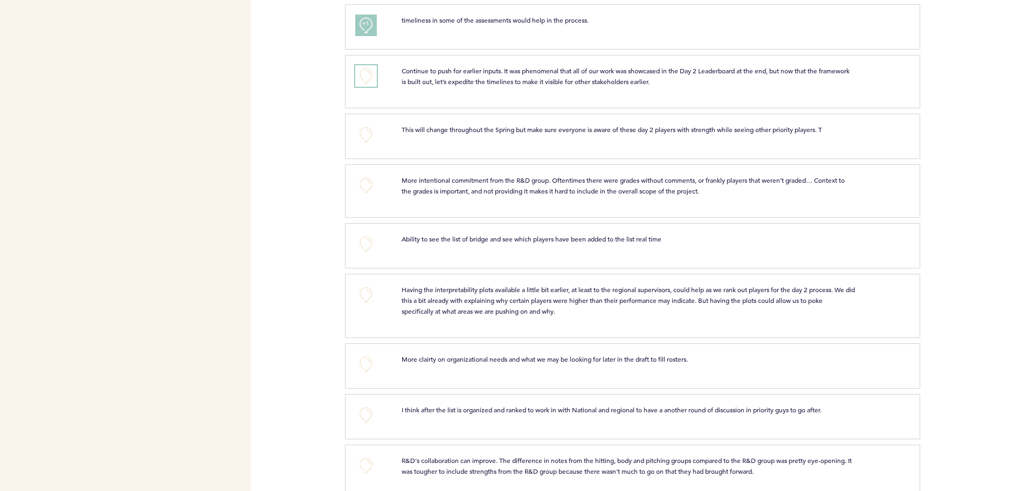
click at [375, 87] on button "+0" at bounding box center [366, 76] width 22 height 22
click at [368, 80] on span "+1" at bounding box center [366, 74] width 8 height 11
click at [367, 80] on span "+1" at bounding box center [366, 74] width 8 height 11
click at [372, 86] on button "+0" at bounding box center [366, 76] width 22 height 22
click at [372, 86] on button "+1" at bounding box center [366, 76] width 22 height 22
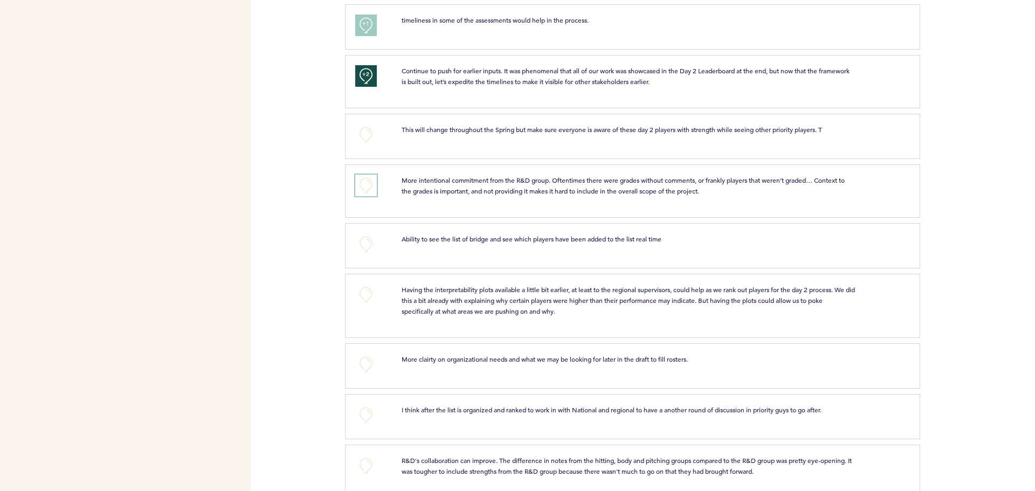
click at [368, 194] on button "+0" at bounding box center [366, 186] width 22 height 22
click at [364, 189] on span "+1" at bounding box center [366, 183] width 8 height 11
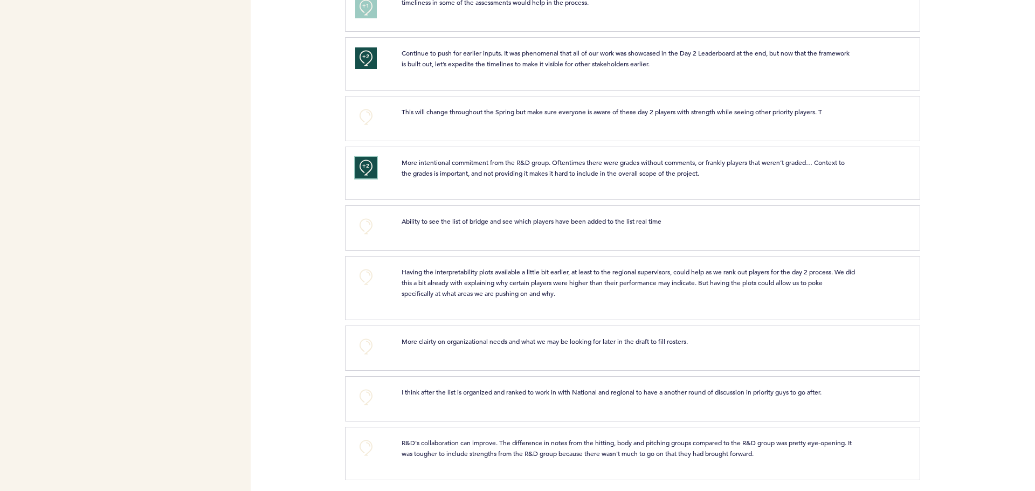
scroll to position [608, 0]
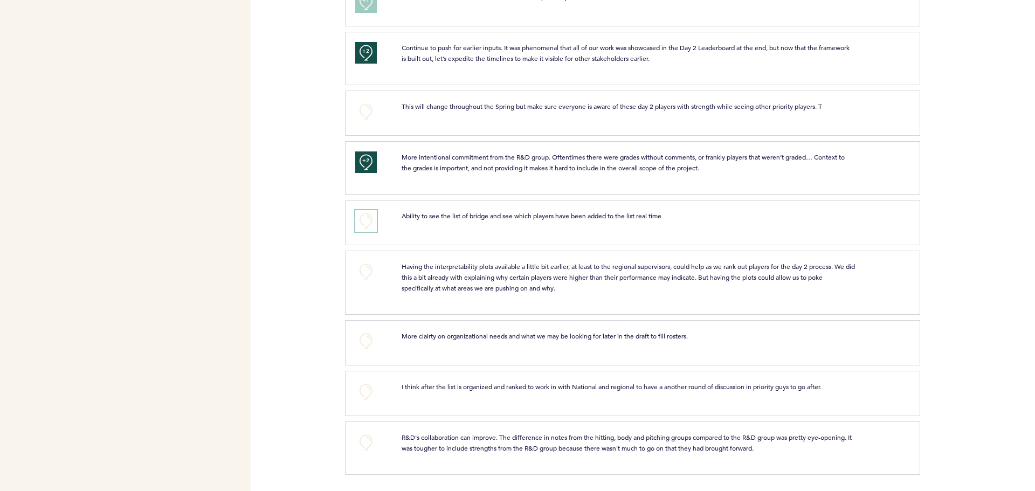
click at [370, 225] on button "+0" at bounding box center [366, 221] width 22 height 22
click at [370, 225] on button "+1" at bounding box center [366, 221] width 22 height 22
click at [369, 443] on button "+0" at bounding box center [366, 443] width 22 height 22
click at [369, 443] on span "+1" at bounding box center [366, 440] width 8 height 11
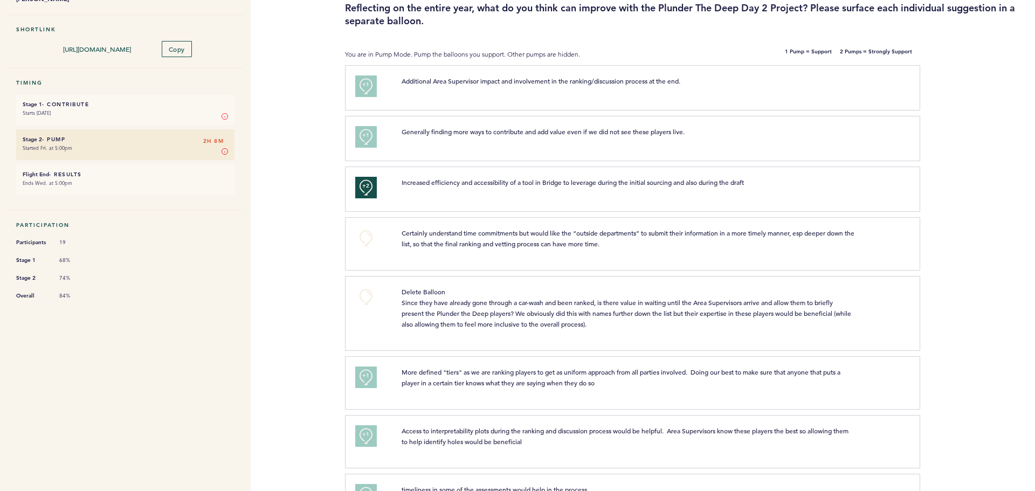
scroll to position [0, 0]
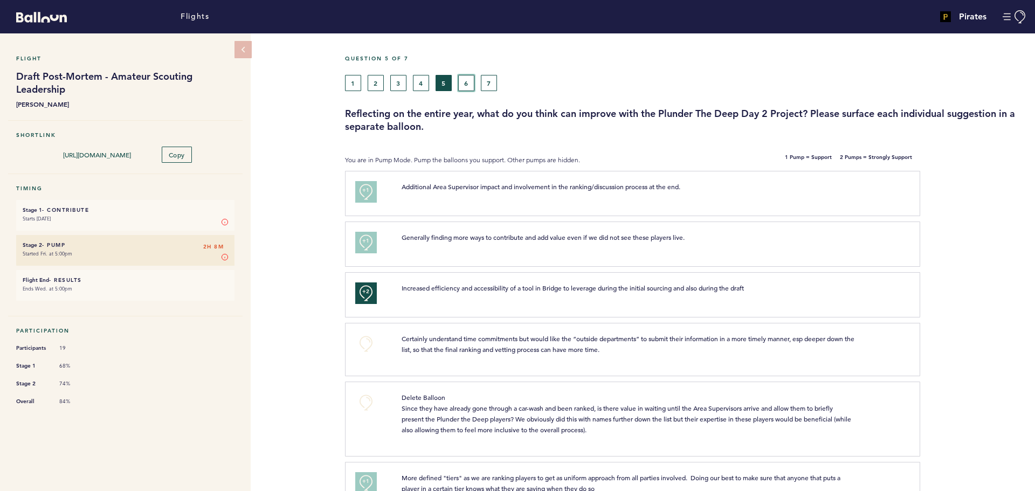
click at [467, 81] on button "6" at bounding box center [466, 83] width 16 height 16
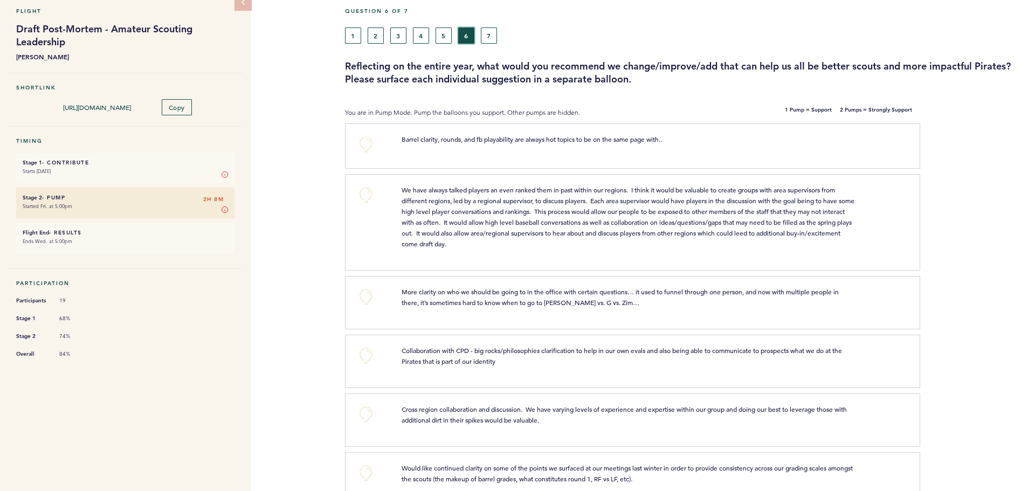
scroll to position [72, 0]
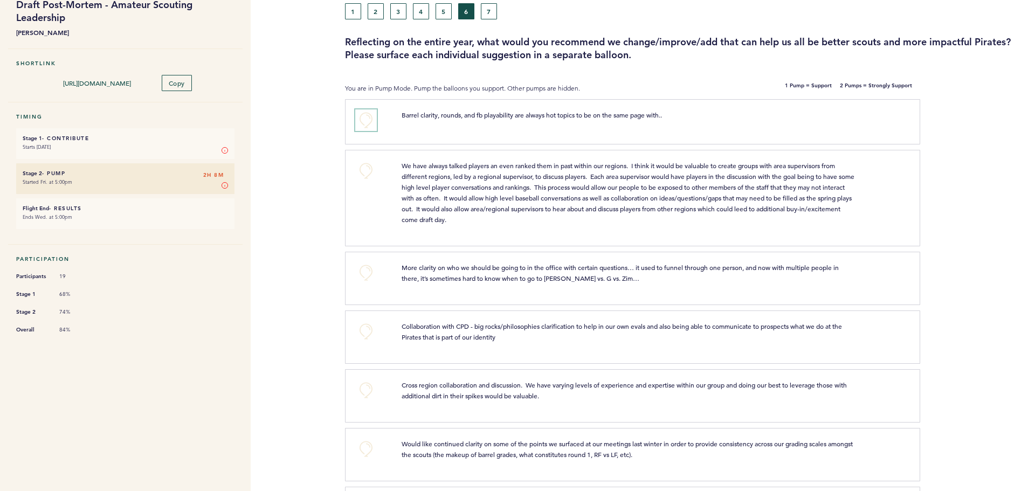
click at [365, 118] on button "+0" at bounding box center [366, 120] width 22 height 22
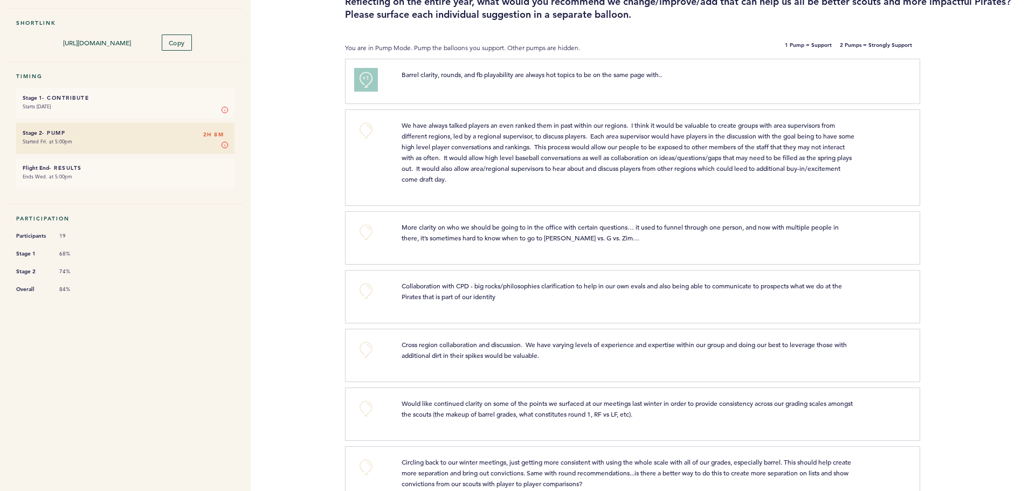
scroll to position [144, 0]
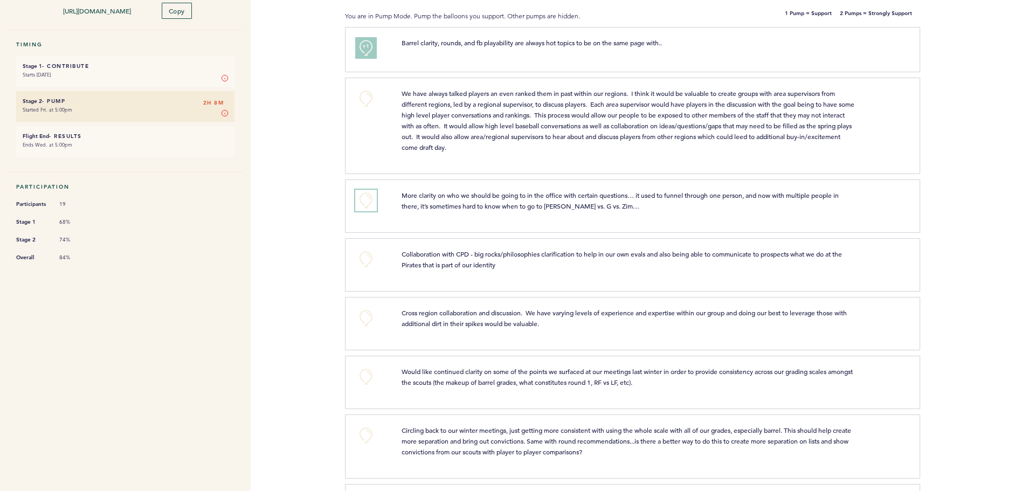
click at [365, 194] on button "+0" at bounding box center [366, 201] width 22 height 22
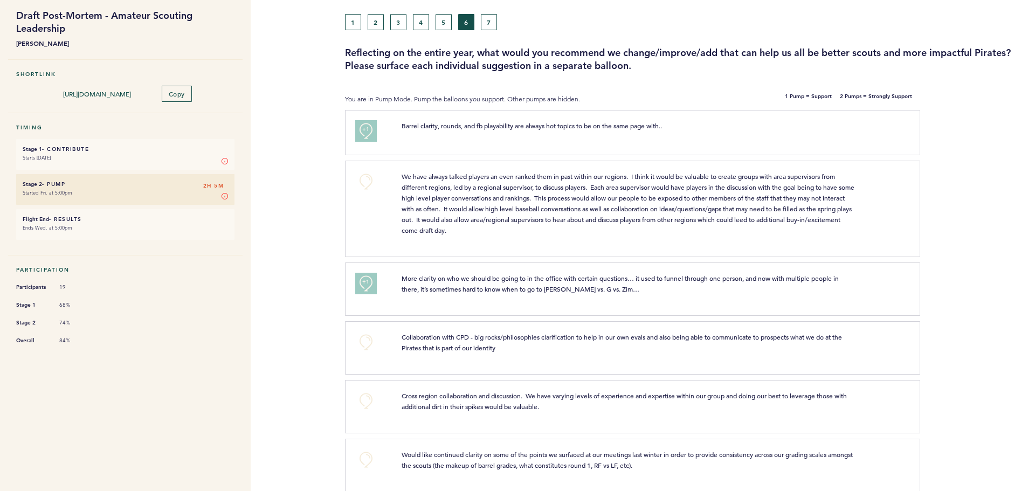
scroll to position [0, 0]
